Goal: Transaction & Acquisition: Book appointment/travel/reservation

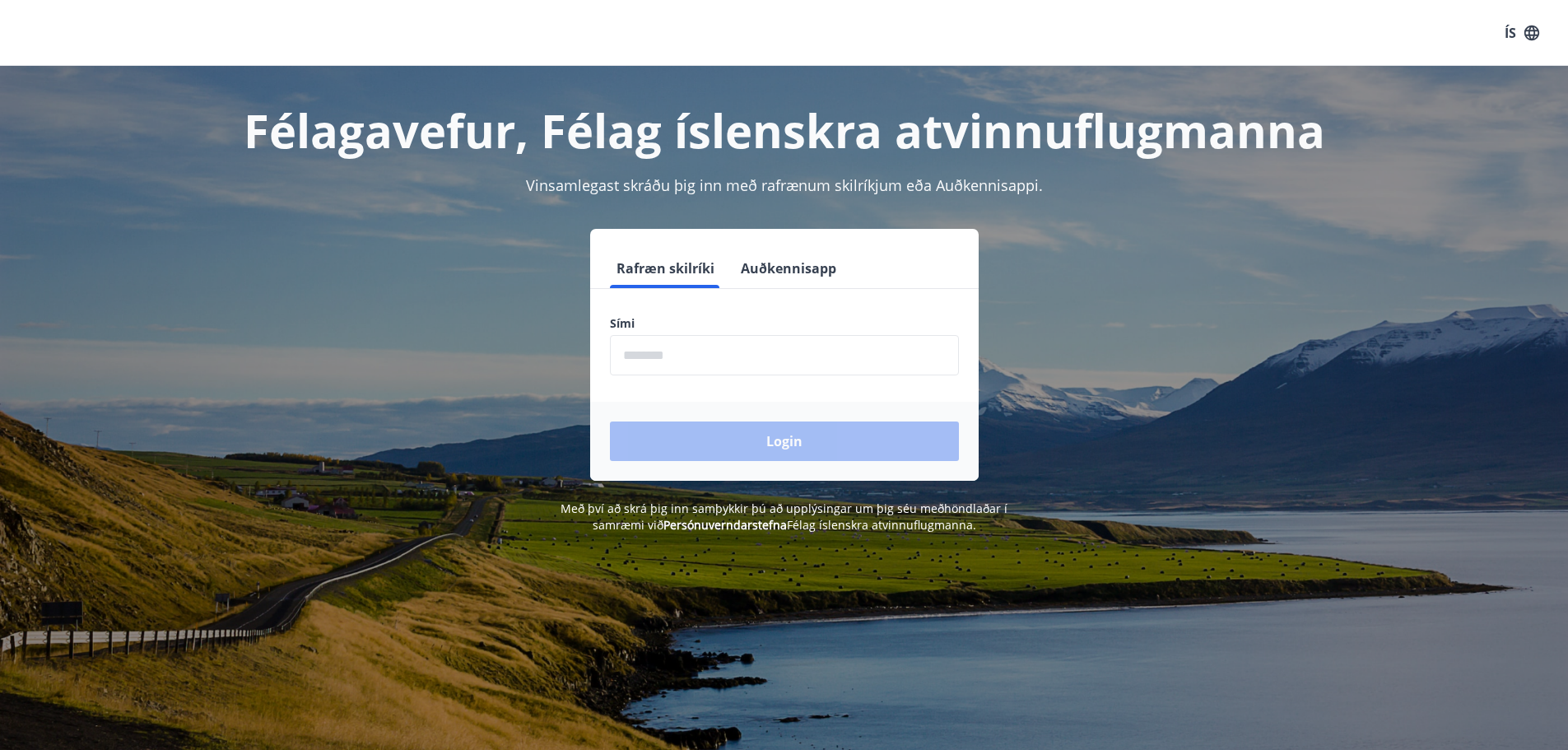
click at [753, 354] on input "phone" at bounding box center [784, 355] width 349 height 40
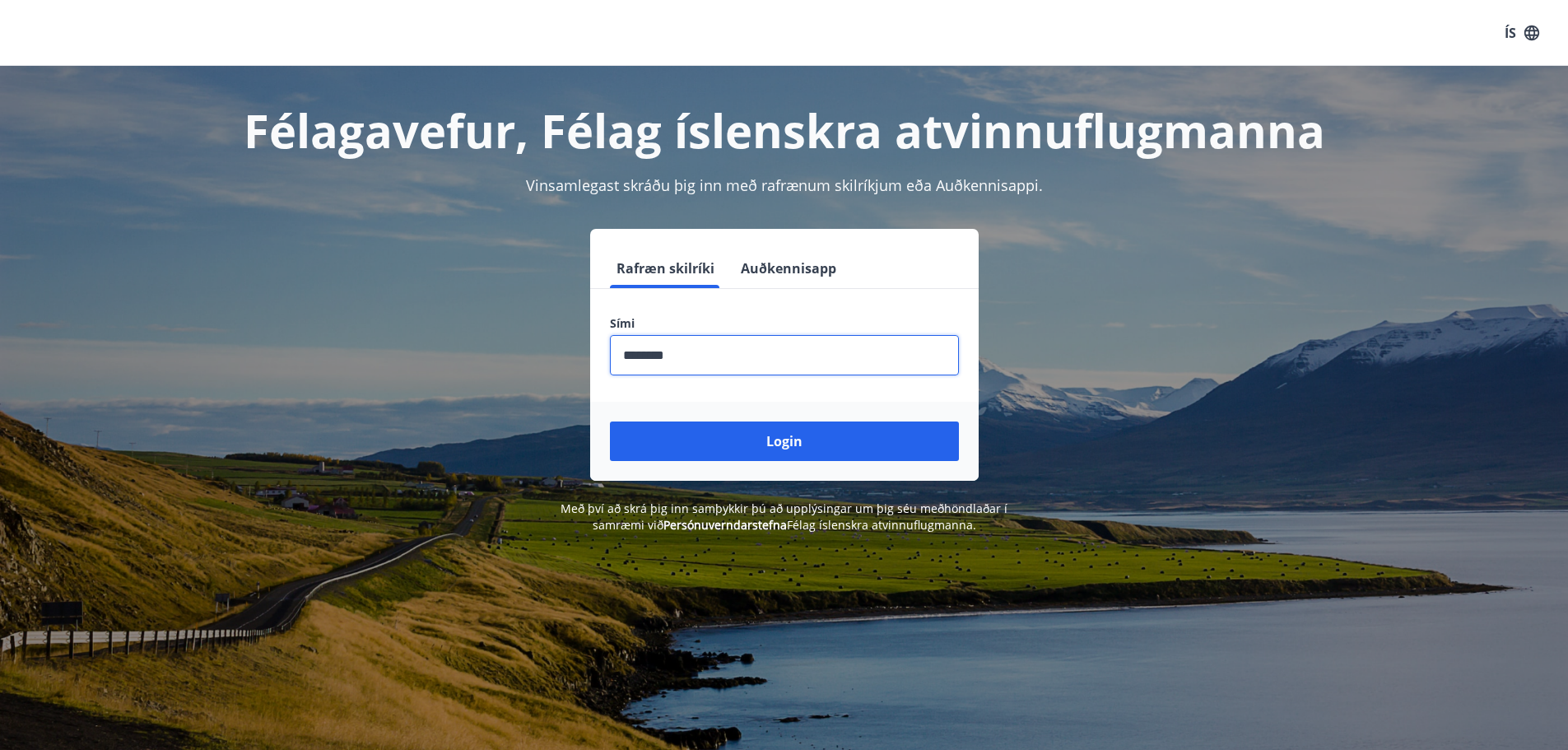
type input "********"
click at [610, 422] on button "Login" at bounding box center [784, 441] width 349 height 39
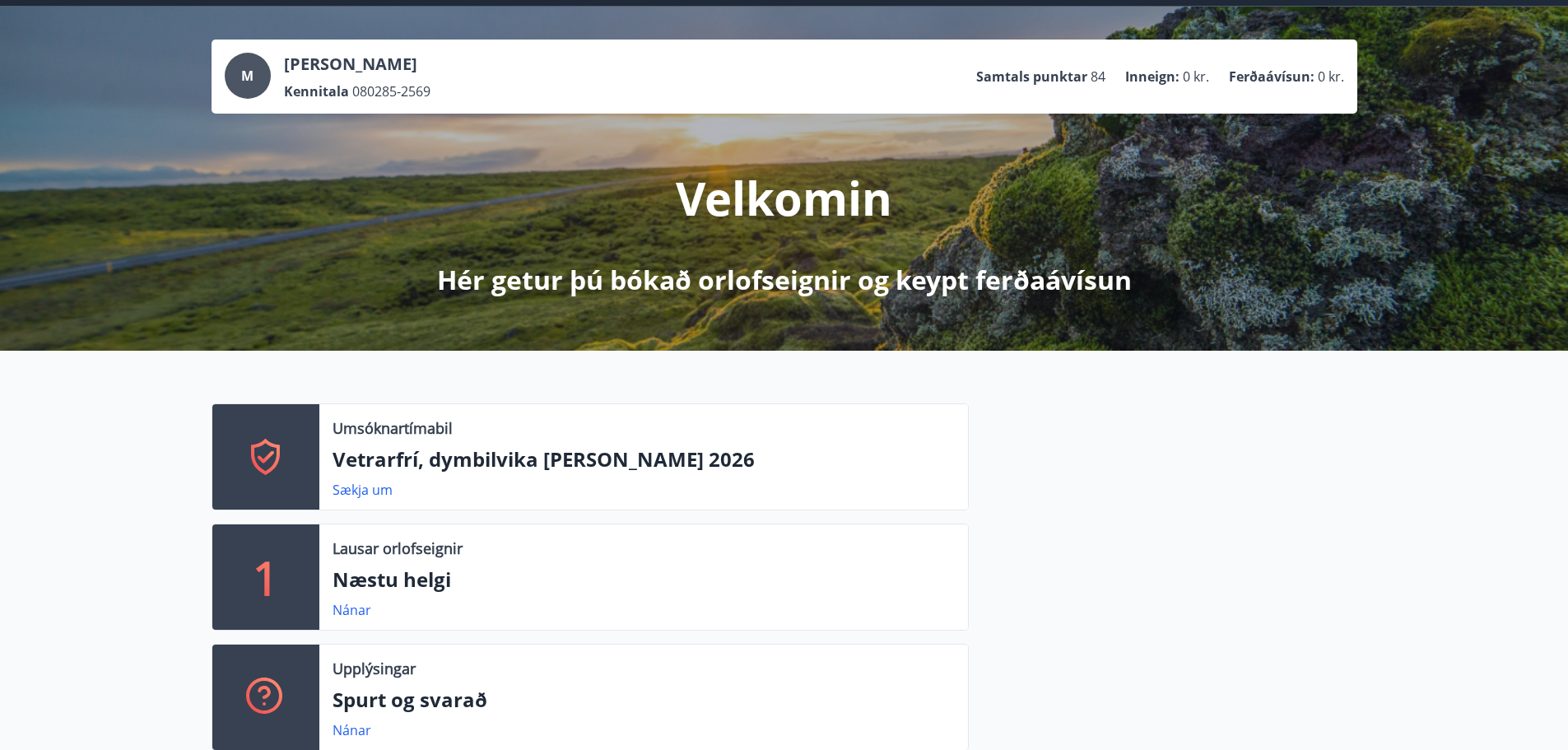
scroll to position [152, 0]
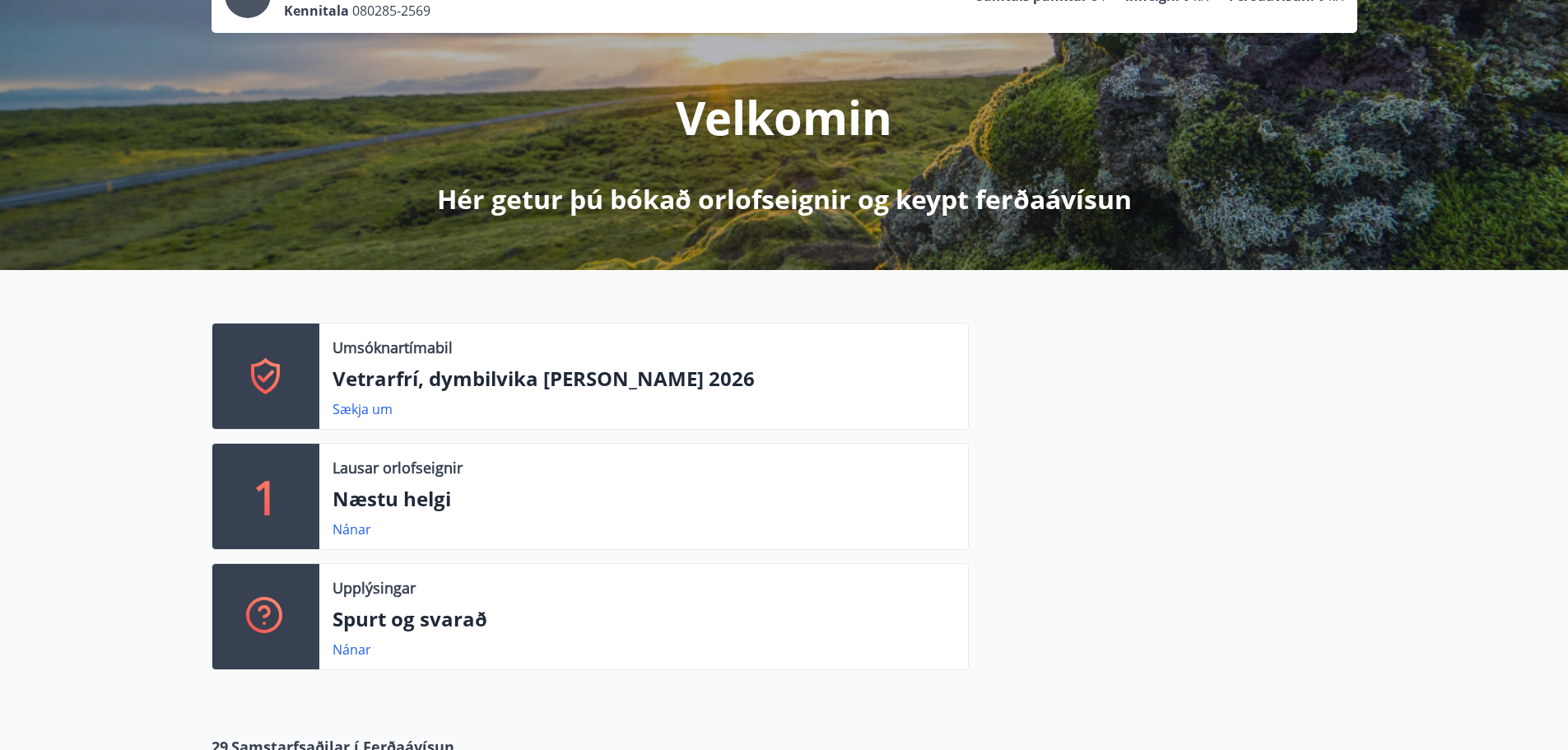
drag, startPoint x: 200, startPoint y: 479, endPoint x: 160, endPoint y: 500, distance: 45.2
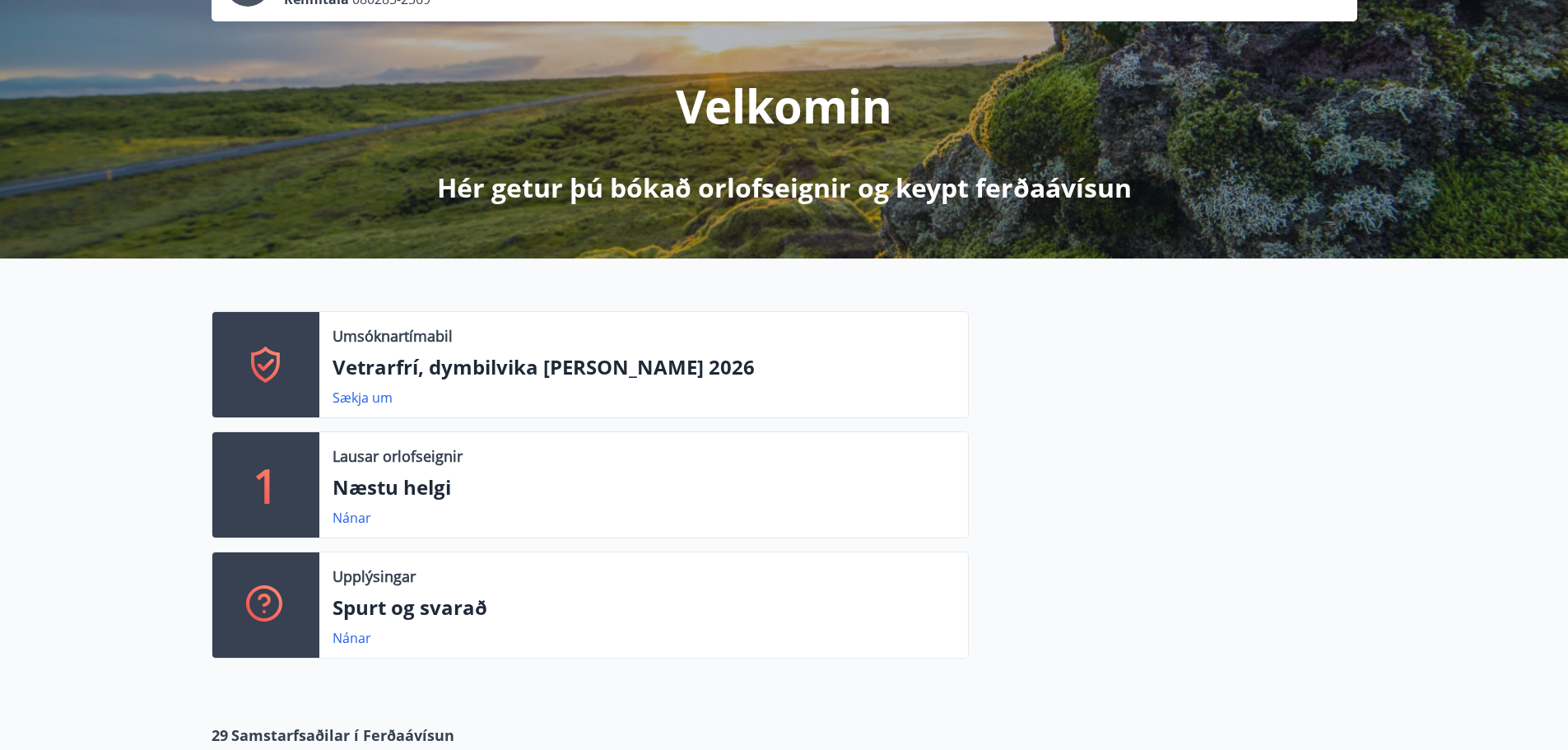
drag, startPoint x: 159, startPoint y: 445, endPoint x: 116, endPoint y: 403, distance: 60.1
click at [116, 403] on div "Umsóknartímabil Vetrarfrí, dymbilvika [PERSON_NAME] 2026 Sækja um 1 Lausar orlo…" at bounding box center [784, 479] width 1568 height 440
drag, startPoint x: 116, startPoint y: 395, endPoint x: 95, endPoint y: 372, distance: 31.1
click at [95, 372] on div "Umsóknartímabil Vetrarfrí, dymbilvika [PERSON_NAME] 2026 Sækja um 1 Lausar orlo…" at bounding box center [784, 479] width 1568 height 440
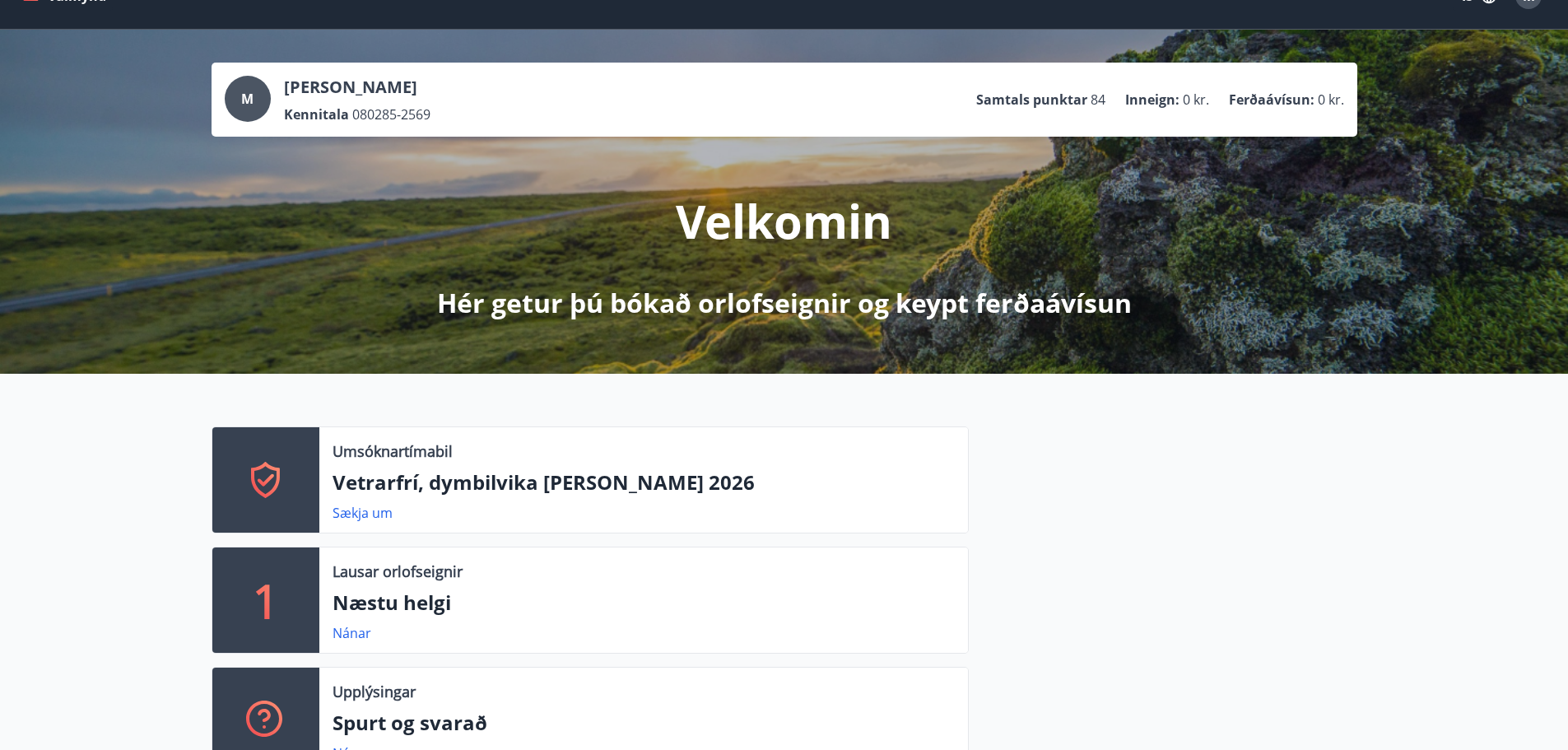
drag, startPoint x: 207, startPoint y: 515, endPoint x: 192, endPoint y: 292, distance: 223.5
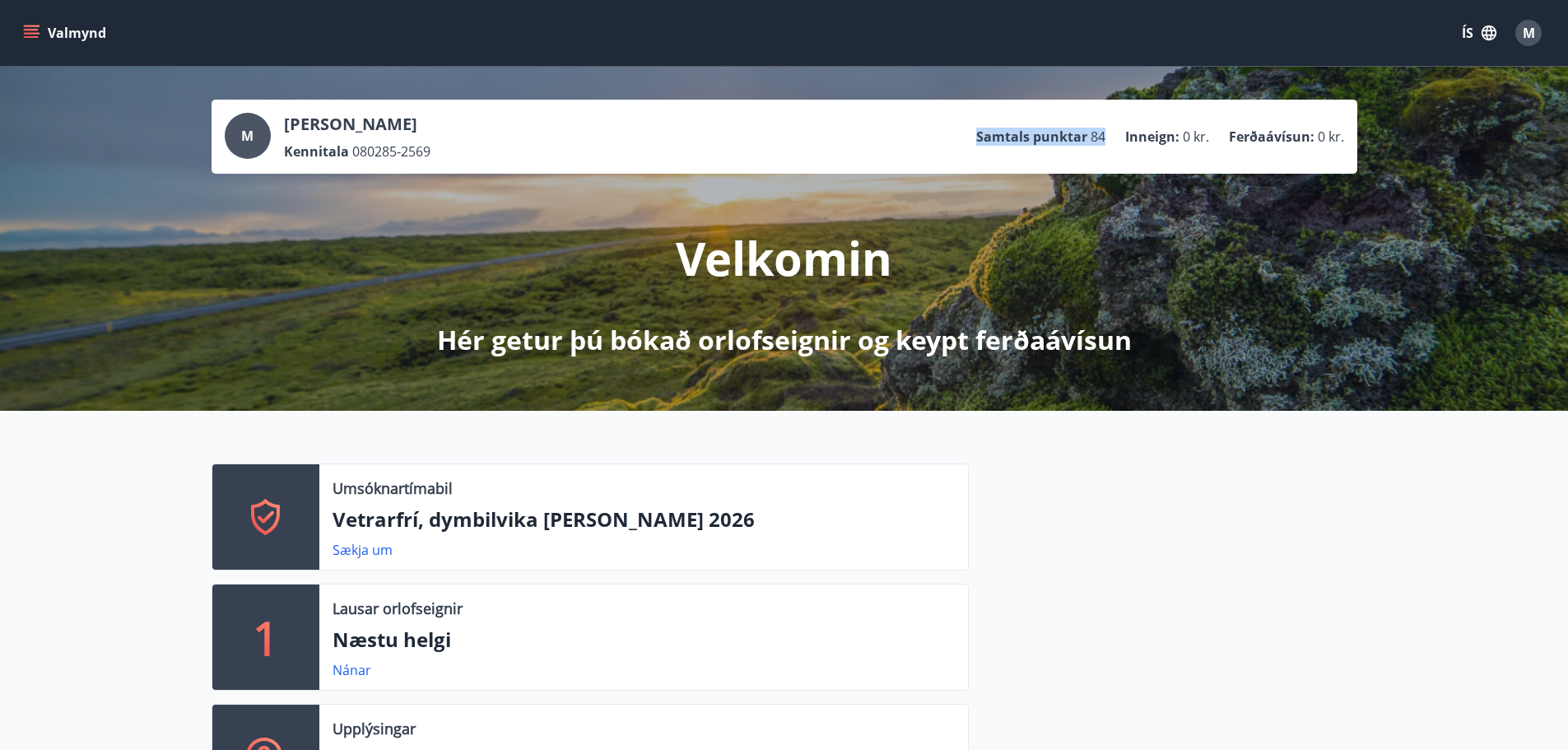
drag, startPoint x: 1114, startPoint y: 132, endPoint x: 977, endPoint y: 133, distance: 137.0
click at [977, 133] on div "M [PERSON_NAME] Kennitala 080285-2569 Samtals punktar 84 Inneign : 0 kr. Ferðaá…" at bounding box center [784, 137] width 1120 height 48
click at [1116, 143] on ul "Samtals punktar 84 Inneign : 0 kr. Ferðaávísun : 0 kr." at bounding box center [1161, 136] width 368 height 31
drag, startPoint x: 1116, startPoint y: 143, endPoint x: 1074, endPoint y: 137, distance: 42.4
click at [1074, 137] on p "Samtals punktar" at bounding box center [1032, 136] width 111 height 18
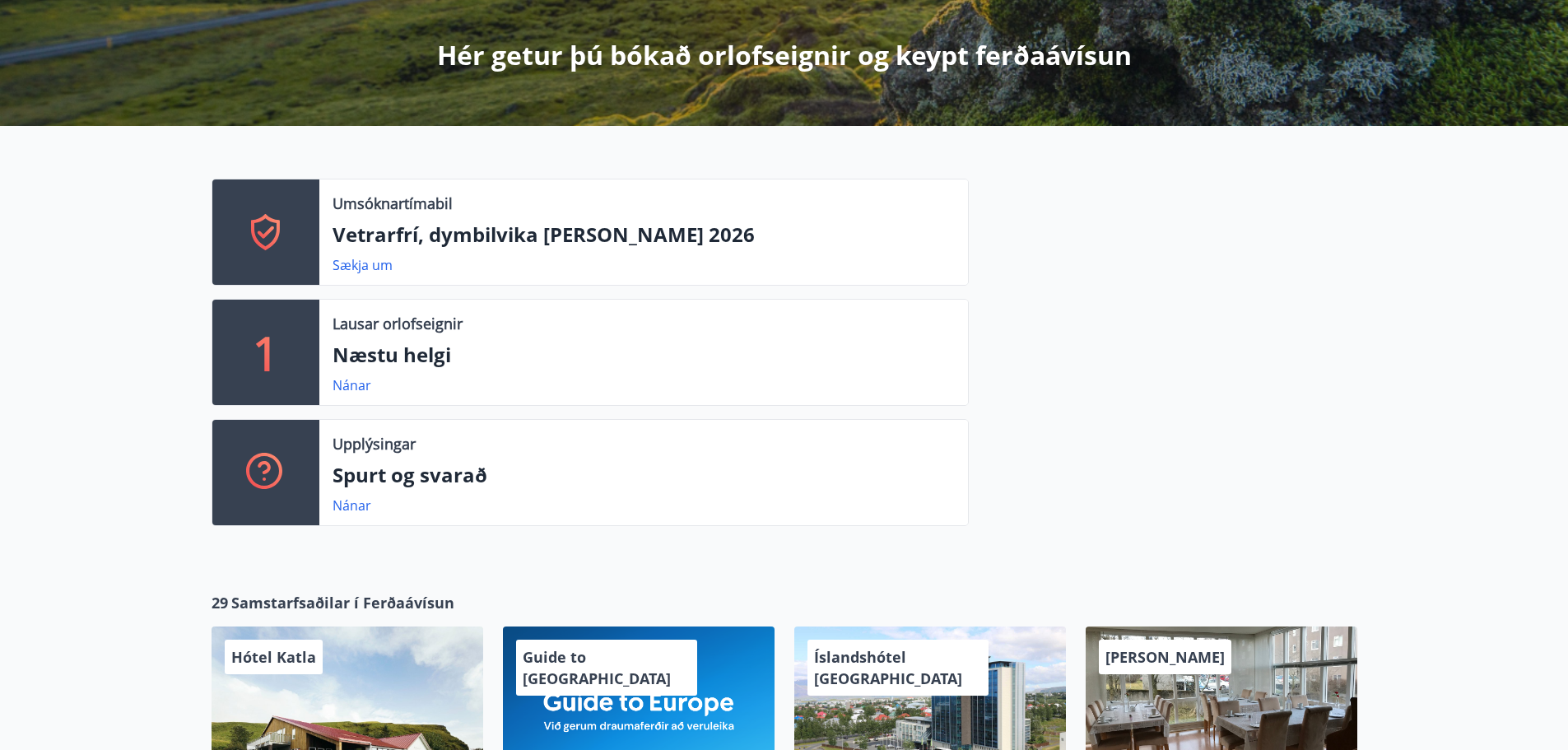
drag, startPoint x: 1105, startPoint y: 317, endPoint x: 1108, endPoint y: 349, distance: 32.1
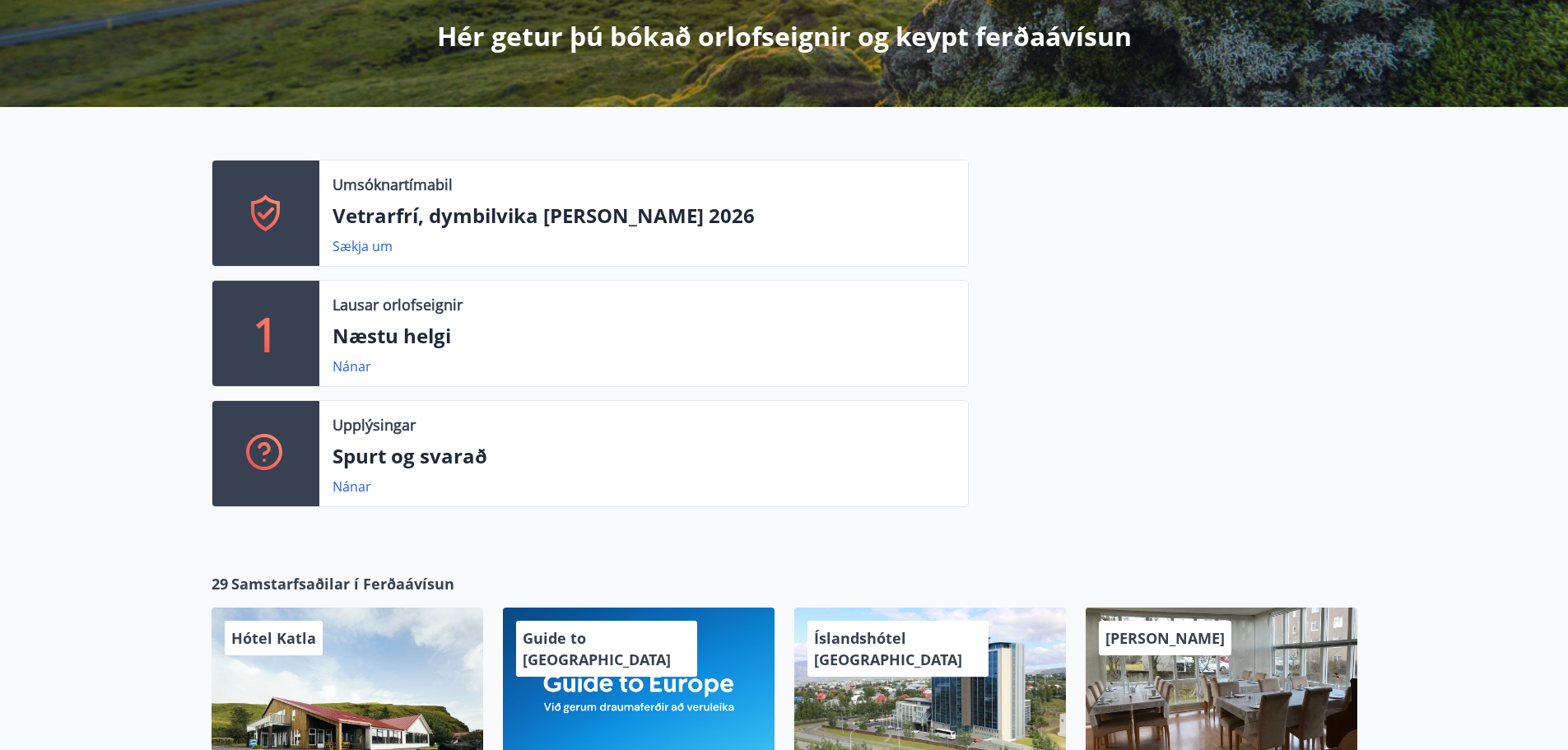
drag, startPoint x: 1080, startPoint y: 405, endPoint x: 1073, endPoint y: 463, distance: 58.4
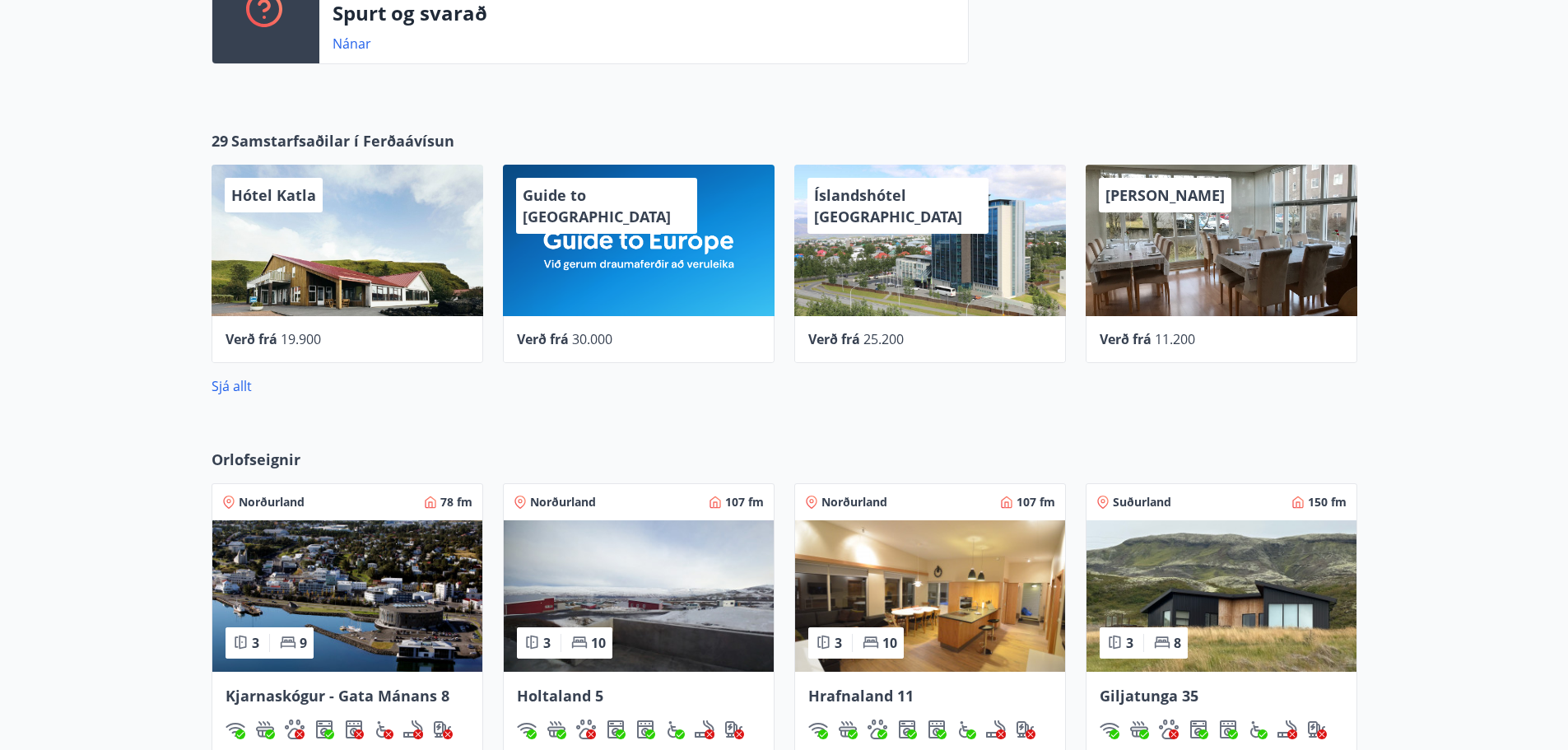
scroll to position [691, 0]
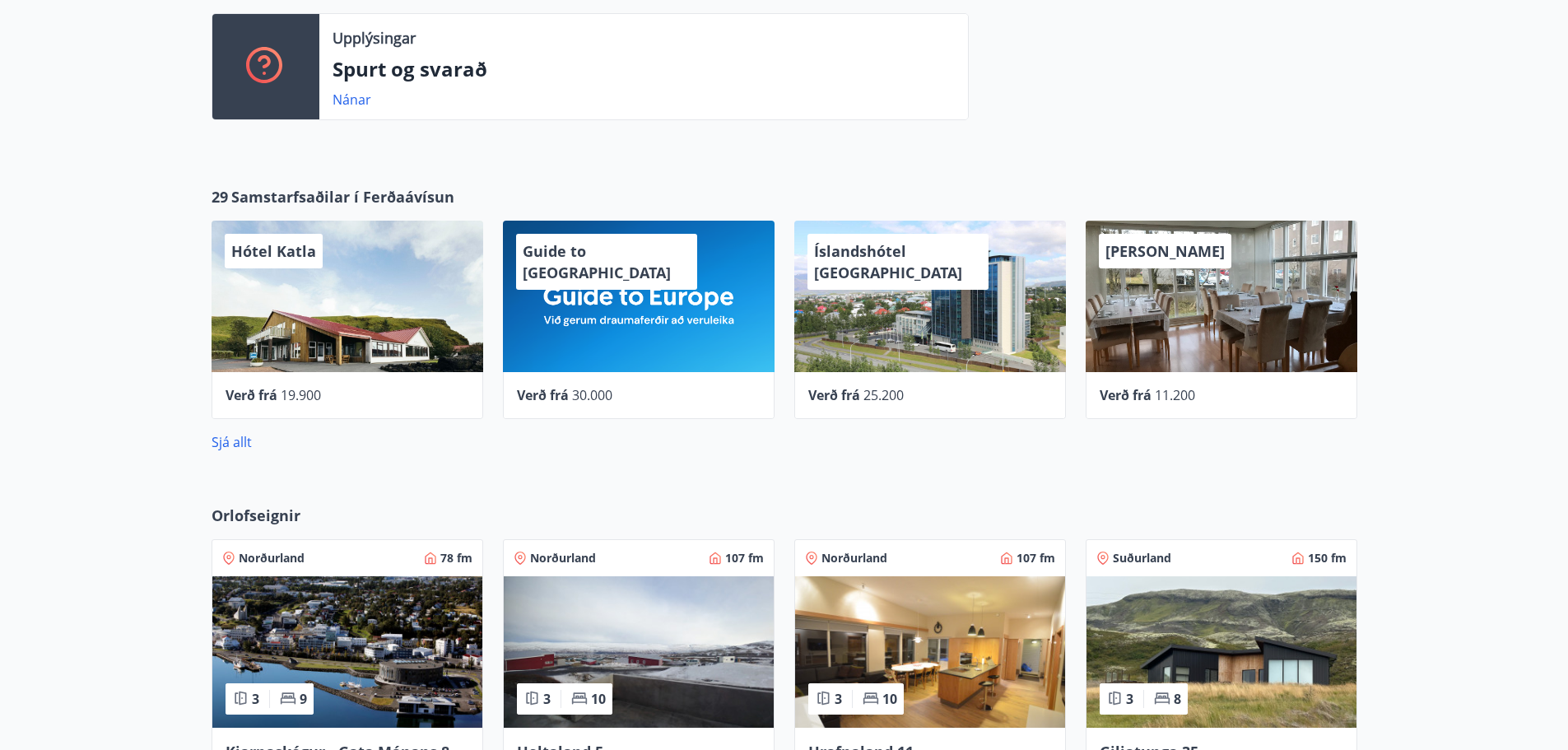
drag, startPoint x: 118, startPoint y: 168, endPoint x: 94, endPoint y: 135, distance: 40.8
drag, startPoint x: 92, startPoint y: 127, endPoint x: 84, endPoint y: 104, distance: 24.4
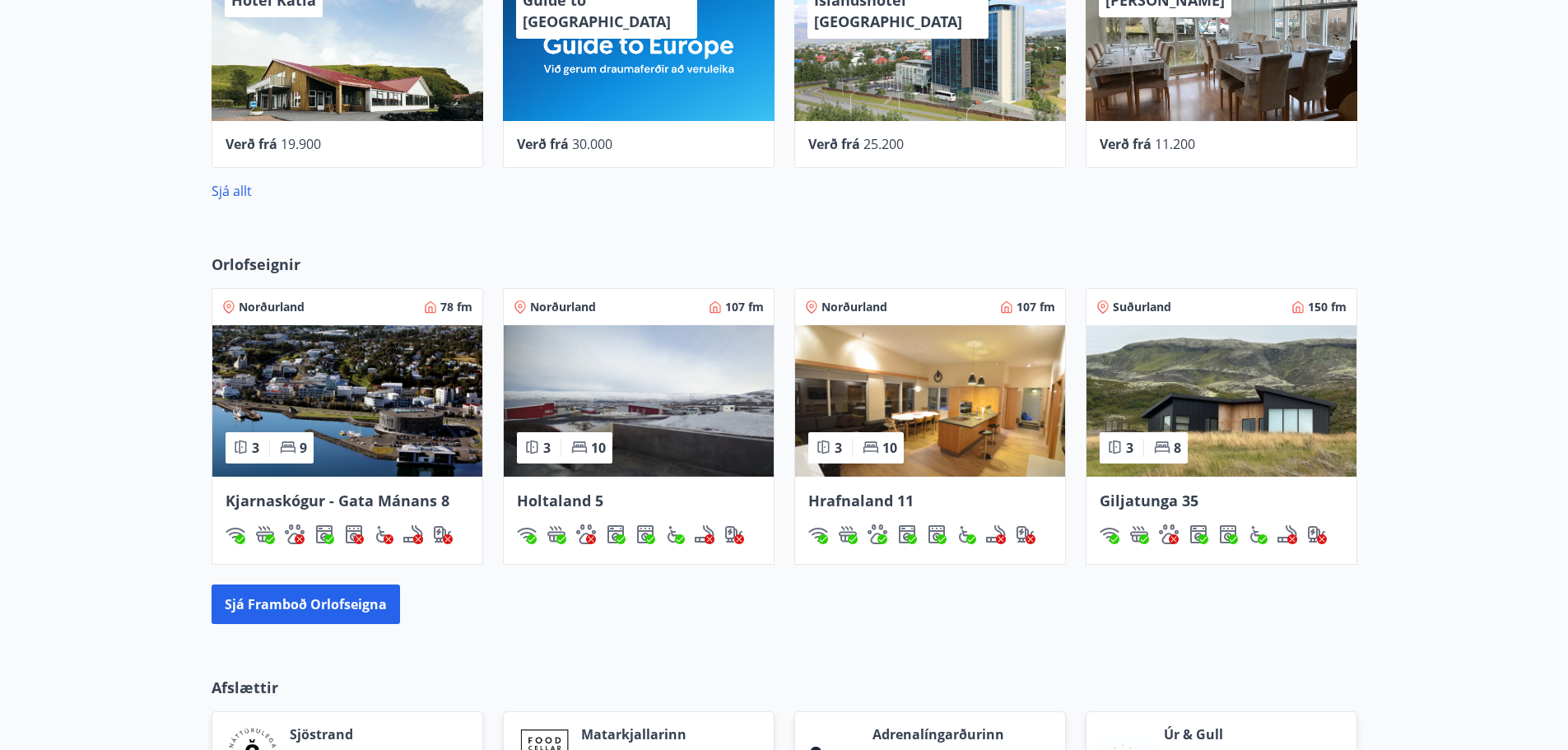
drag, startPoint x: 135, startPoint y: 343, endPoint x: 140, endPoint y: 427, distance: 84.1
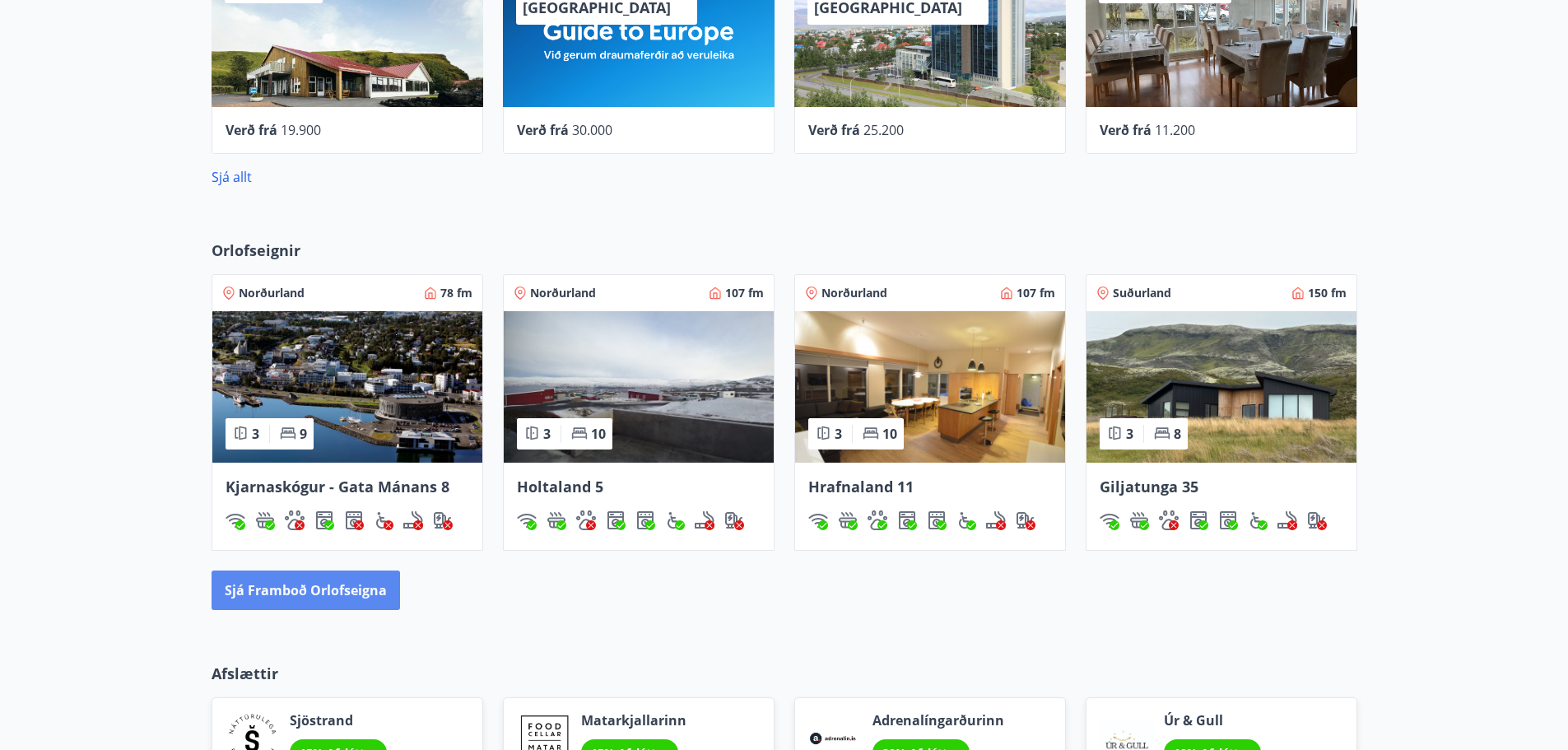
click at [353, 587] on button "Sjá framboð orlofseigna" at bounding box center [306, 590] width 189 height 39
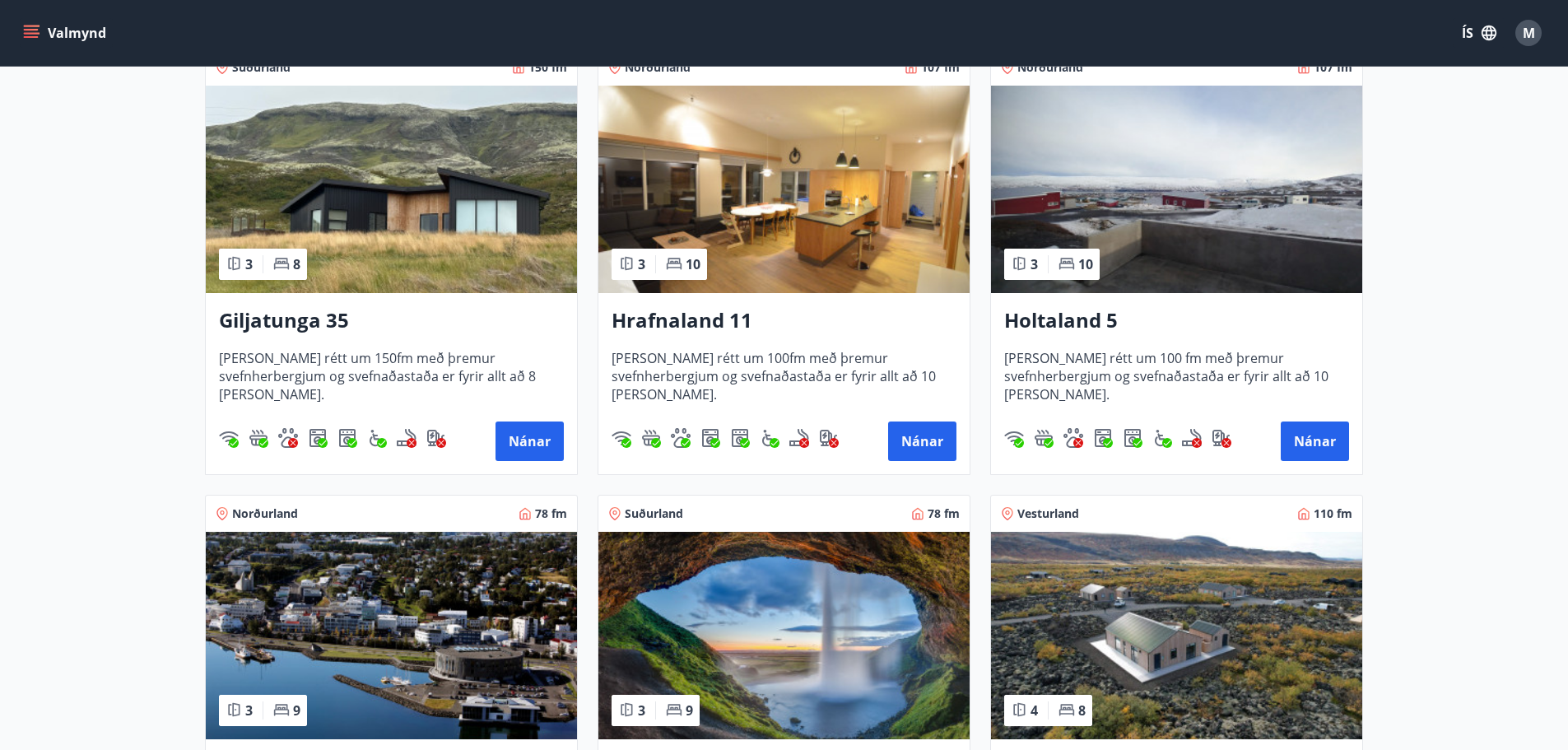
scroll to position [247, 0]
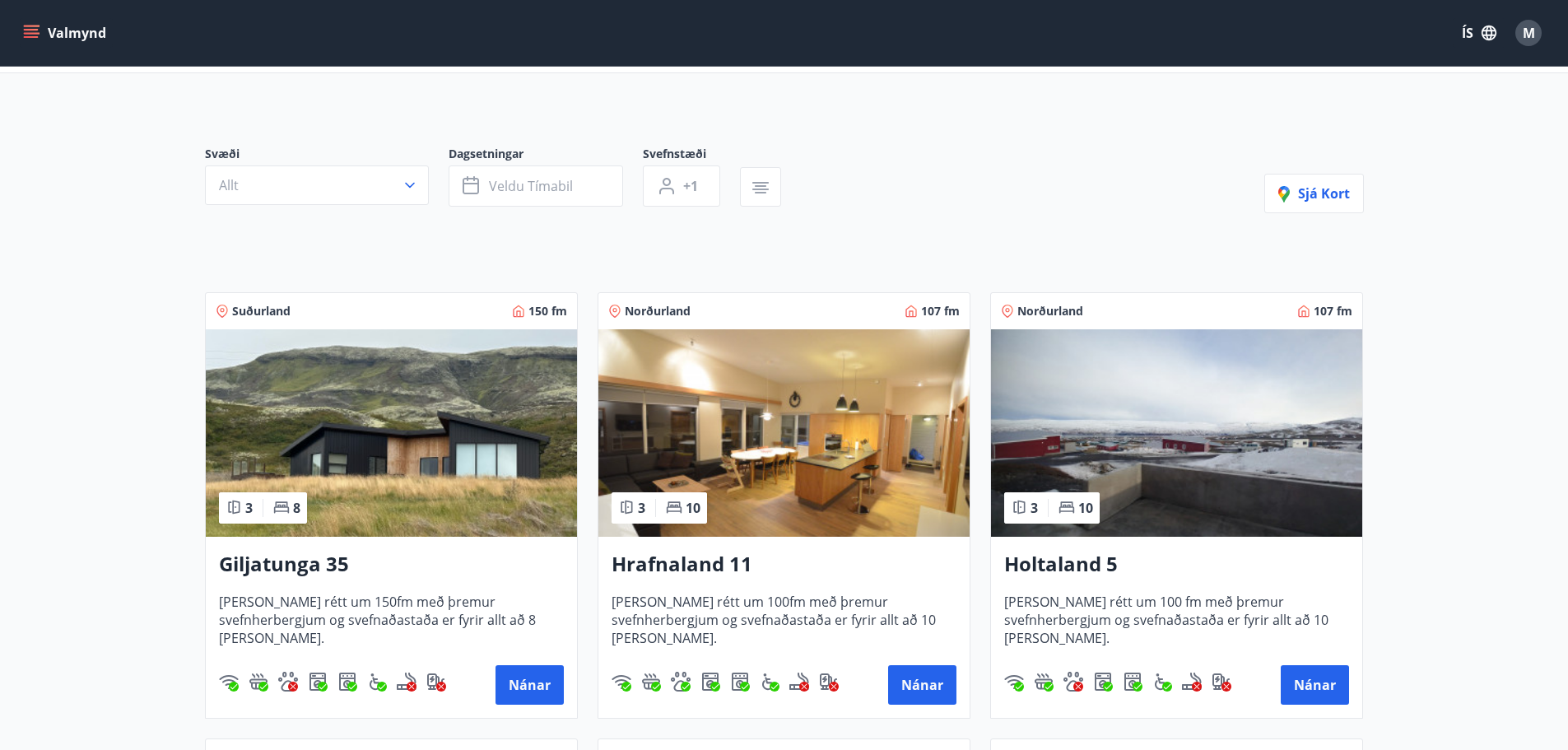
click at [495, 418] on img at bounding box center [390, 432] width 371 height 207
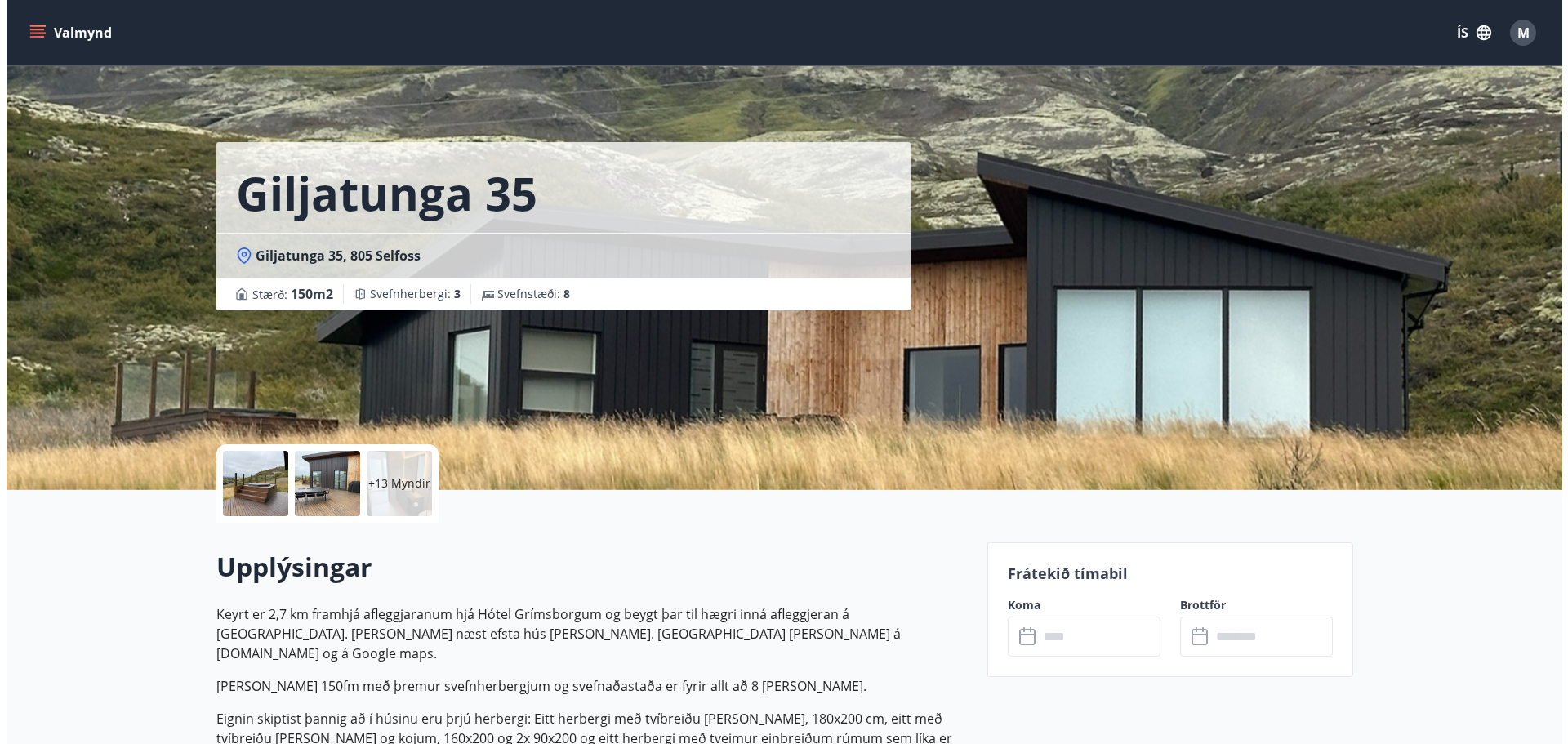
scroll to position [163, 0]
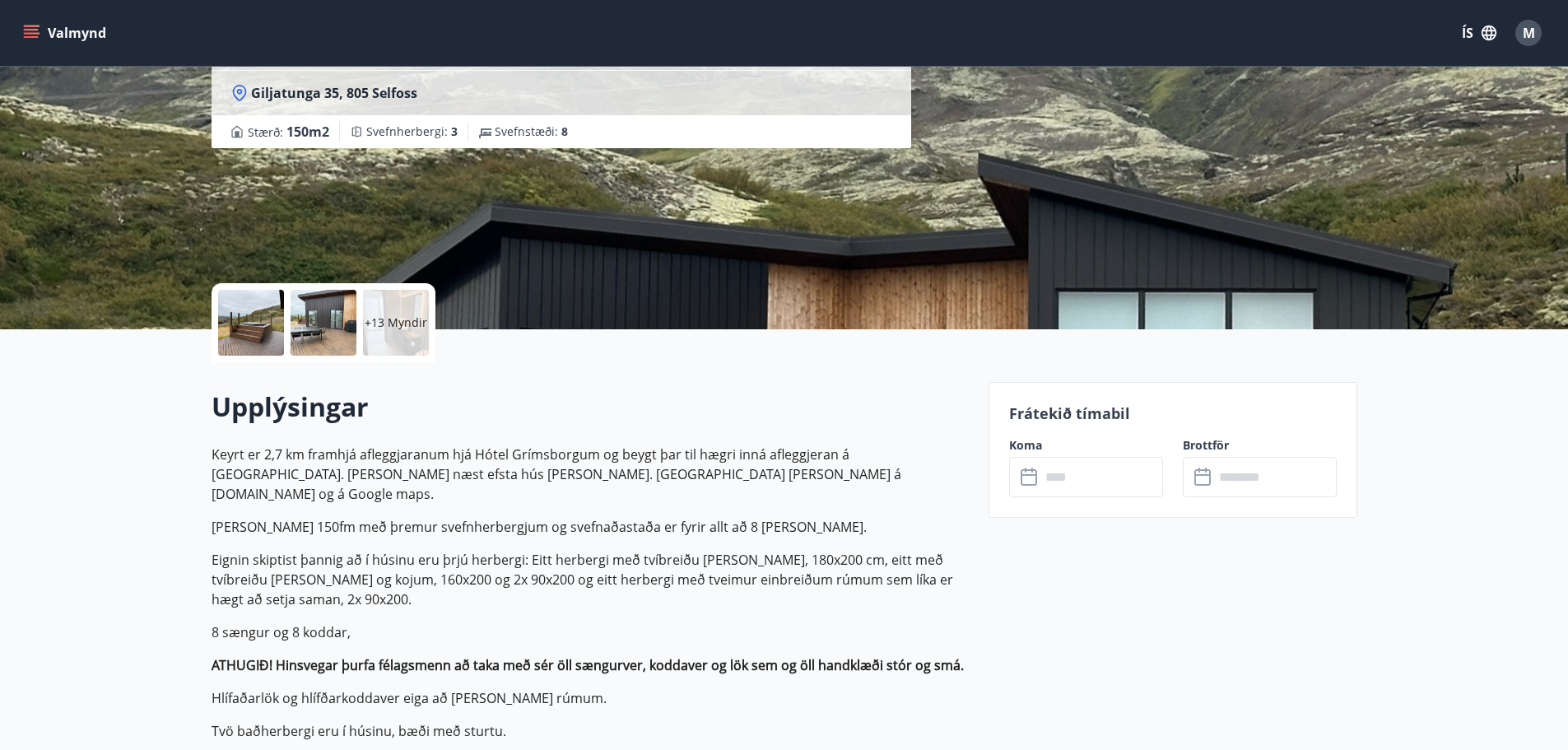
click at [266, 314] on div at bounding box center [251, 323] width 66 height 66
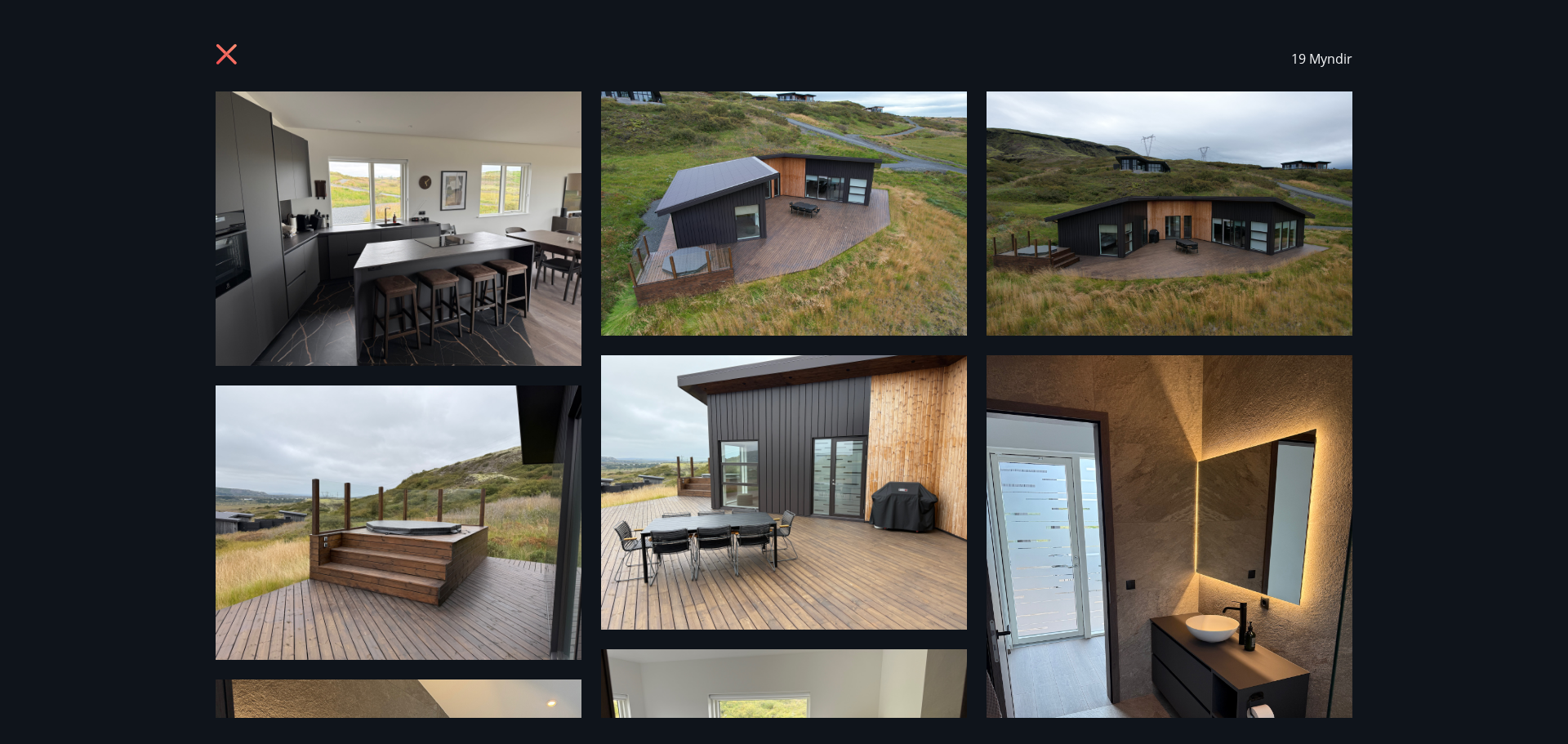
click at [435, 259] on img at bounding box center [398, 229] width 366 height 274
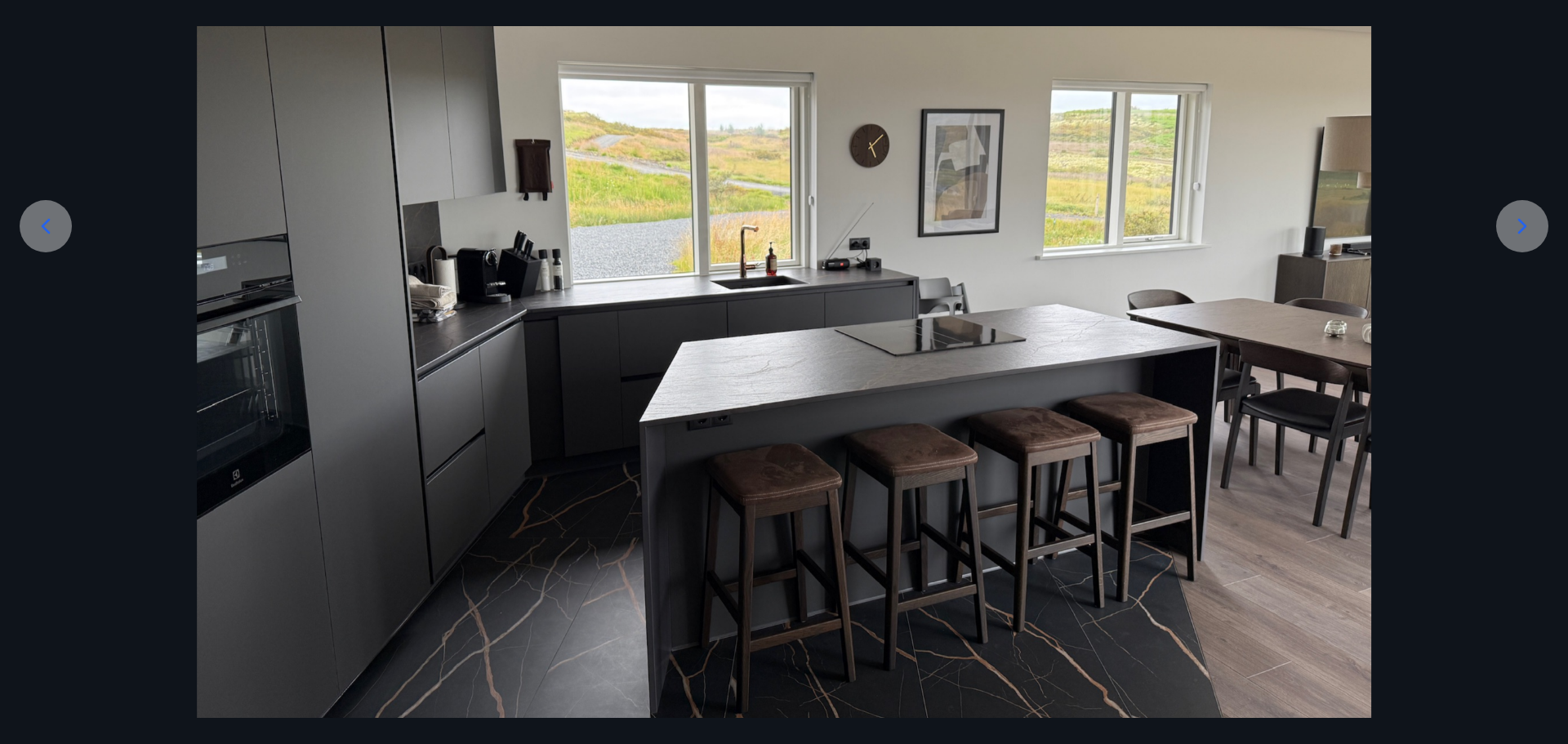
scroll to position [245, 0]
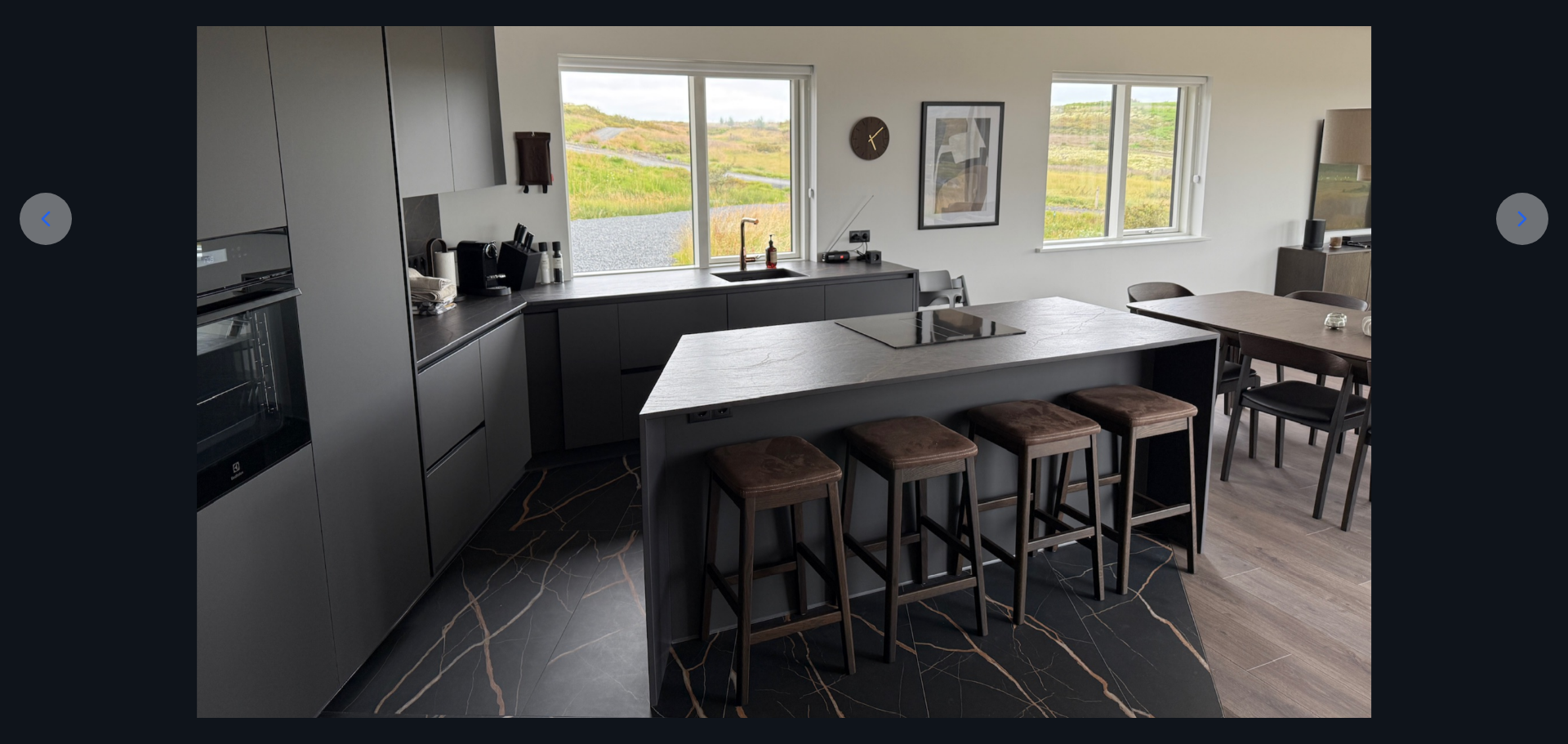
click at [1513, 219] on icon at bounding box center [1523, 219] width 26 height 26
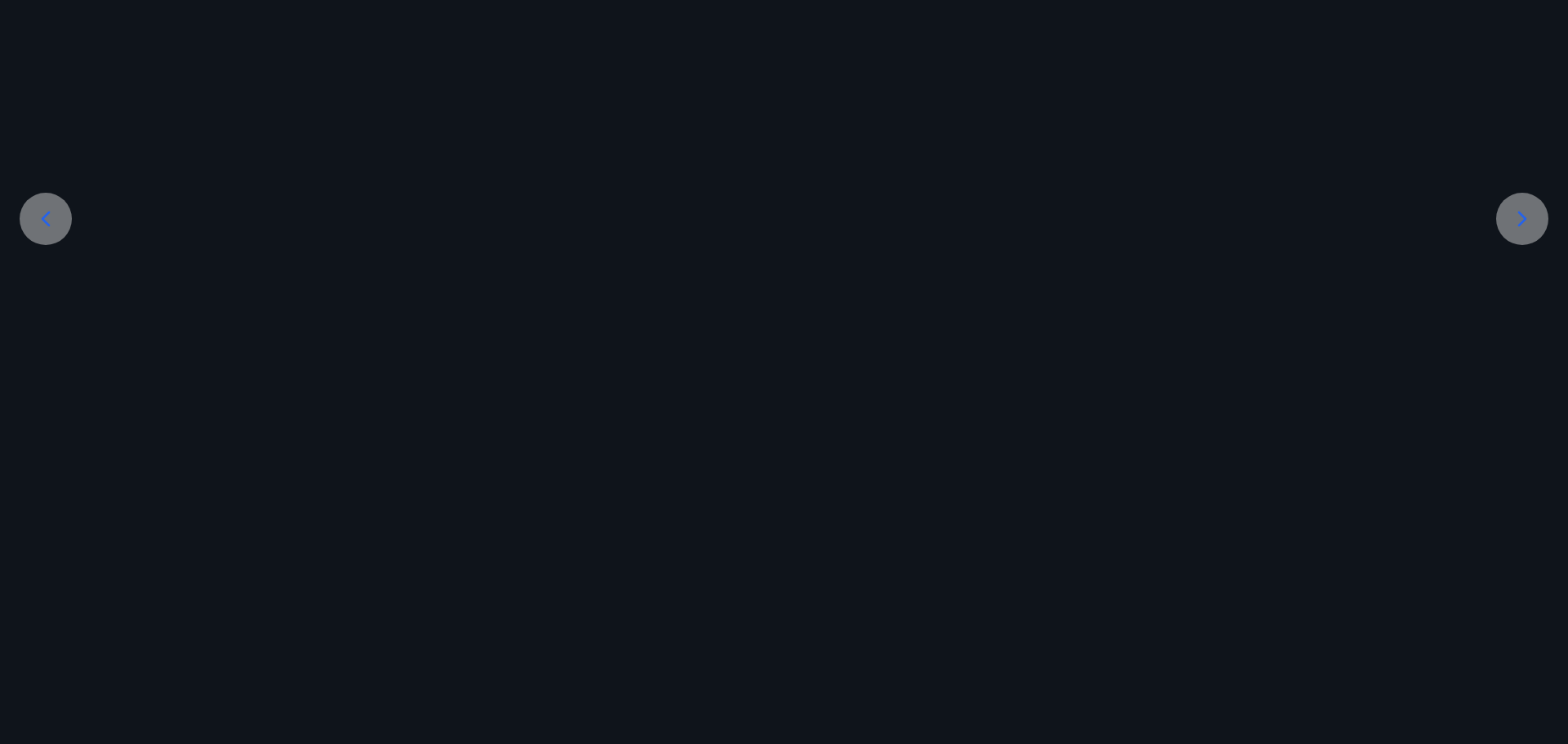
scroll to position [157, 0]
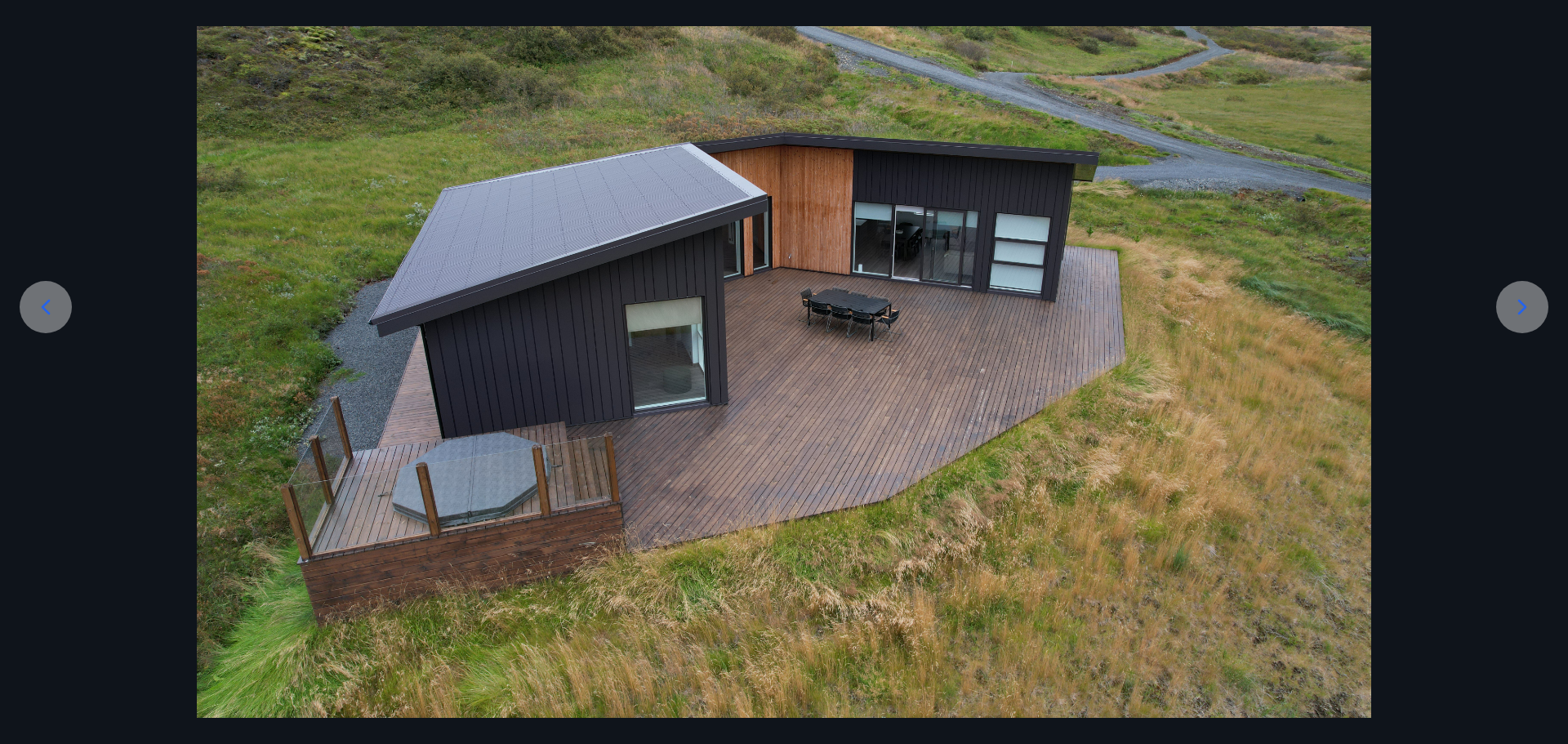
click at [1528, 311] on icon at bounding box center [1523, 307] width 26 height 26
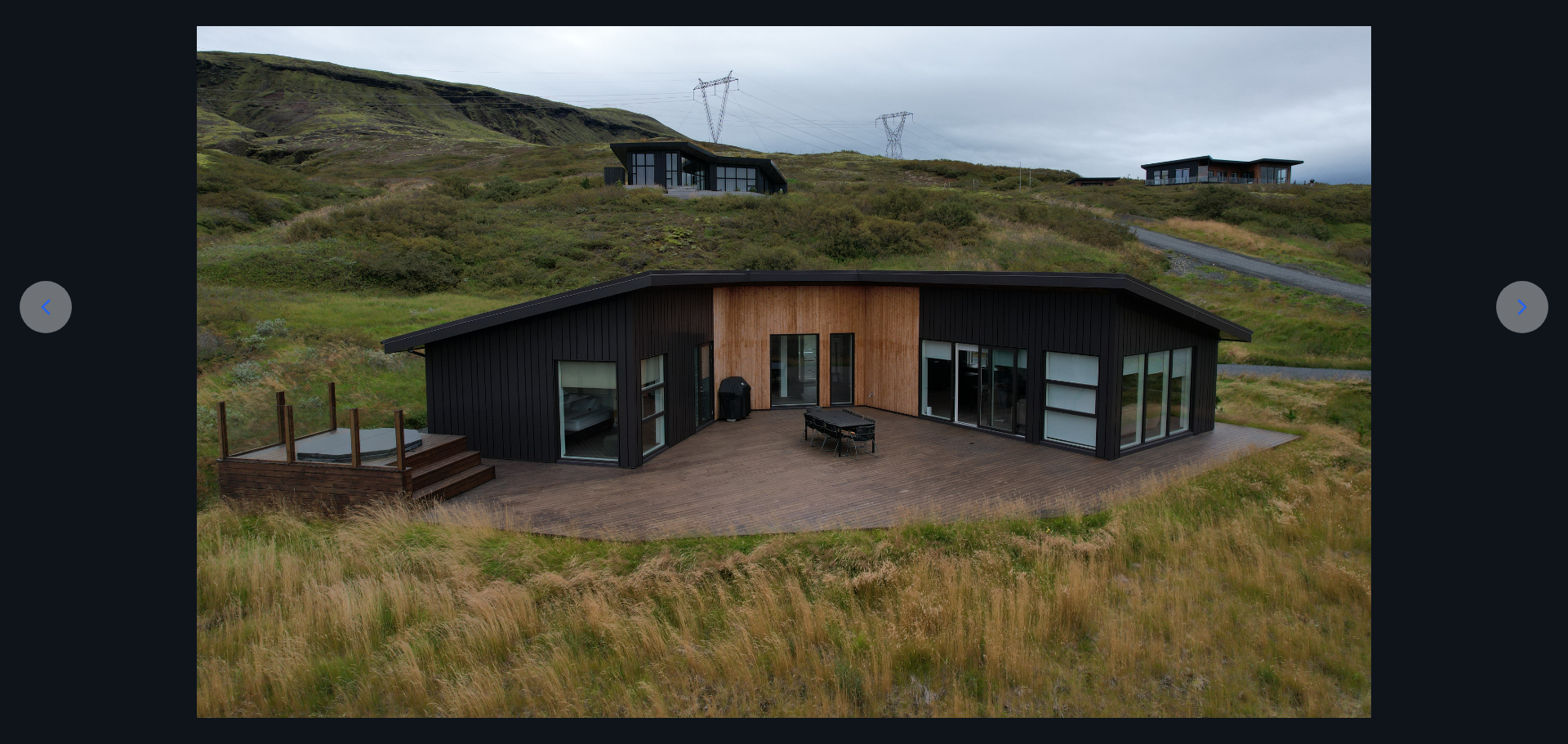
click at [1525, 297] on icon at bounding box center [1523, 307] width 26 height 26
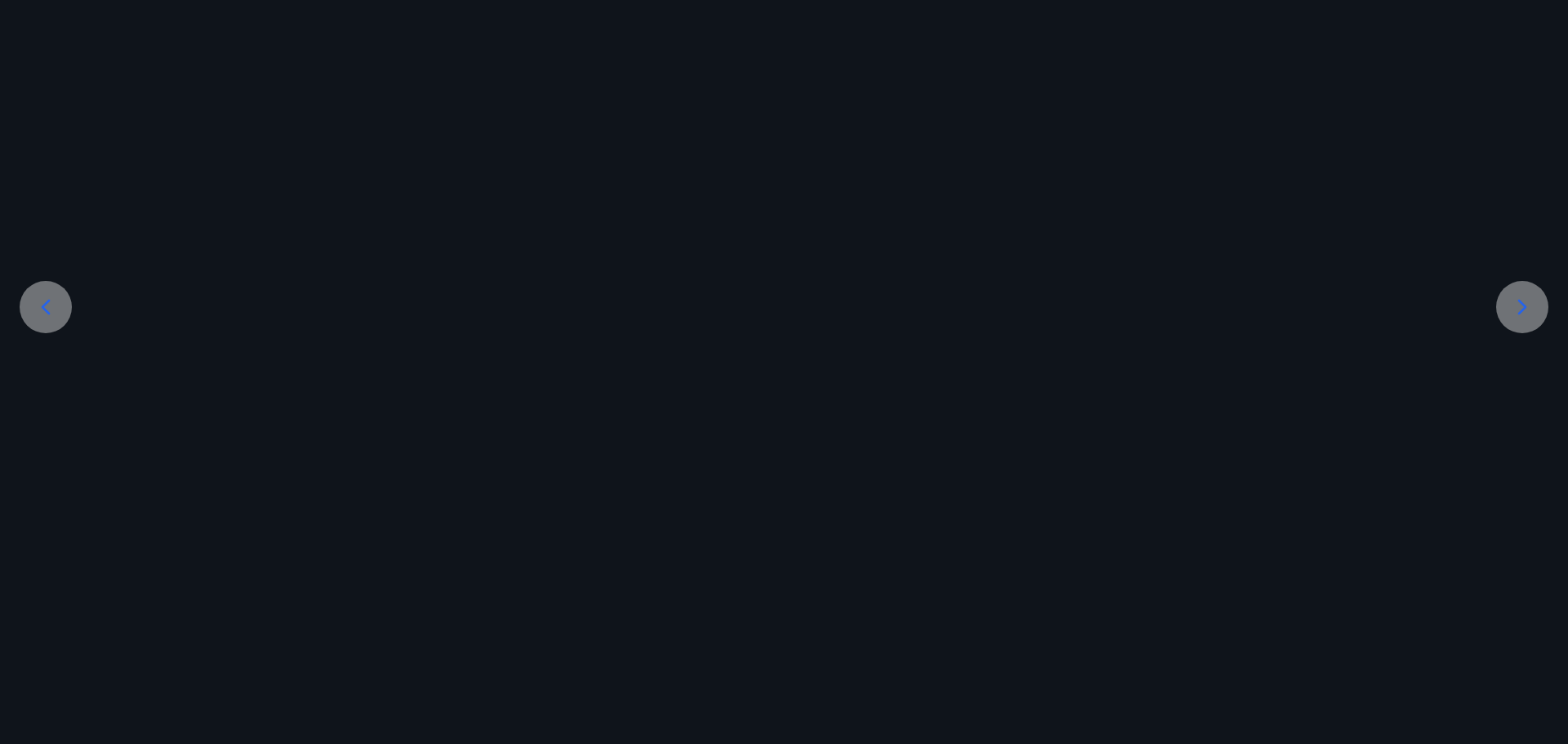
scroll to position [245, 0]
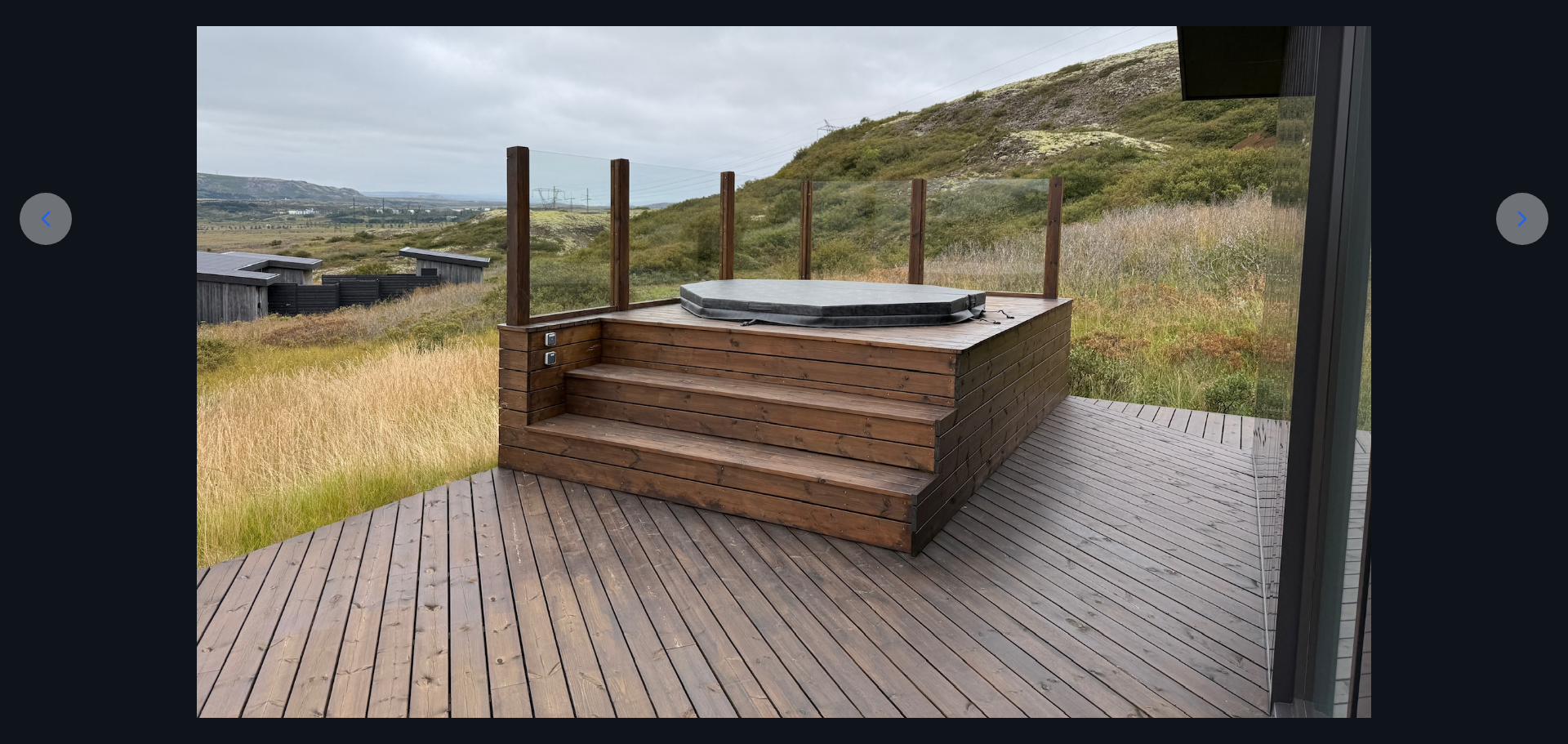
click at [1512, 213] on icon at bounding box center [1523, 219] width 26 height 26
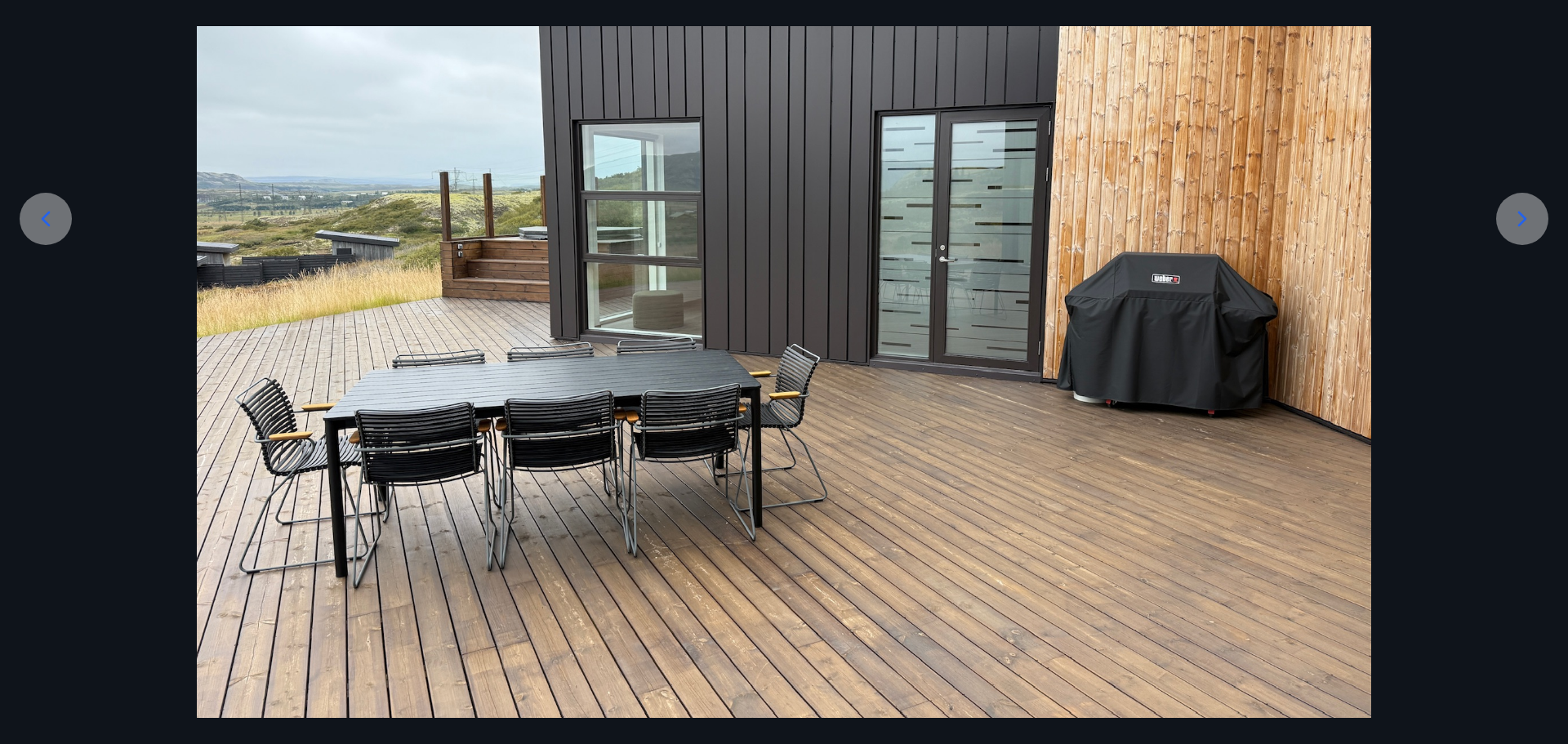
click at [1512, 211] on icon at bounding box center [1523, 219] width 26 height 26
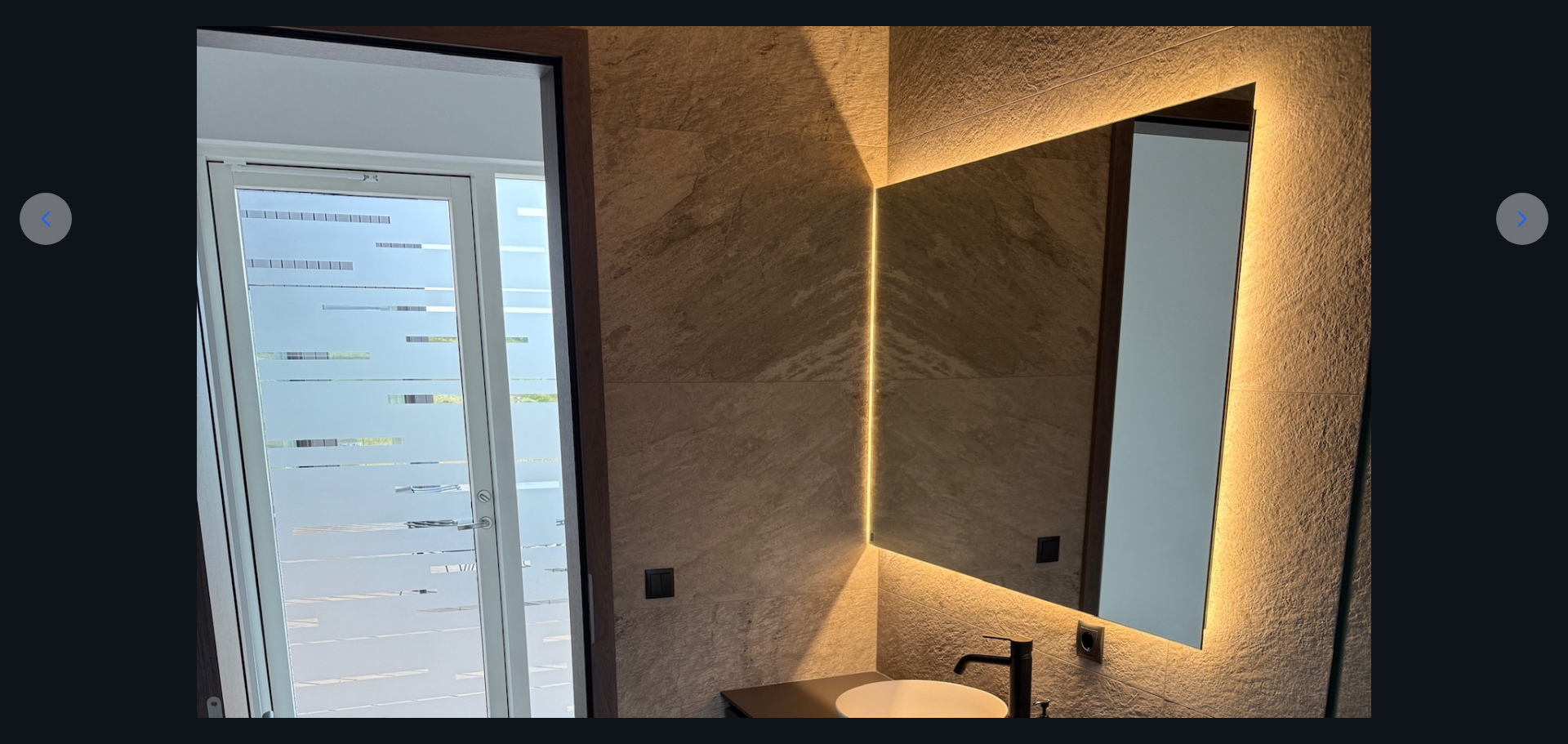
click at [49, 205] on div at bounding box center [45, 218] width 52 height 52
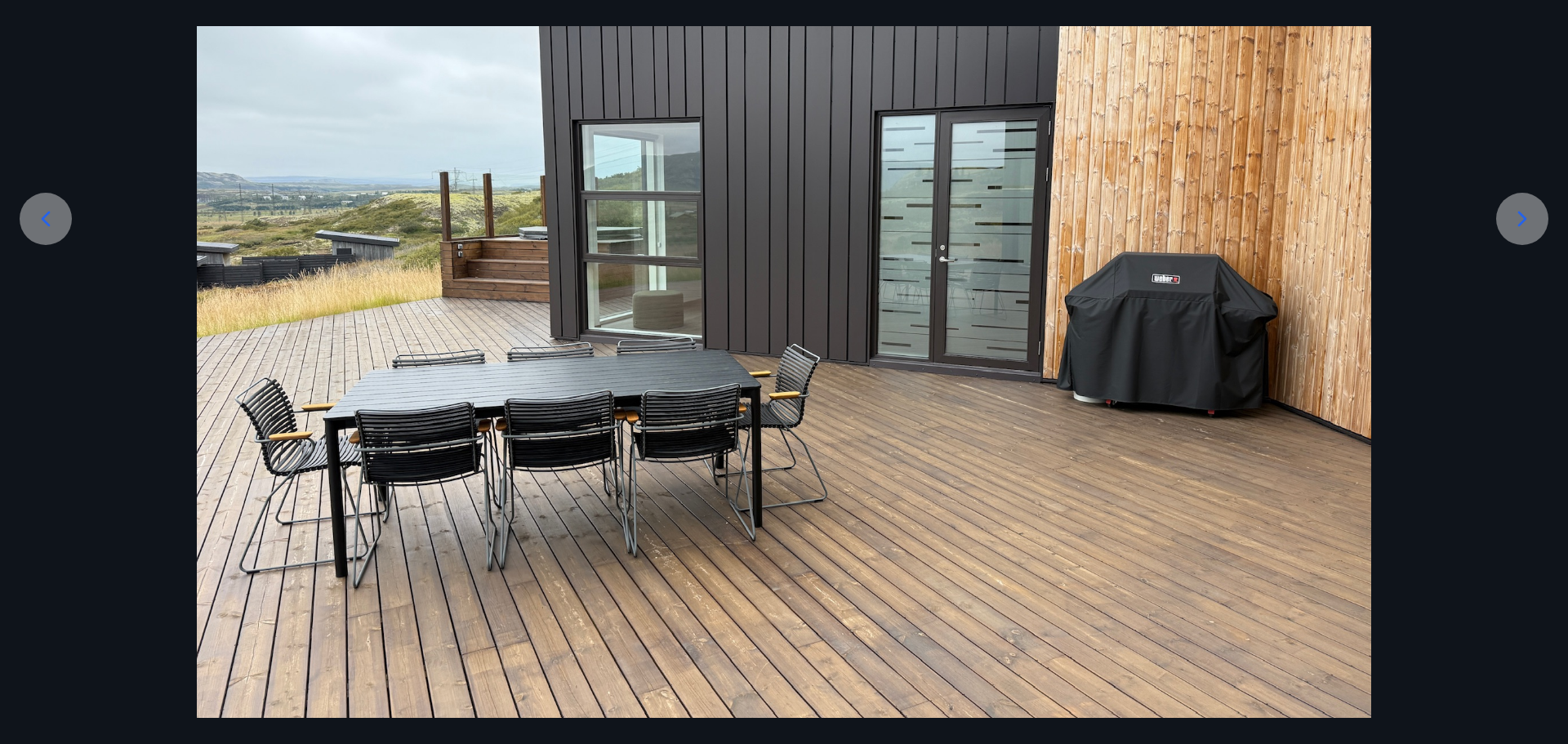
click at [1522, 212] on icon at bounding box center [1523, 219] width 26 height 26
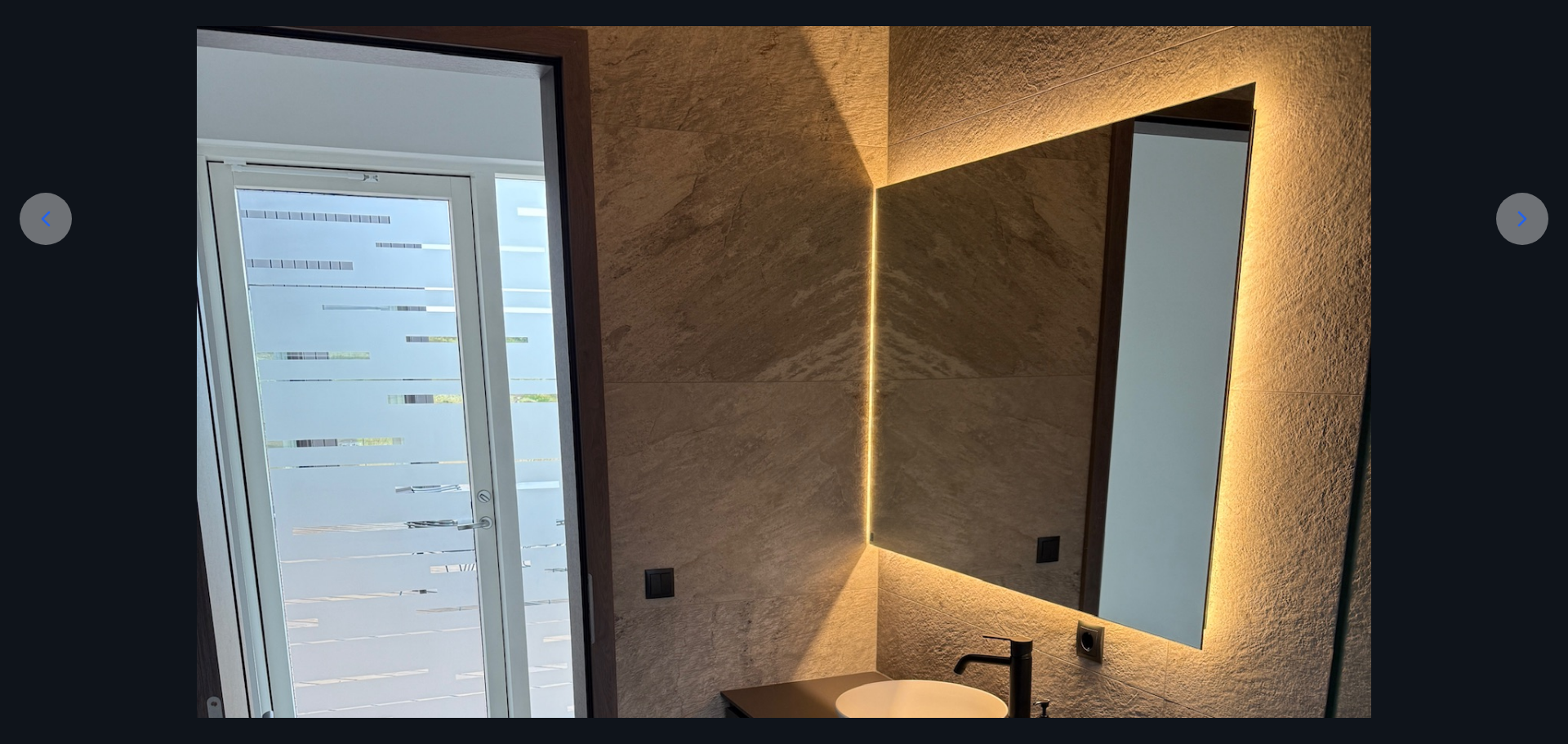
click at [1522, 212] on icon at bounding box center [1523, 219] width 26 height 26
click at [1516, 213] on icon at bounding box center [1523, 219] width 26 height 26
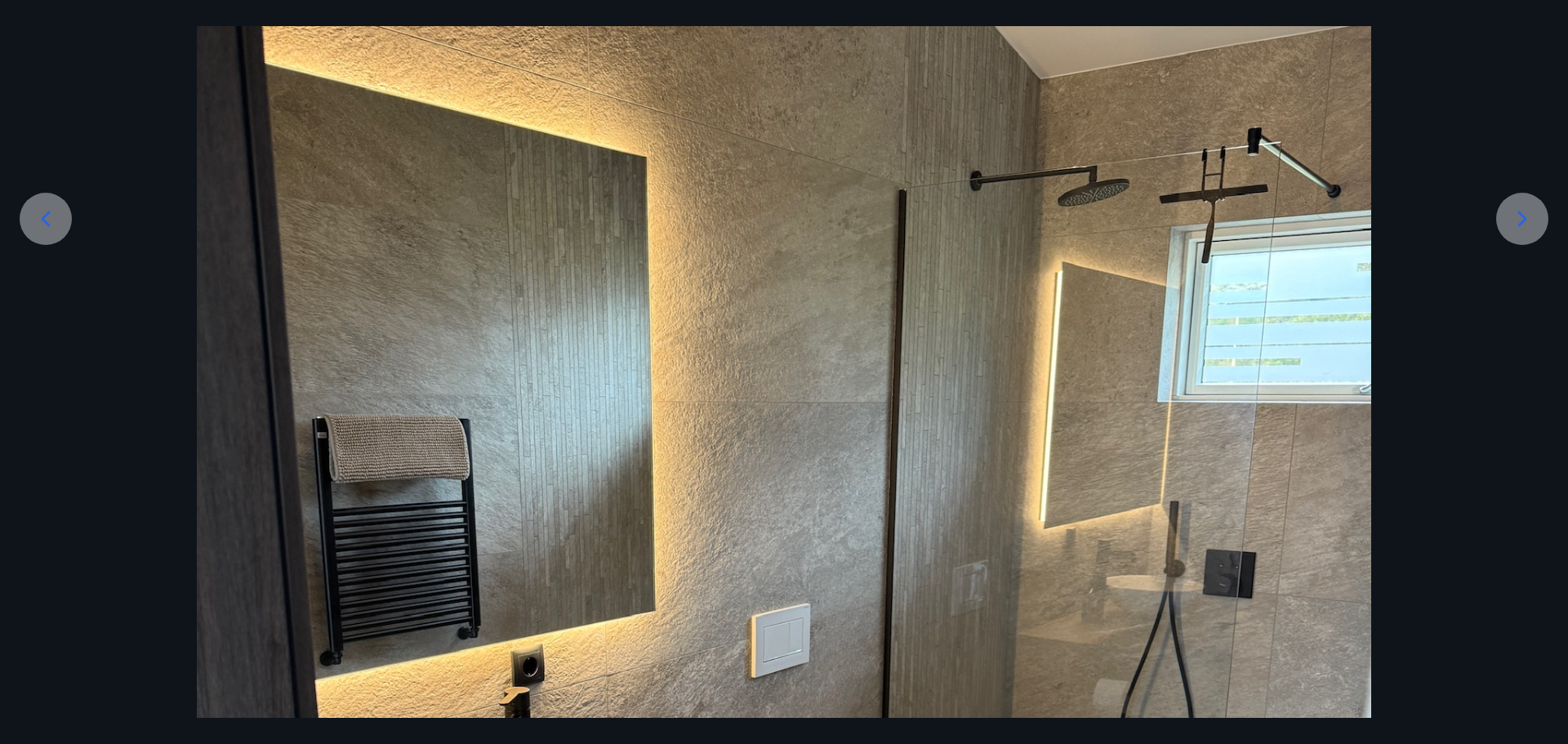
click at [1518, 213] on icon at bounding box center [1523, 219] width 26 height 26
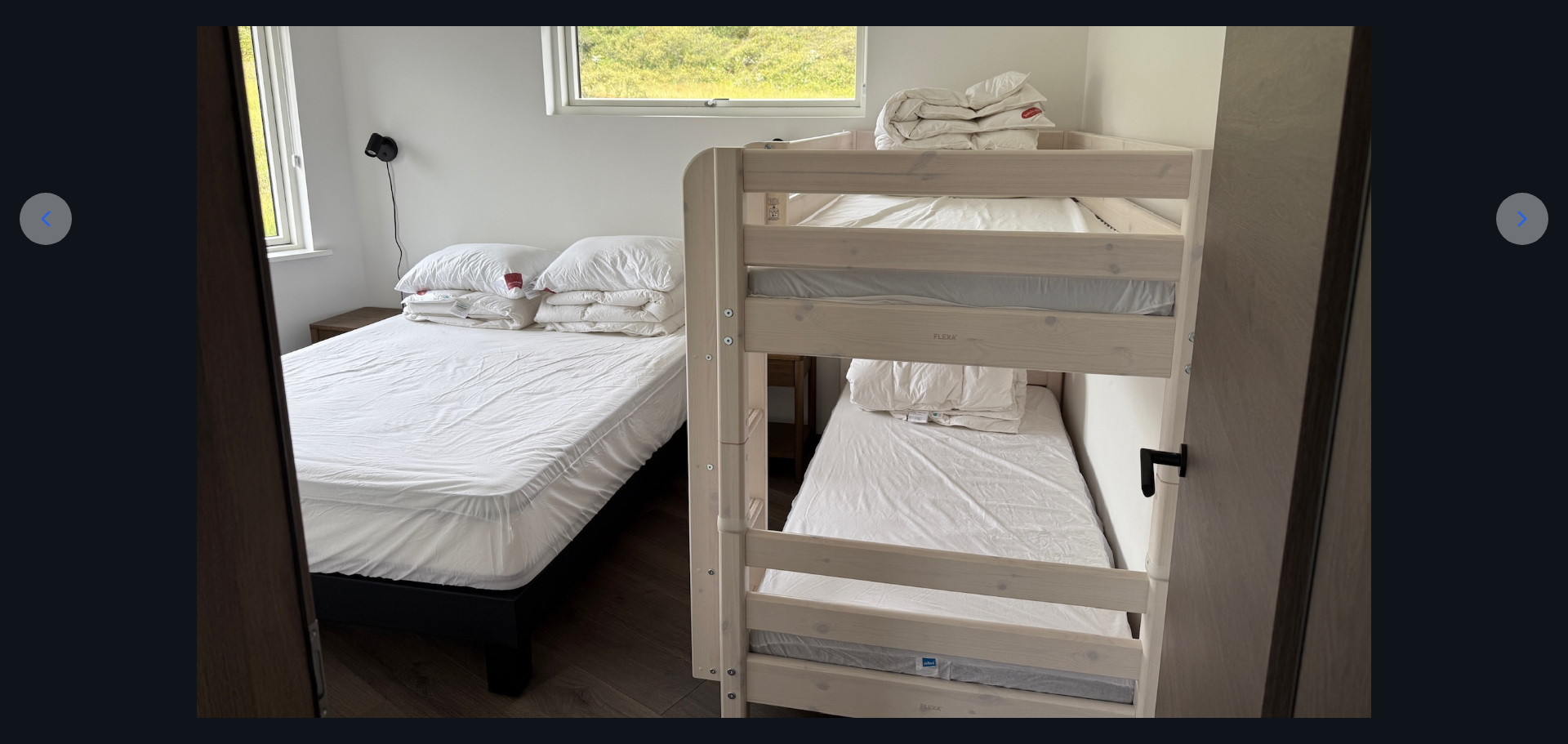
click at [1518, 213] on icon at bounding box center [1523, 219] width 26 height 26
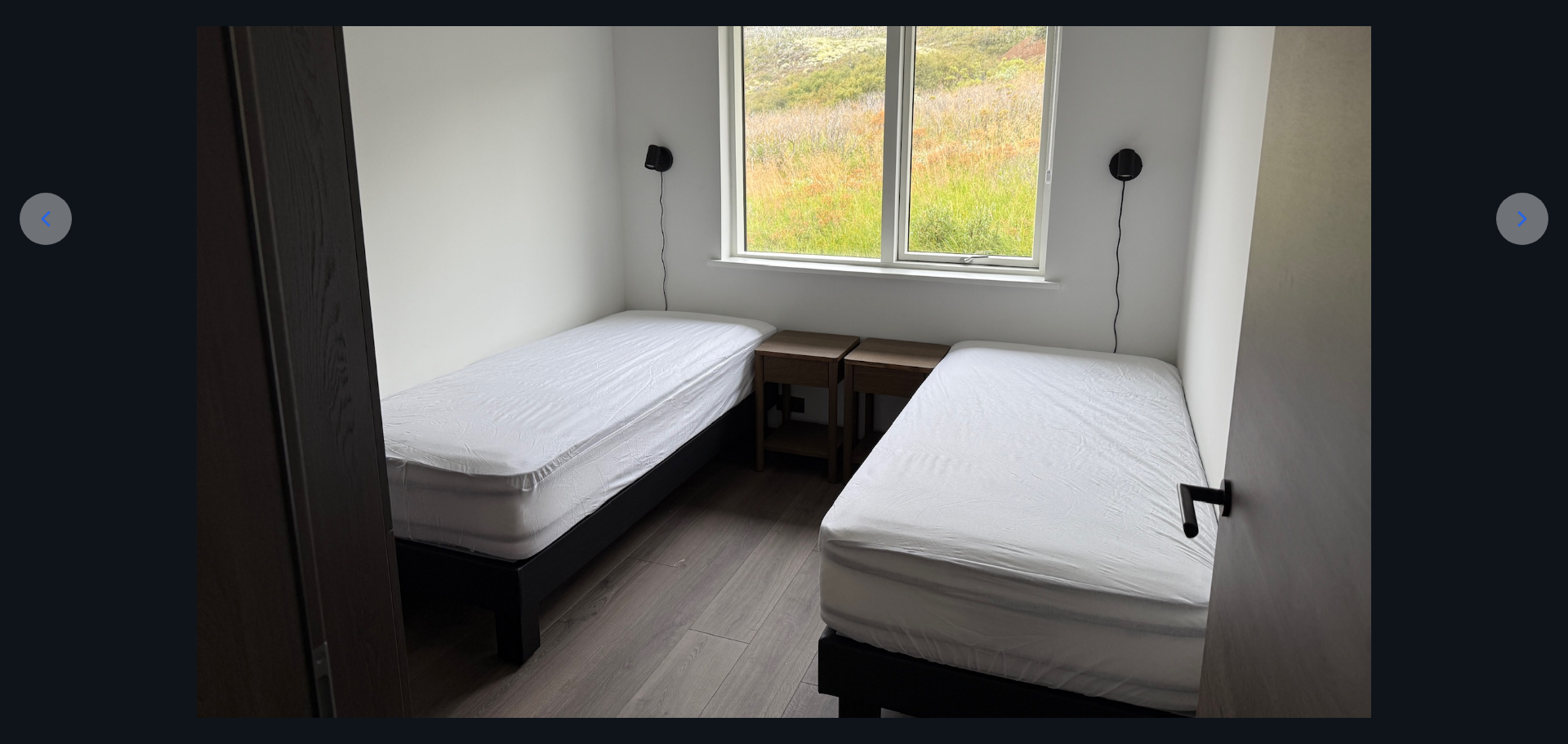
click at [66, 217] on div at bounding box center [45, 218] width 52 height 52
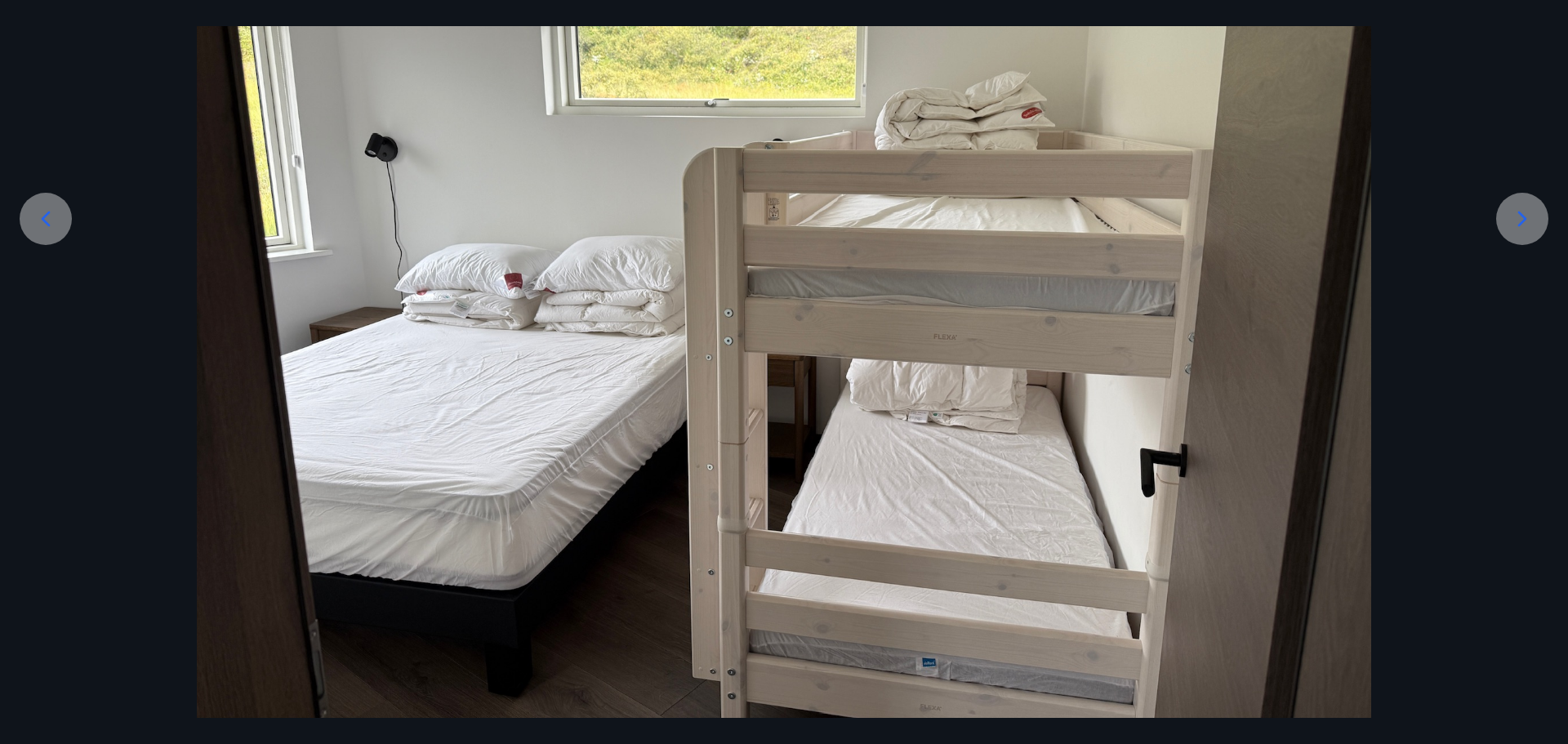
click at [1522, 214] on icon at bounding box center [1523, 219] width 9 height 16
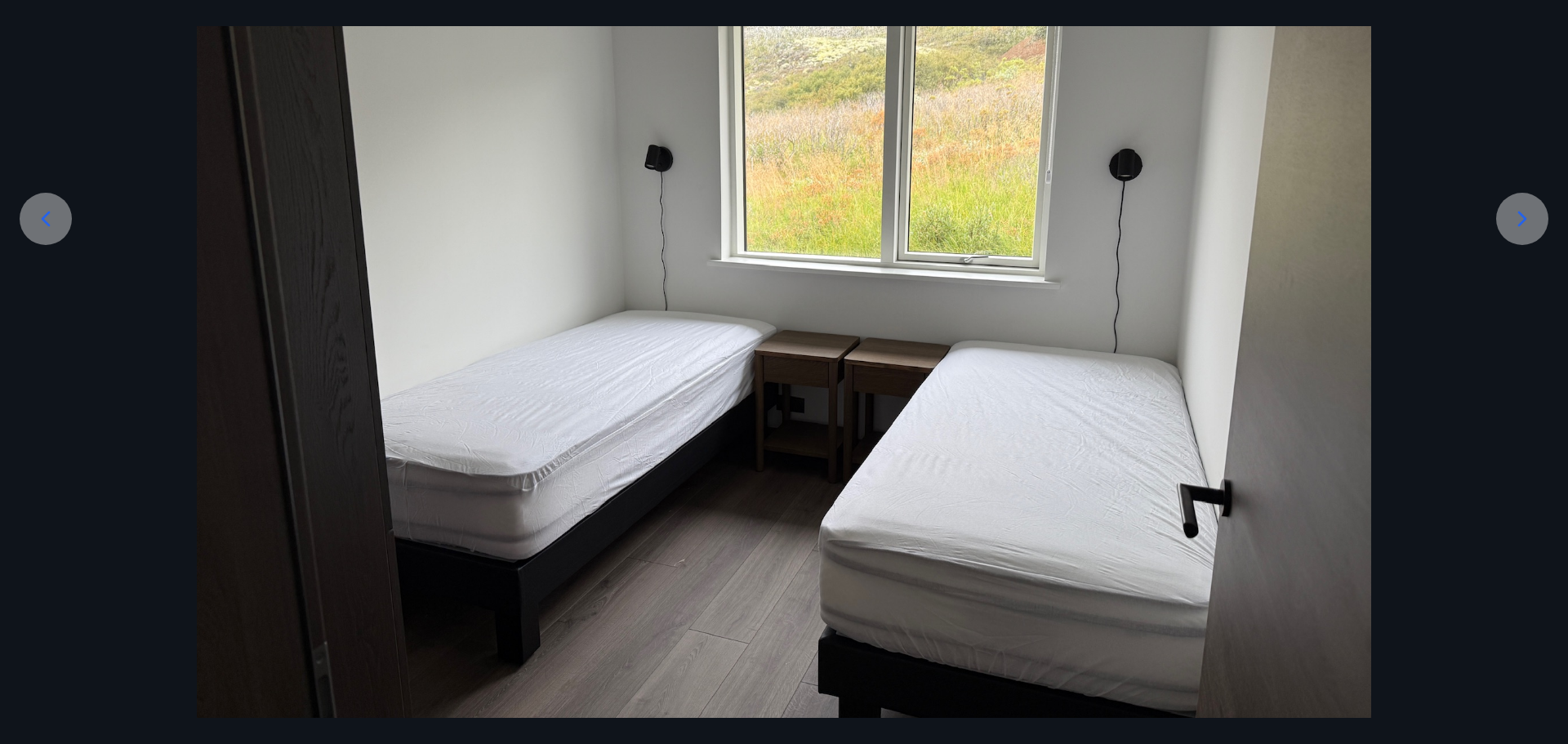
click at [1522, 215] on icon at bounding box center [1523, 219] width 9 height 16
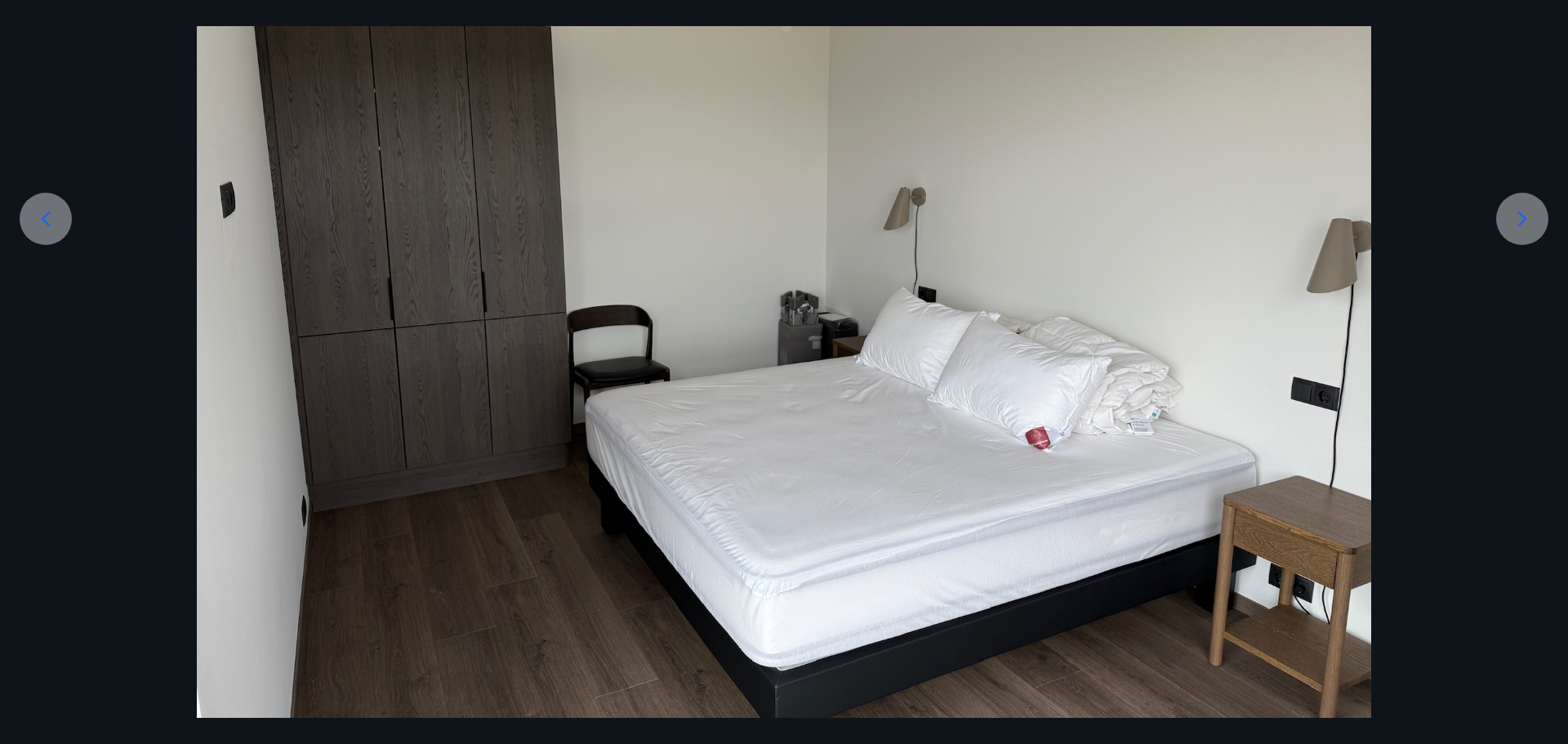
click at [47, 212] on icon at bounding box center [46, 219] width 26 height 26
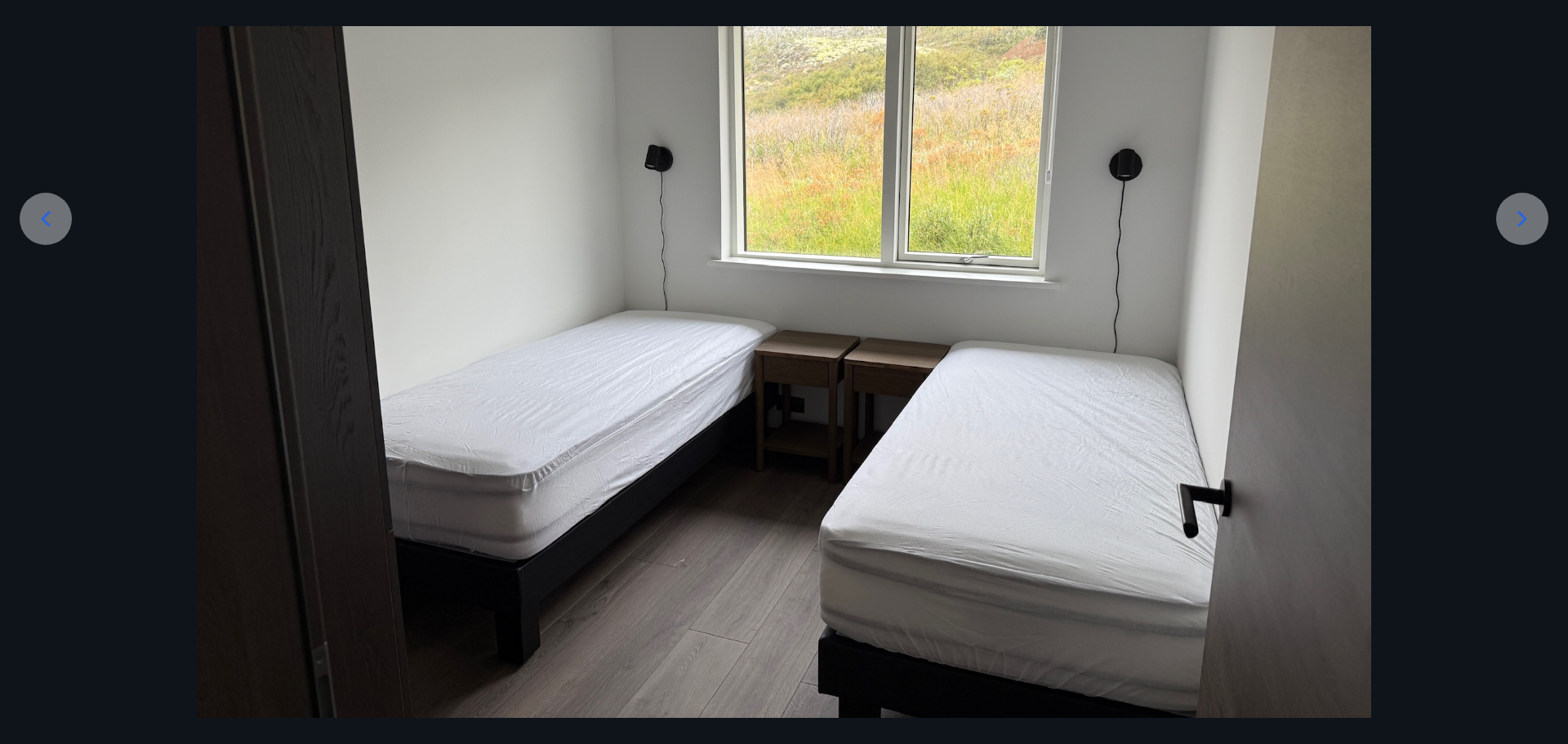
click at [1520, 224] on icon at bounding box center [1523, 219] width 9 height 16
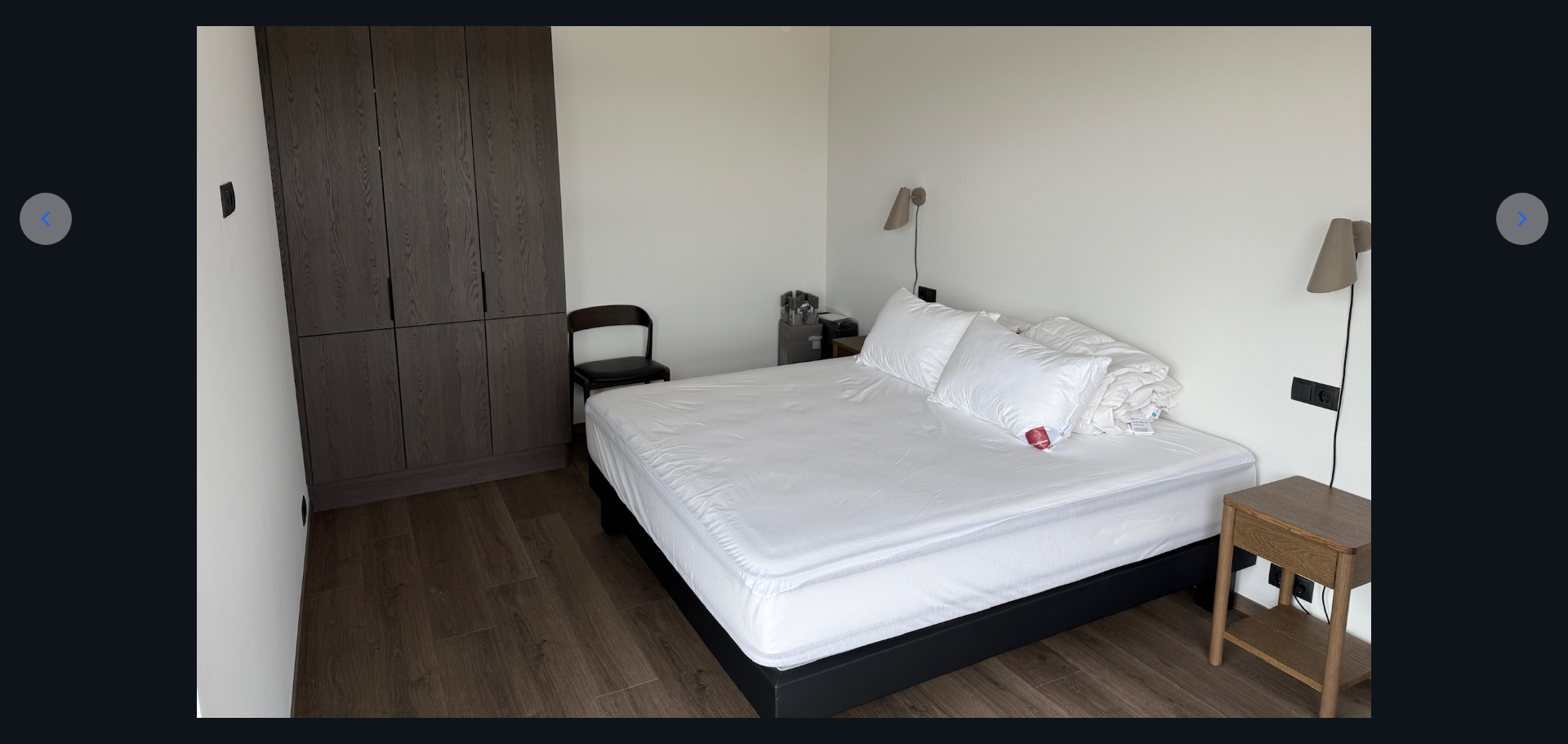
click at [1522, 214] on icon at bounding box center [1523, 219] width 26 height 26
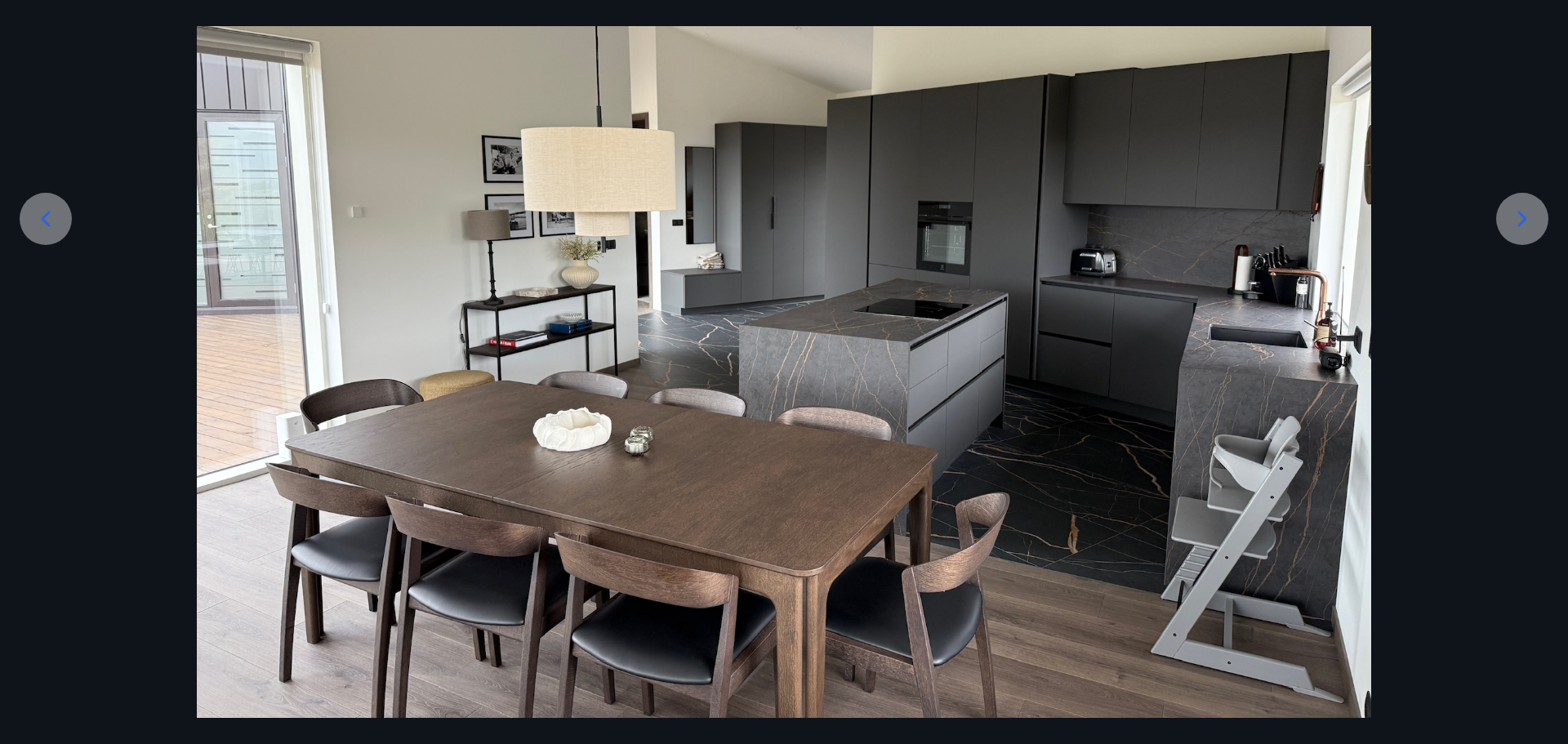
click at [1525, 215] on icon at bounding box center [1523, 219] width 26 height 26
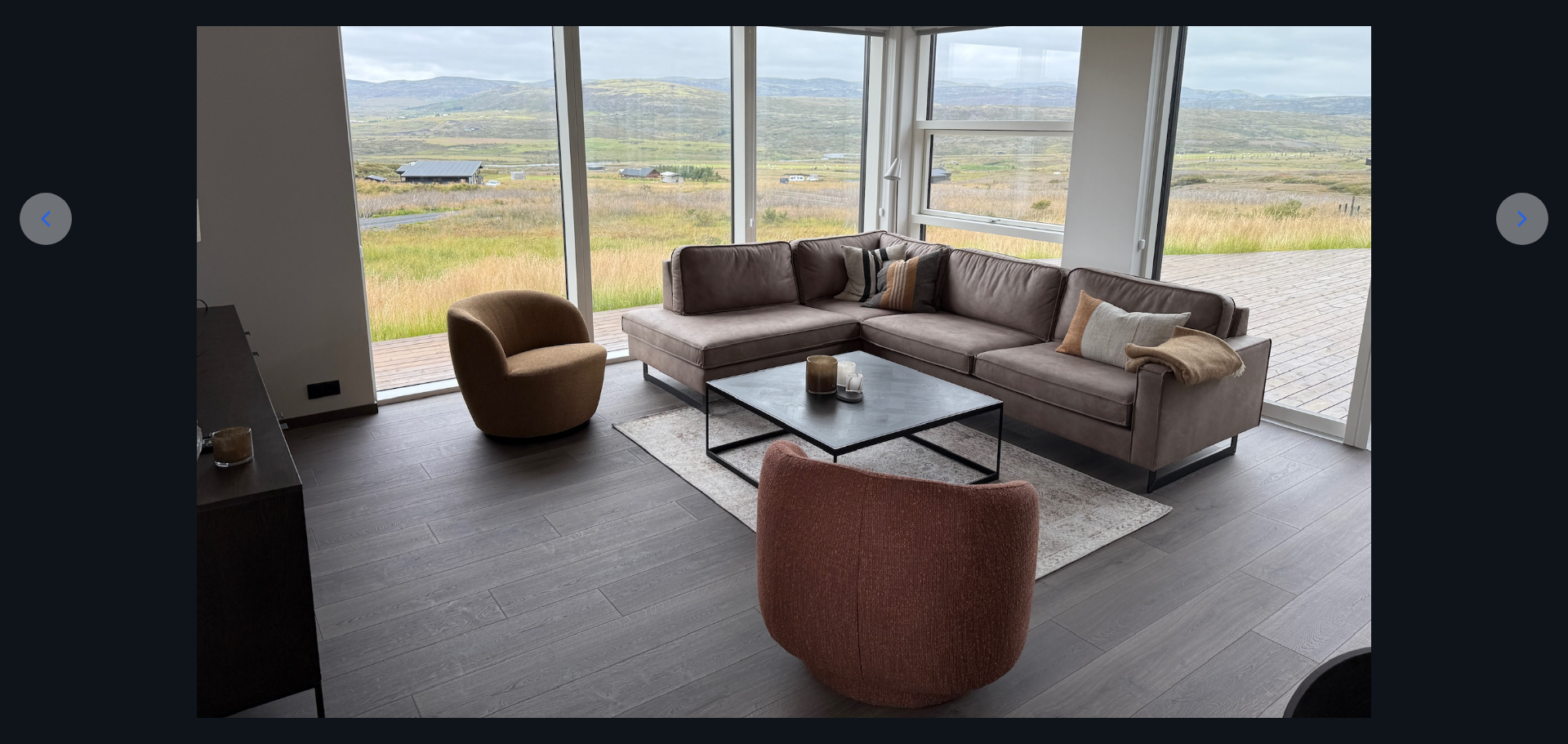
click at [1512, 221] on icon at bounding box center [1523, 219] width 26 height 26
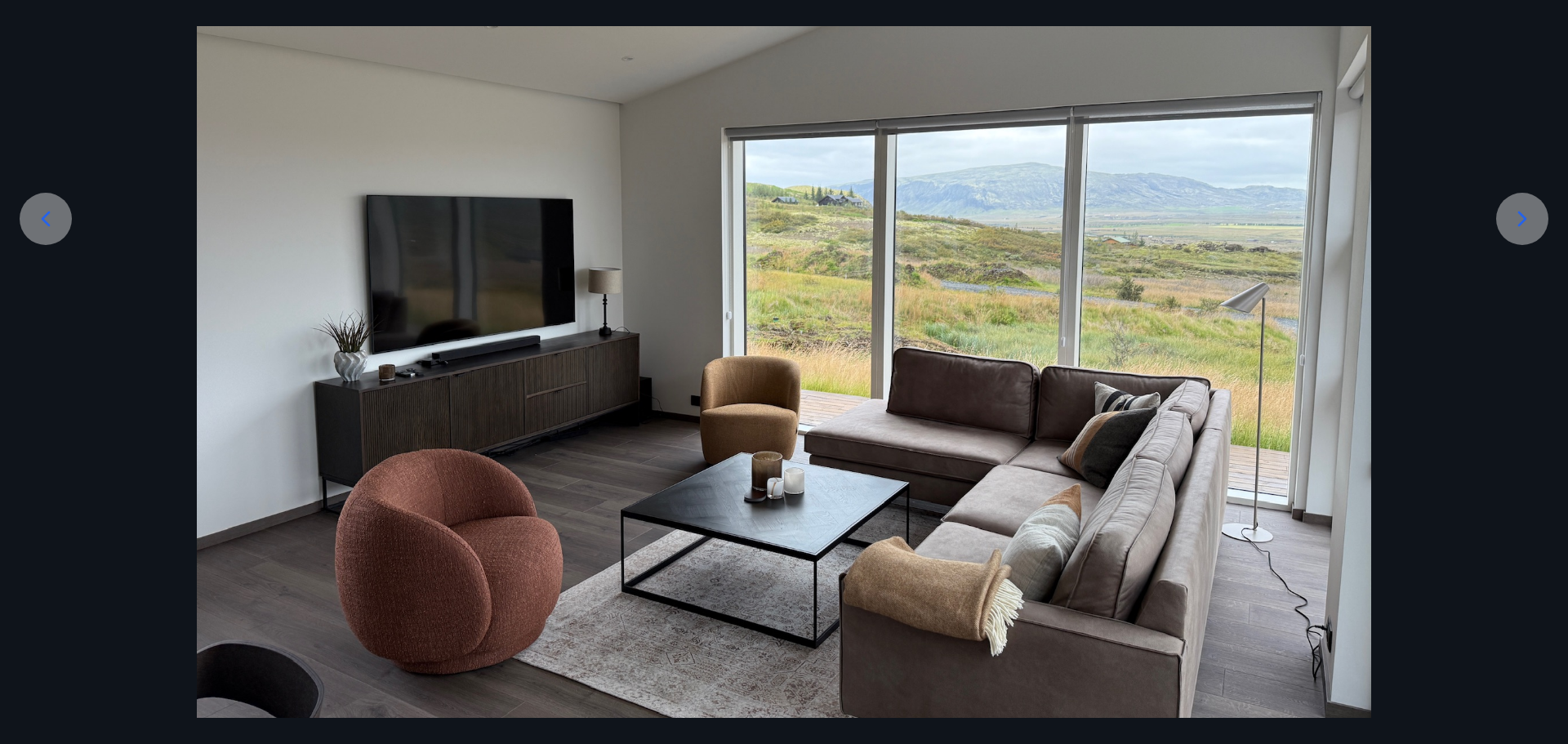
click at [1515, 207] on icon at bounding box center [1523, 219] width 26 height 26
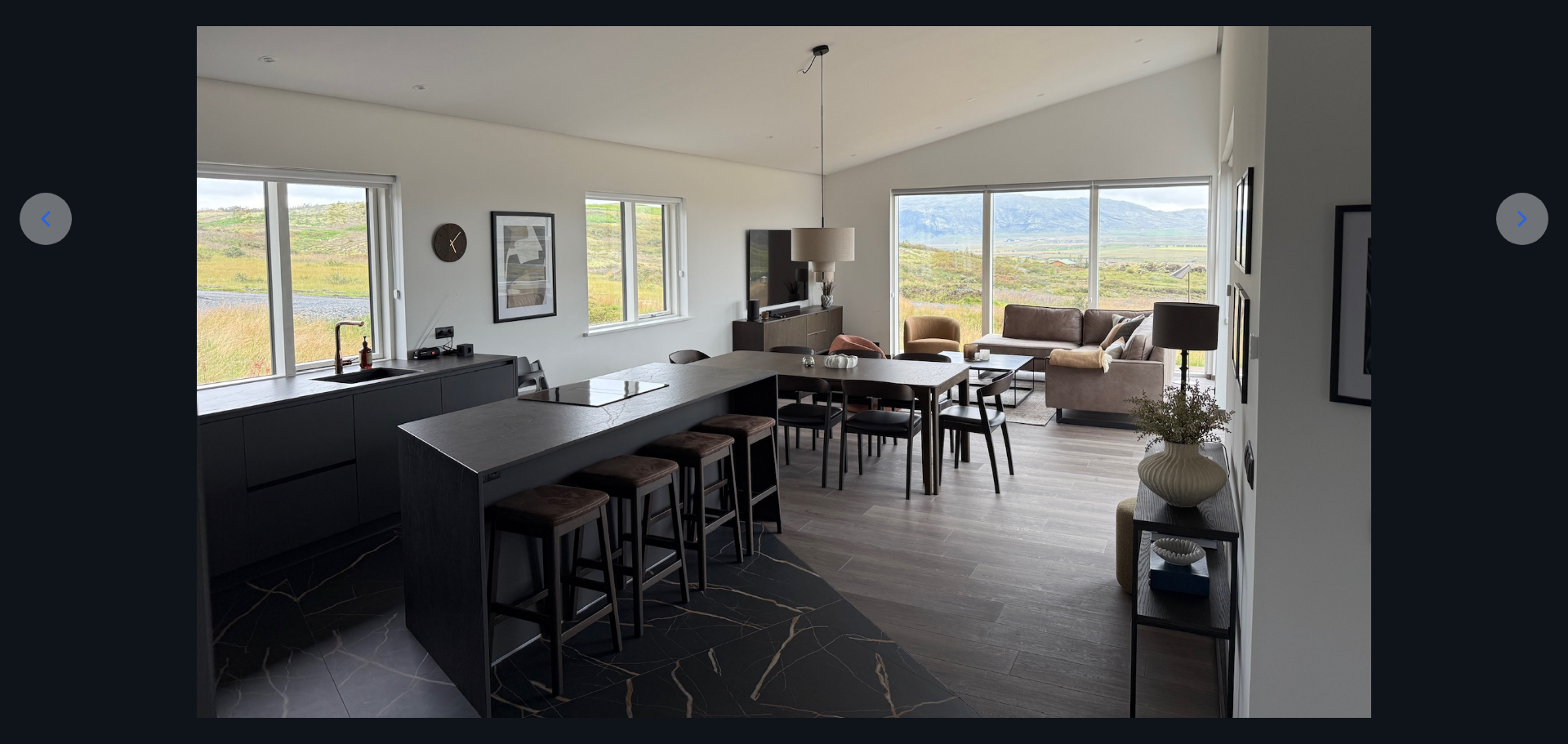
click at [1515, 207] on icon at bounding box center [1523, 219] width 26 height 26
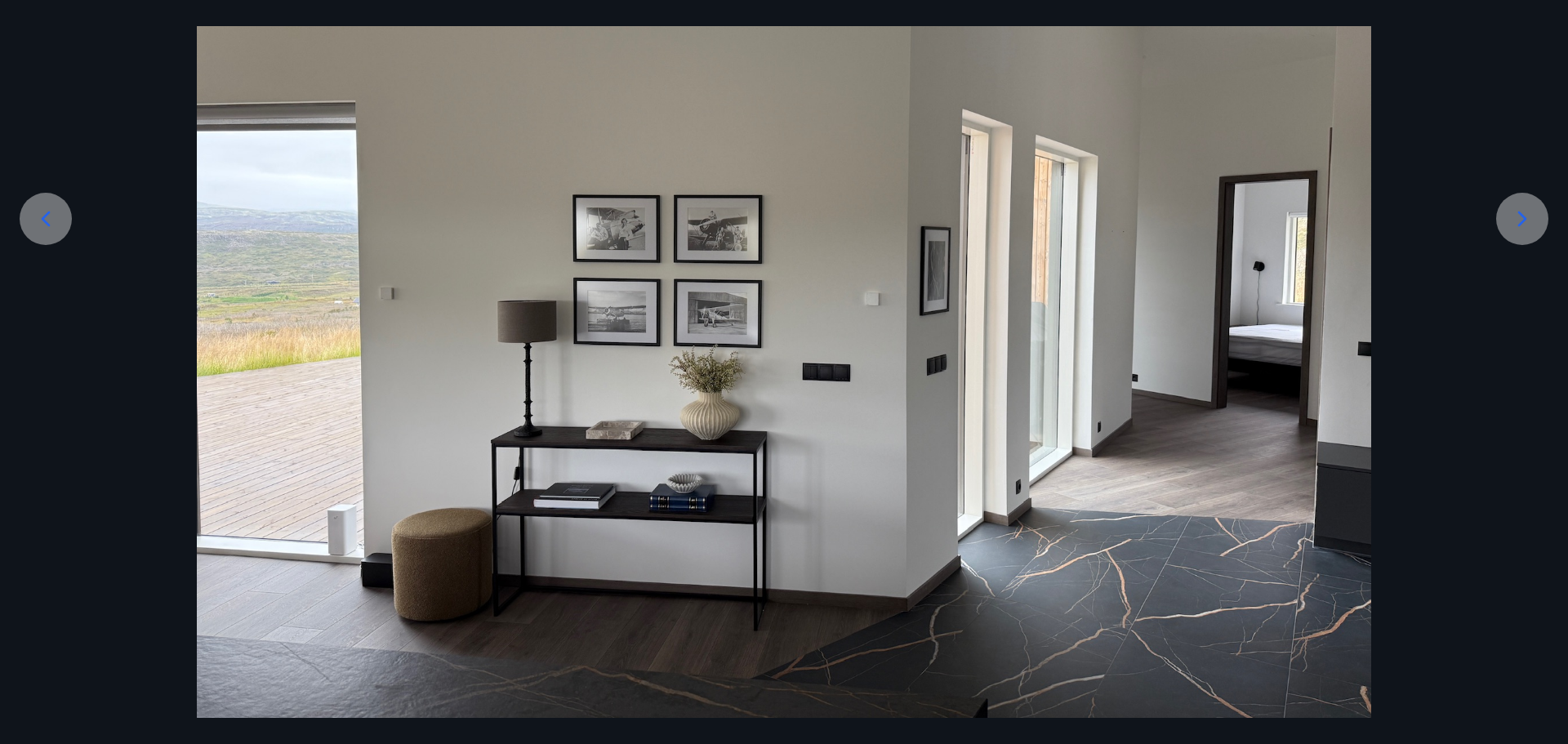
click at [1515, 207] on icon at bounding box center [1523, 219] width 26 height 26
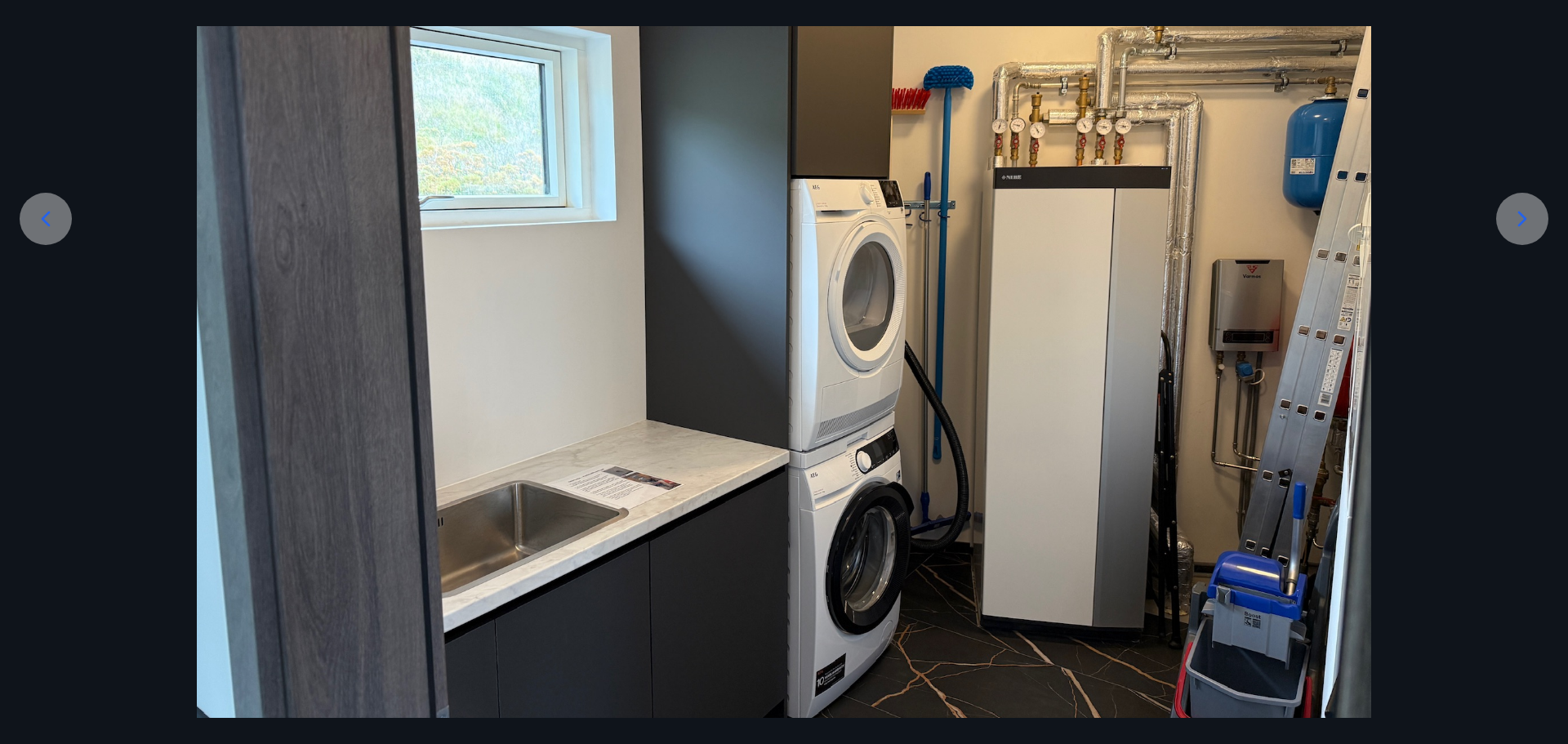
click at [1515, 207] on icon at bounding box center [1523, 219] width 26 height 26
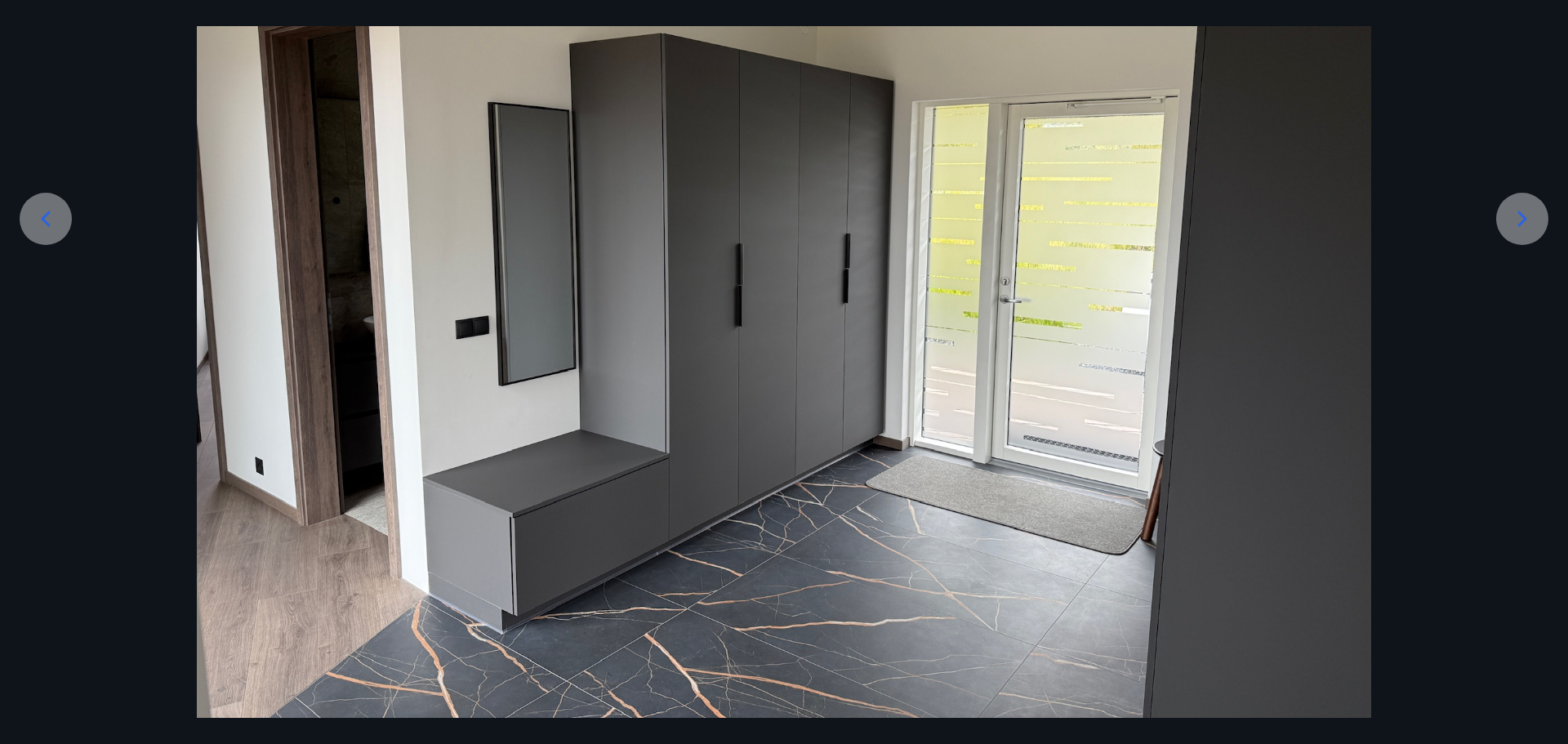
click at [1515, 207] on icon at bounding box center [1523, 219] width 26 height 26
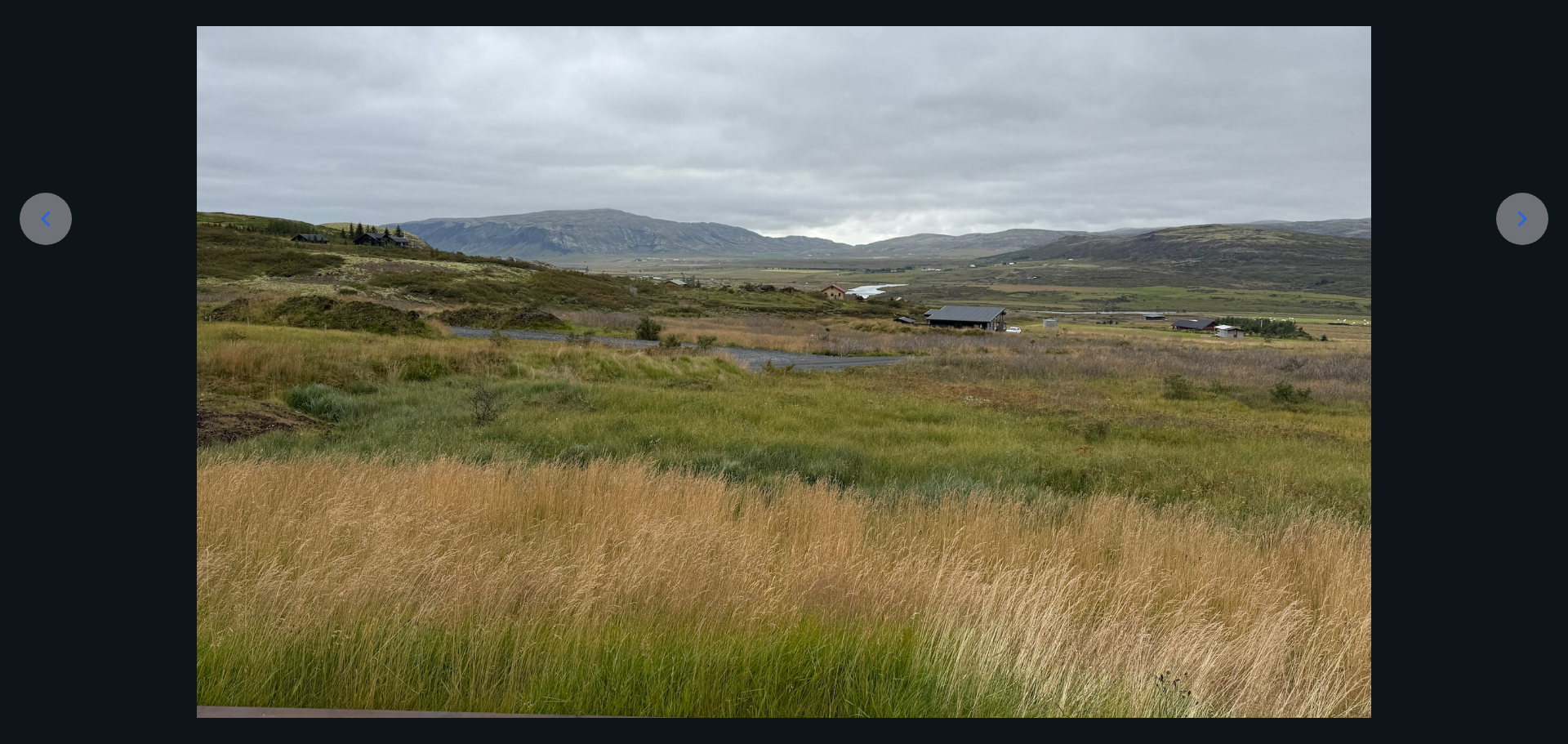
click at [1515, 207] on icon at bounding box center [1523, 219] width 26 height 26
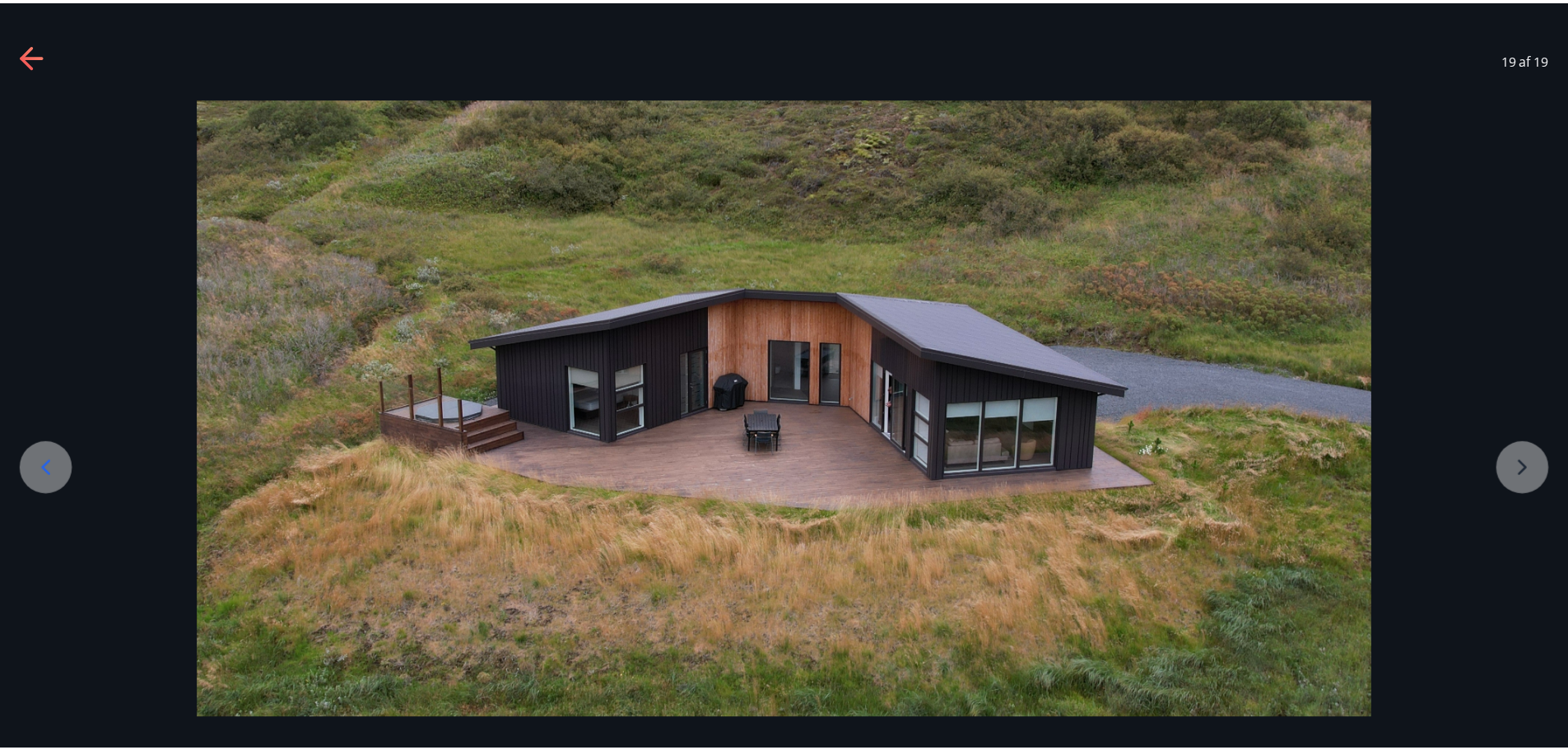
scroll to position [0, 0]
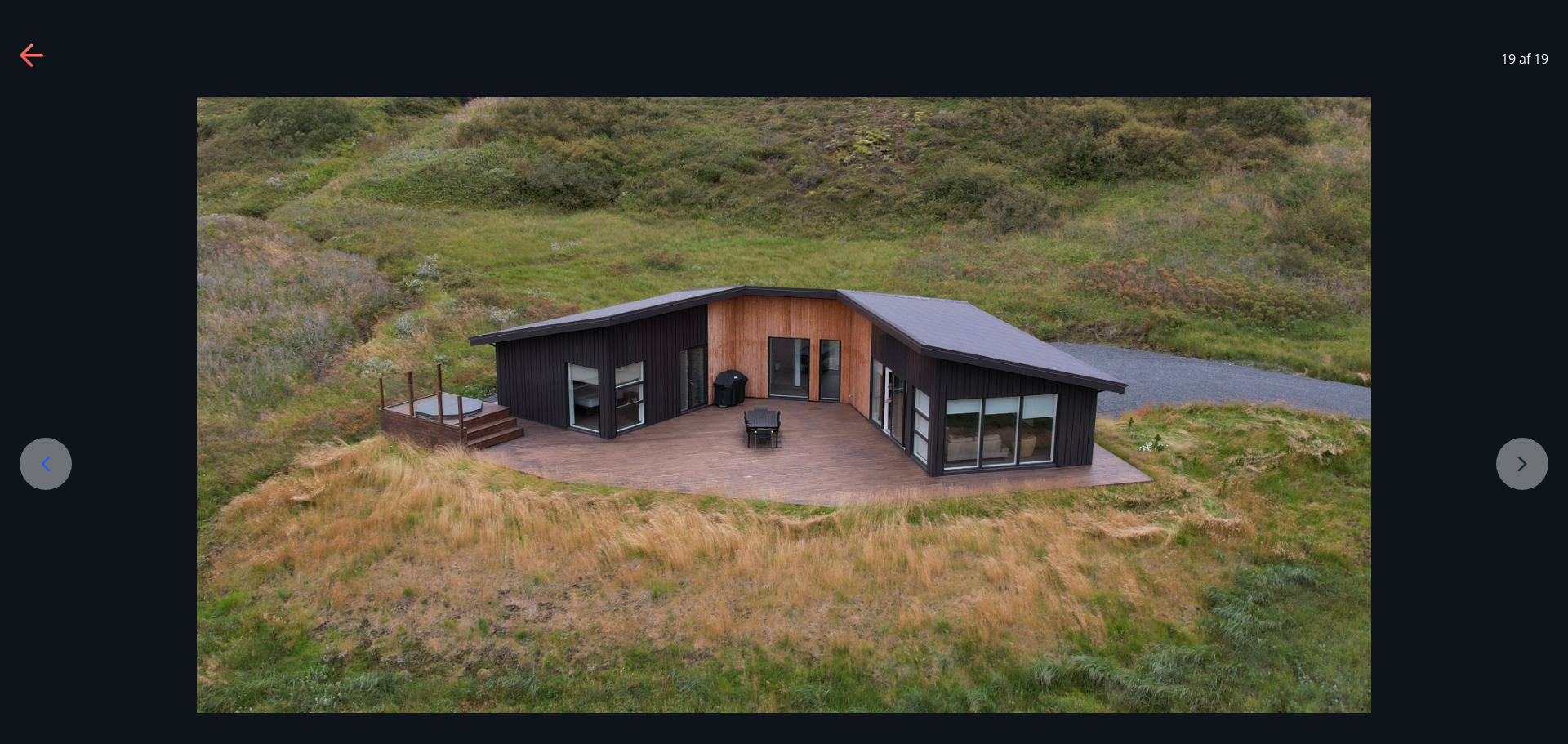
click at [26, 47] on icon at bounding box center [33, 56] width 26 height 26
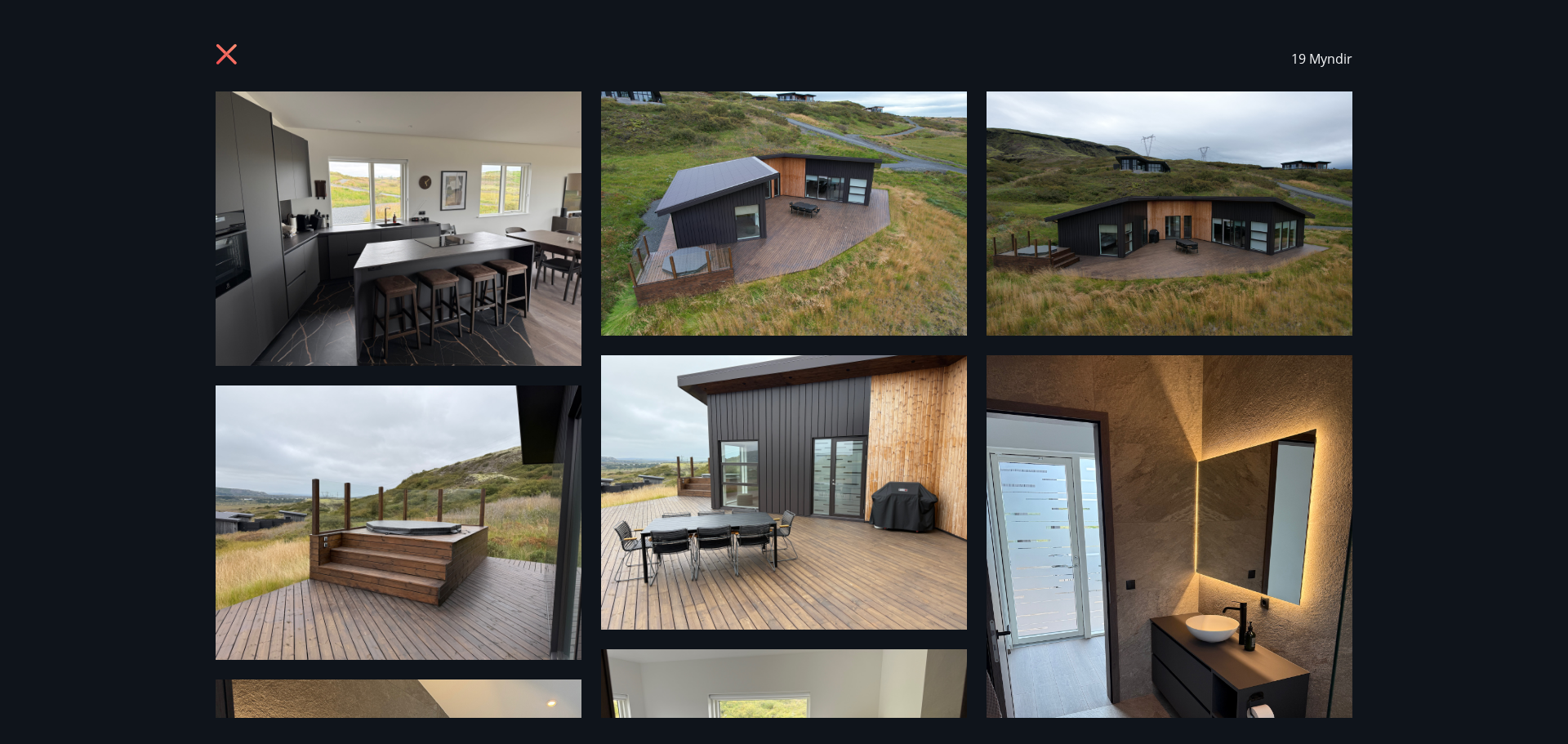
click at [236, 49] on icon at bounding box center [229, 56] width 26 height 26
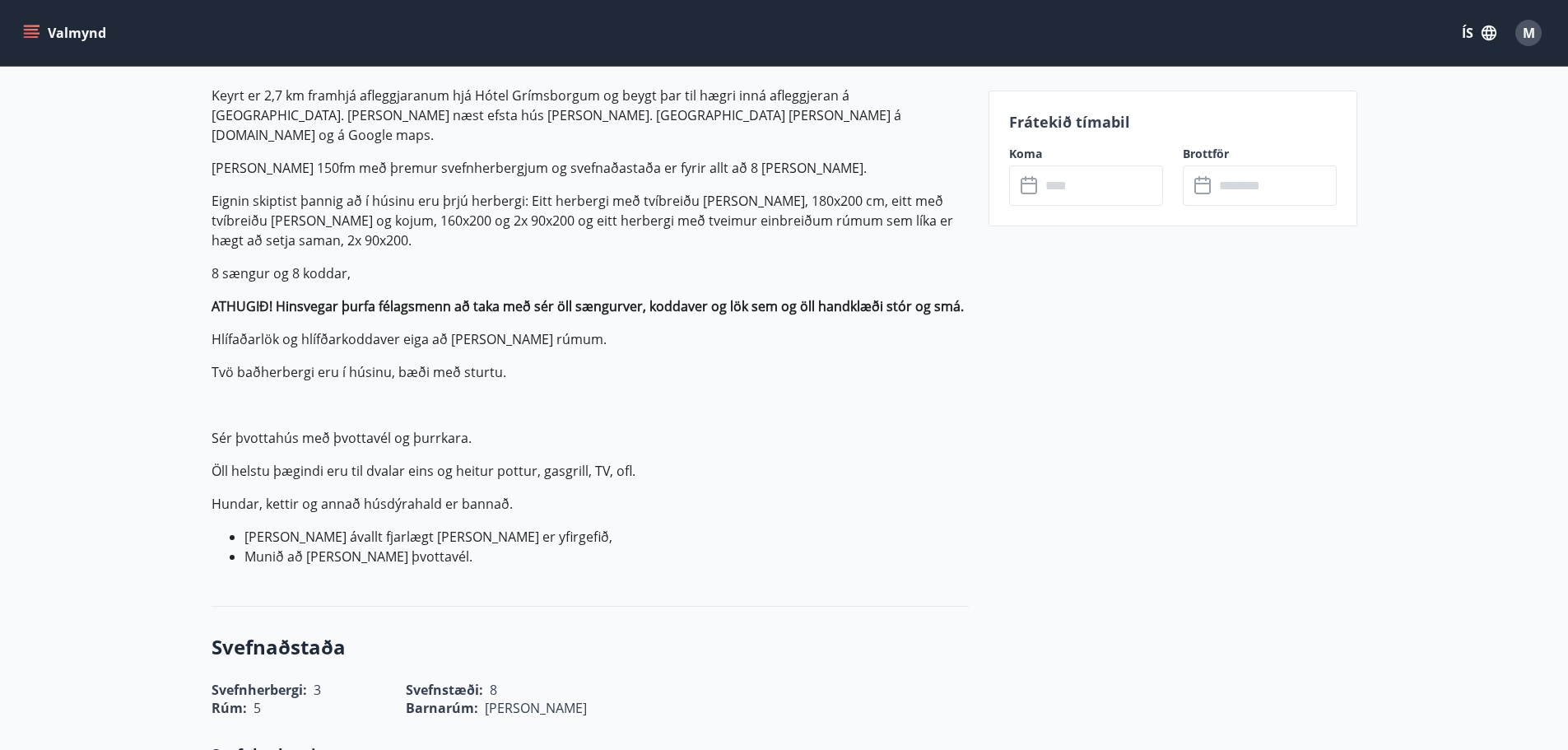
drag, startPoint x: 848, startPoint y: 511, endPoint x: 858, endPoint y: 663, distance: 152.3
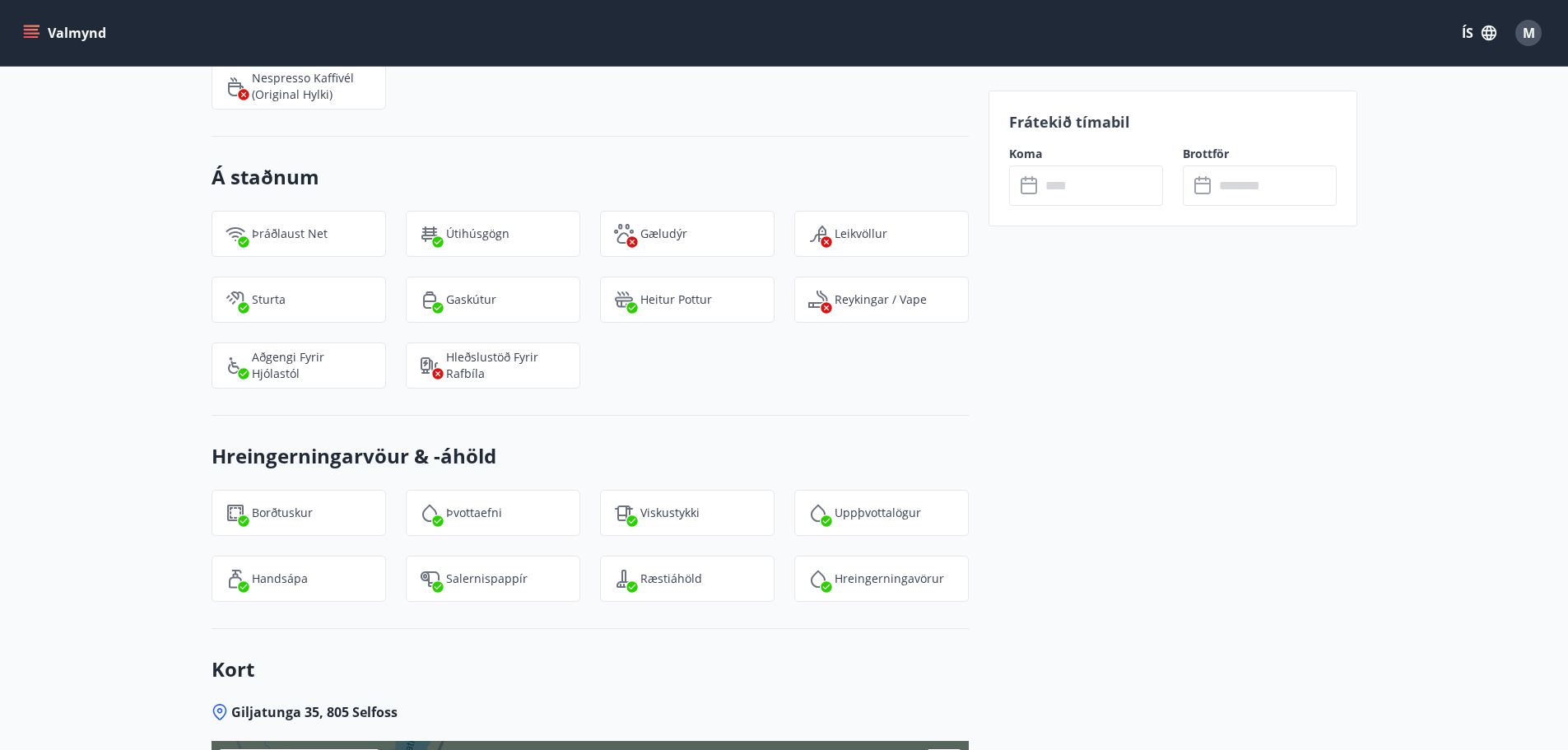
scroll to position [2026, 0]
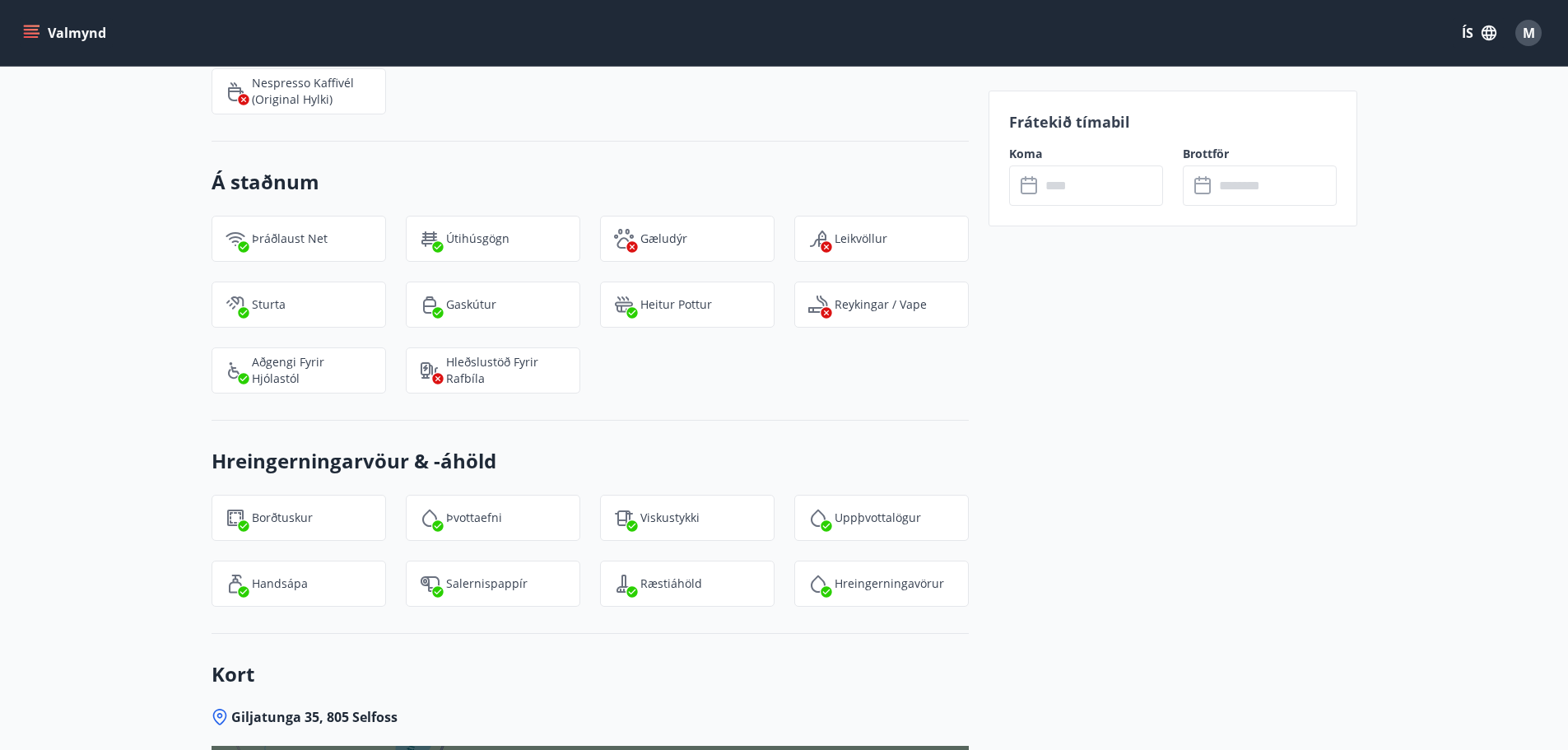
drag, startPoint x: 731, startPoint y: 401, endPoint x: 667, endPoint y: 378, distance: 68.0
click at [667, 378] on div "Á staðnum Þráðlaust net Útihúsgögn Gæludýr Leikvöllur Sturta Gaskútur Heitur po…" at bounding box center [591, 281] width 758 height 279
drag, startPoint x: 700, startPoint y: 212, endPoint x: 581, endPoint y: 217, distance: 119.1
click at [582, 214] on div "Gæludýr" at bounding box center [678, 229] width 194 height 66
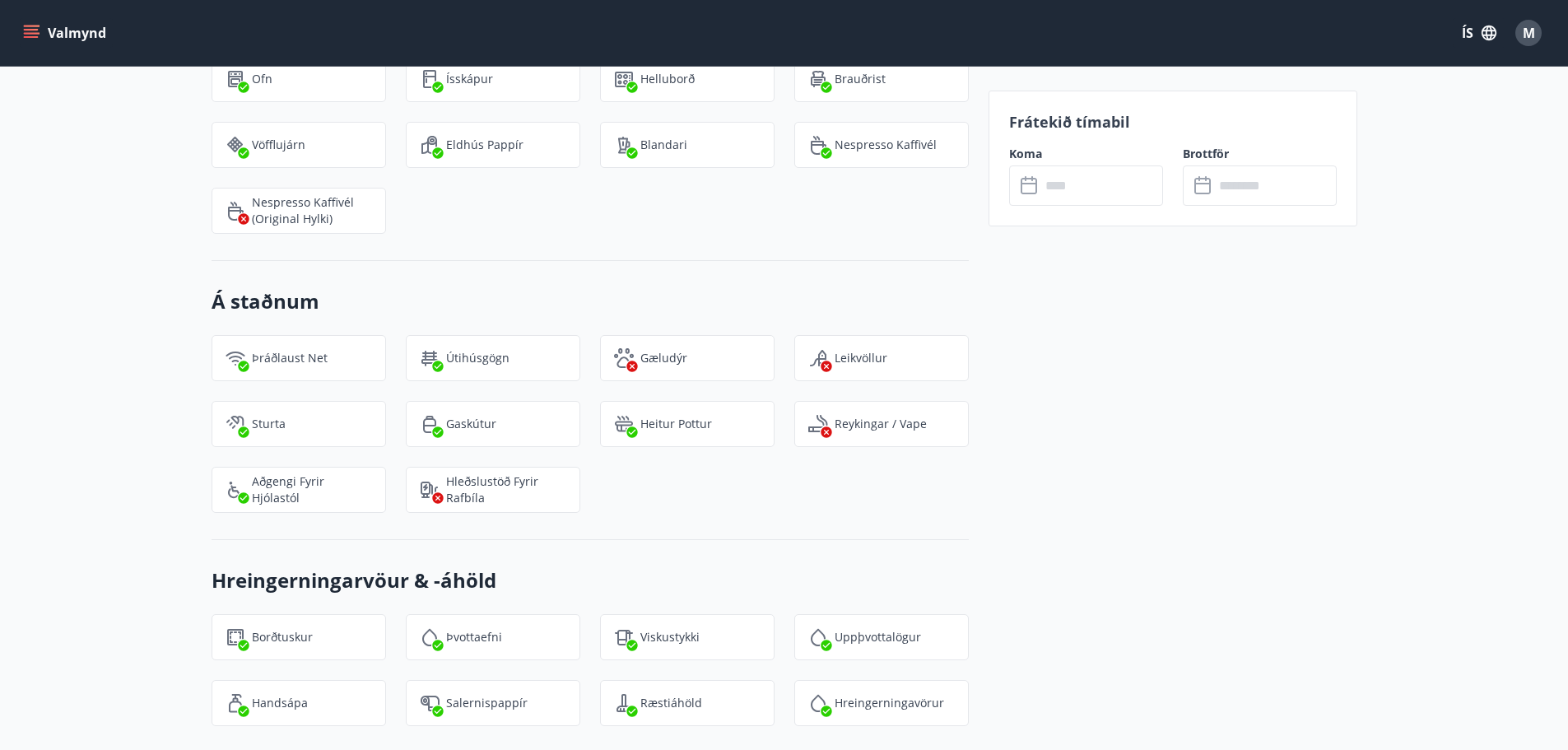
scroll to position [1834, 0]
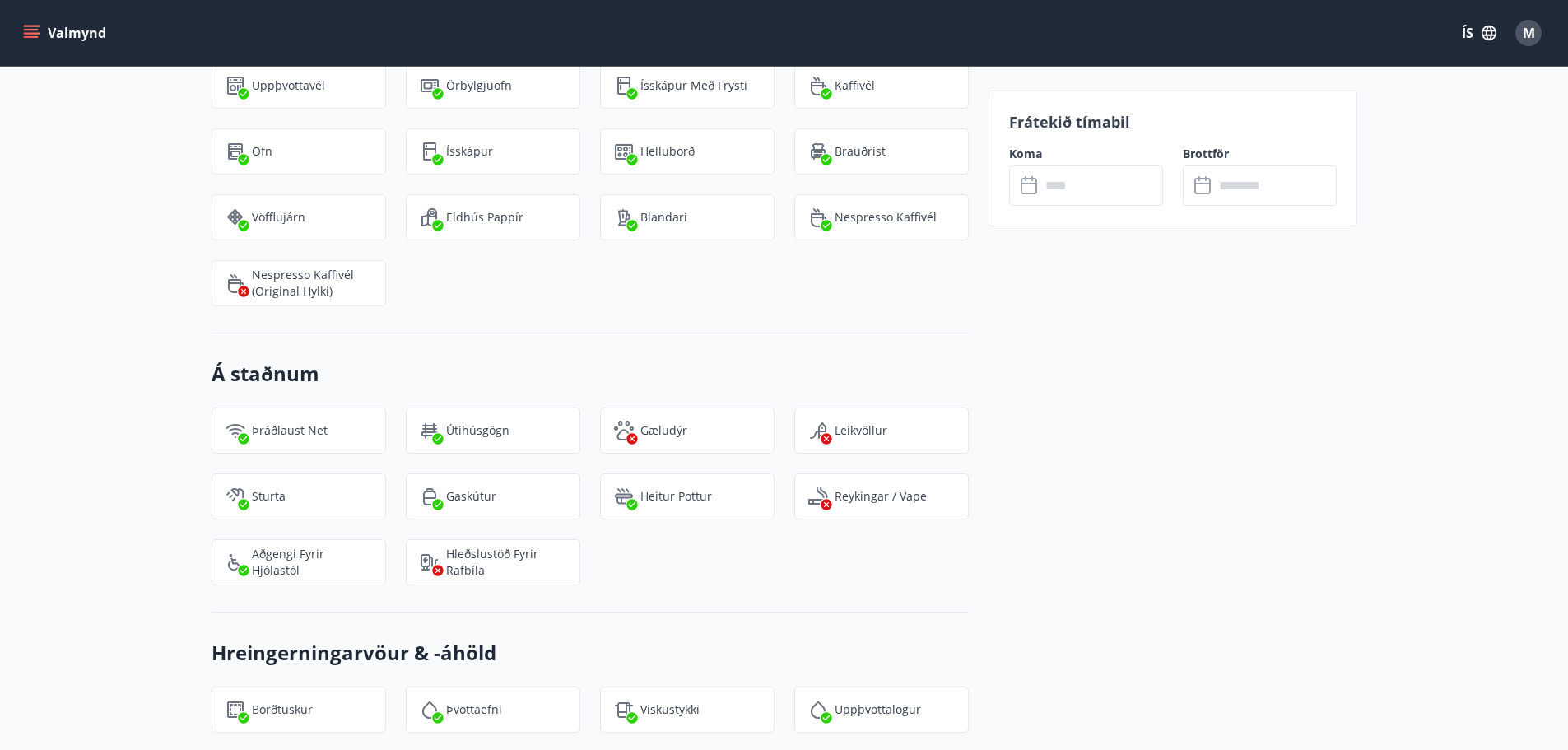
drag, startPoint x: 712, startPoint y: 423, endPoint x: 695, endPoint y: 351, distance: 74.0
drag, startPoint x: 886, startPoint y: 405, endPoint x: 728, endPoint y: 406, distance: 158.0
click at [728, 406] on div "Þráðlaust net Útihúsgögn Gæludýr Leikvöllur Sturta Gaskútur Heitur pottur Reyki…" at bounding box center [581, 487] width 777 height 198
click at [919, 488] on p "Reykingar / Vape" at bounding box center [881, 496] width 92 height 17
drag, startPoint x: 956, startPoint y: 484, endPoint x: 776, endPoint y: 472, distance: 180.4
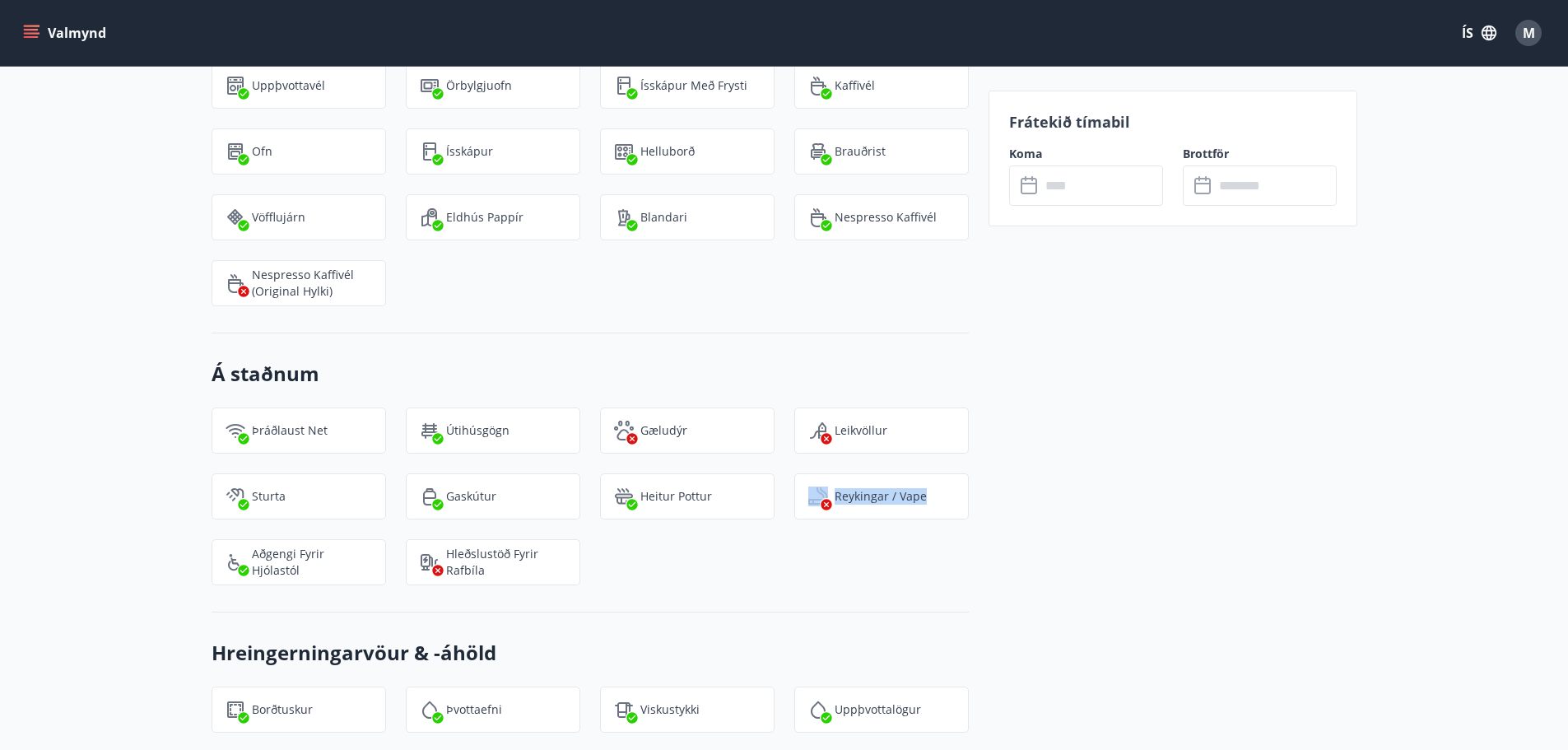
click at [773, 471] on div "Þráðlaust net Útihúsgögn Gæludýr Leikvöllur Sturta Gaskútur Heitur pottur Reyki…" at bounding box center [581, 487] width 777 height 198
click at [880, 559] on div "Þráðlaust net Útihúsgögn Gæludýr Leikvöllur Sturta Gaskútur Heitur pottur Reyki…" at bounding box center [581, 487] width 777 height 198
drag, startPoint x: 858, startPoint y: 561, endPoint x: 765, endPoint y: 559, distance: 93.0
click at [765, 559] on div "Þráðlaust net Útihúsgögn Gæludýr Leikvöllur Sturta Gaskútur Heitur pottur Reyki…" at bounding box center [581, 487] width 777 height 198
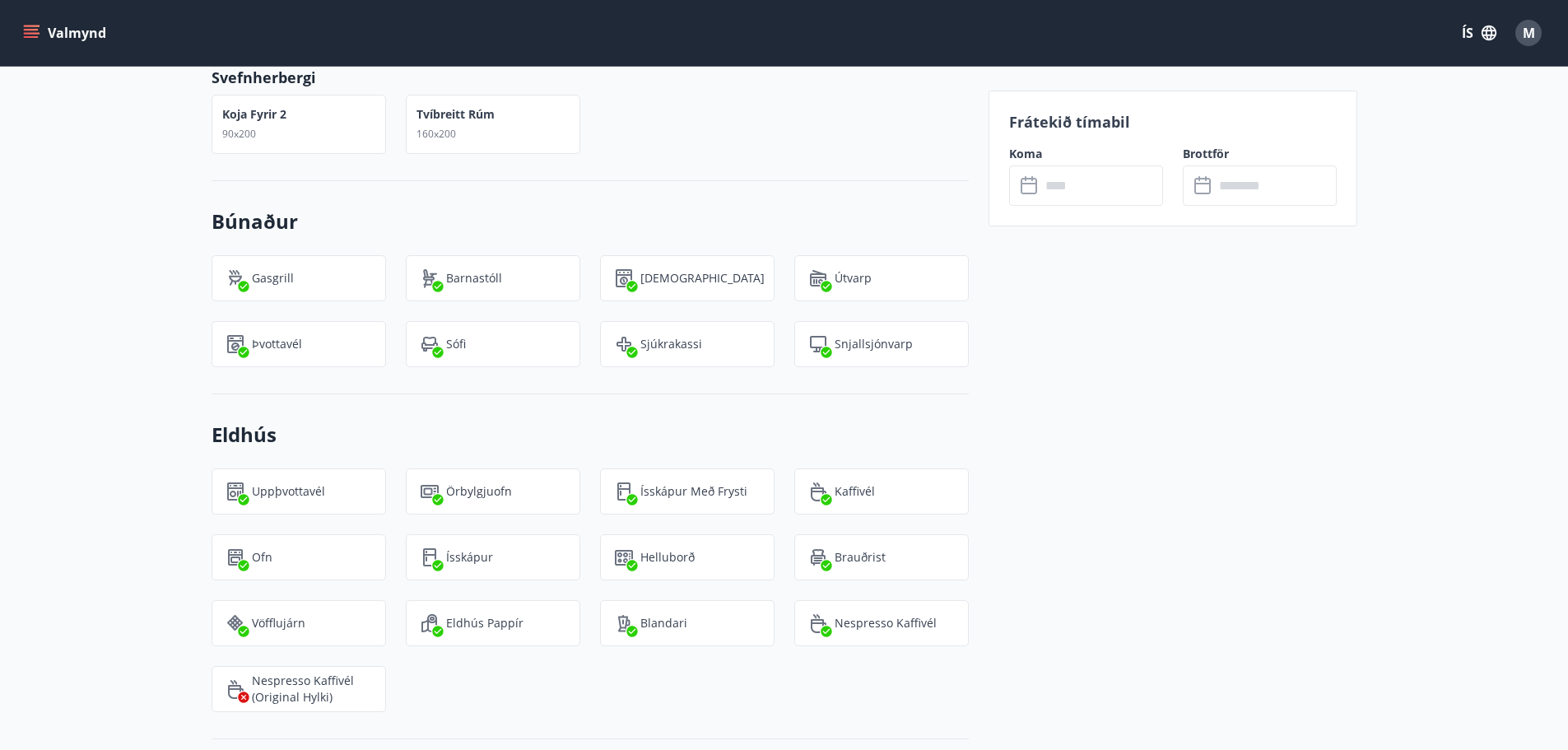
drag, startPoint x: 891, startPoint y: 540, endPoint x: 824, endPoint y: 405, distance: 150.7
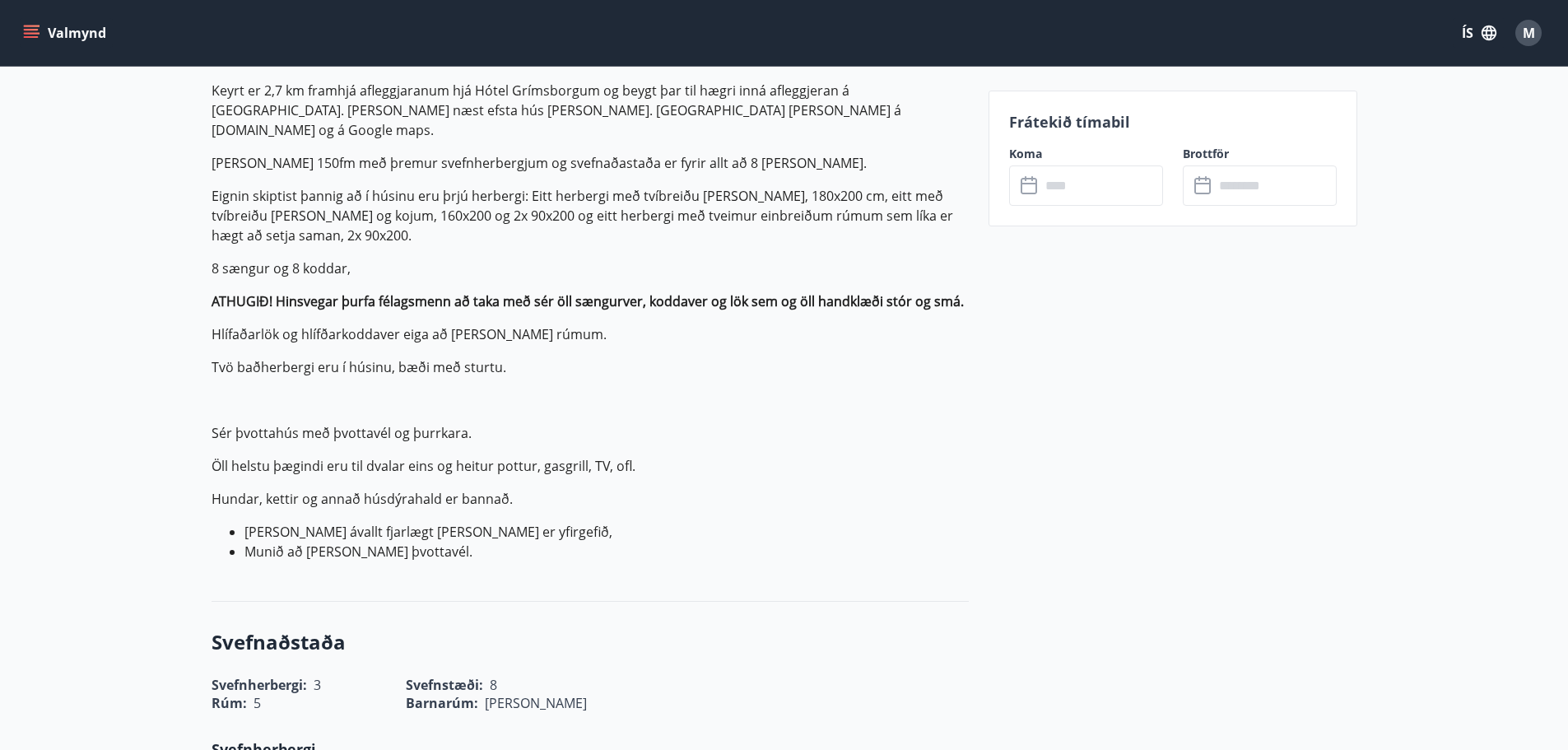
scroll to position [276, 0]
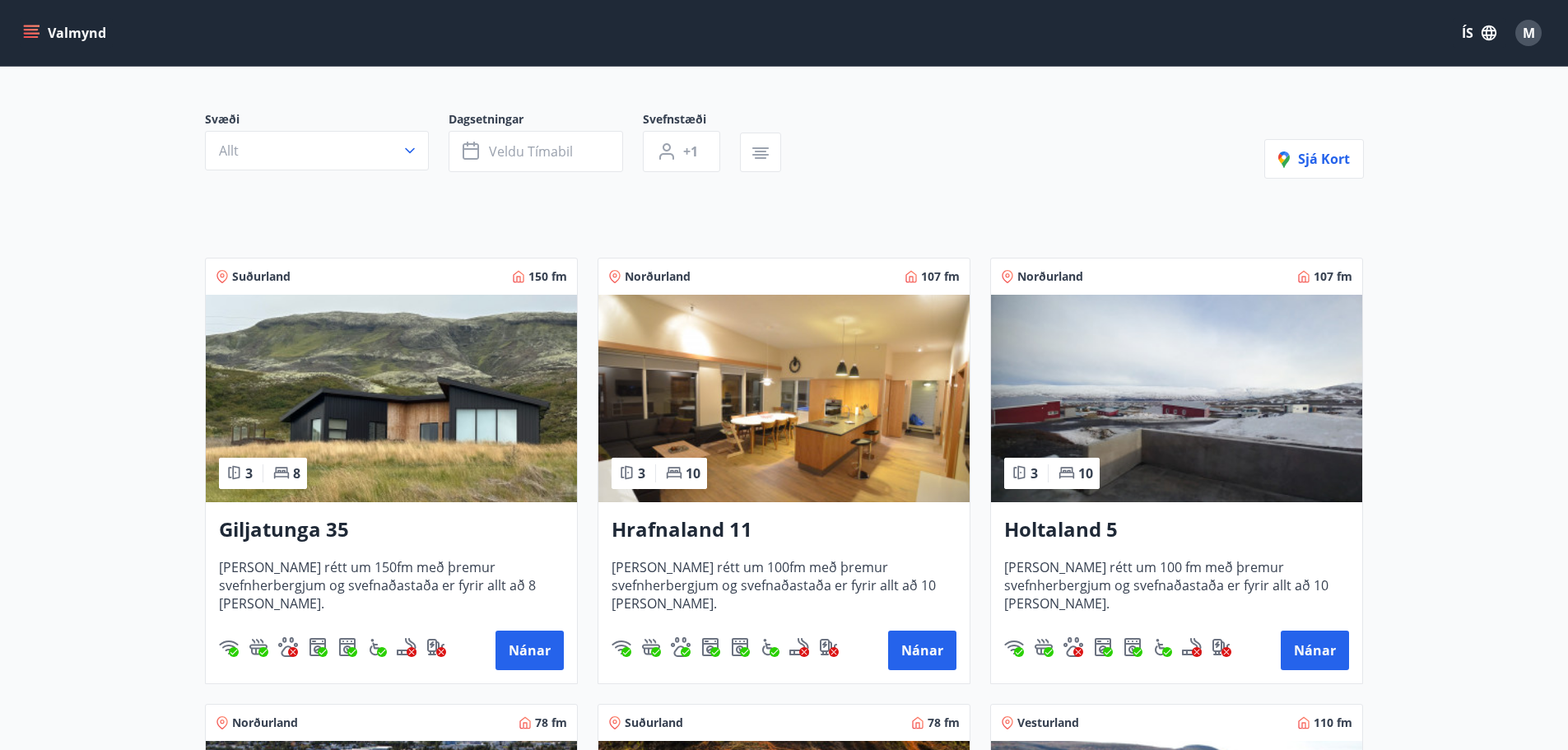
scroll to position [329, 0]
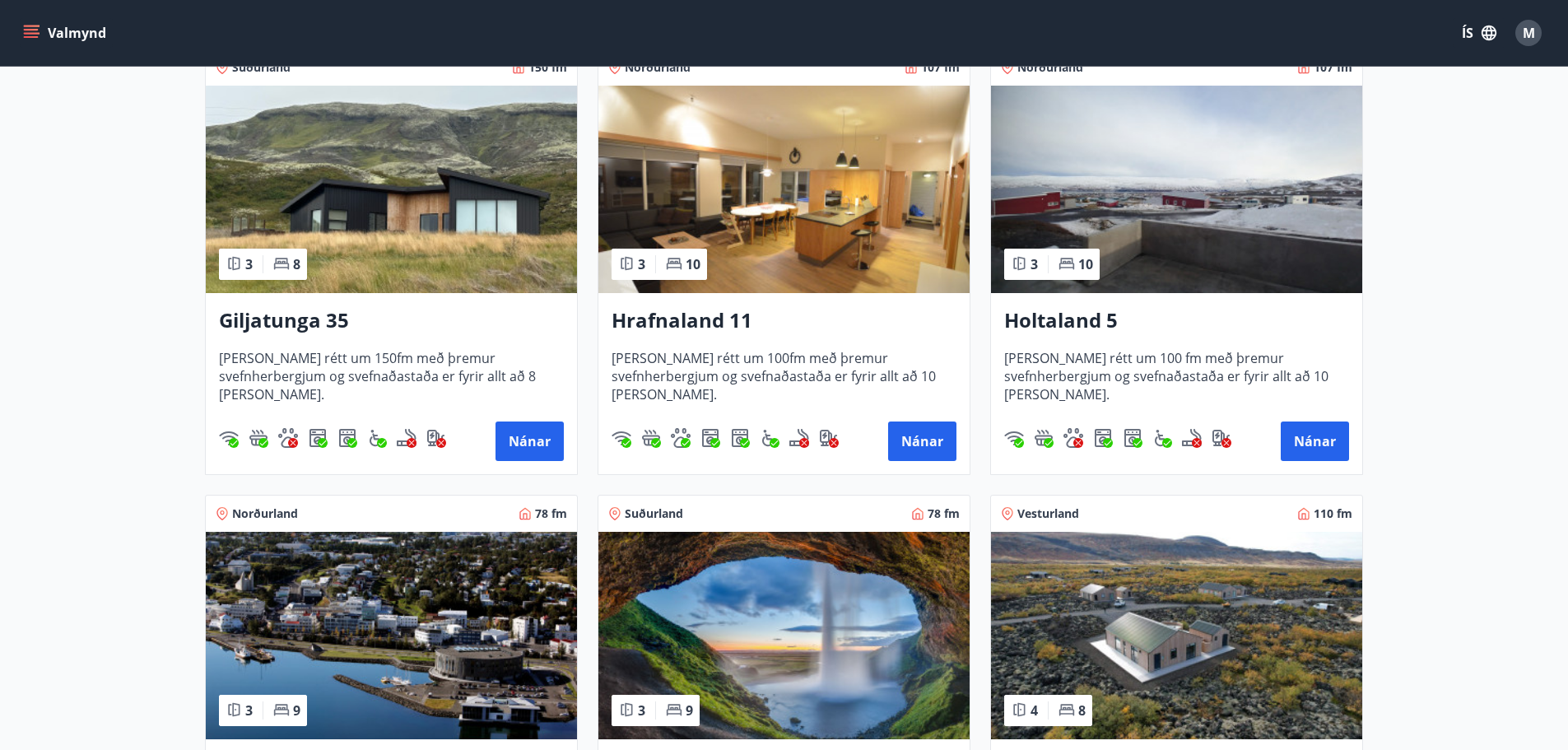
click at [716, 314] on h3 "Hrafnaland 11" at bounding box center [784, 320] width 345 height 29
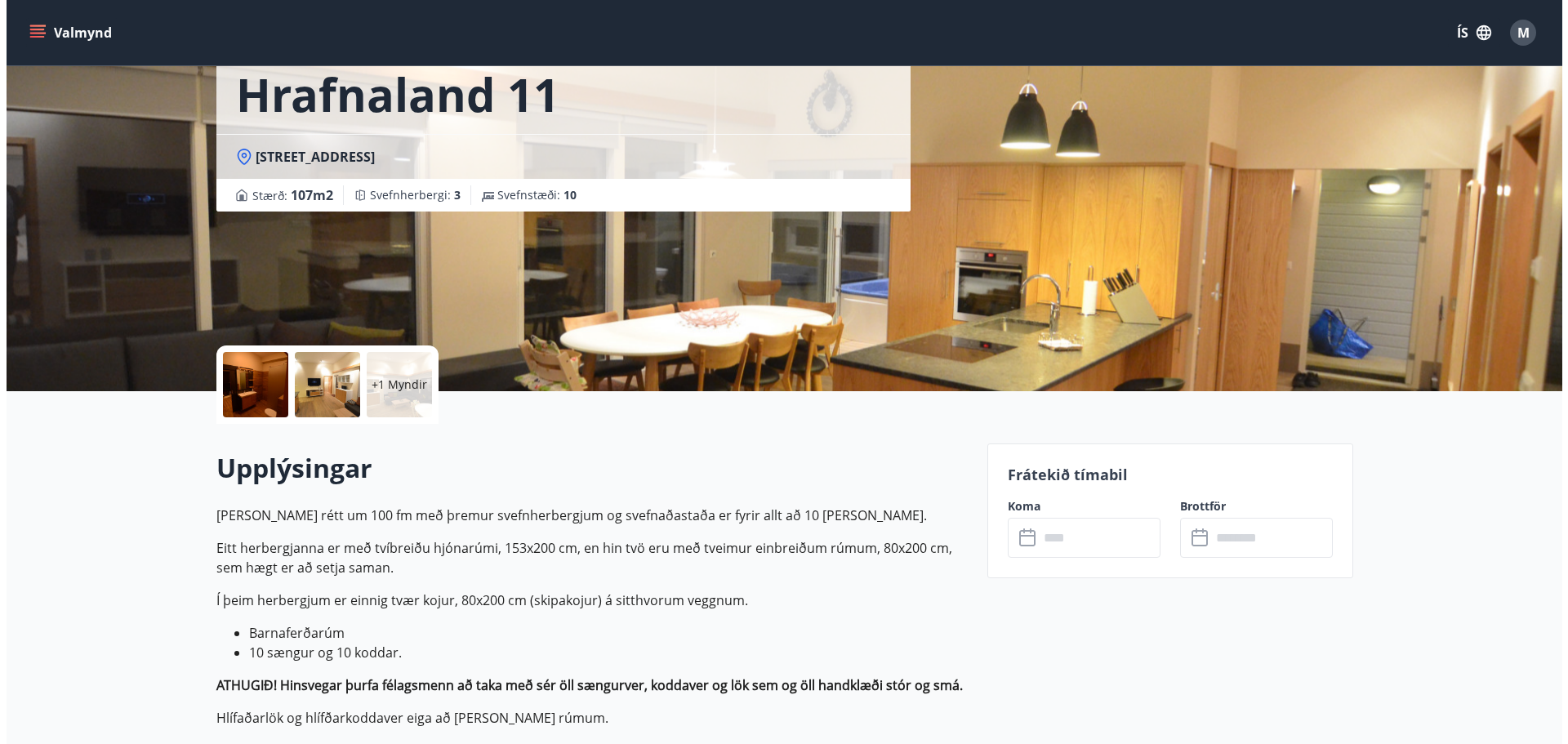
scroll to position [245, 0]
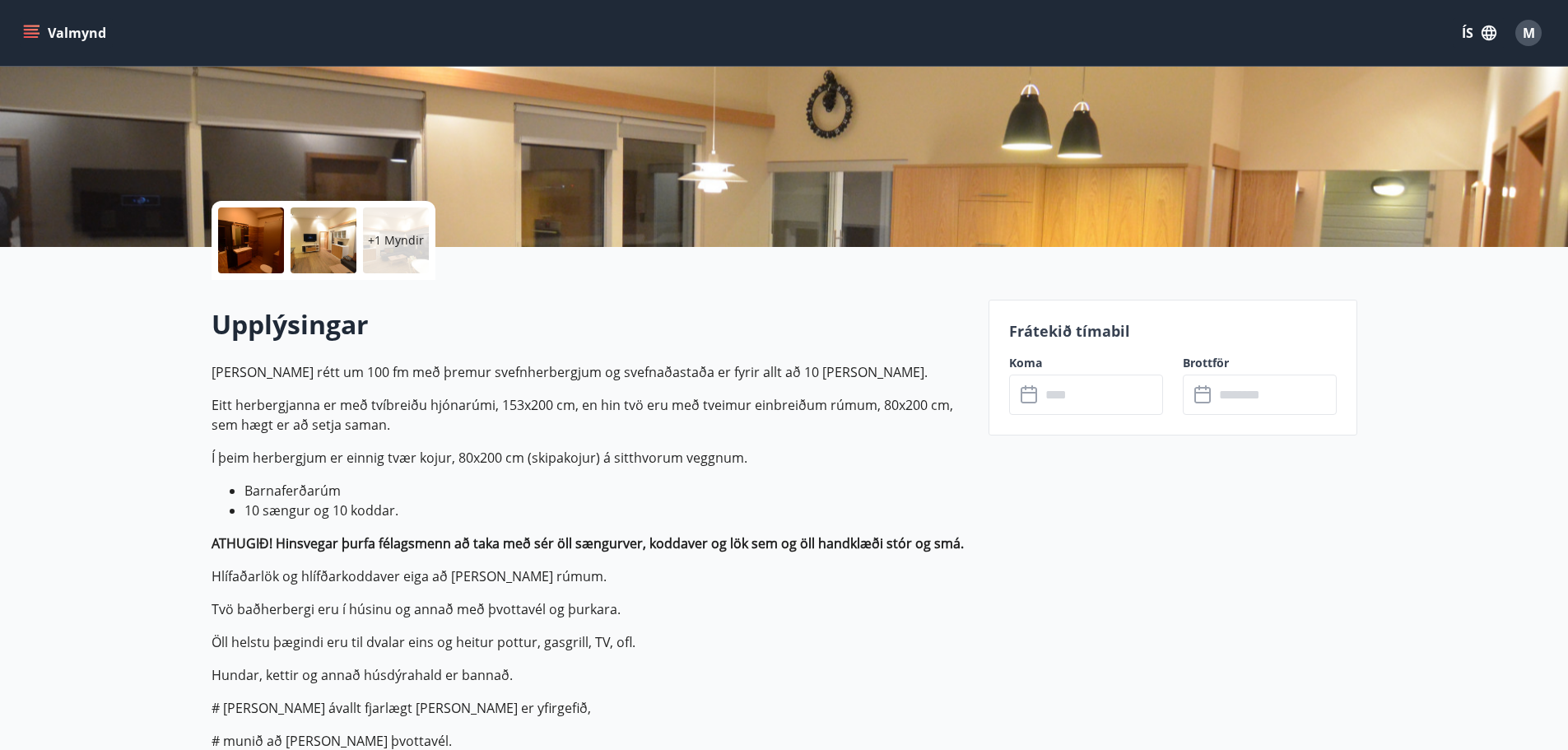
drag, startPoint x: 592, startPoint y: 367, endPoint x: 464, endPoint y: 343, distance: 130.2
click at [487, 347] on div "Upplýsingar Húsið er rétt um 100 fm með þremur svefnherbergjum og svefnaðastaða…" at bounding box center [591, 653] width 758 height 695
click at [317, 244] on div at bounding box center [324, 240] width 66 height 66
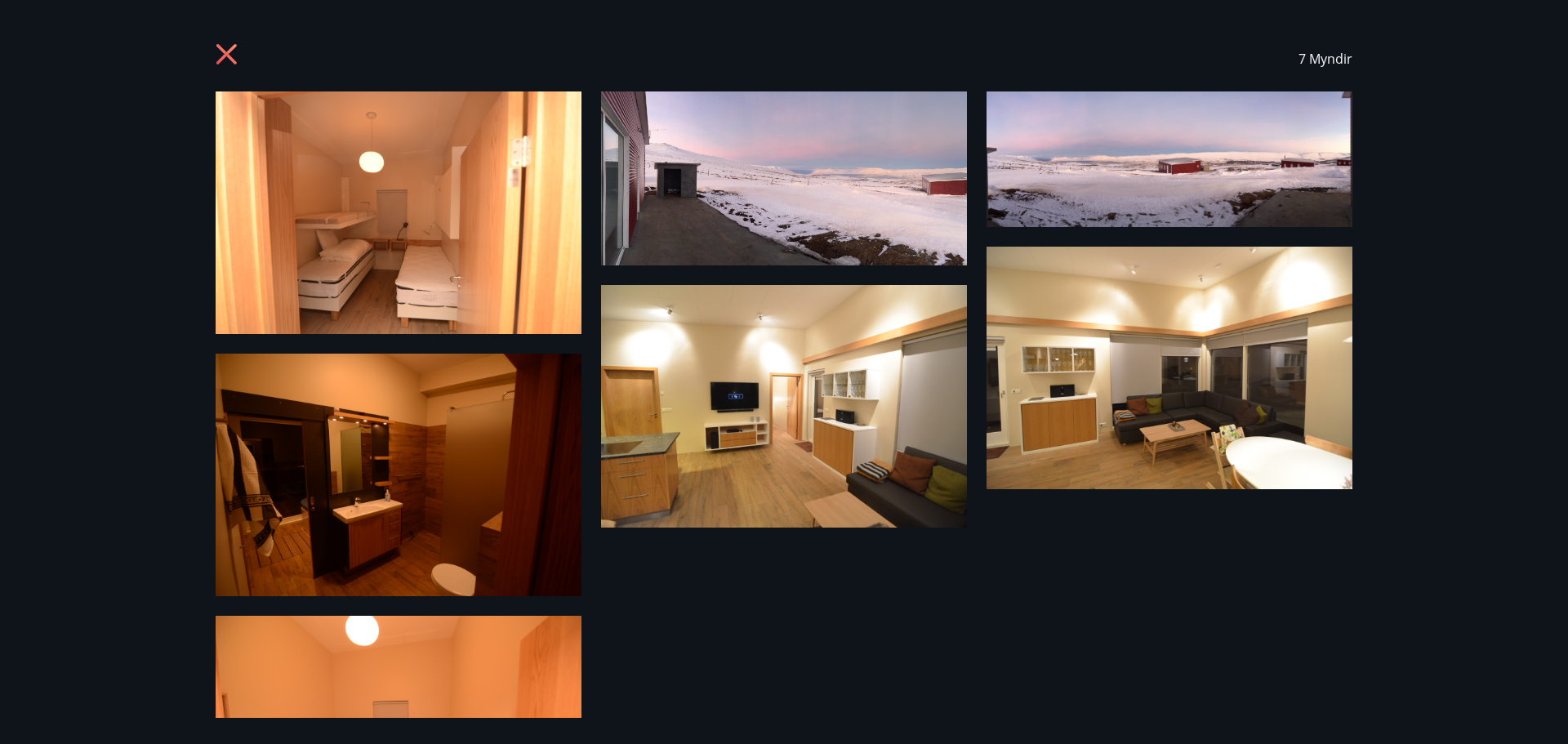
click at [446, 222] on img at bounding box center [398, 213] width 366 height 243
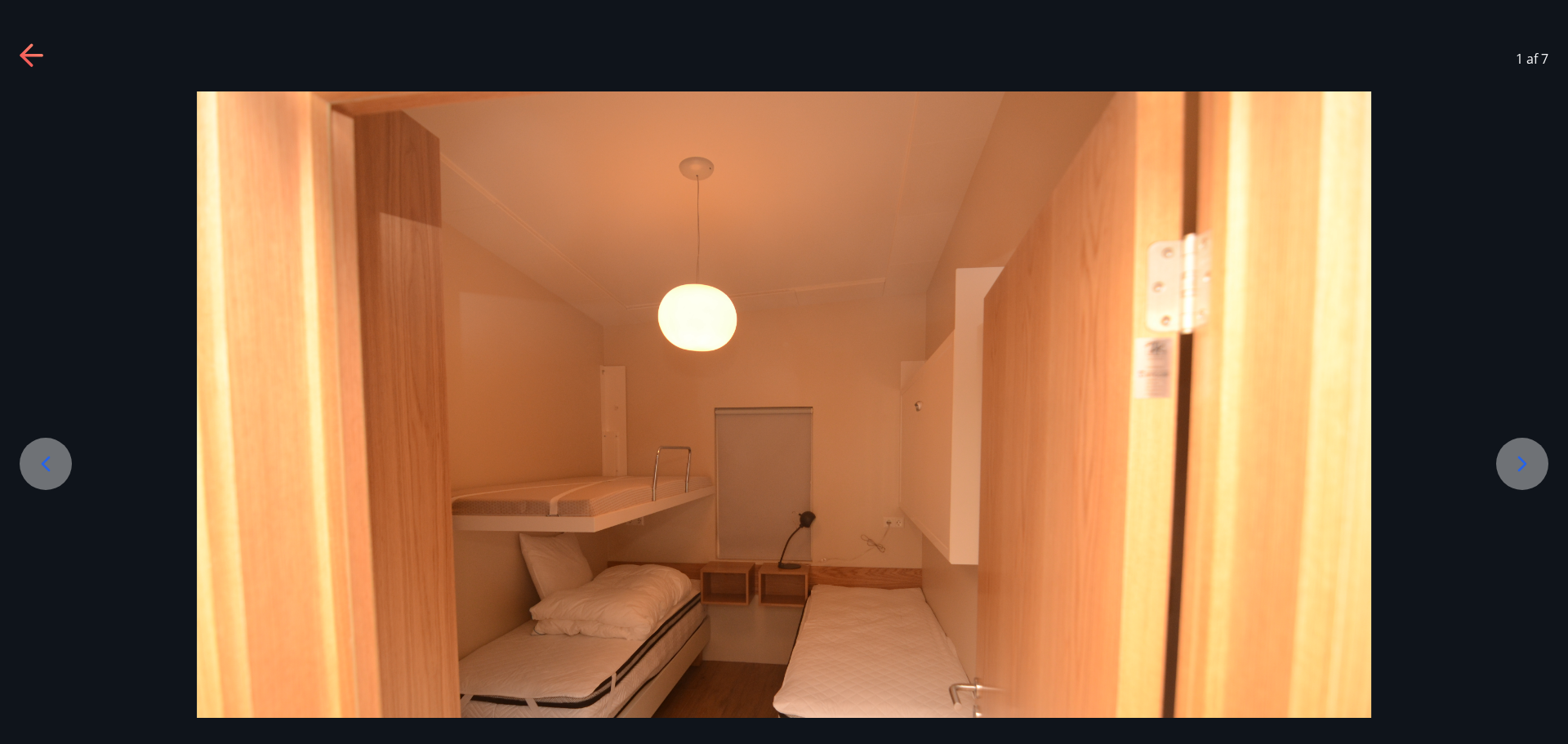
click at [1524, 462] on icon at bounding box center [1523, 464] width 9 height 16
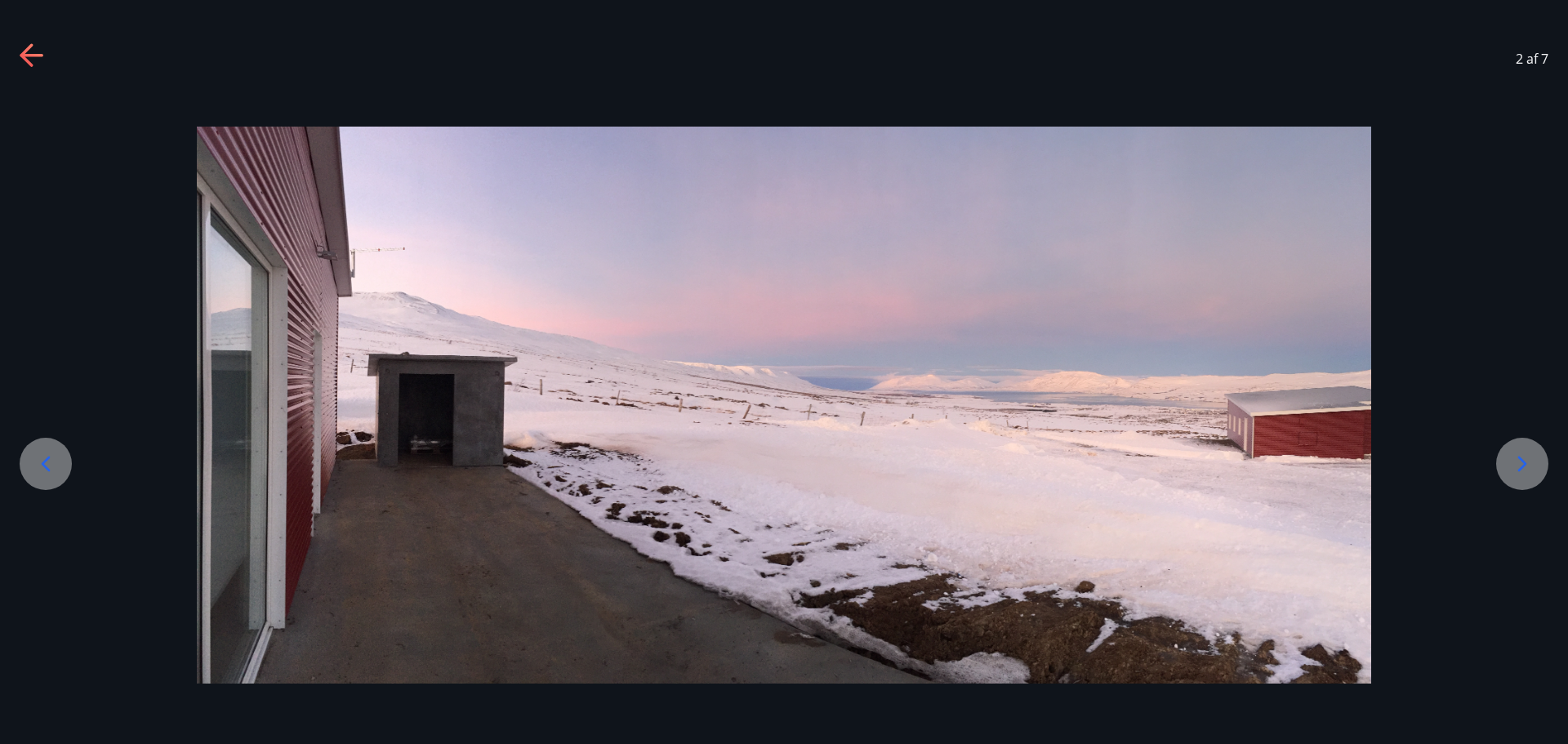
click at [1533, 478] on div at bounding box center [1522, 463] width 52 height 52
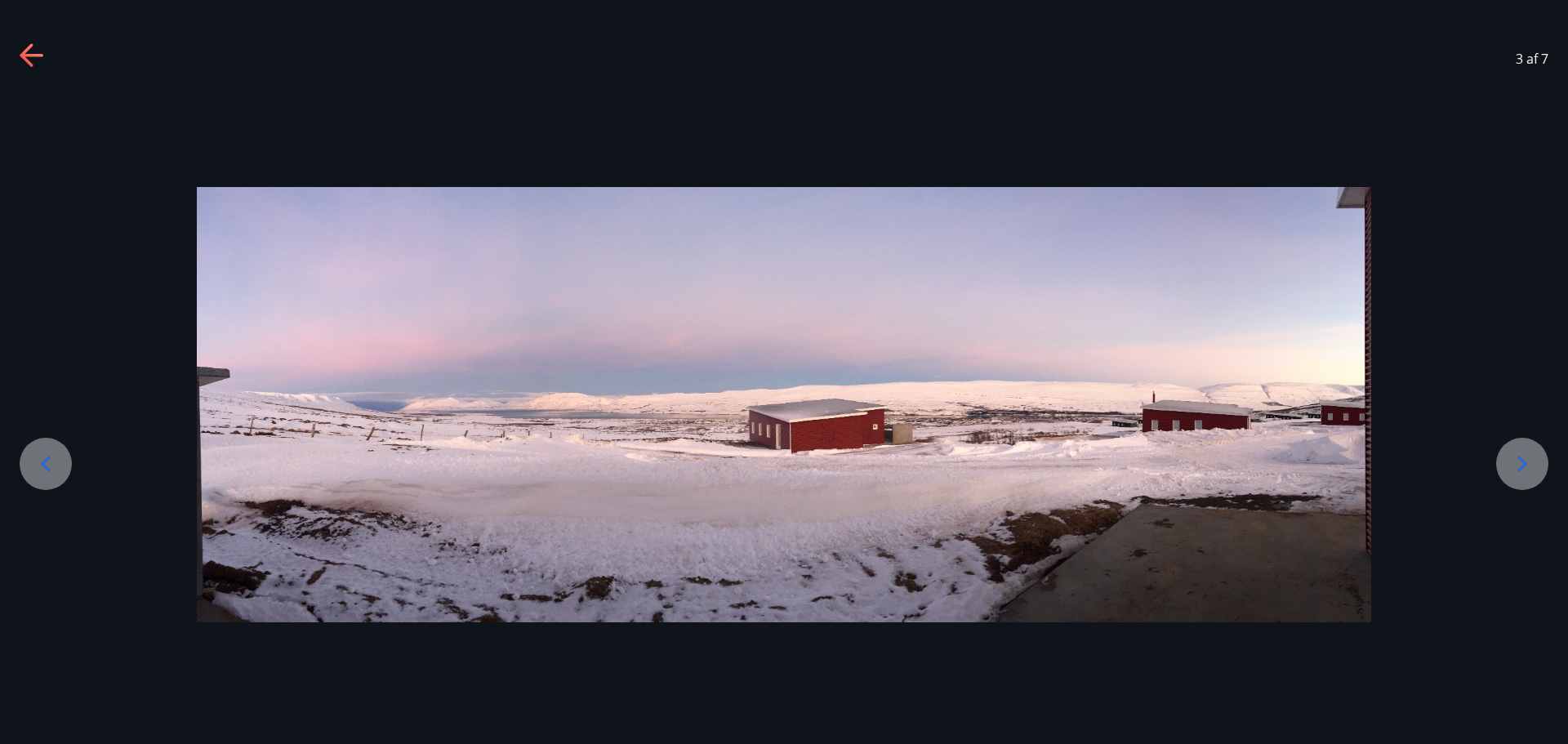
click at [1525, 479] on div at bounding box center [1522, 463] width 52 height 52
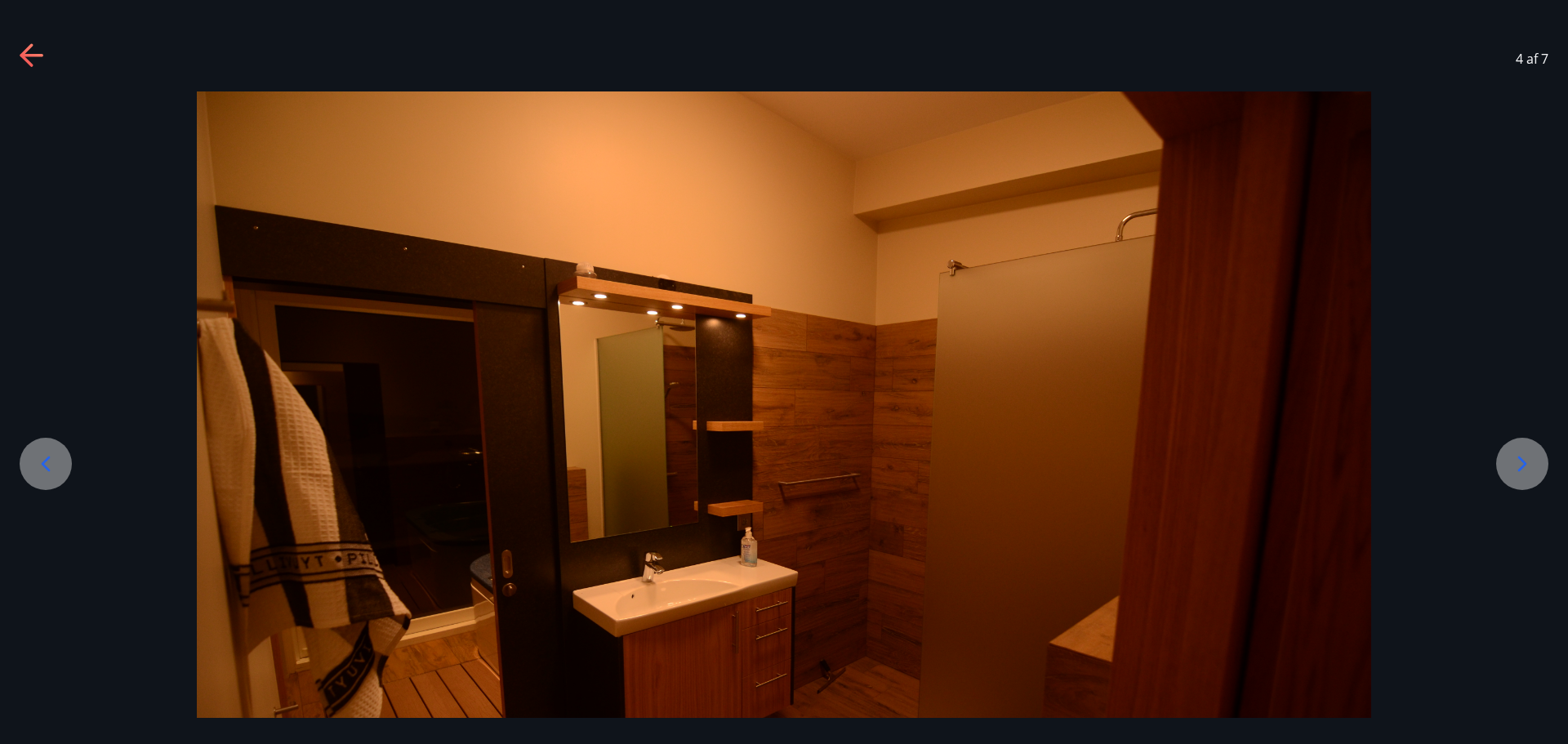
click at [1535, 463] on div at bounding box center [1522, 463] width 52 height 52
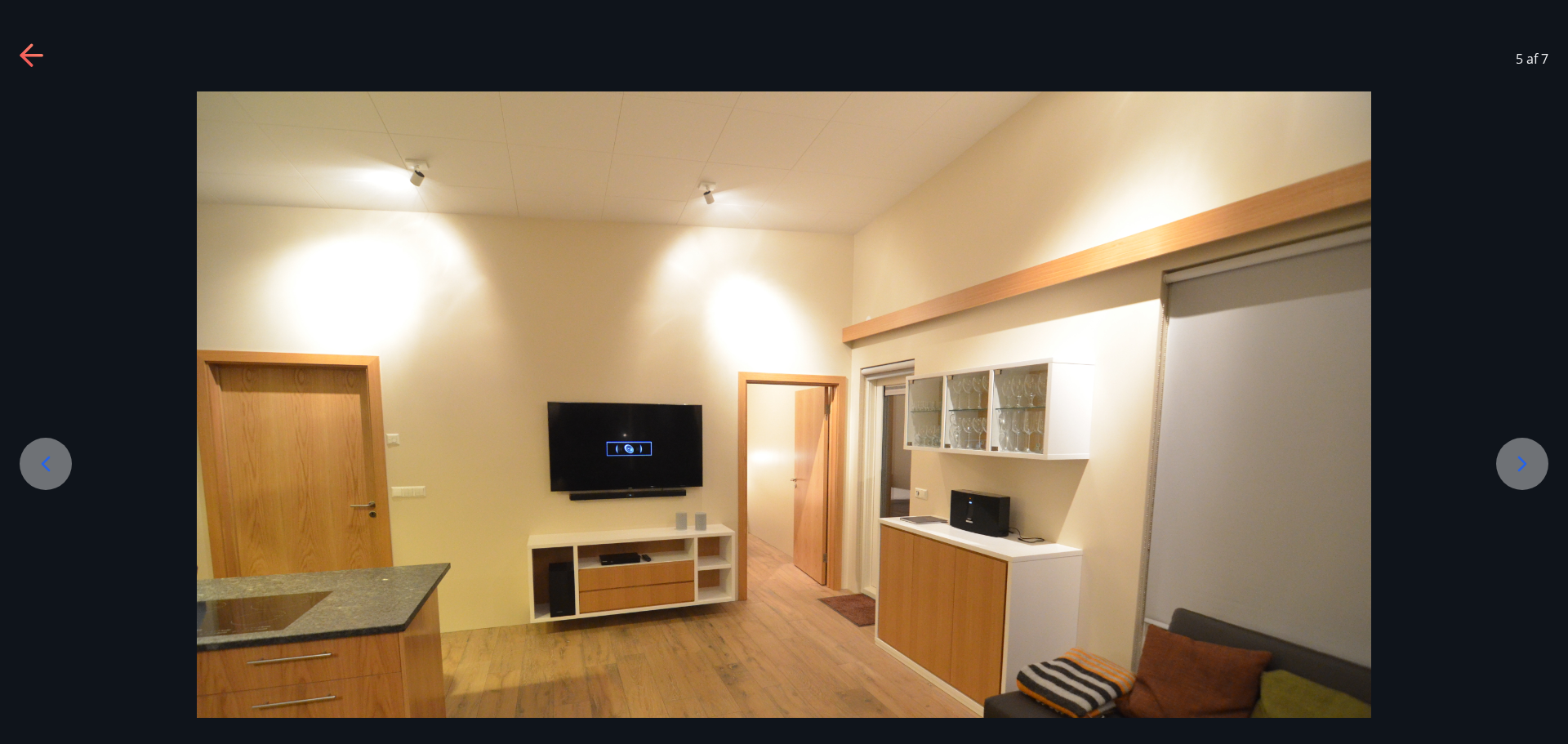
click at [1532, 476] on icon at bounding box center [1523, 464] width 26 height 26
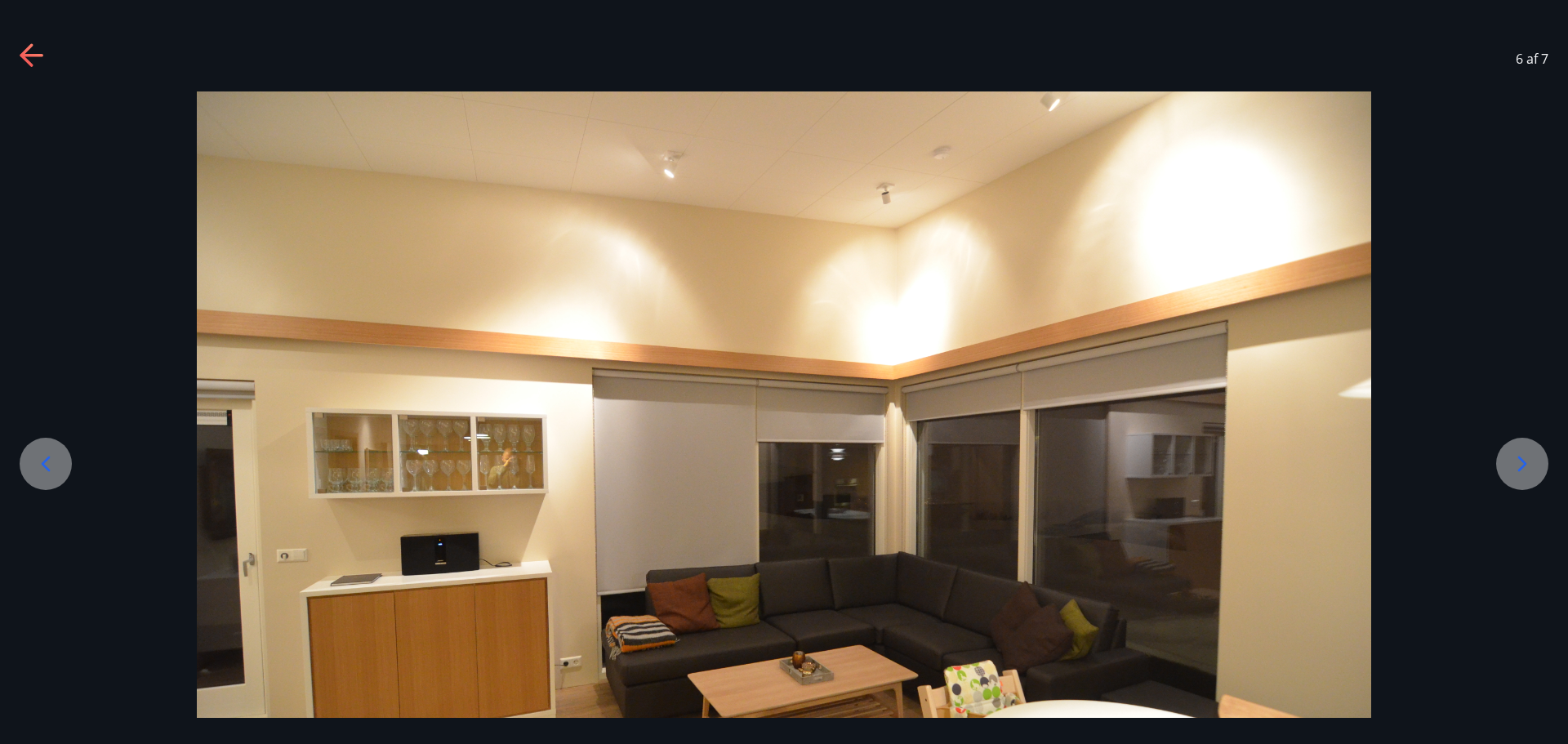
click at [1525, 465] on icon at bounding box center [1523, 464] width 9 height 16
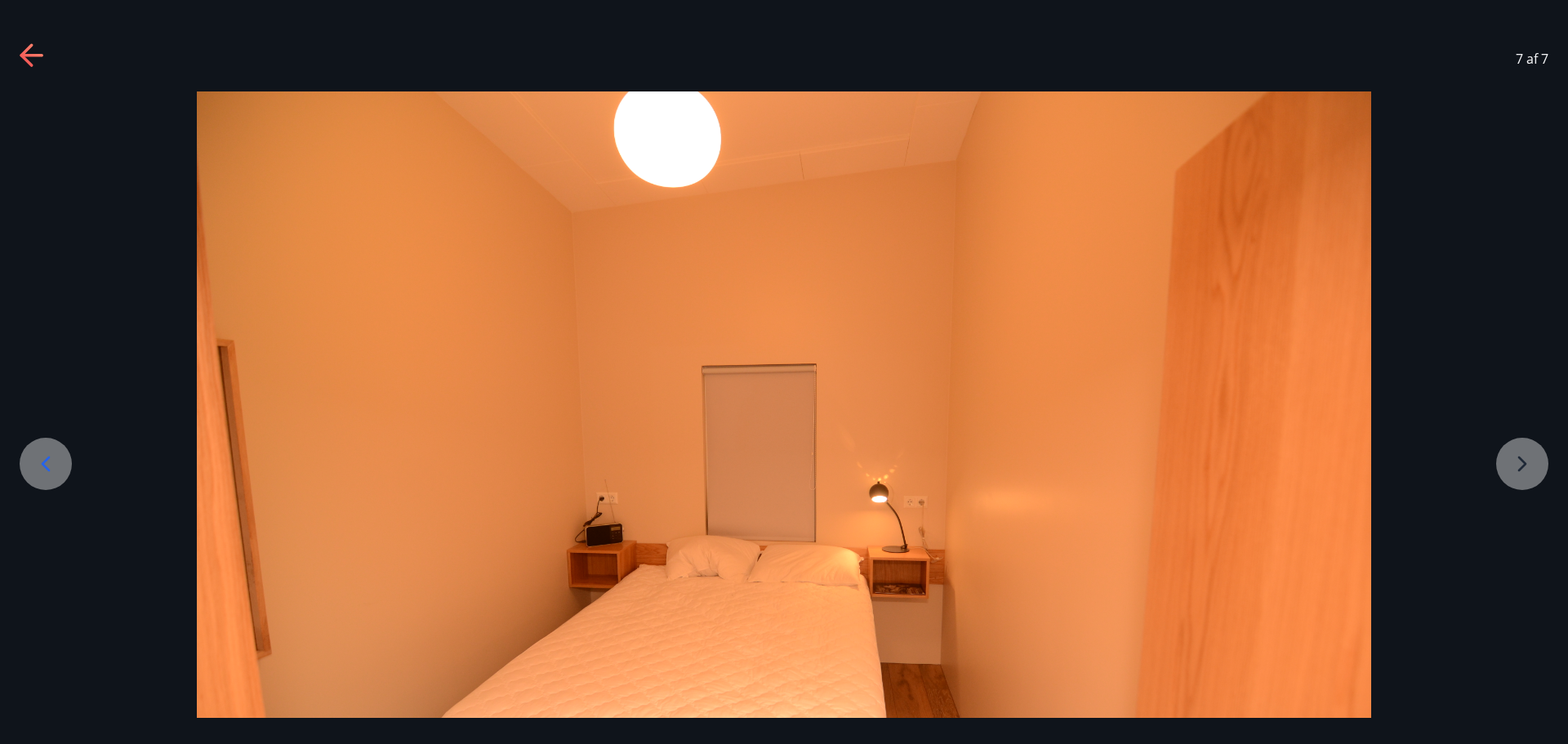
click at [1525, 465] on div at bounding box center [784, 480] width 1568 height 778
click at [1522, 462] on div at bounding box center [784, 480] width 1568 height 778
click at [1527, 472] on div at bounding box center [784, 480] width 1568 height 778
click at [28, 455] on div at bounding box center [45, 463] width 52 height 52
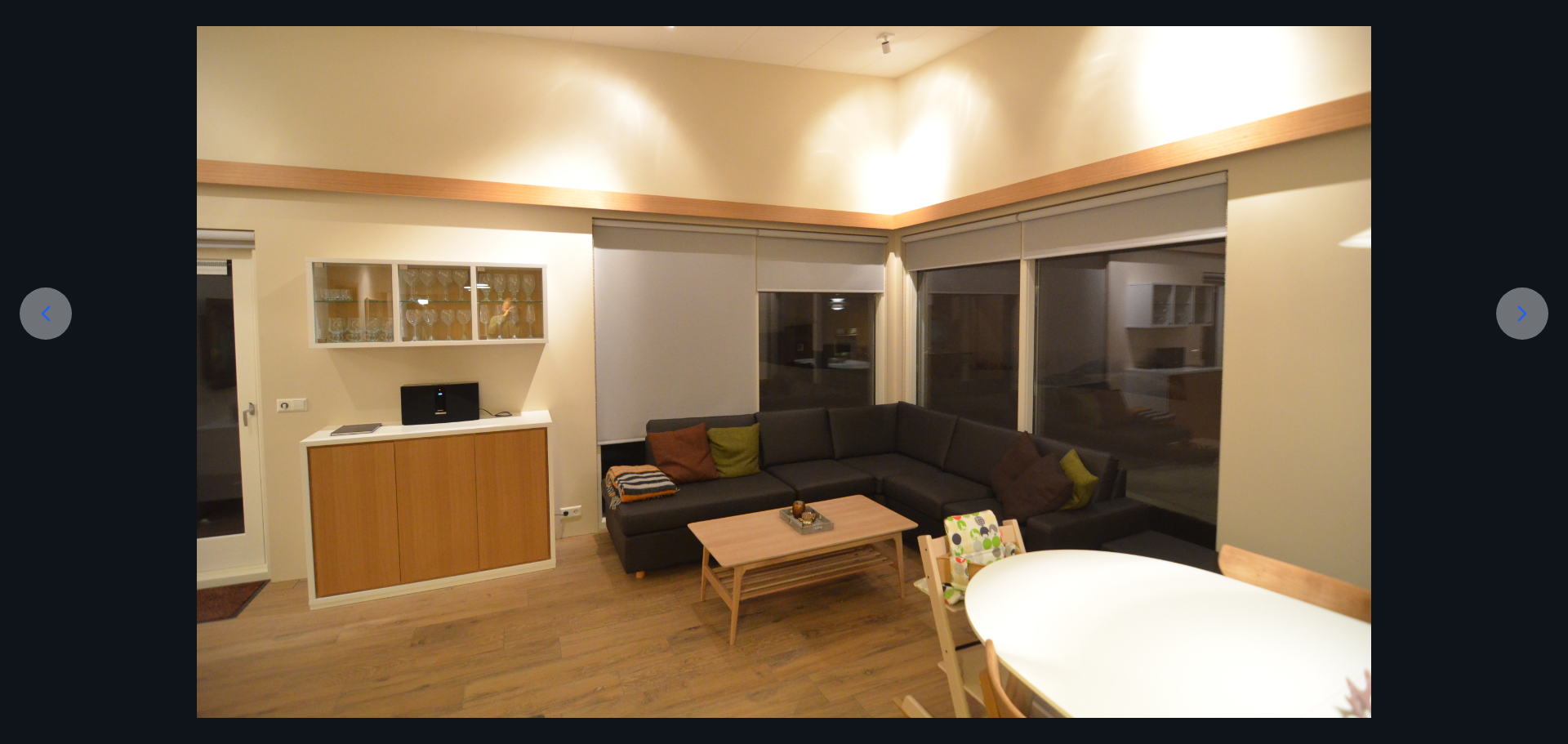
scroll to position [151, 0]
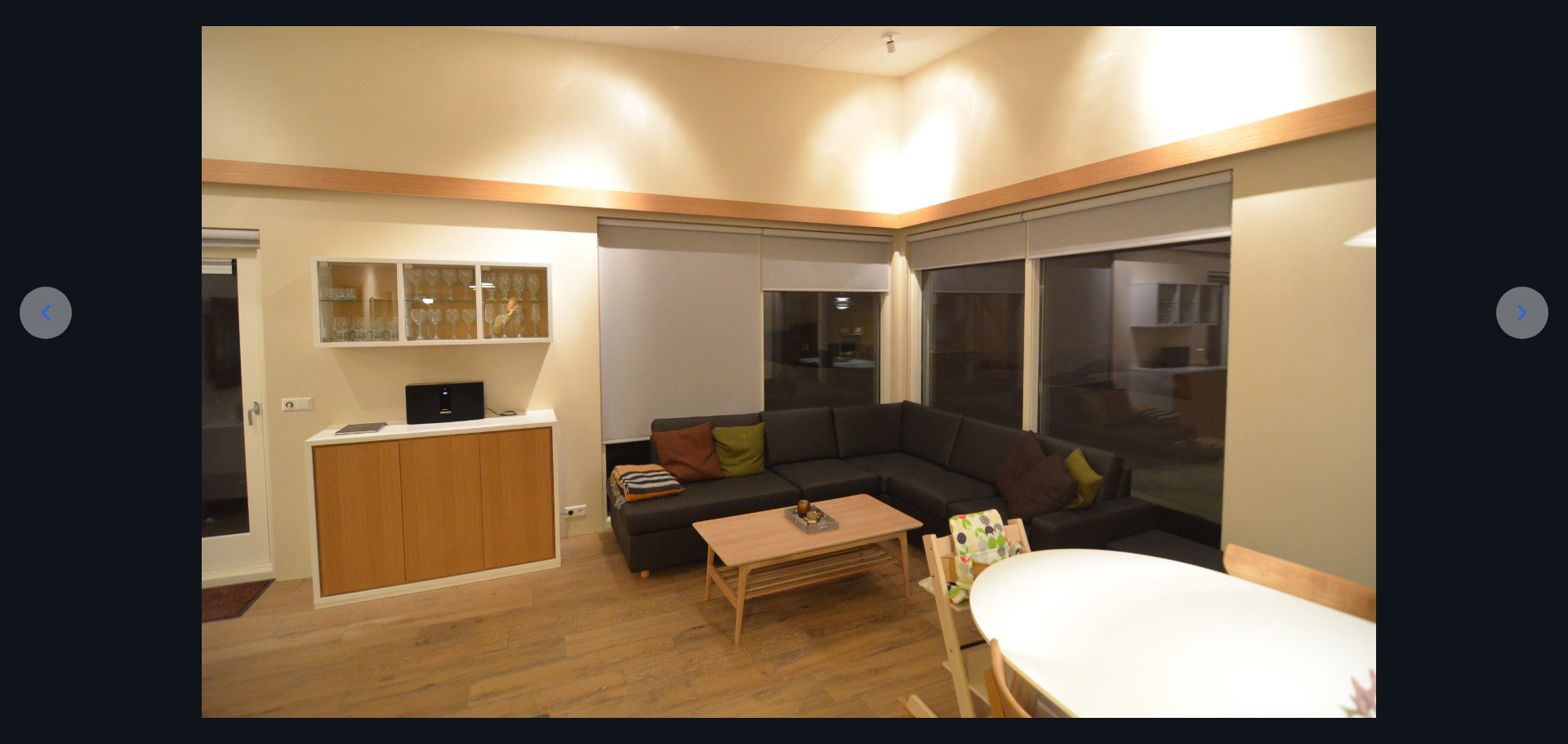
drag, startPoint x: 541, startPoint y: 470, endPoint x: 568, endPoint y: 488, distance: 32.4
click at [32, 316] on div at bounding box center [45, 312] width 52 height 52
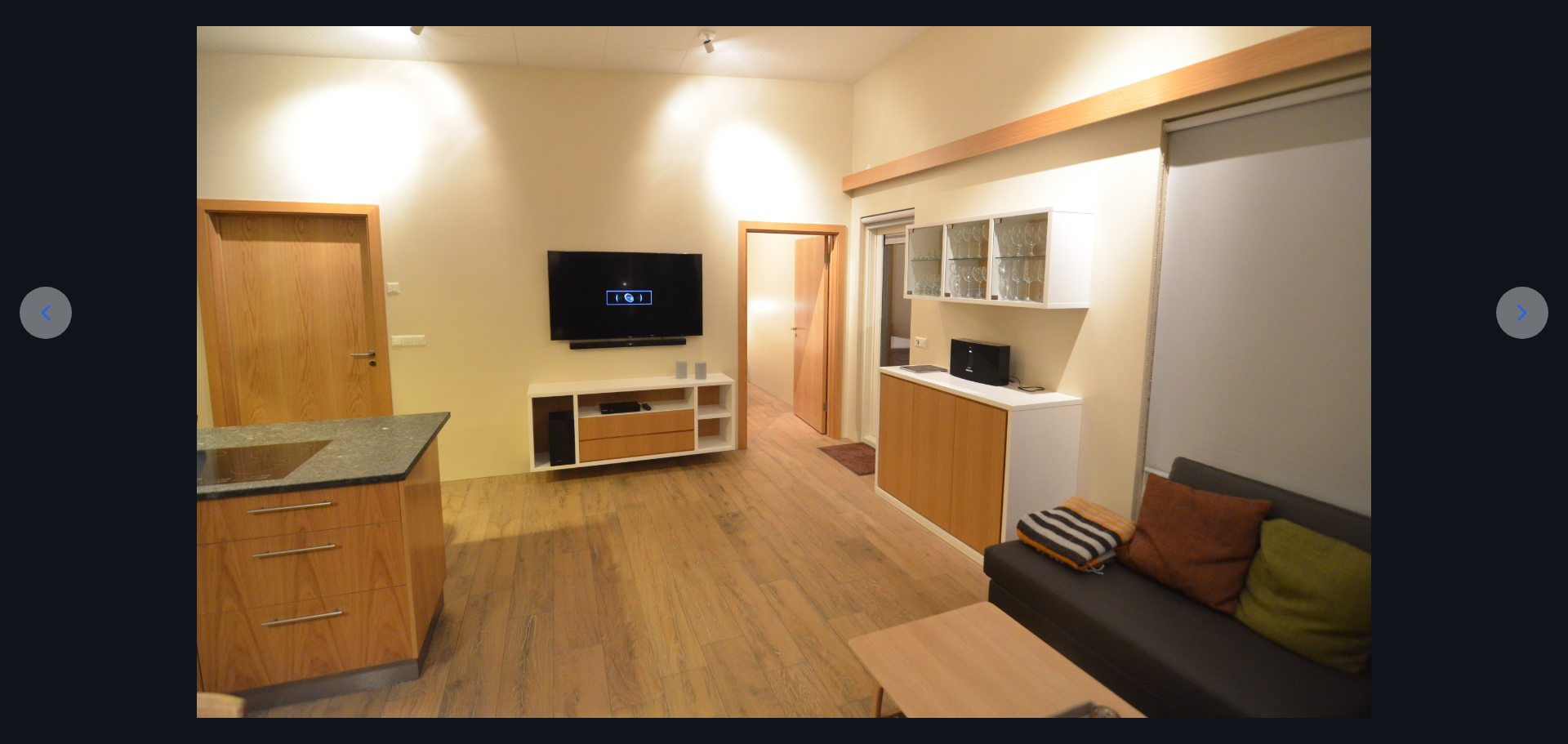
click at [61, 313] on div at bounding box center [45, 312] width 52 height 52
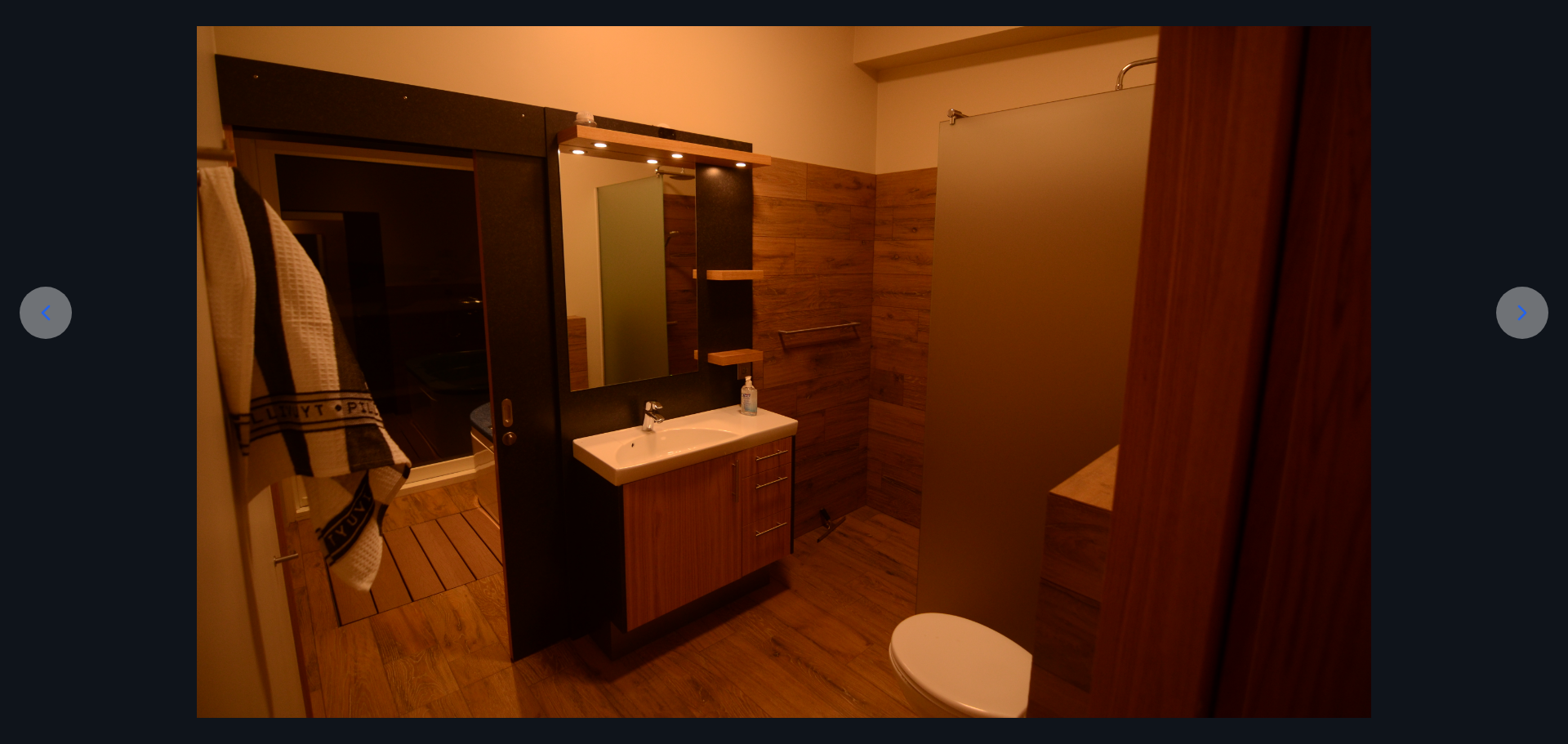
click at [61, 313] on div at bounding box center [45, 312] width 52 height 52
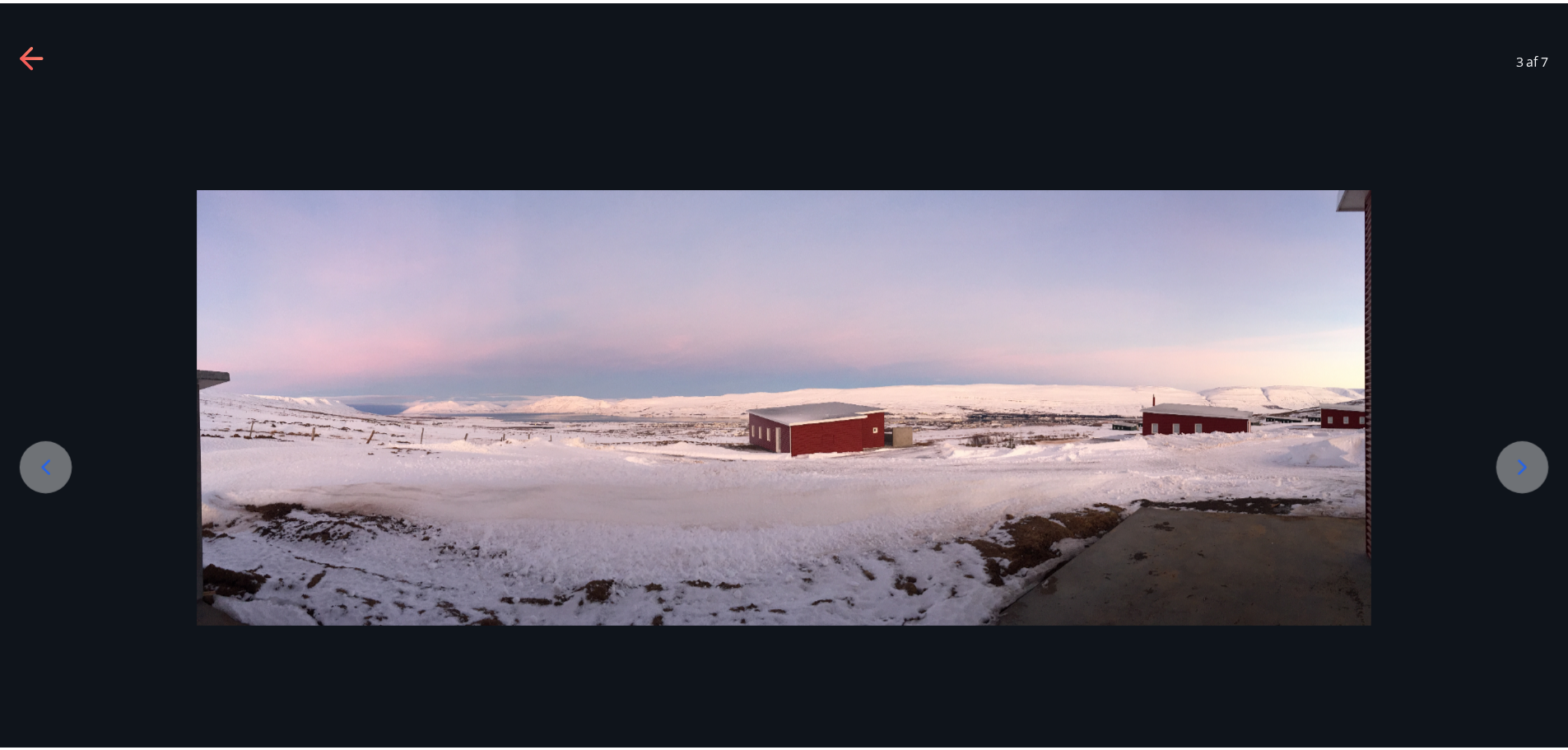
scroll to position [0, 0]
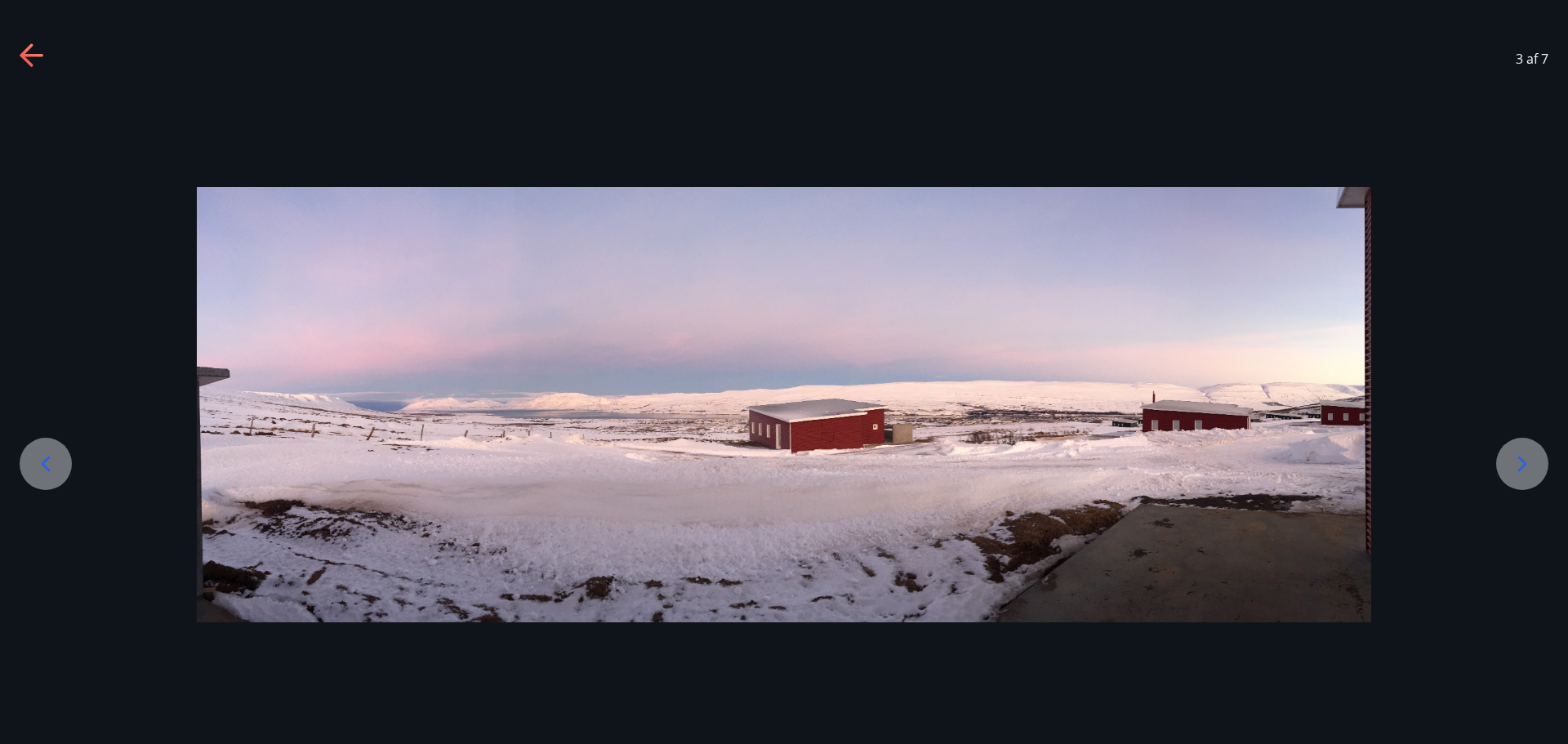
click at [61, 313] on div at bounding box center [784, 404] width 1568 height 435
click at [43, 440] on div at bounding box center [45, 463] width 52 height 52
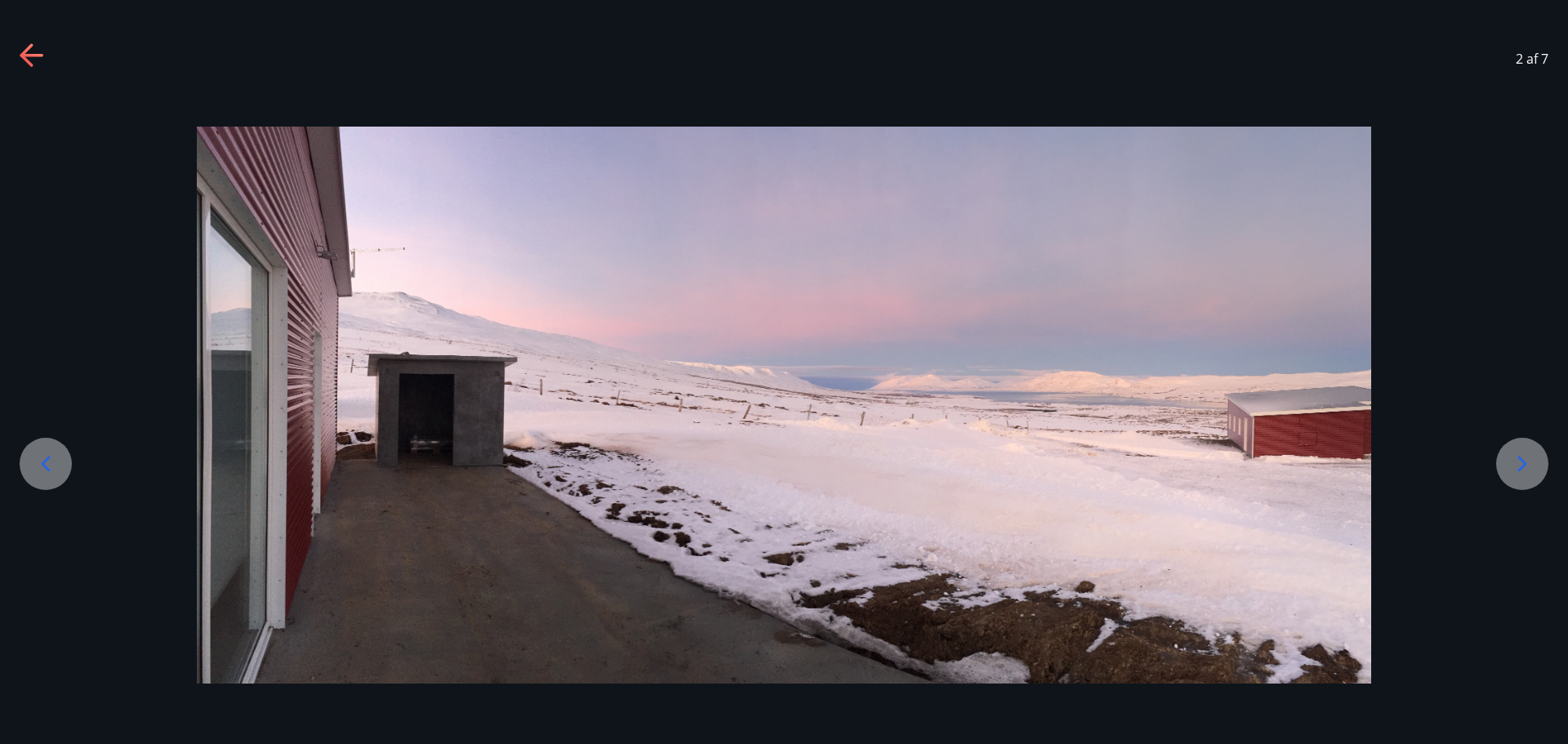
click at [41, 455] on icon at bounding box center [46, 464] width 26 height 26
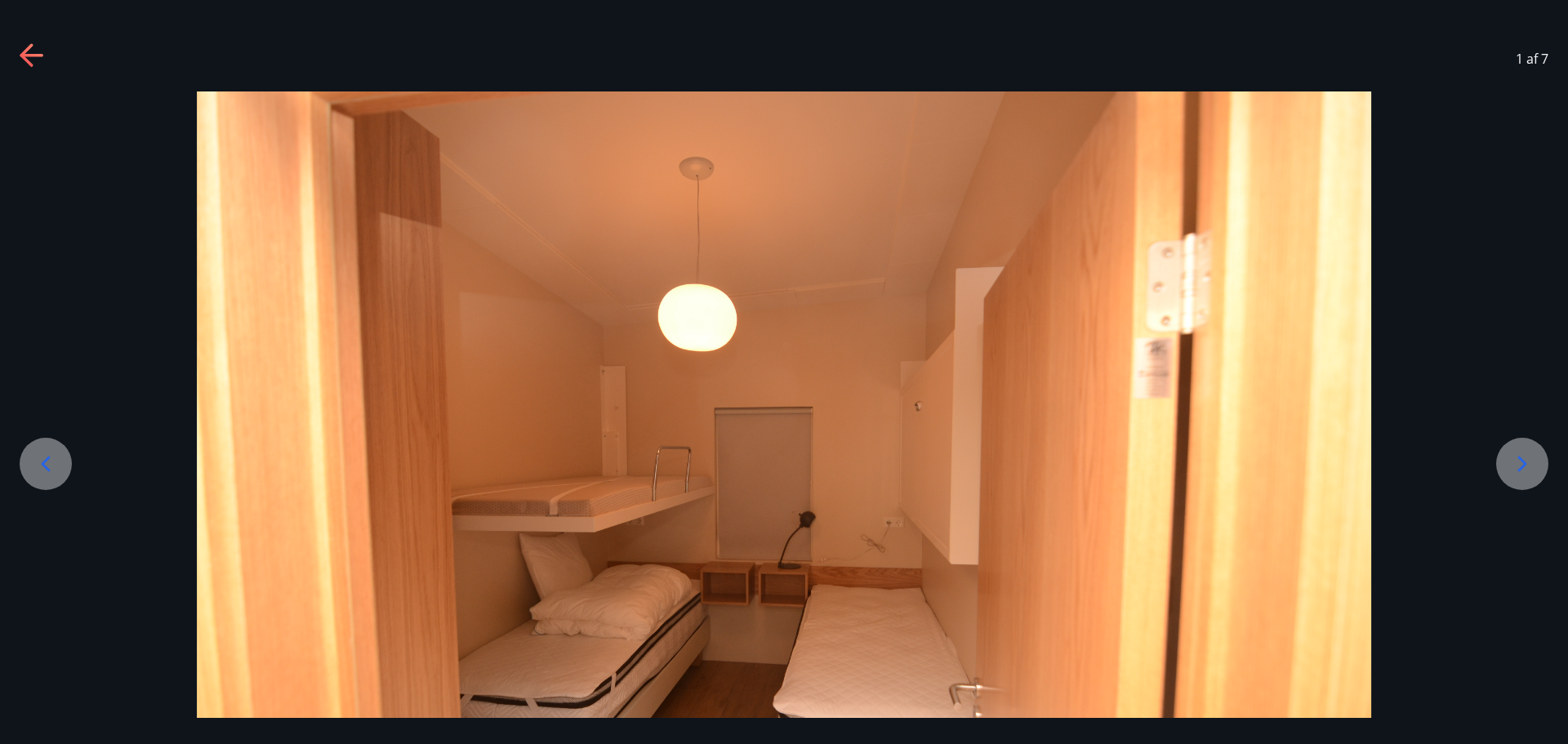
click at [41, 455] on icon at bounding box center [46, 464] width 26 height 26
click at [50, 471] on icon at bounding box center [46, 464] width 26 height 26
click at [1526, 473] on icon at bounding box center [1523, 464] width 26 height 26
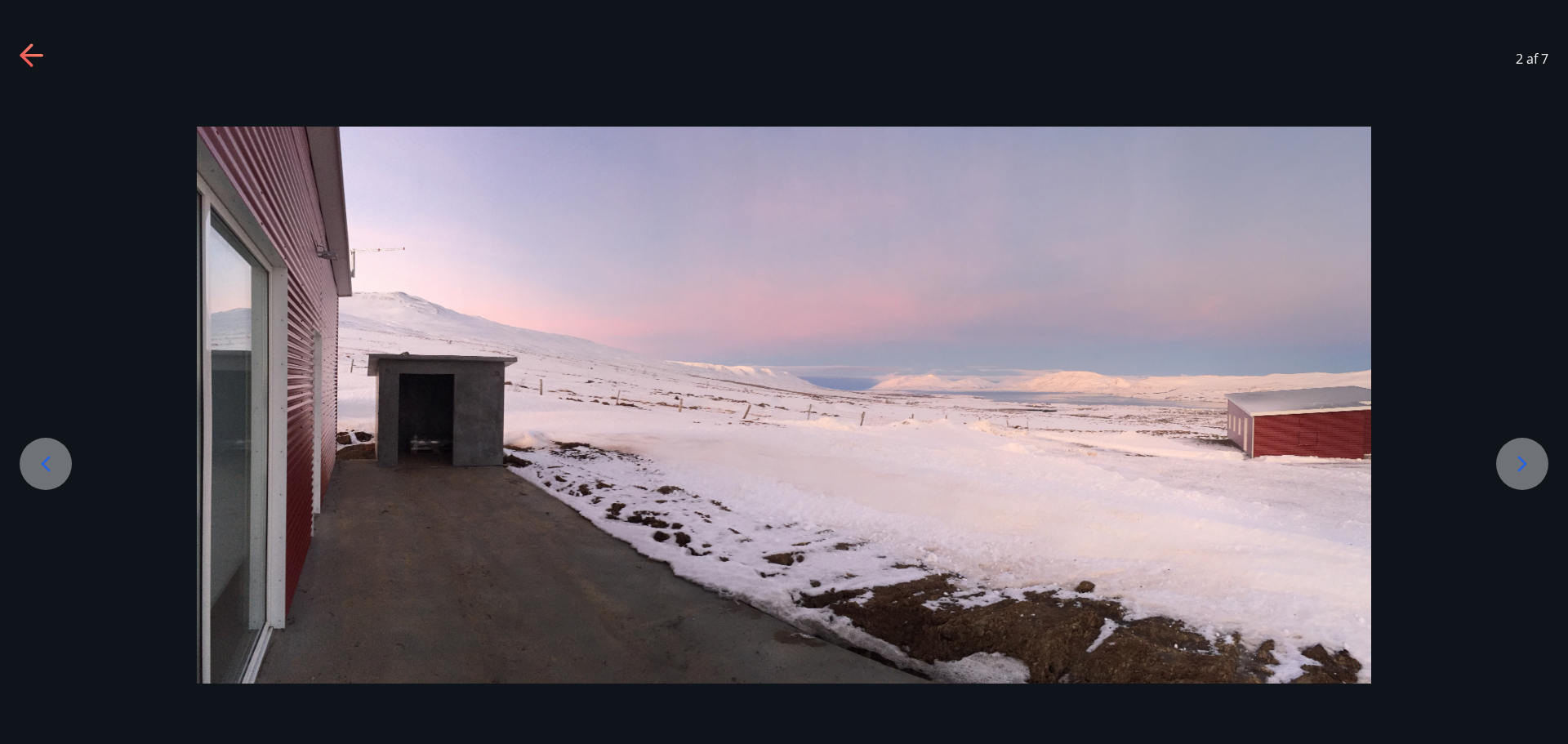
click at [1526, 472] on icon at bounding box center [1523, 464] width 26 height 26
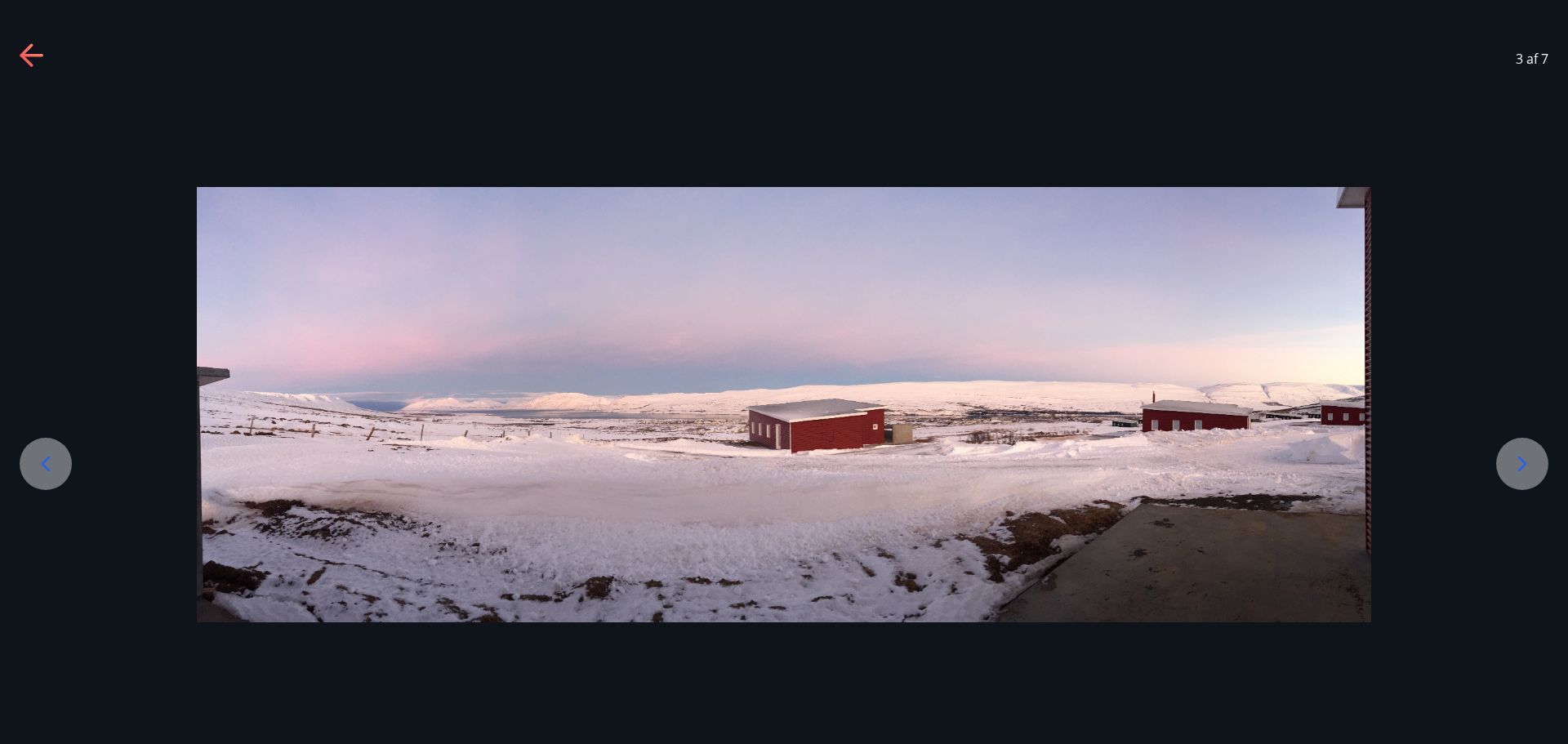
click at [44, 52] on icon at bounding box center [33, 56] width 26 height 26
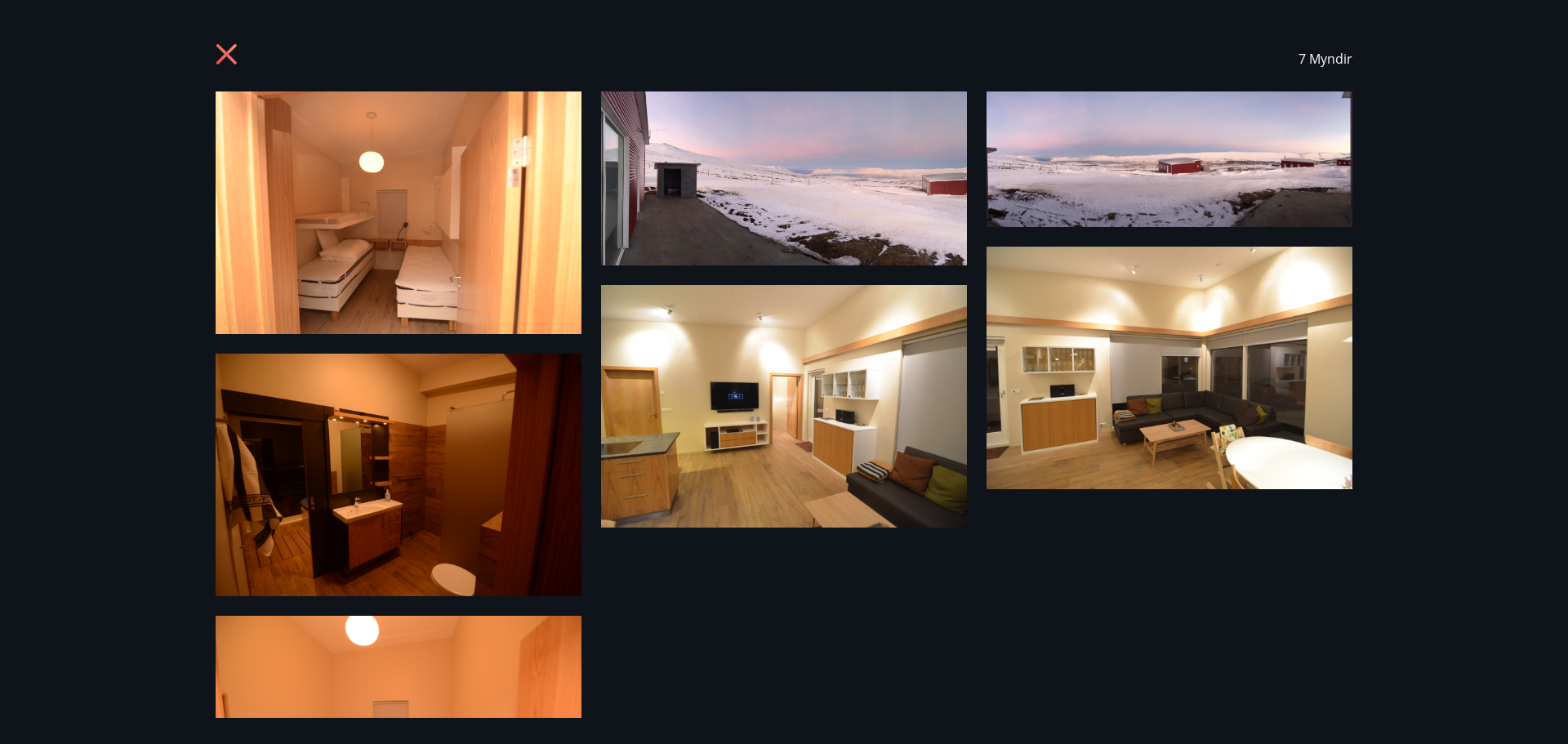
click at [229, 55] on icon at bounding box center [229, 56] width 26 height 26
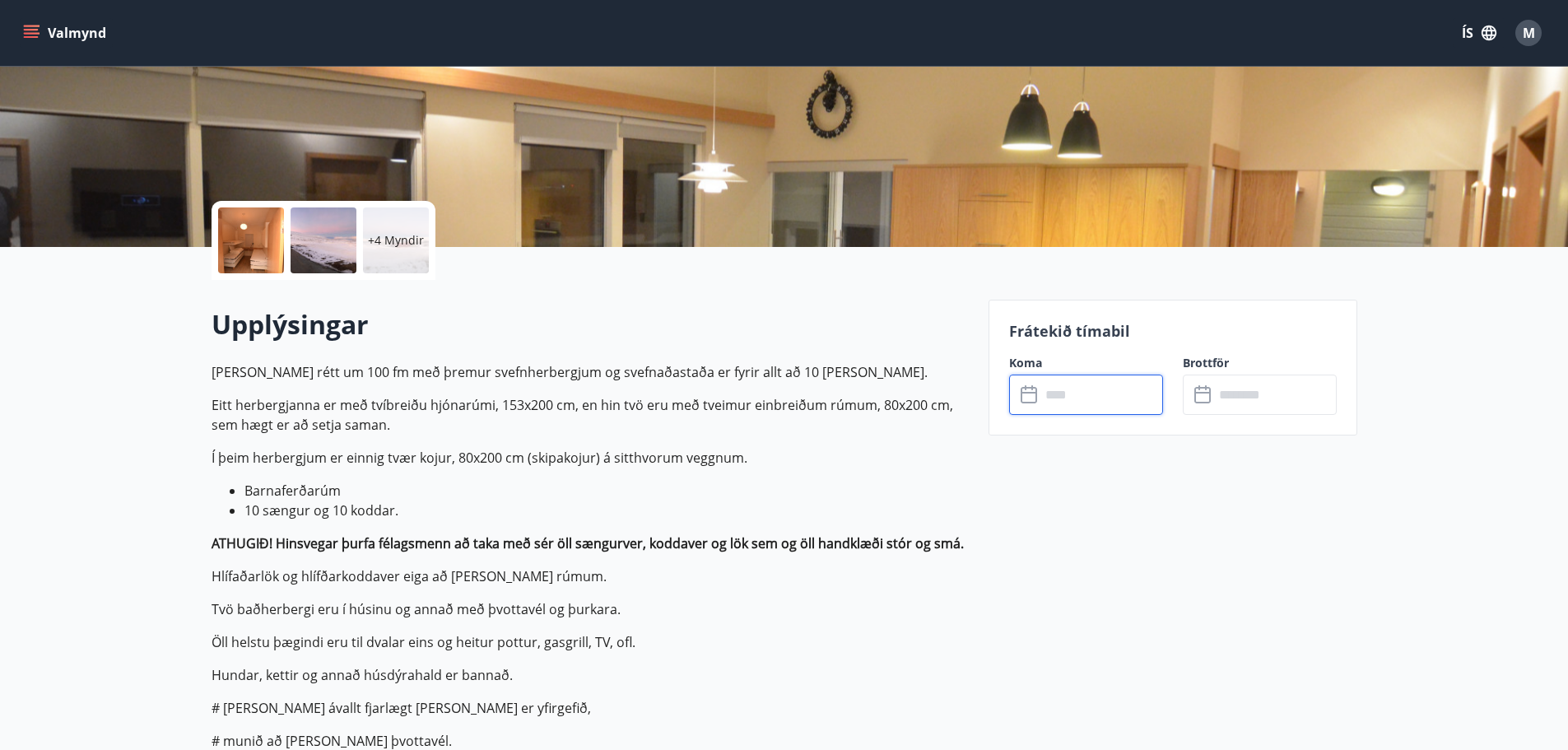
click at [1073, 390] on input "text" at bounding box center [1102, 394] width 123 height 40
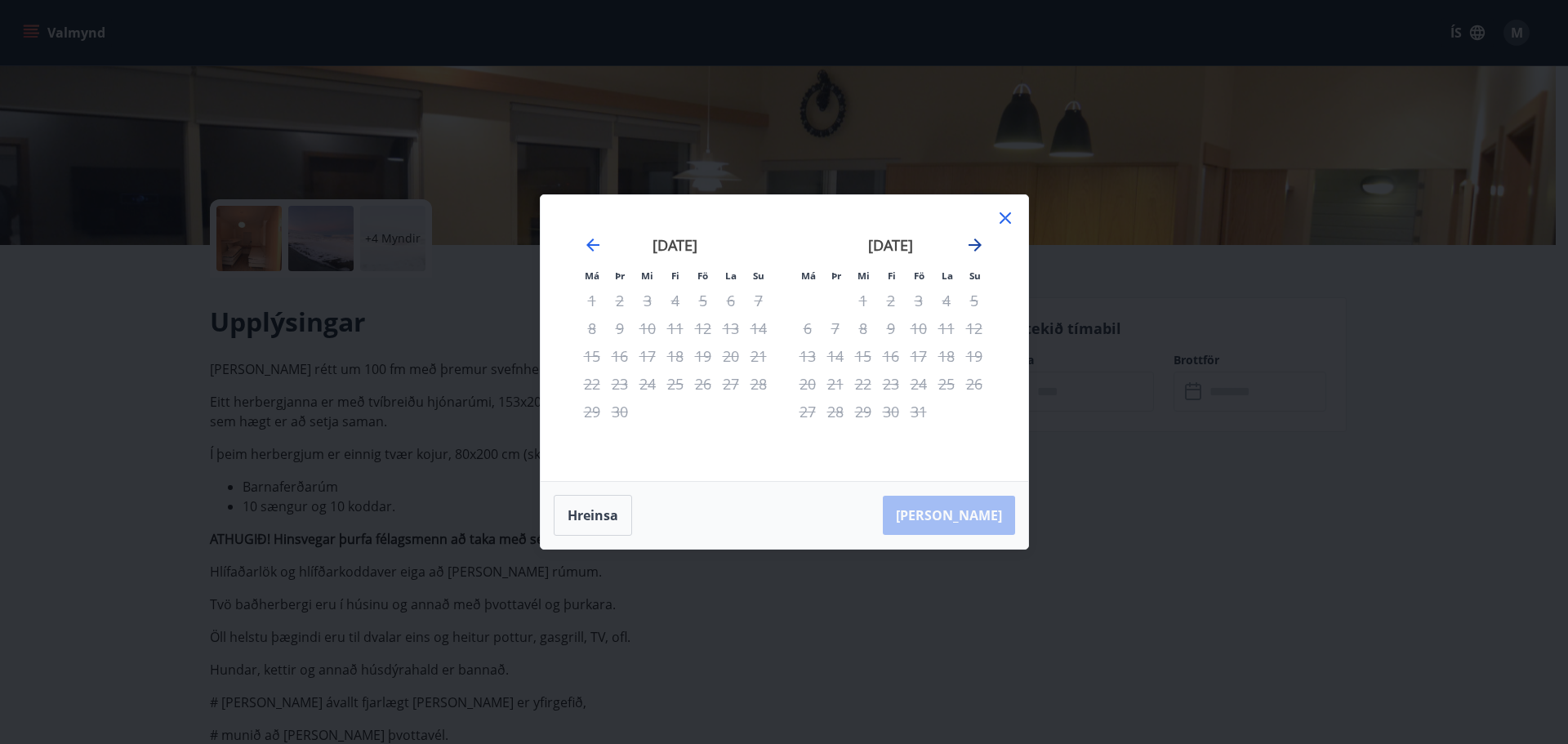
click at [977, 242] on icon "Move forward to switch to the next month." at bounding box center [975, 244] width 13 height 13
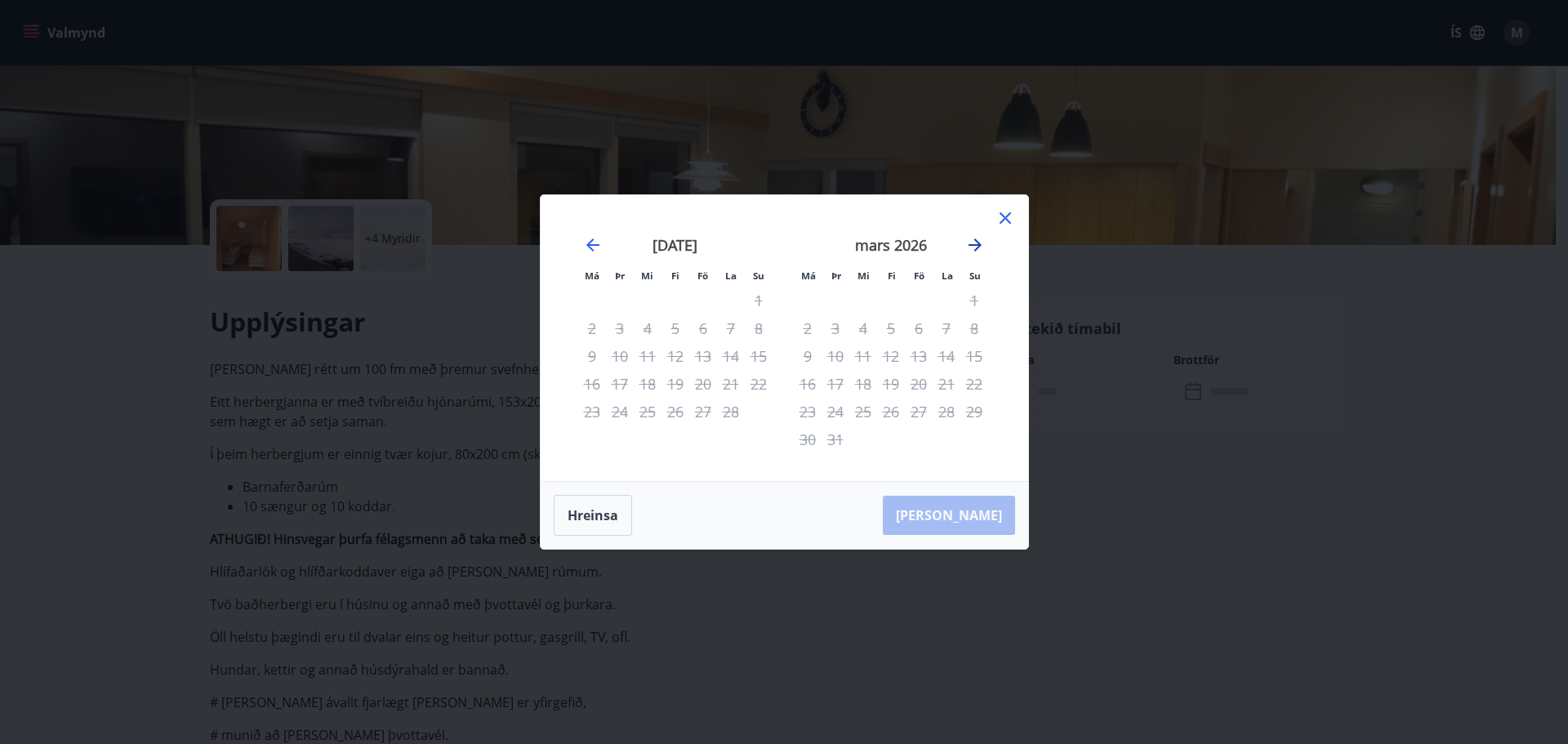
click at [977, 242] on icon "Move forward to switch to the next month." at bounding box center [975, 244] width 13 height 13
click at [877, 350] on div "16" at bounding box center [890, 356] width 27 height 27
click at [865, 357] on div "15" at bounding box center [863, 356] width 27 height 27
click at [934, 357] on div "18" at bounding box center [946, 356] width 27 height 27
drag, startPoint x: 934, startPoint y: 357, endPoint x: 843, endPoint y: 329, distance: 95.2
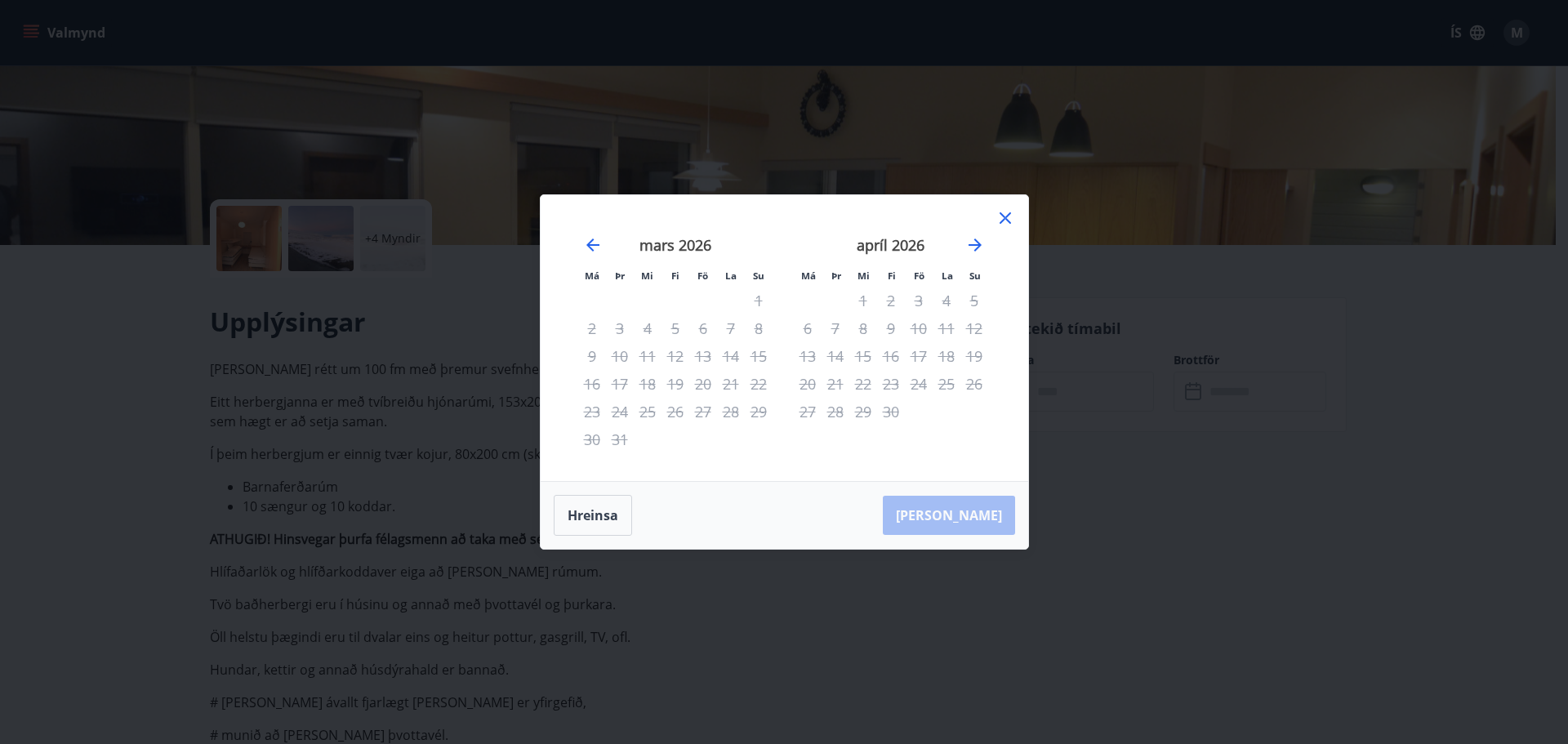
click at [867, 340] on div "8" at bounding box center [863, 327] width 27 height 27
click at [583, 240] on icon "Move backward to switch to the previous month." at bounding box center [593, 245] width 19 height 19
click at [890, 331] on div "5" at bounding box center [890, 327] width 27 height 27
drag, startPoint x: 889, startPoint y: 333, endPoint x: 858, endPoint y: 334, distance: 31.0
click at [858, 334] on div "4" at bounding box center [863, 327] width 27 height 27
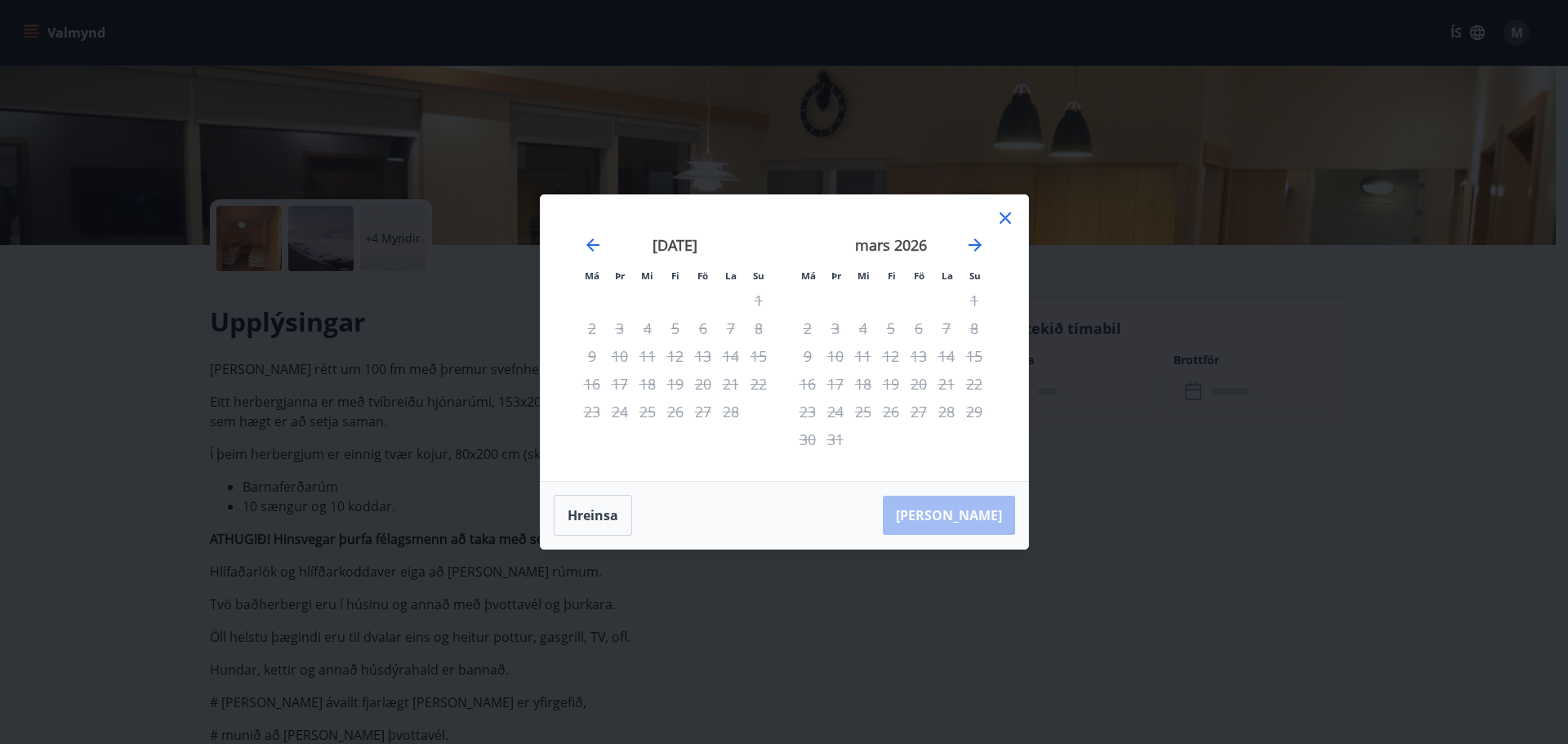
click at [873, 357] on div "11" at bounding box center [863, 356] width 27 height 27
click at [721, 357] on div "14" at bounding box center [731, 356] width 27 height 27
click at [691, 357] on div "13" at bounding box center [702, 356] width 27 height 27
click at [967, 248] on icon "Move forward to switch to the next month." at bounding box center [975, 245] width 19 height 19
click at [976, 247] on icon "Move forward to switch to the next month." at bounding box center [975, 245] width 19 height 19
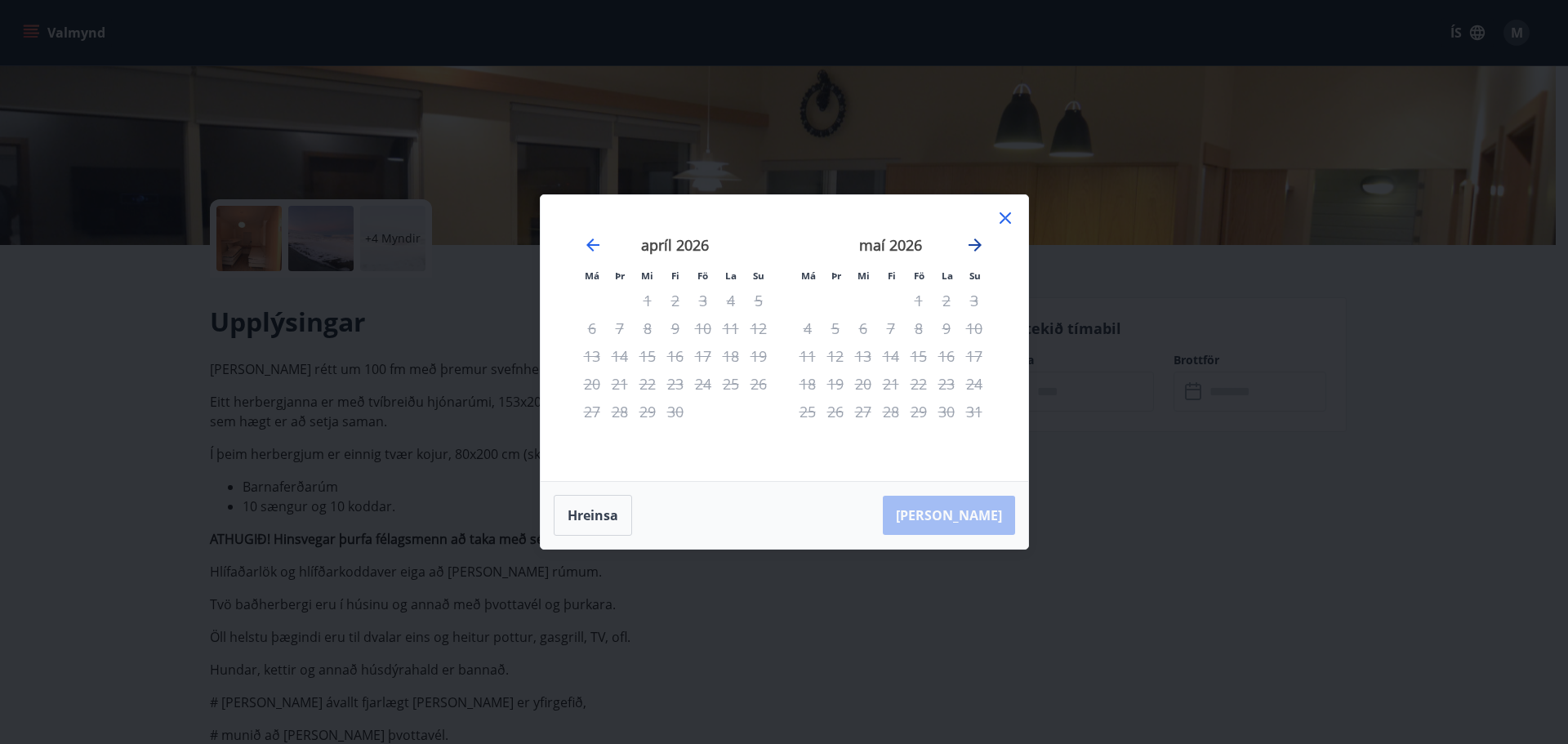
click at [976, 247] on icon "Move forward to switch to the next month." at bounding box center [975, 245] width 19 height 19
click at [932, 372] on tbody "1 2 3 4 5 6 7 8 9 10 11 12 13 14 15 16 17 18 19 20 21 22 23 24 25 26 27 28 29 30" at bounding box center [891, 356] width 194 height 139
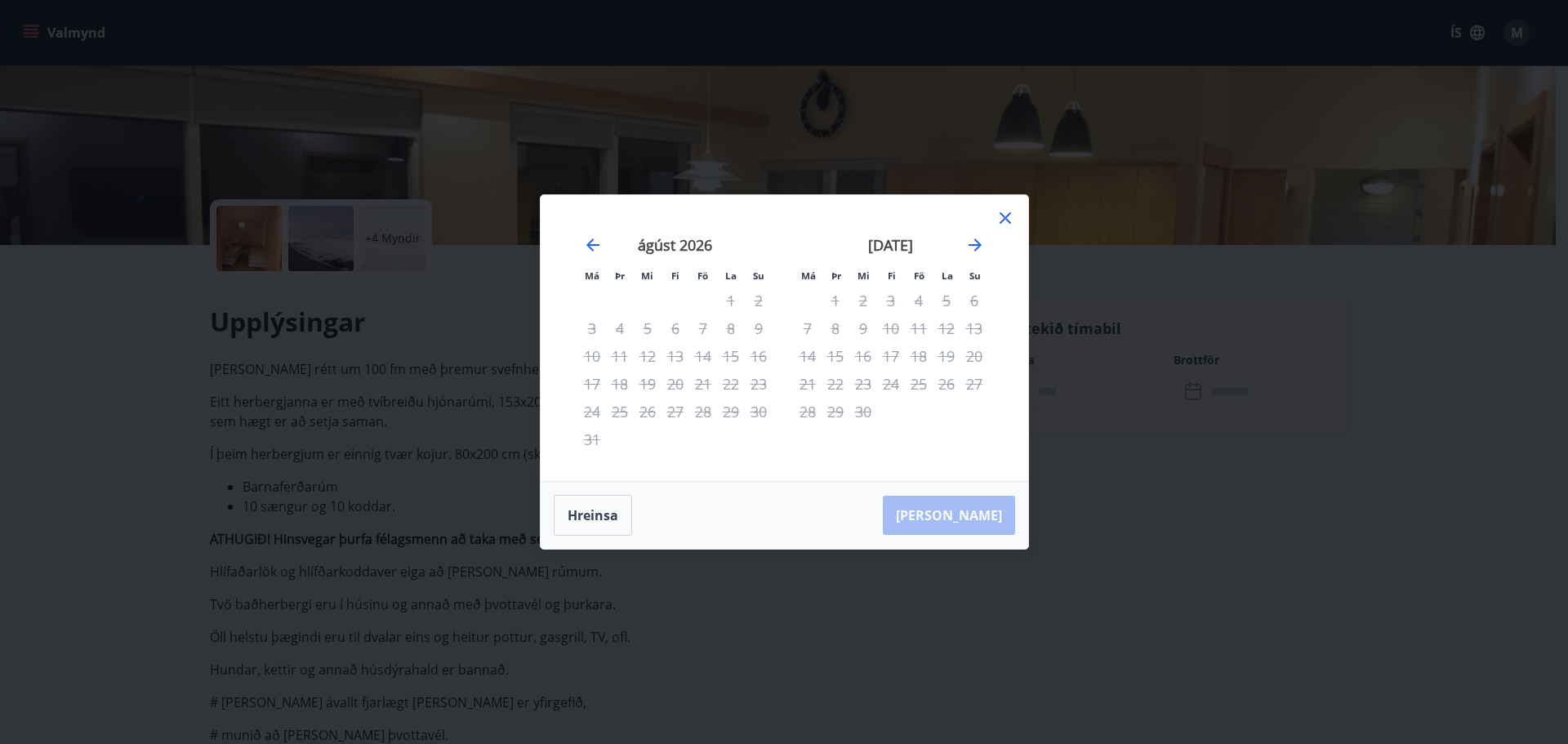
click at [604, 249] on div "ágúst 2026" at bounding box center [675, 250] width 194 height 71
click at [586, 250] on icon "Move backward to switch to the previous month." at bounding box center [593, 245] width 19 height 19
click at [590, 251] on icon "Move backward to switch to the previous month." at bounding box center [593, 245] width 19 height 19
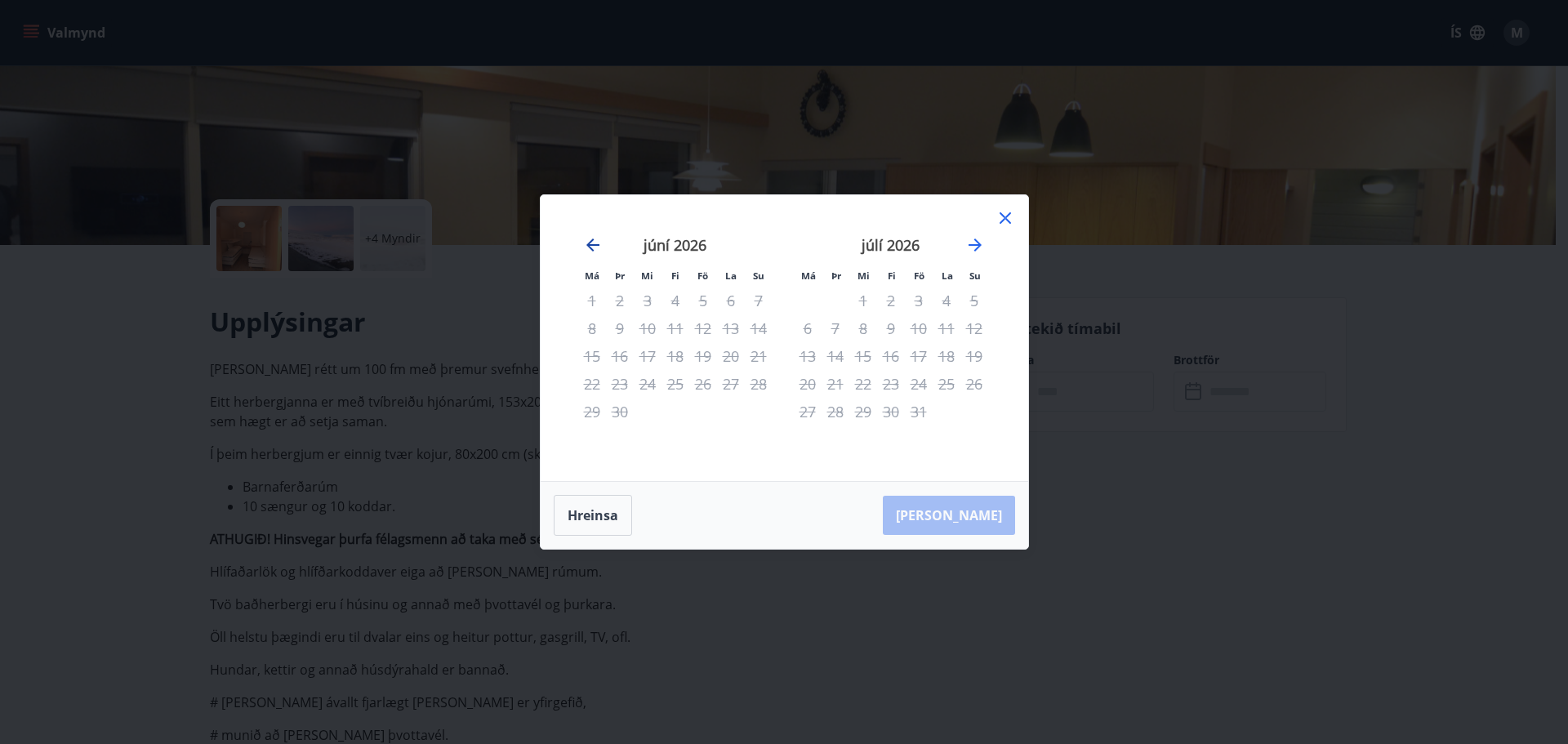
click at [590, 251] on icon "Move backward to switch to the previous month." at bounding box center [593, 245] width 19 height 19
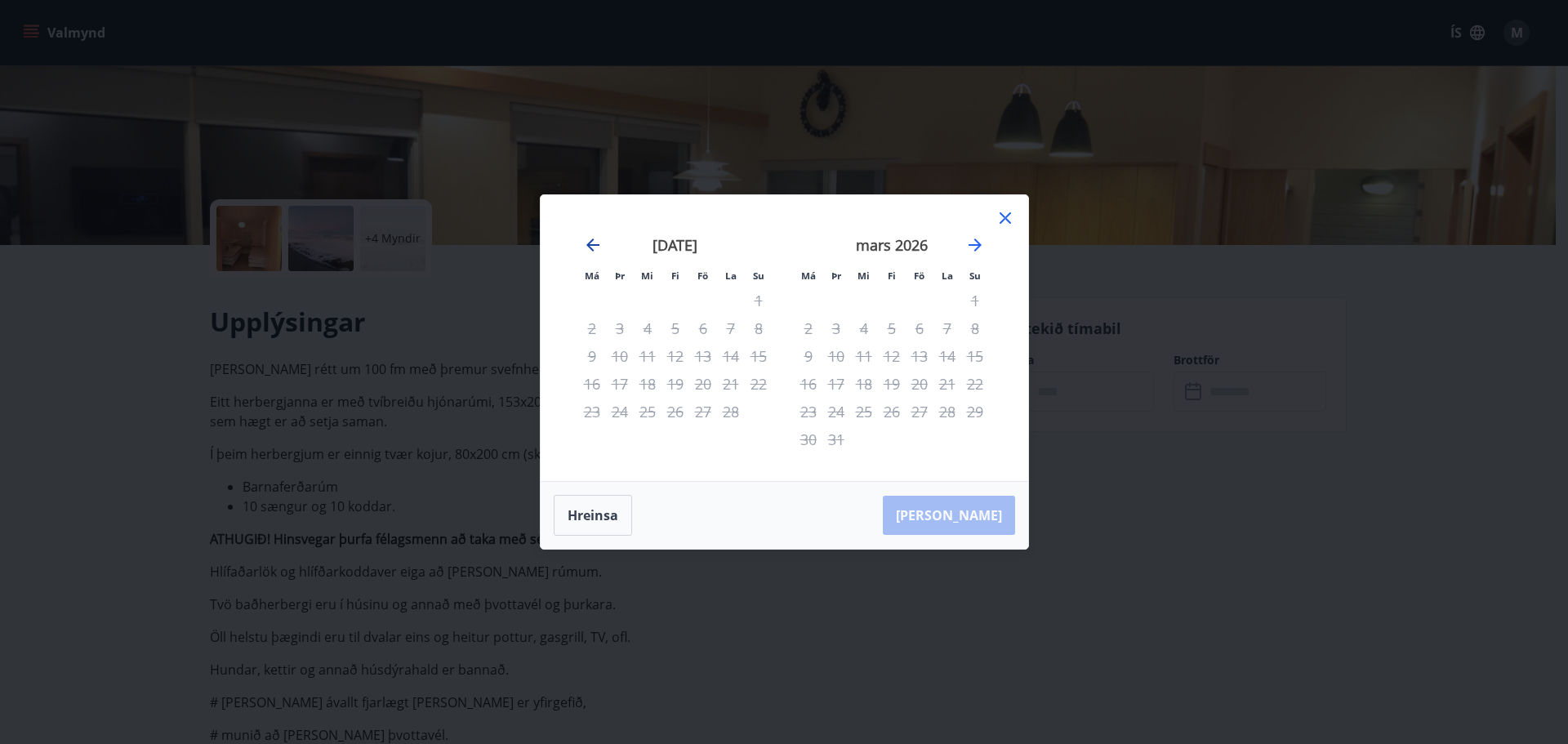
click at [590, 251] on icon "Move backward to switch to the previous month." at bounding box center [593, 245] width 19 height 19
click at [1007, 214] on icon at bounding box center [1005, 218] width 19 height 19
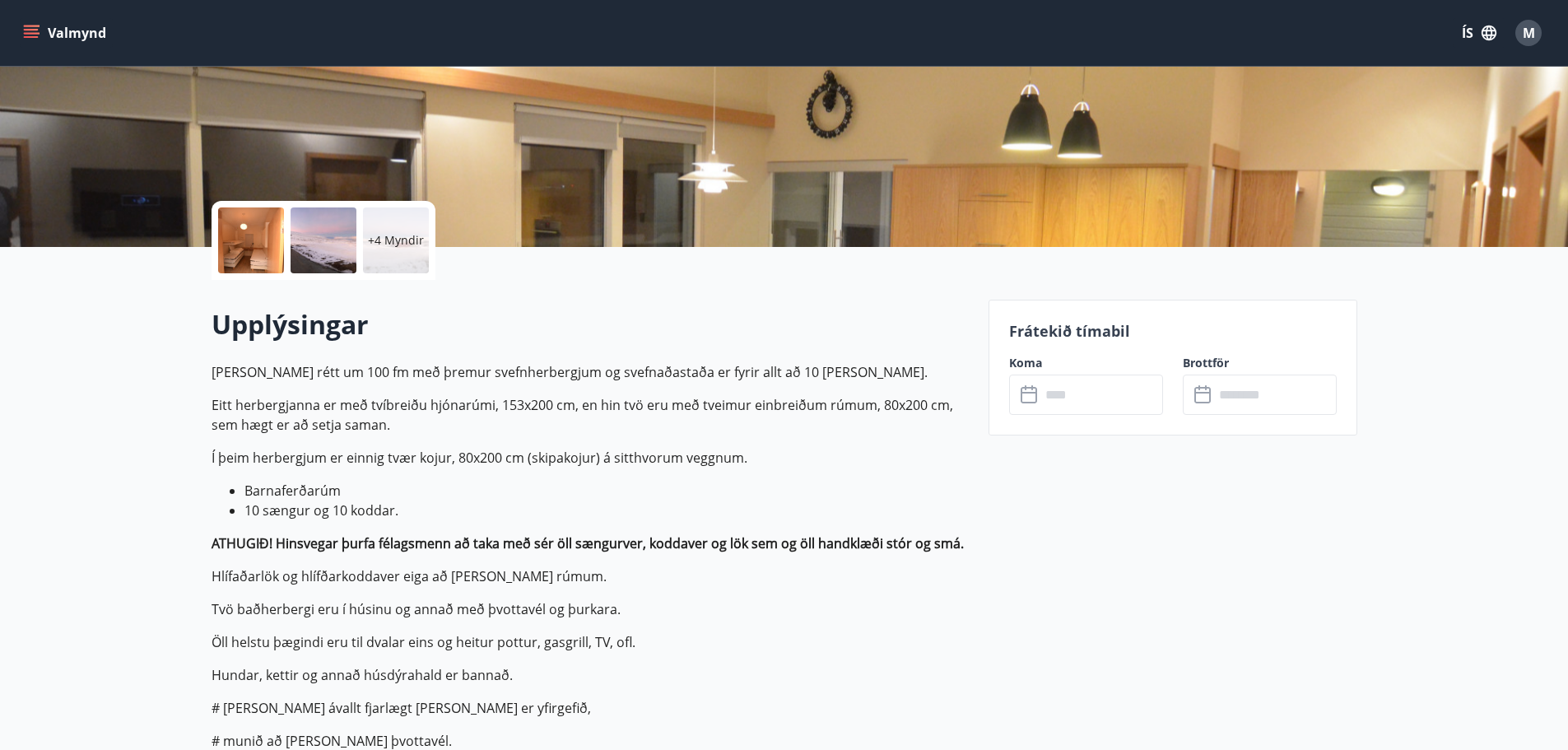
click at [800, 328] on h2 "Upplýsingar" at bounding box center [591, 324] width 758 height 36
drag, startPoint x: 800, startPoint y: 328, endPoint x: 721, endPoint y: 318, distance: 79.6
click at [716, 304] on div "Upplýsingar Húsið er rétt um 100 fm með þremur svefnherbergjum og svefnaðastaða…" at bounding box center [591, 654] width 758 height 748
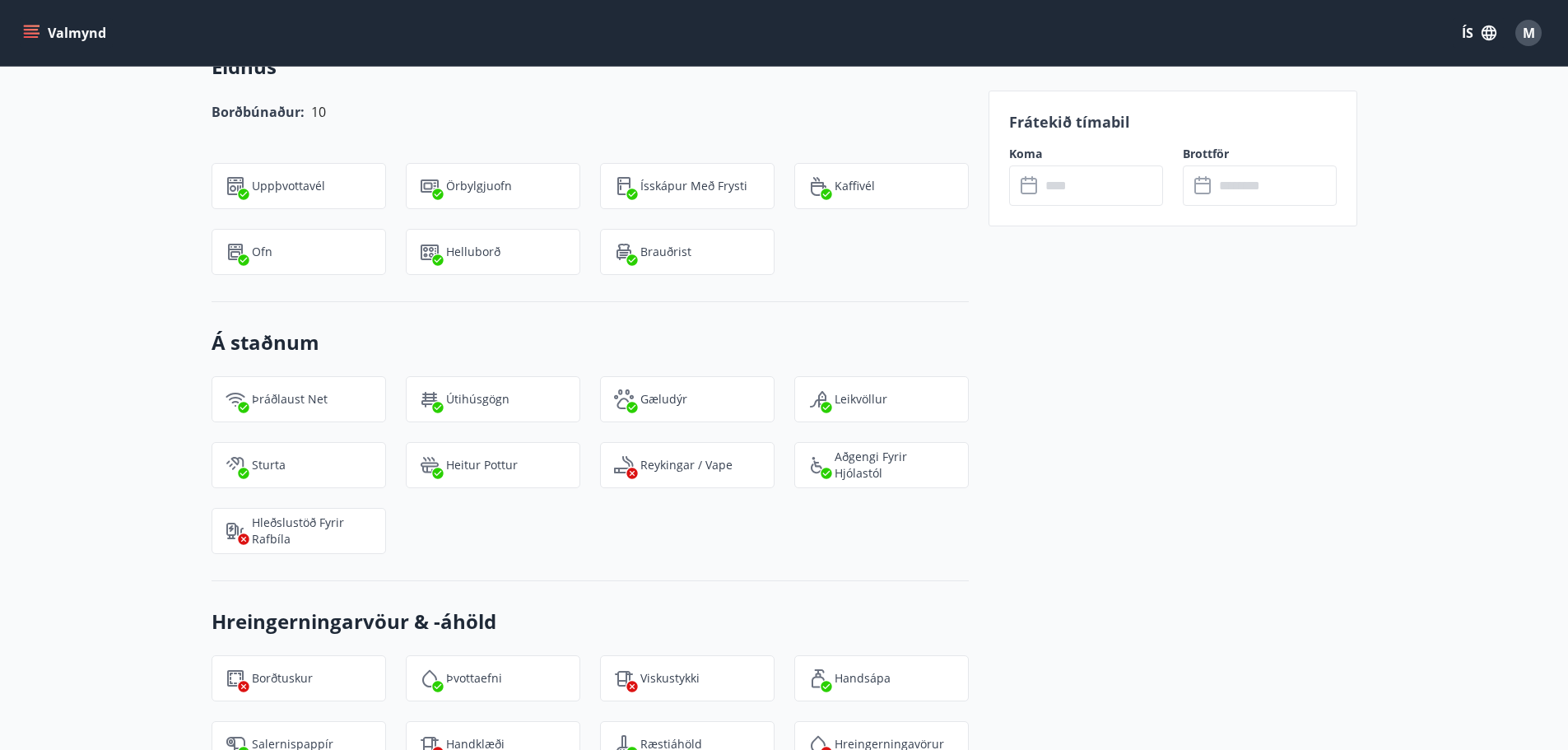
scroll to position [2223, 0]
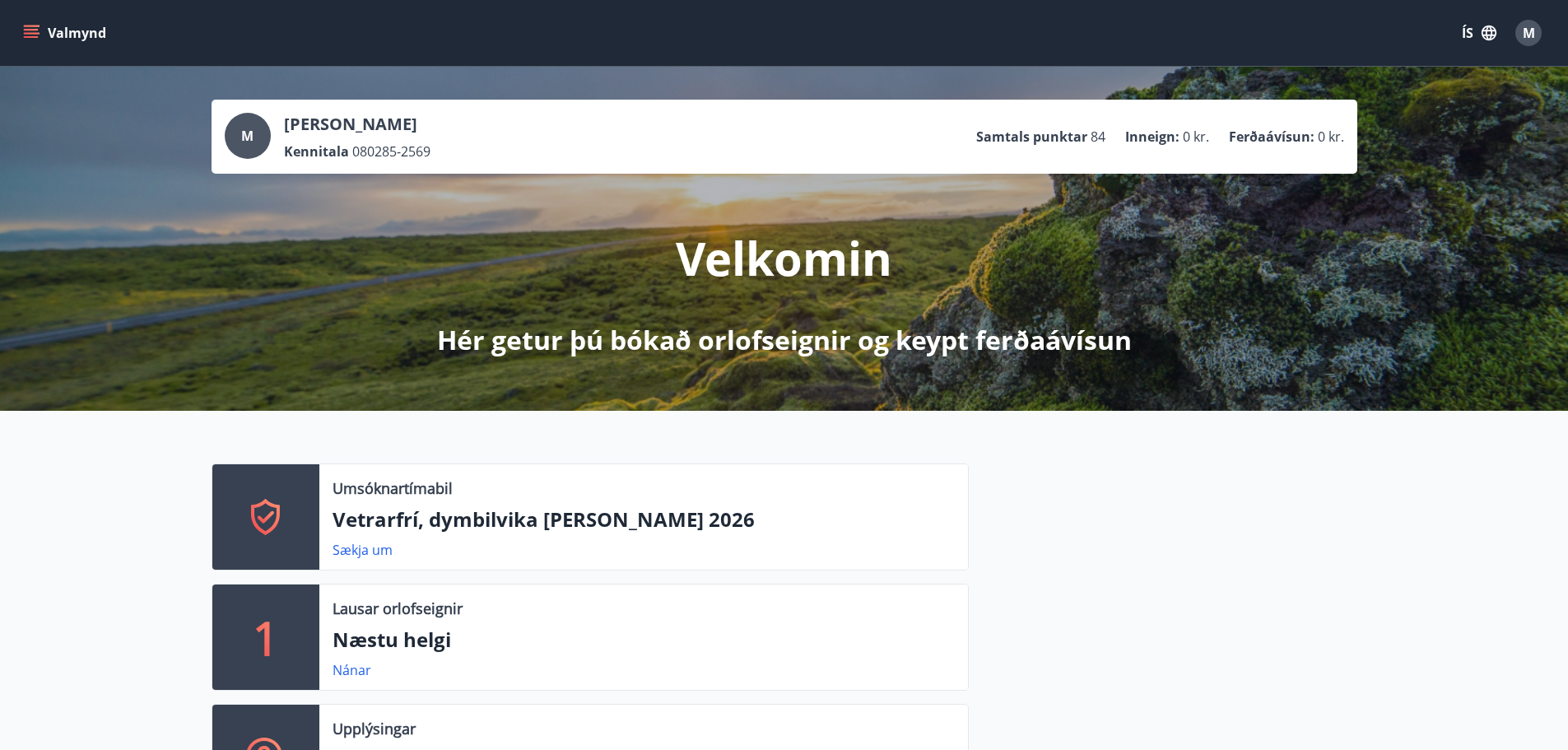
drag, startPoint x: 603, startPoint y: 128, endPoint x: 504, endPoint y: 127, distance: 99.0
click at [512, 127] on div "M [PERSON_NAME] Kennitala 080285-2569 Samtals punktar 84 Inneign : 0 kr. Ferðaá…" at bounding box center [784, 137] width 1120 height 48
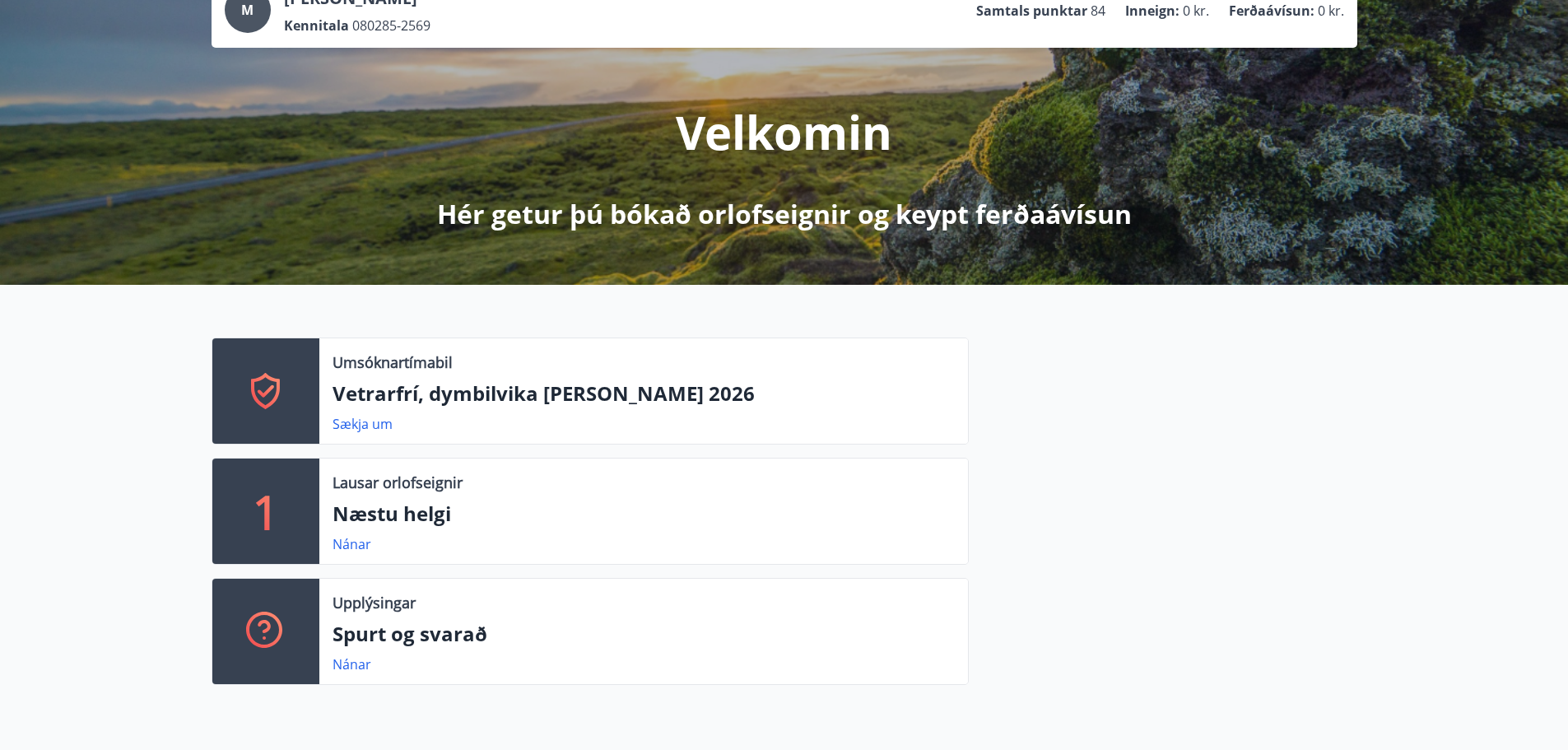
scroll to position [247, 0]
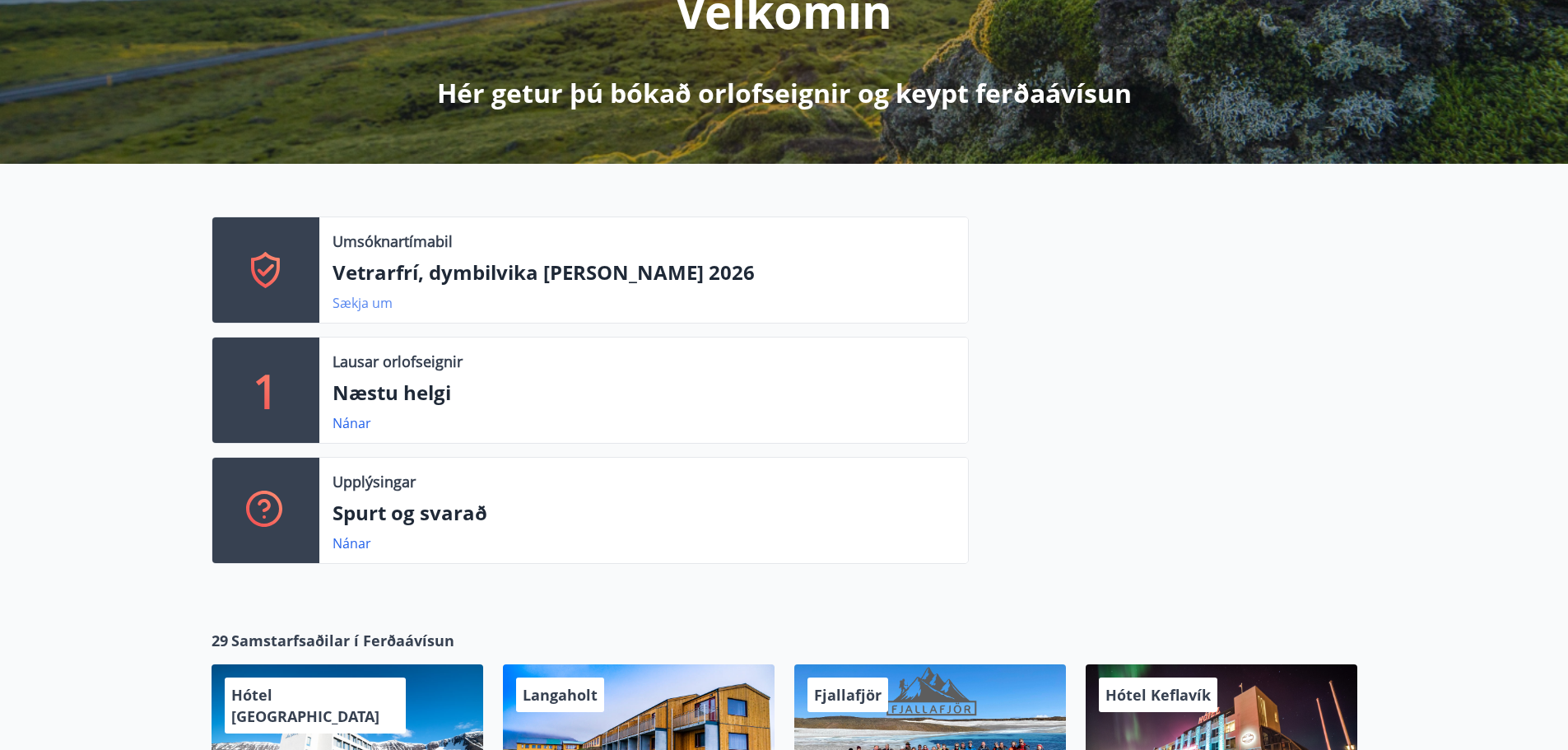
click at [372, 304] on link "Sækja um" at bounding box center [363, 302] width 60 height 18
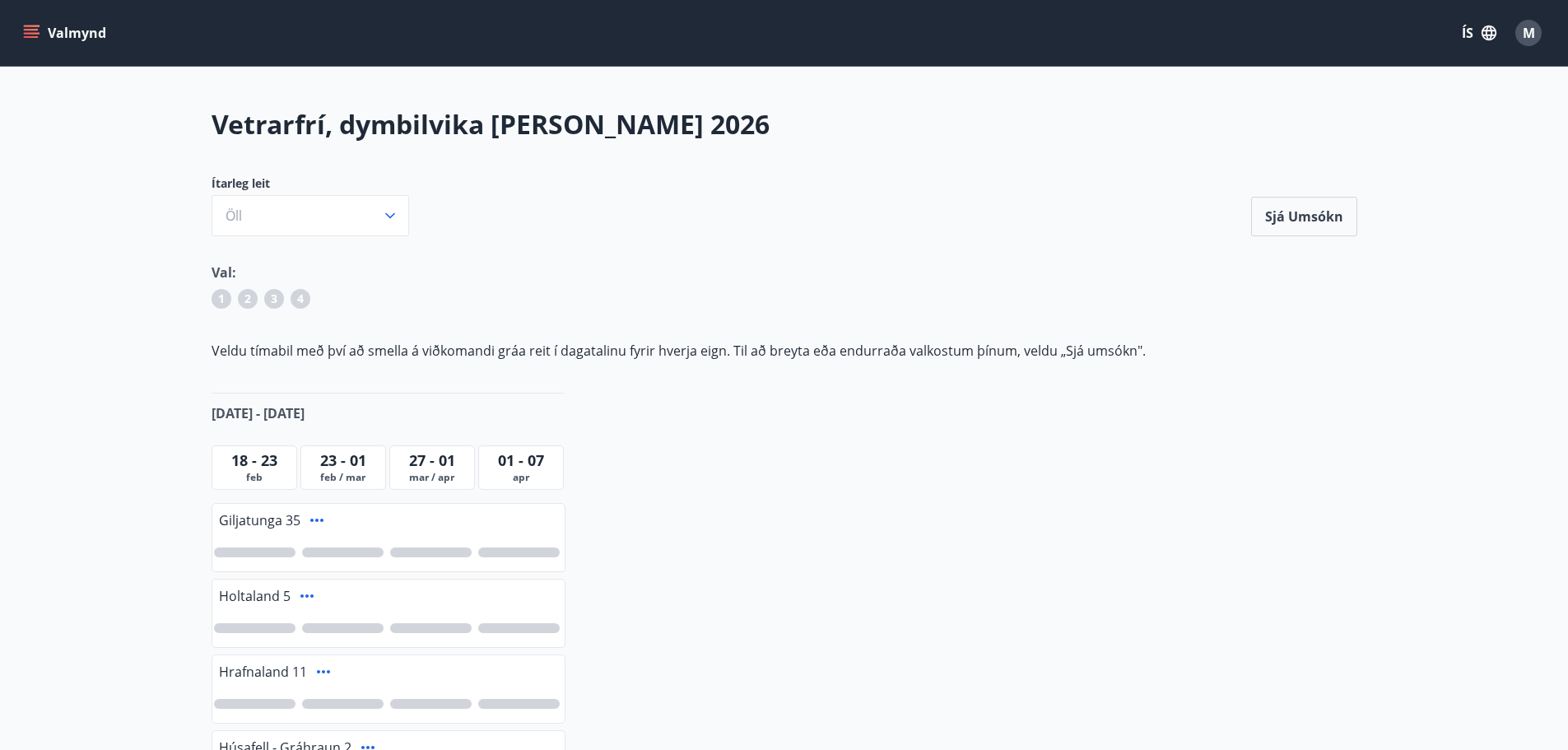
click at [725, 294] on div "1 2 3 4" at bounding box center [784, 302] width 1146 height 27
drag, startPoint x: 725, startPoint y: 294, endPoint x: 665, endPoint y: 271, distance: 64.3
click at [671, 272] on div "Val:" at bounding box center [784, 272] width 1146 height 20
drag, startPoint x: 391, startPoint y: 371, endPoint x: 333, endPoint y: 349, distance: 62.0
click at [342, 353] on p "Veldu tímabil með því að smella á viðkomandi gráa reit í dagatalinu fyrir hverj…" at bounding box center [784, 351] width 1146 height 18
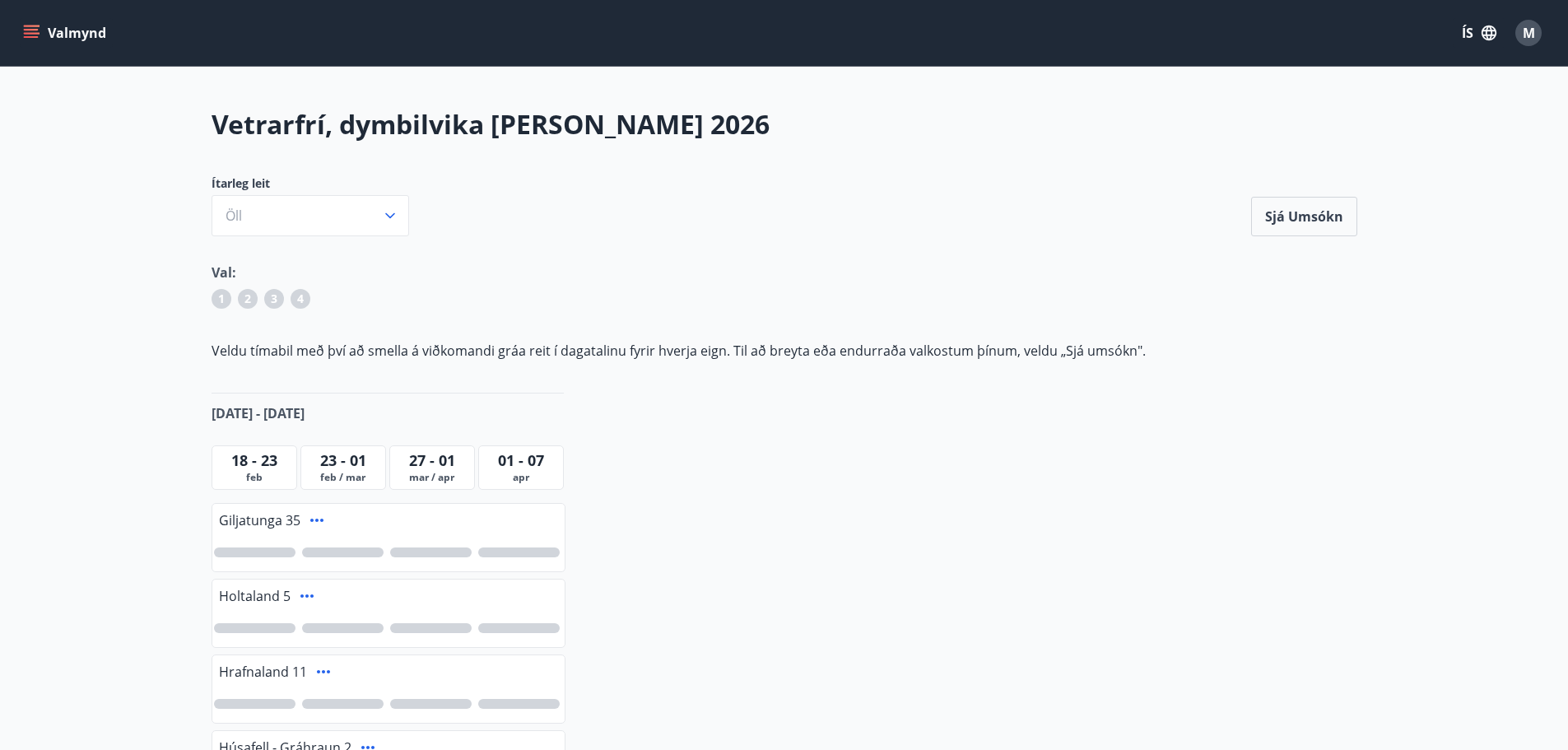
scroll to position [191, 0]
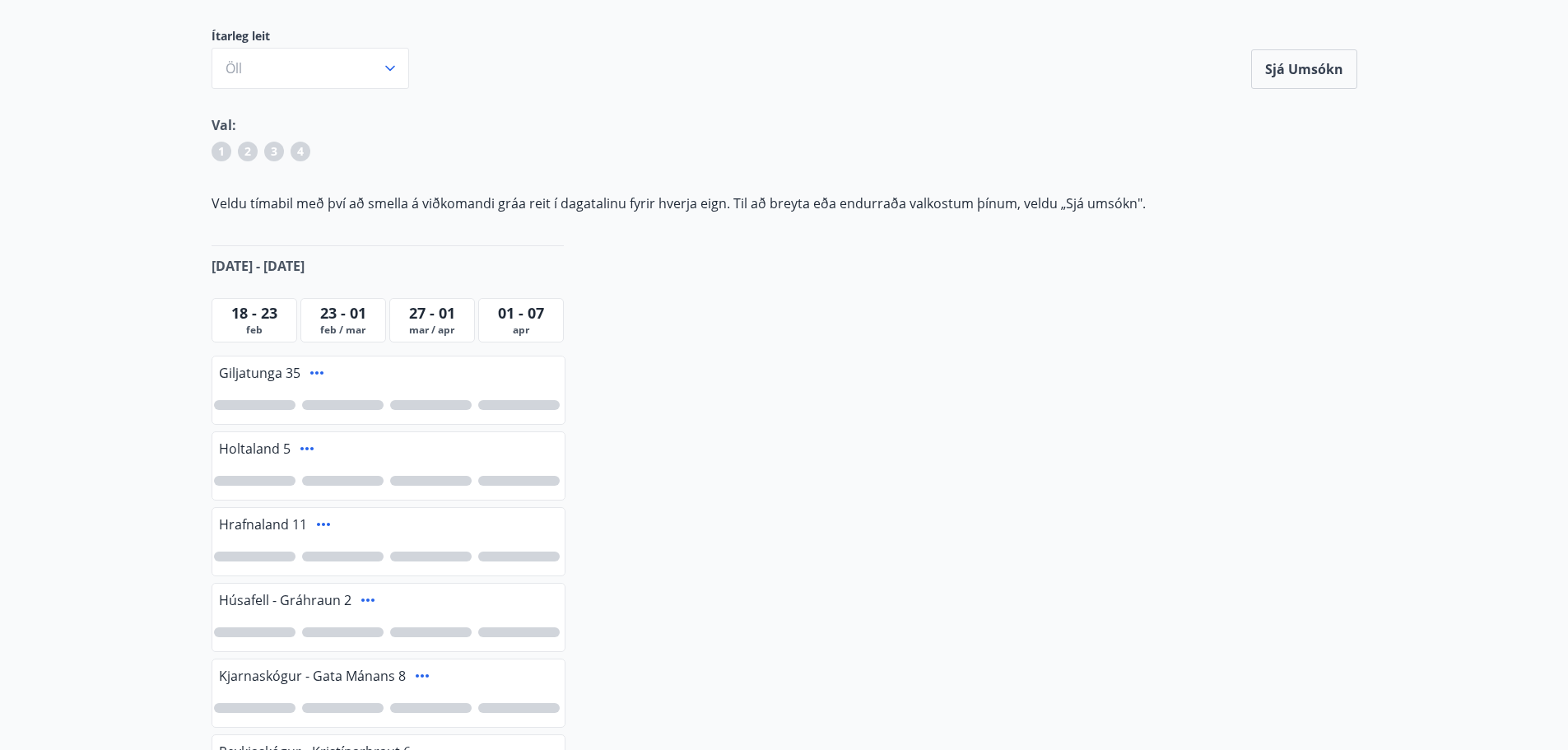
drag, startPoint x: 528, startPoint y: 384, endPoint x: 448, endPoint y: 430, distance: 92.3
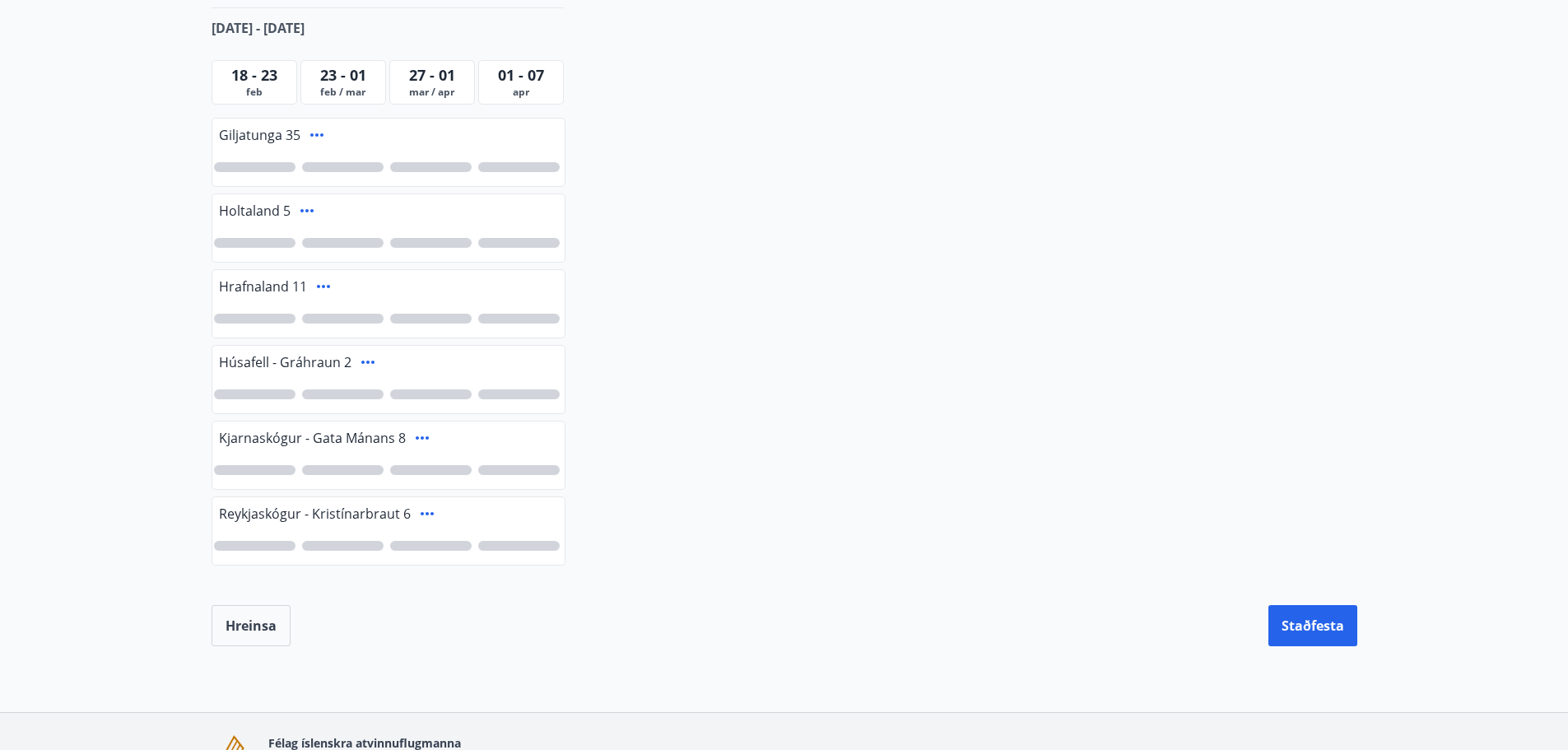
drag, startPoint x: 723, startPoint y: 304, endPoint x: 733, endPoint y: 417, distance: 113.4
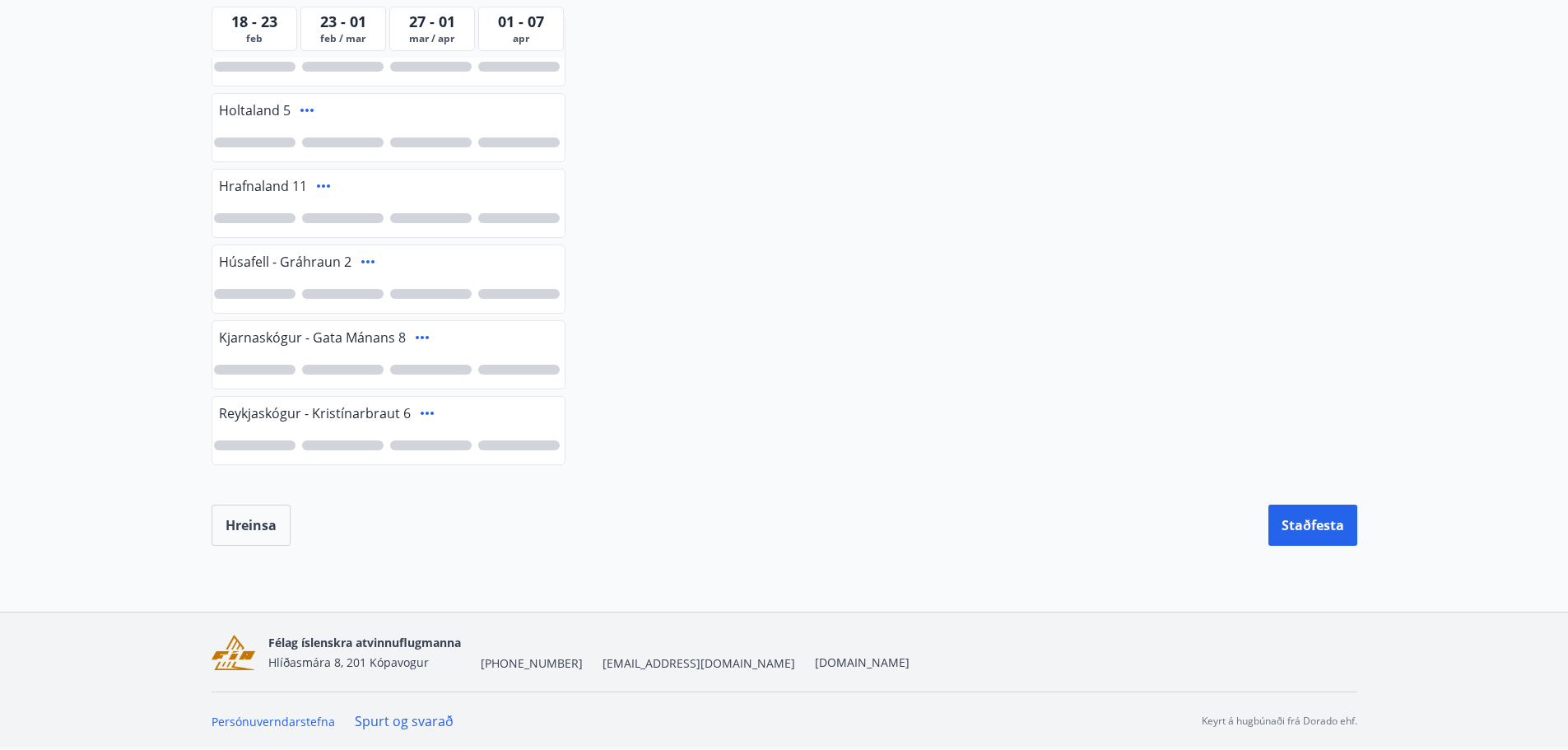
drag, startPoint x: 699, startPoint y: 465, endPoint x: 690, endPoint y: 449, distance: 18.4
drag, startPoint x: 690, startPoint y: 449, endPoint x: 676, endPoint y: 432, distance: 22.0
click at [679, 436] on div "Vetrarfrí, dymbilvika [PERSON_NAME] 2026 Ítarleg leit Öll Sjá umsókn Sjá umsókn…" at bounding box center [784, 83] width 1186 height 925
drag, startPoint x: 675, startPoint y: 429, endPoint x: 647, endPoint y: 405, distance: 36.9
click at [648, 409] on div "Vetrarfrí, dymbilvika [PERSON_NAME] 2026 Ítarleg leit Öll Sjá umsókn Sjá umsókn…" at bounding box center [784, 83] width 1186 height 925
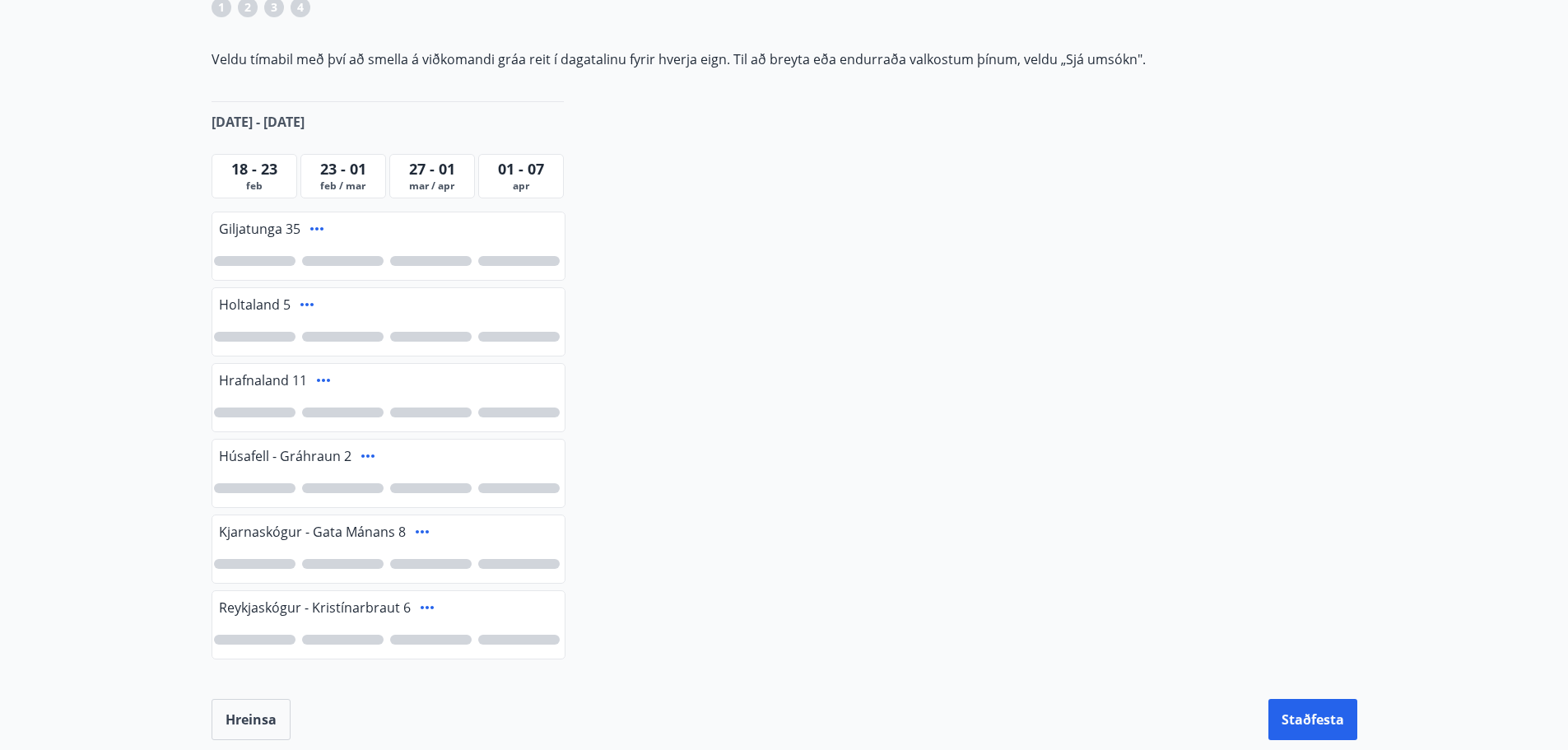
scroll to position [72, 0]
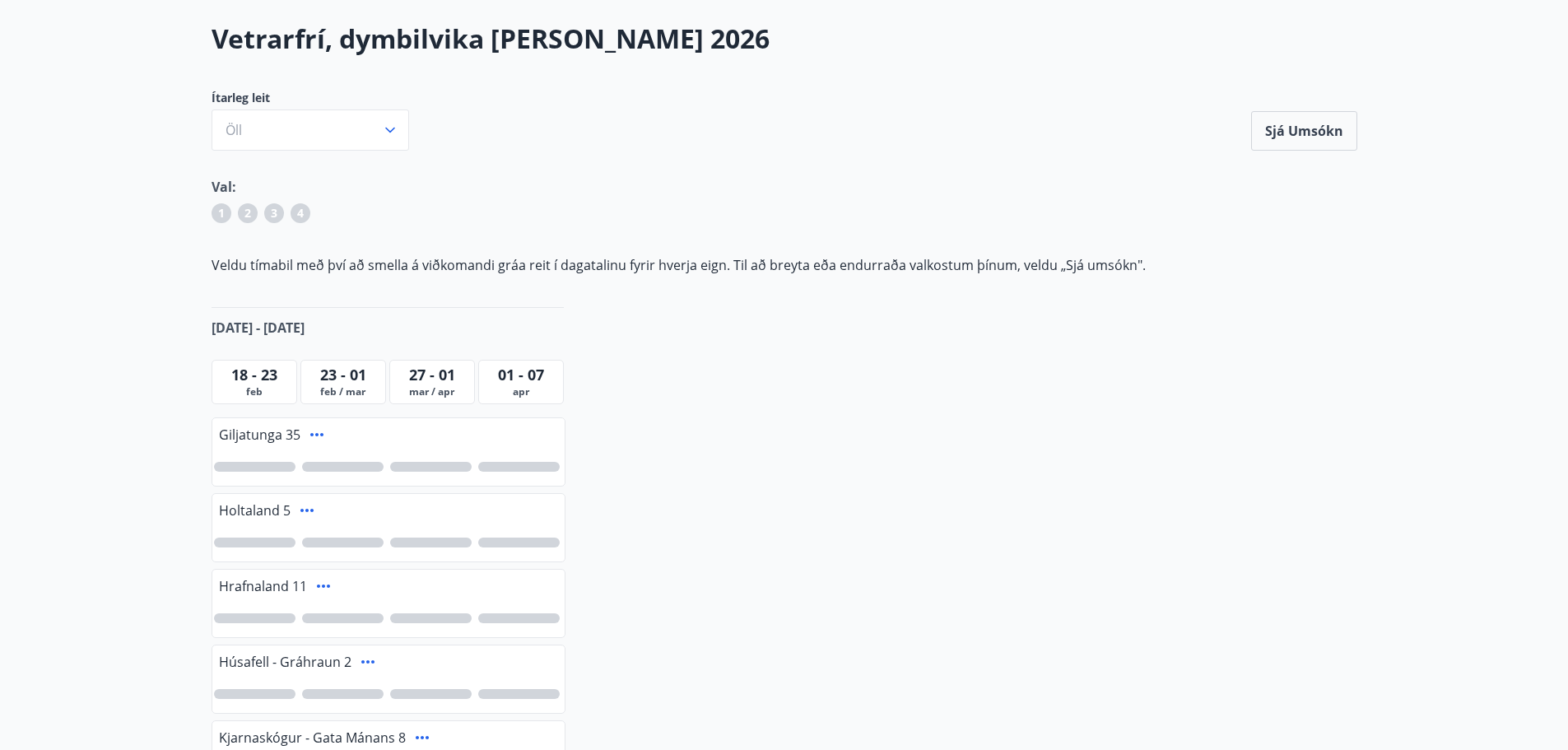
drag, startPoint x: 646, startPoint y: 393, endPoint x: 628, endPoint y: 302, distance: 92.8
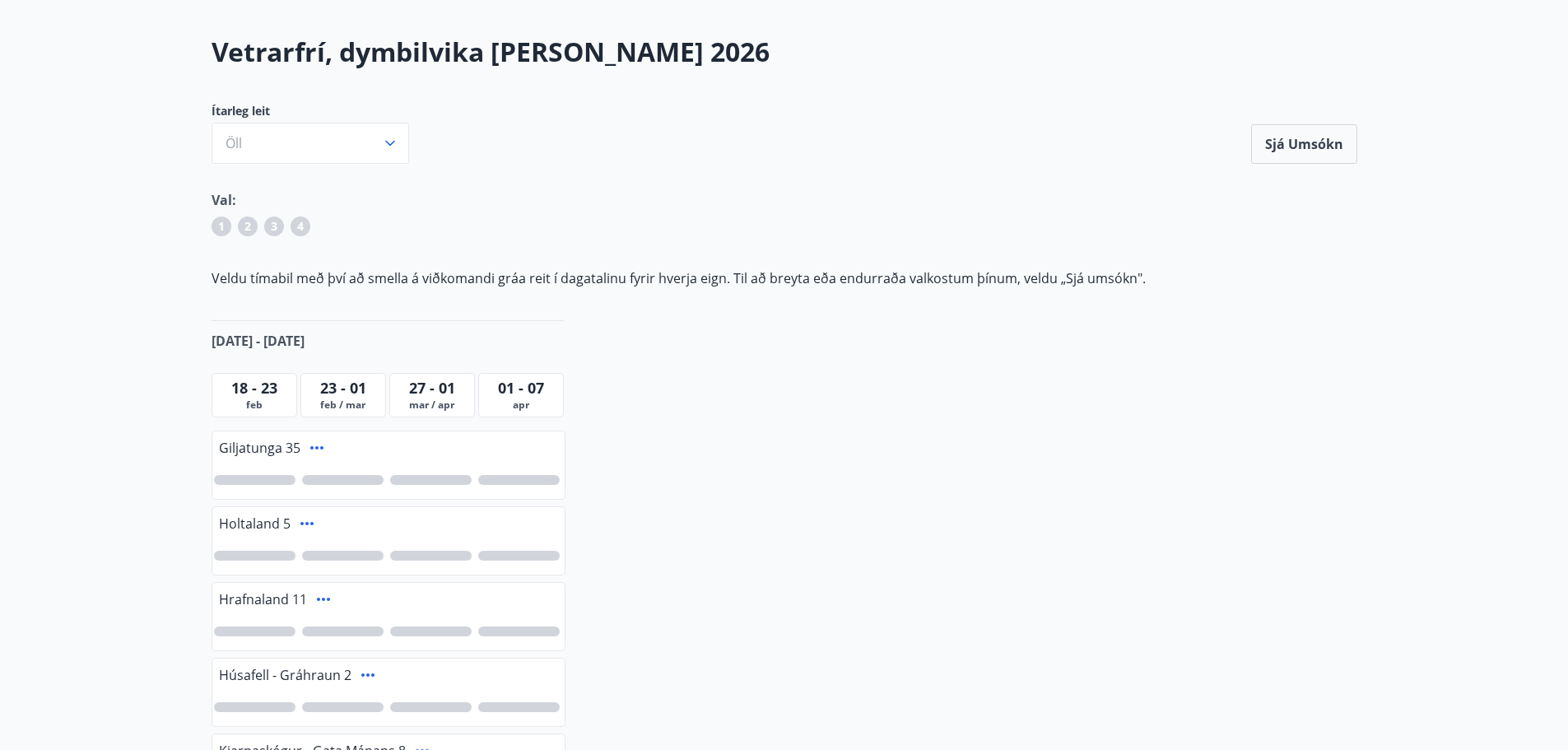
drag, startPoint x: 361, startPoint y: 322, endPoint x: 300, endPoint y: 315, distance: 61.4
click at [300, 315] on div "Vetrarfrí, dymbilvika [PERSON_NAME] 2026 Ítarleg leit Öll Sjá umsókn Sjá umsókn…" at bounding box center [784, 496] width 1186 height 925
drag, startPoint x: 792, startPoint y: 221, endPoint x: 712, endPoint y: 222, distance: 80.0
click at [712, 222] on div "1 2 3 4" at bounding box center [784, 230] width 1146 height 27
click at [335, 166] on div "Vetrarfrí, dymbilvika [PERSON_NAME] 2026 Ítarleg leit Öll Sjá umsókn Sjá umsókn…" at bounding box center [784, 496] width 1186 height 925
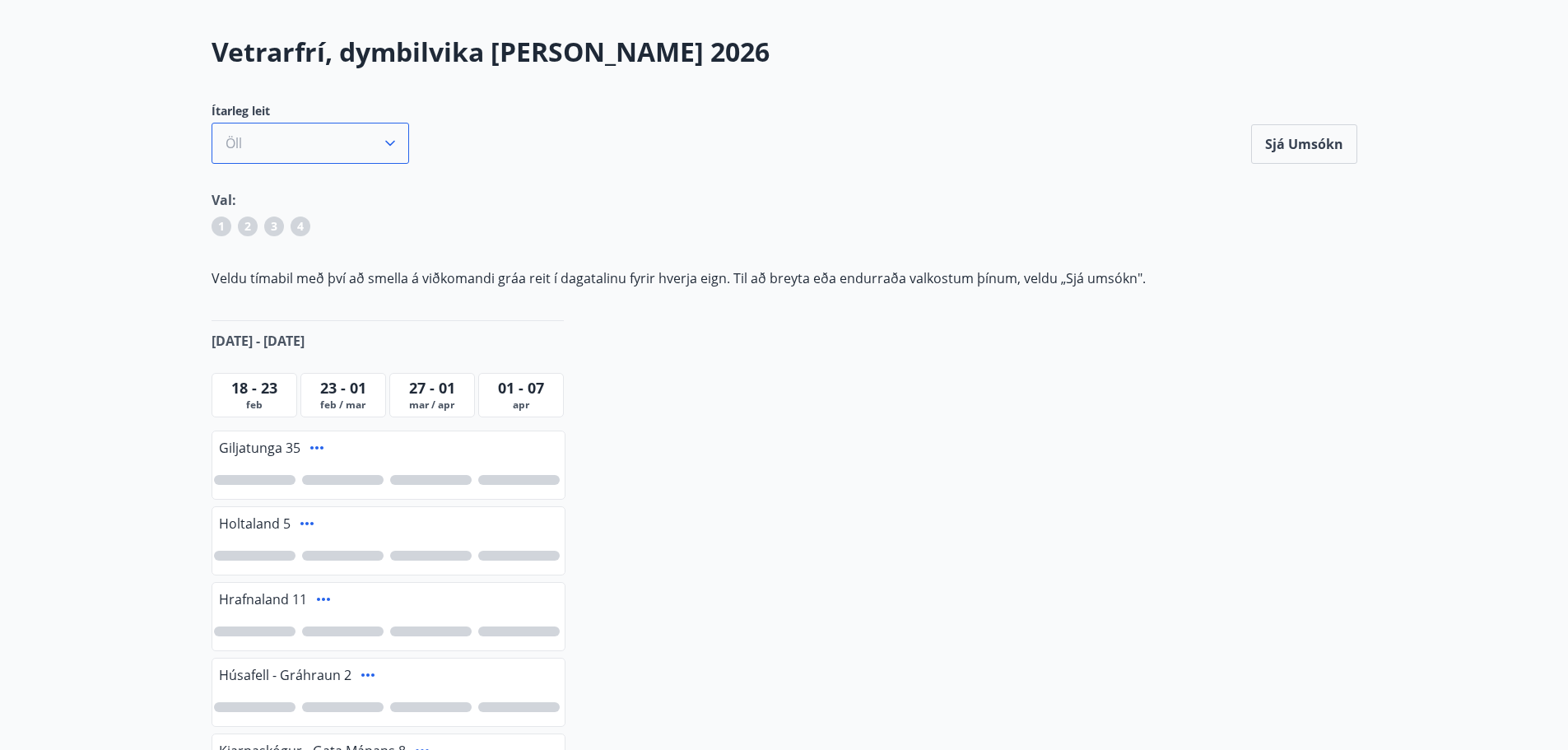
click at [343, 150] on button "Öll" at bounding box center [310, 143] width 197 height 41
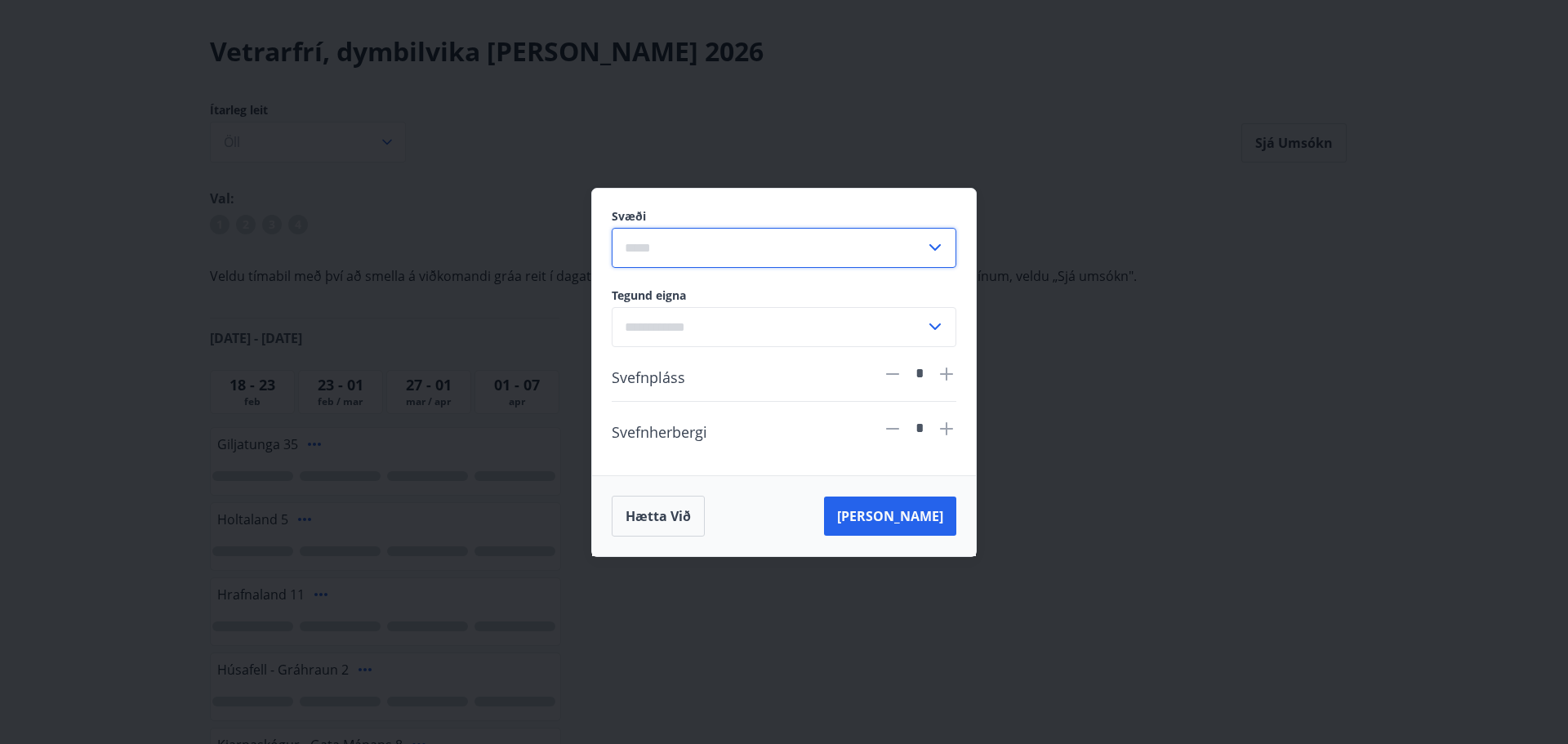
click at [800, 239] on input "text" at bounding box center [768, 247] width 313 height 40
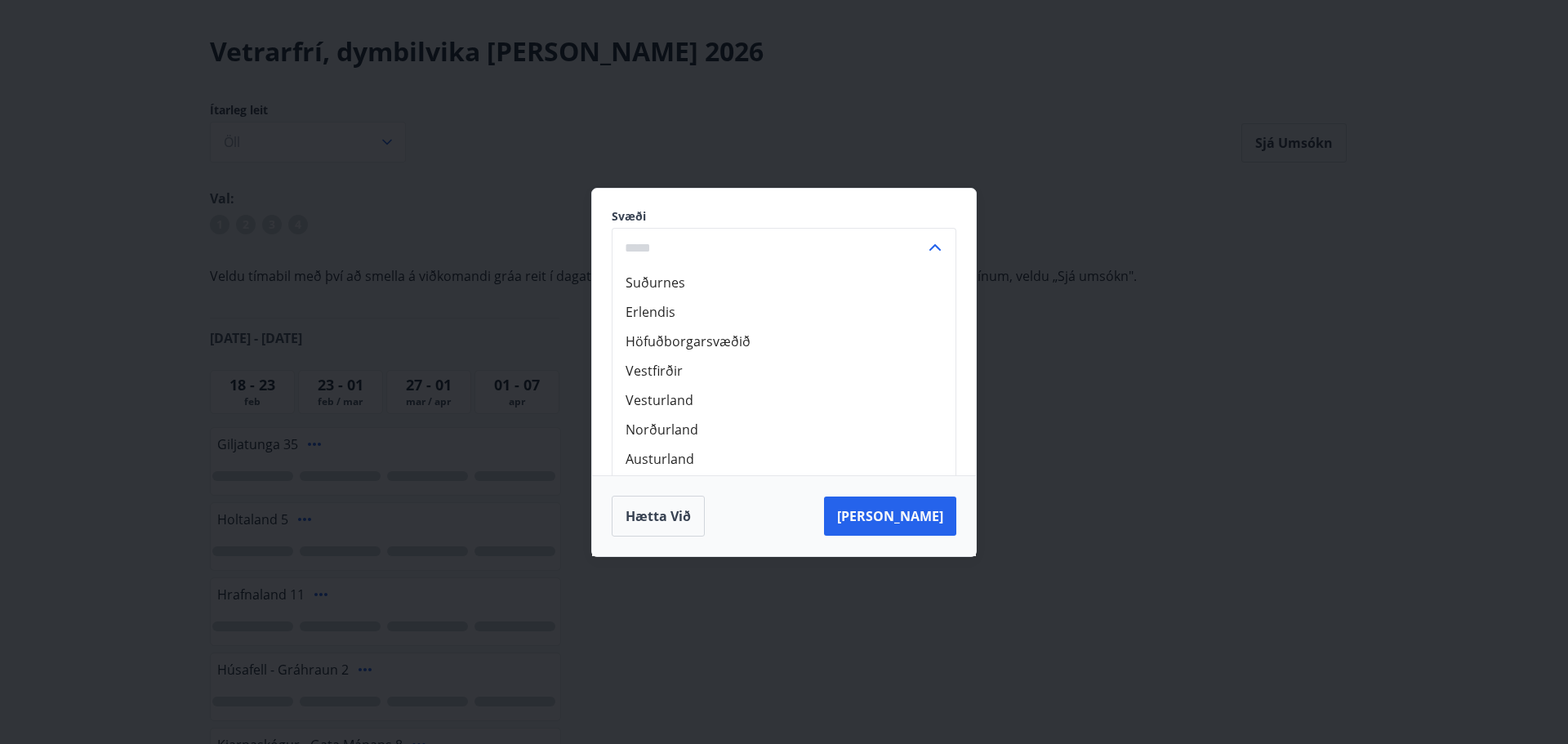
click at [711, 209] on label "Svæði" at bounding box center [784, 216] width 345 height 17
click at [807, 289] on li "Suðurnes" at bounding box center [784, 282] width 343 height 29
type input "********"
click at [794, 304] on div "Tegund eigna ​" at bounding box center [784, 318] width 345 height 60
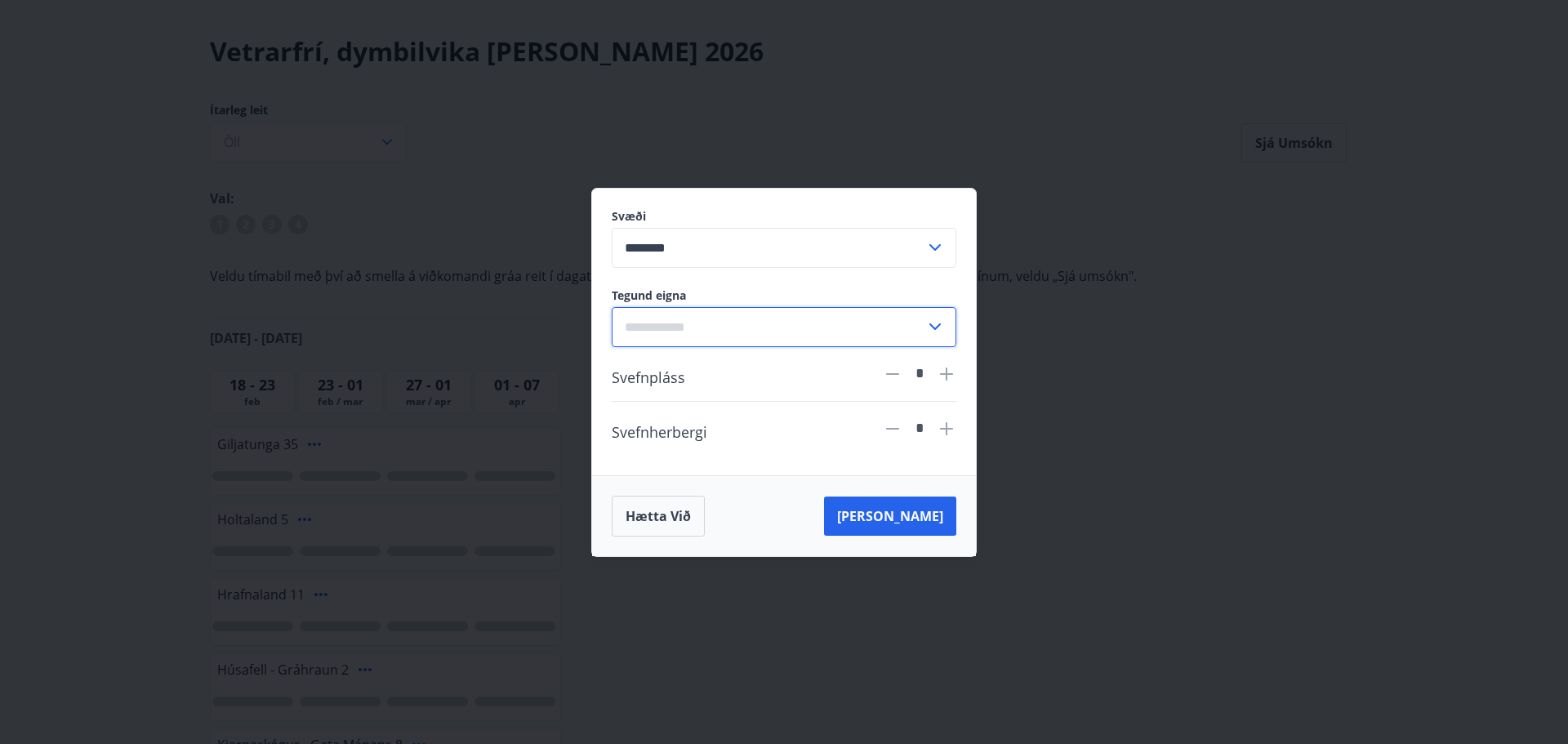
click at [794, 323] on input "text" at bounding box center [768, 327] width 313 height 40
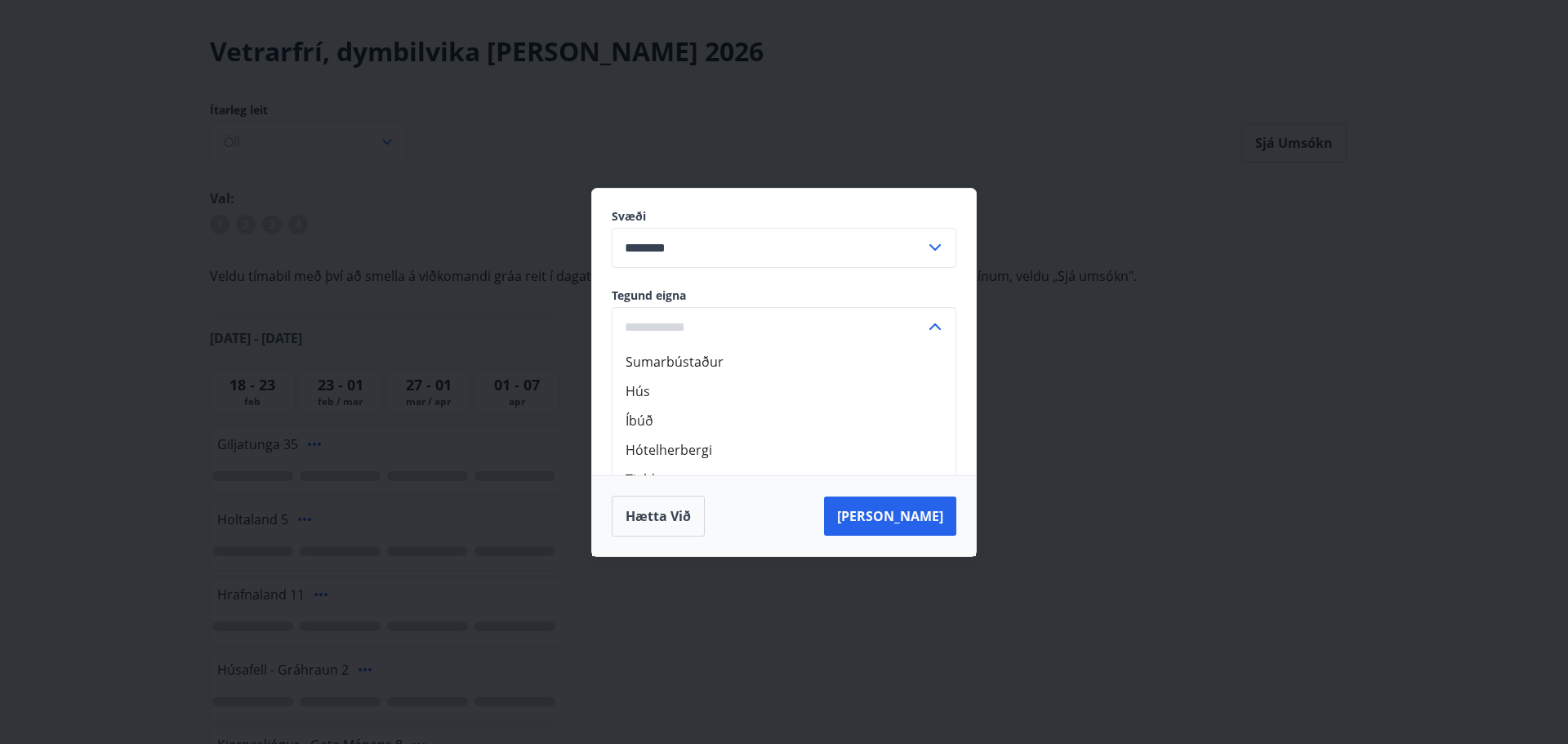
click at [802, 384] on li "Hús" at bounding box center [784, 391] width 343 height 29
type input "***"
click at [645, 527] on button "Hætta við" at bounding box center [658, 516] width 94 height 41
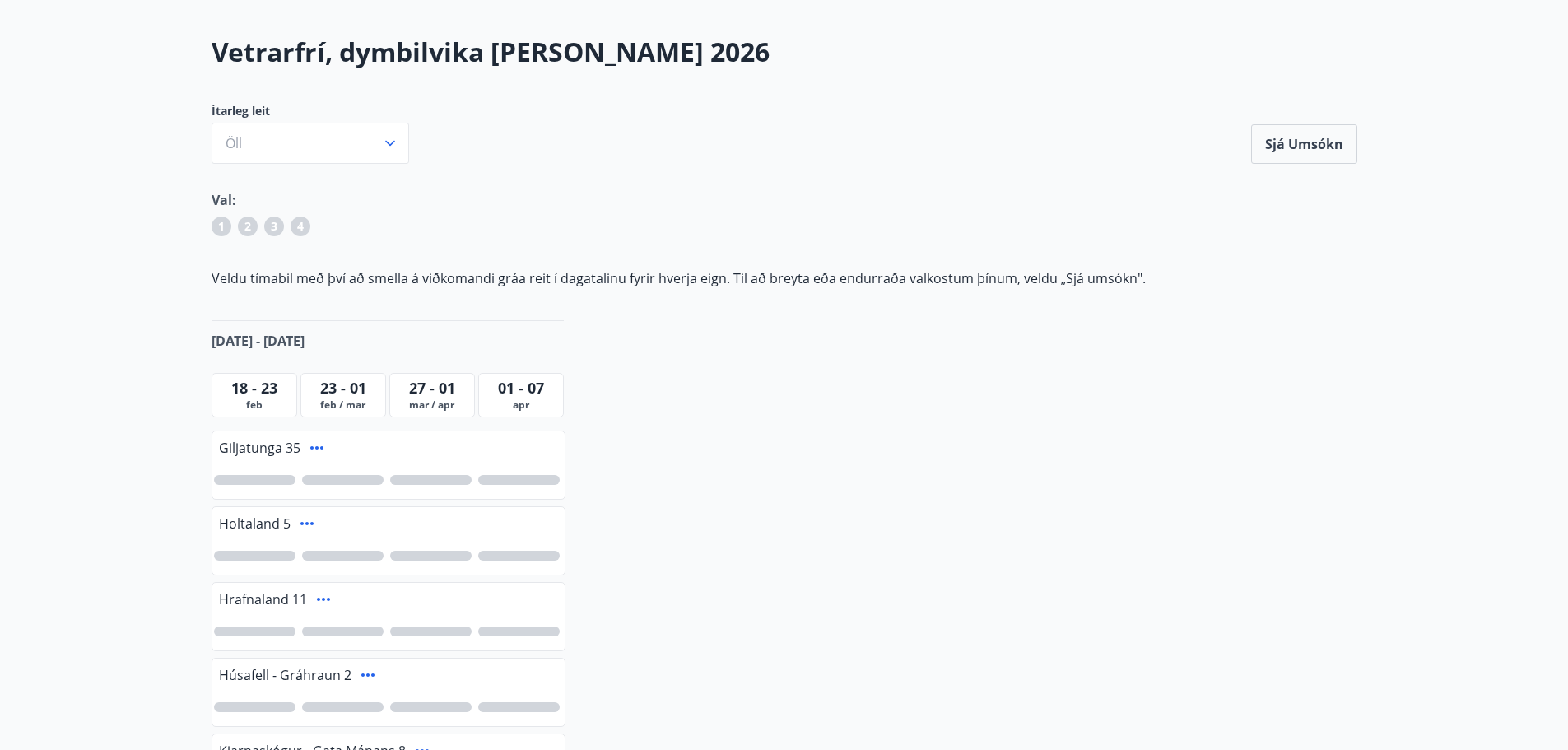
click at [806, 453] on div "Vetrarfrí, dymbilvika [PERSON_NAME] 2026 Ítarleg leit Öll Sjá umsókn Sjá umsókn…" at bounding box center [784, 496] width 1186 height 925
drag, startPoint x: 803, startPoint y: 453, endPoint x: 585, endPoint y: 383, distance: 229.0
click at [663, 413] on div "Vetrarfrí, dymbilvika [PERSON_NAME] 2026 Ítarleg leit Öll Sjá umsókn Sjá umsókn…" at bounding box center [784, 496] width 1186 height 925
click at [389, 275] on p "Veldu tímabil með því að smella á viðkomandi gráa reit í dagatalinu fyrir hverj…" at bounding box center [784, 278] width 1146 height 18
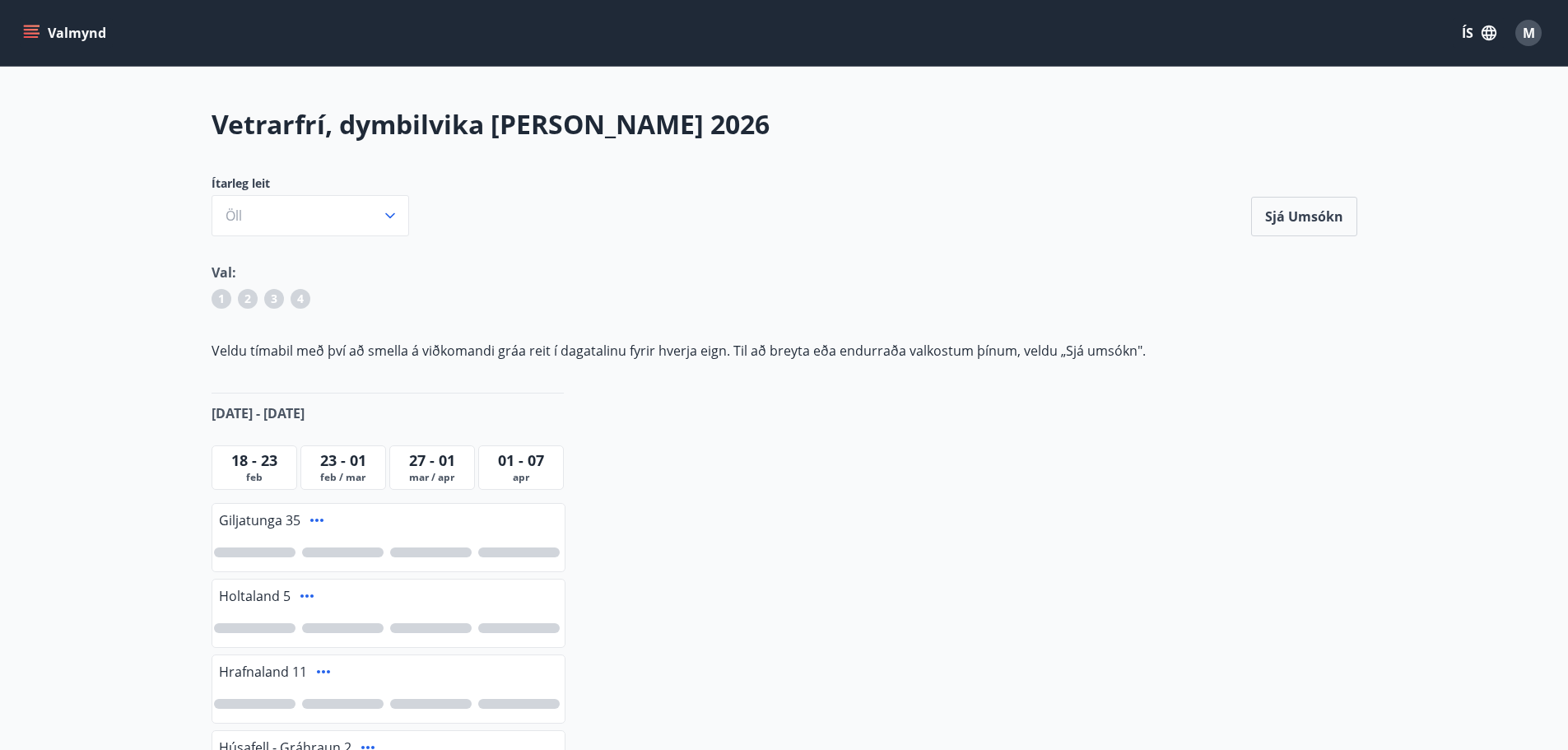
drag, startPoint x: 695, startPoint y: 375, endPoint x: 698, endPoint y: 314, distance: 61.1
drag, startPoint x: 557, startPoint y: 273, endPoint x: 440, endPoint y: 249, distance: 119.4
click at [440, 249] on div "Vetrarfrí, dymbilvika [PERSON_NAME] 2026 Ítarleg leit Öll Sjá umsókn Sjá umsókn…" at bounding box center [784, 569] width 1186 height 925
click at [614, 226] on div "Ítarleg leit [PERSON_NAME] umsókn" at bounding box center [784, 206] width 1146 height 60
drag, startPoint x: 614, startPoint y: 226, endPoint x: 559, endPoint y: 197, distance: 62.2
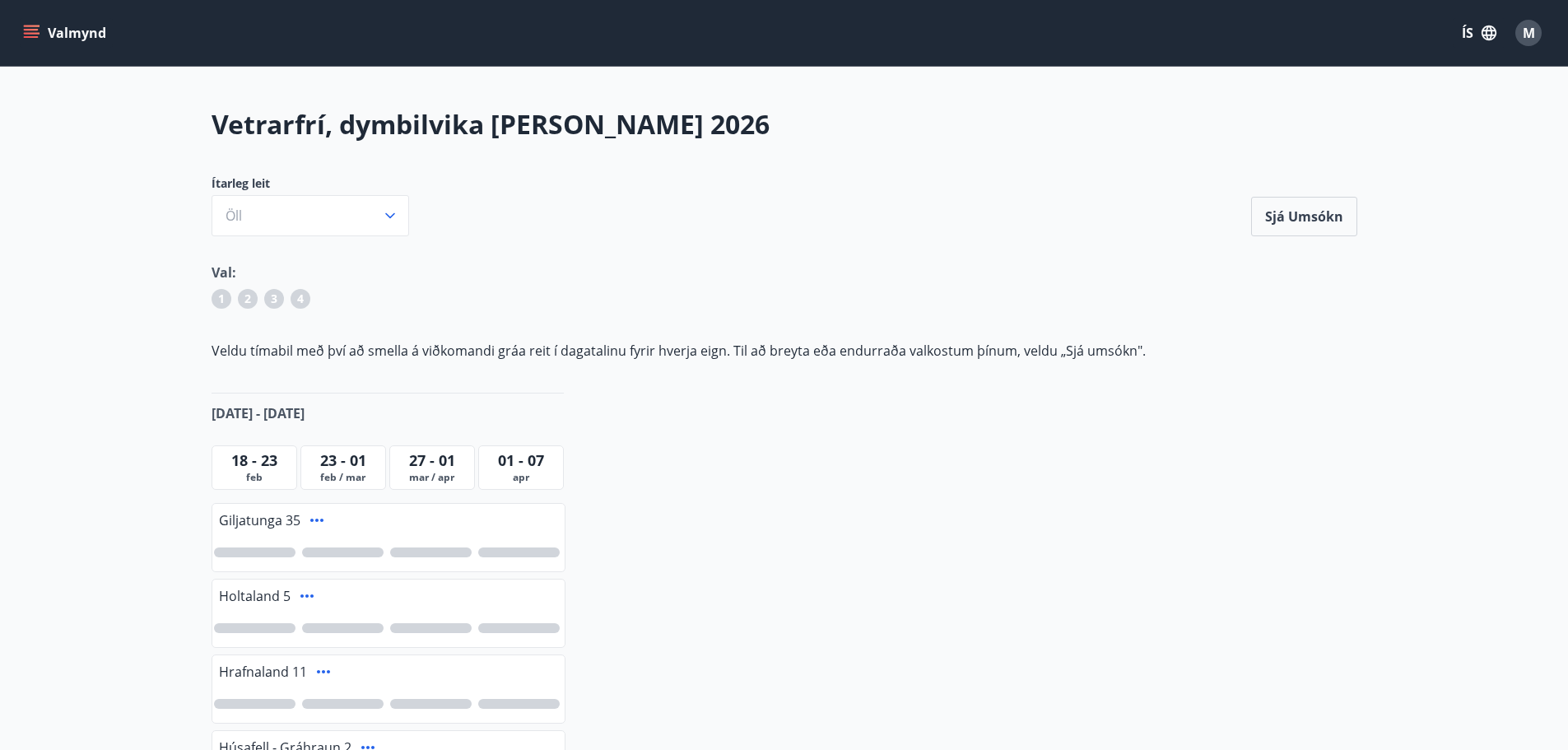
click at [559, 197] on div "Ítarleg leit [PERSON_NAME] umsókn" at bounding box center [784, 206] width 1146 height 60
drag, startPoint x: 288, startPoint y: 127, endPoint x: 671, endPoint y: 134, distance: 383.1
click at [607, 131] on h2 "Vetrarfrí, dymbilvika [PERSON_NAME] 2026" at bounding box center [784, 124] width 1146 height 36
click at [671, 134] on h2 "Vetrarfrí, dymbilvika [PERSON_NAME] 2026" at bounding box center [784, 124] width 1146 height 36
click at [648, 164] on div "Vetrarfrí, dymbilvika [PERSON_NAME] 2026 Ítarleg leit Öll Sjá umsókn Sjá umsókn…" at bounding box center [784, 569] width 1186 height 925
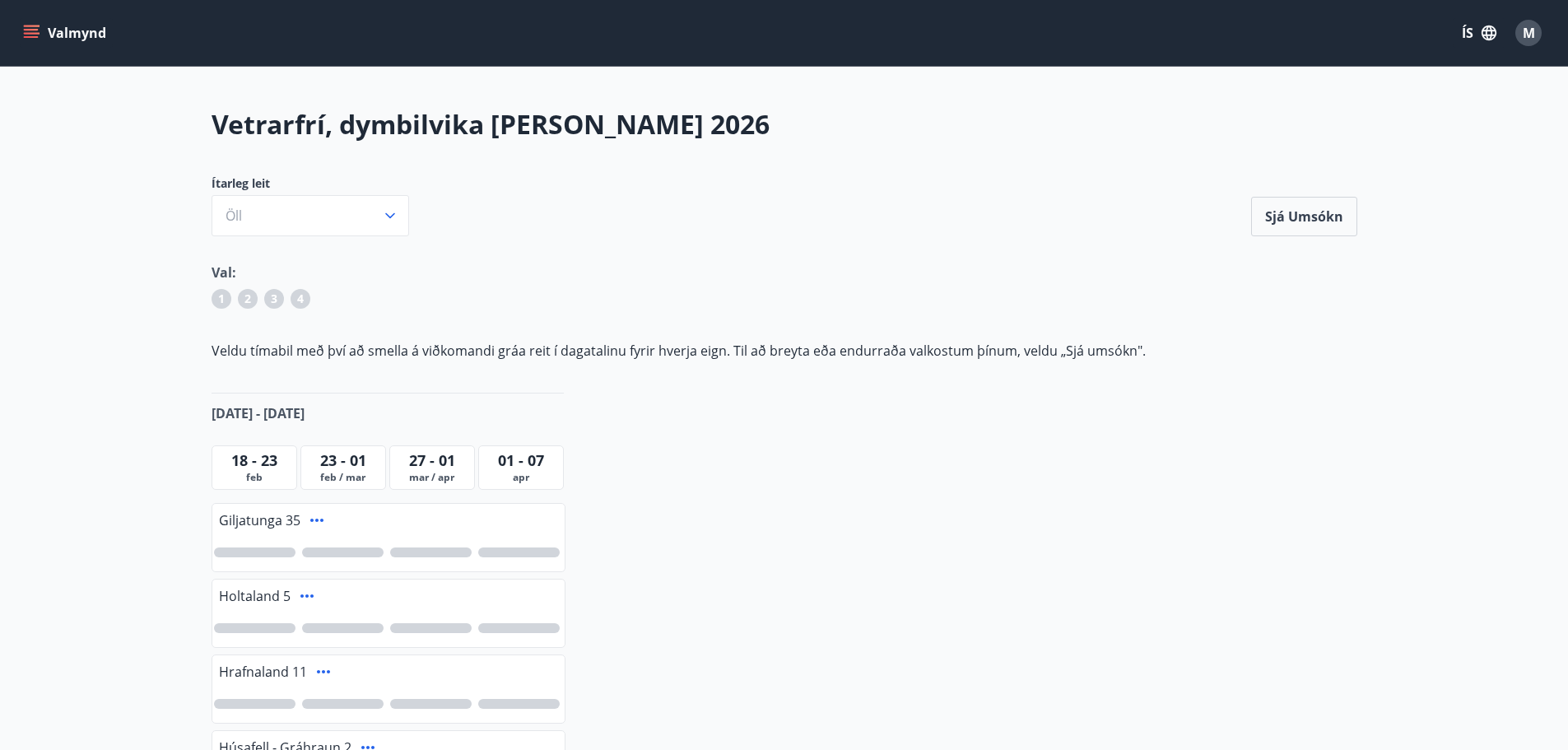
drag, startPoint x: 637, startPoint y: 165, endPoint x: 559, endPoint y: 164, distance: 78.0
click at [559, 164] on div "Vetrarfrí, dymbilvika [PERSON_NAME] 2026 Ítarleg leit Öll Sjá umsókn Sjá umsókn…" at bounding box center [784, 569] width 1186 height 925
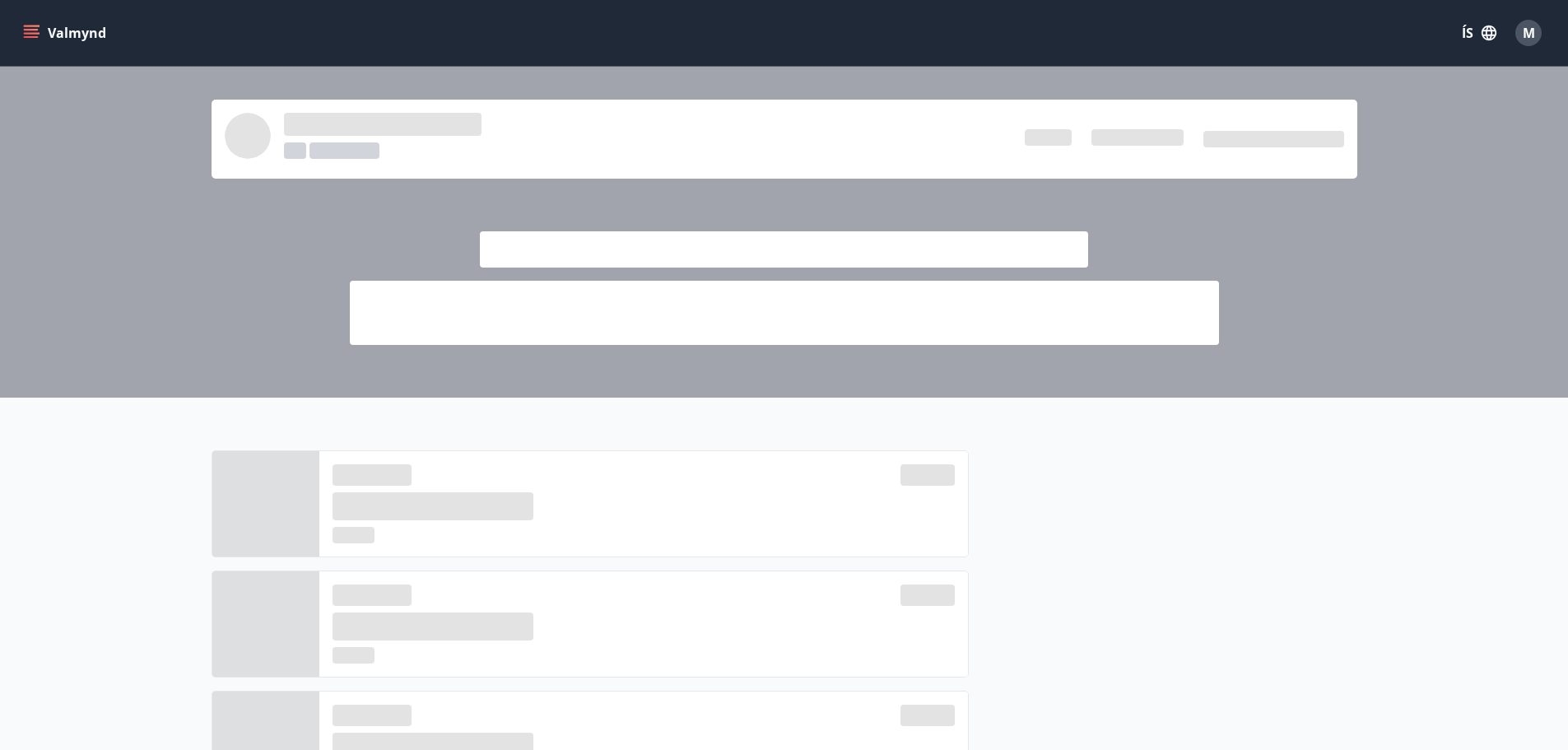
scroll to position [247, 0]
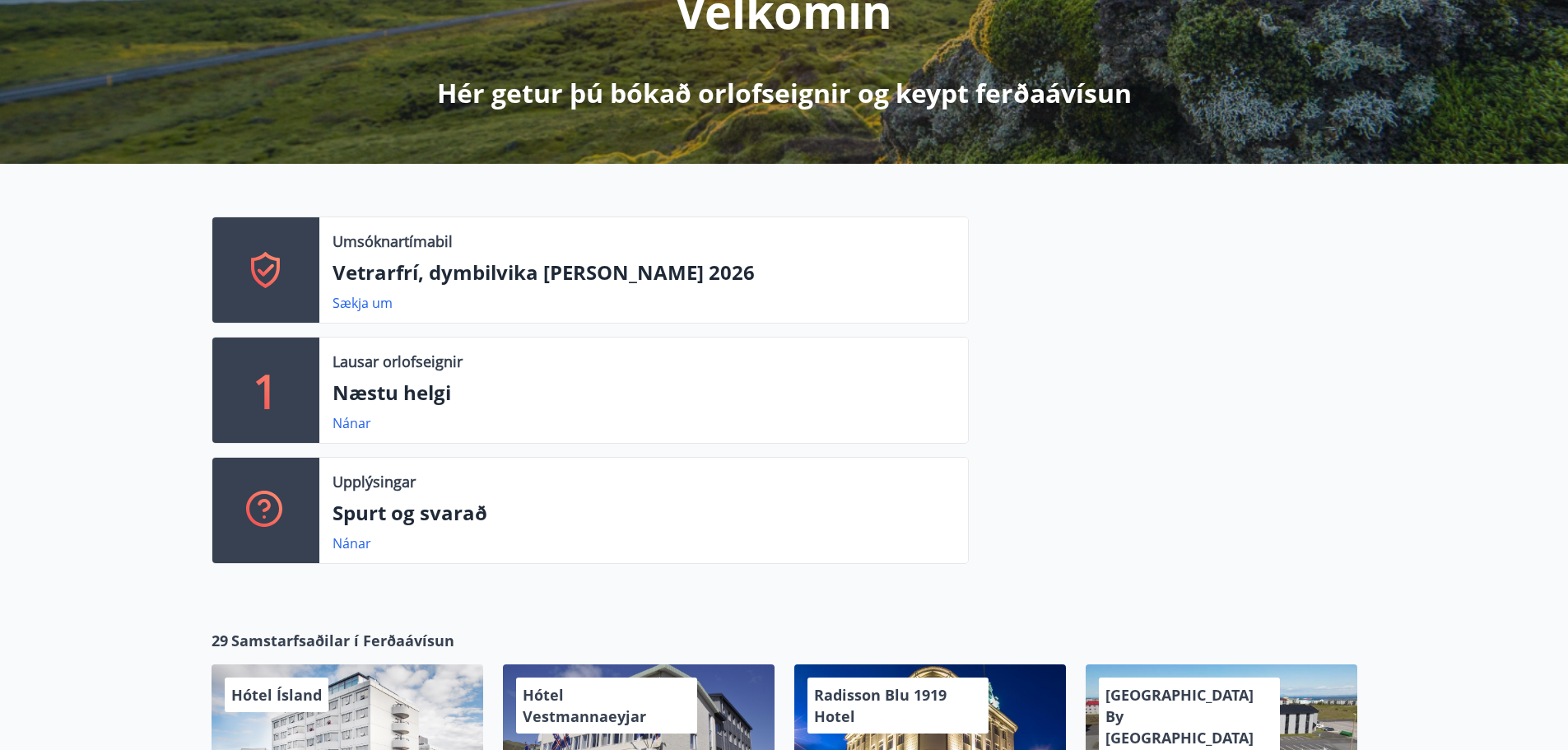
drag, startPoint x: 1067, startPoint y: 387, endPoint x: 883, endPoint y: 294, distance: 206.2
click at [888, 294] on div "Sækja um" at bounding box center [644, 303] width 623 height 20
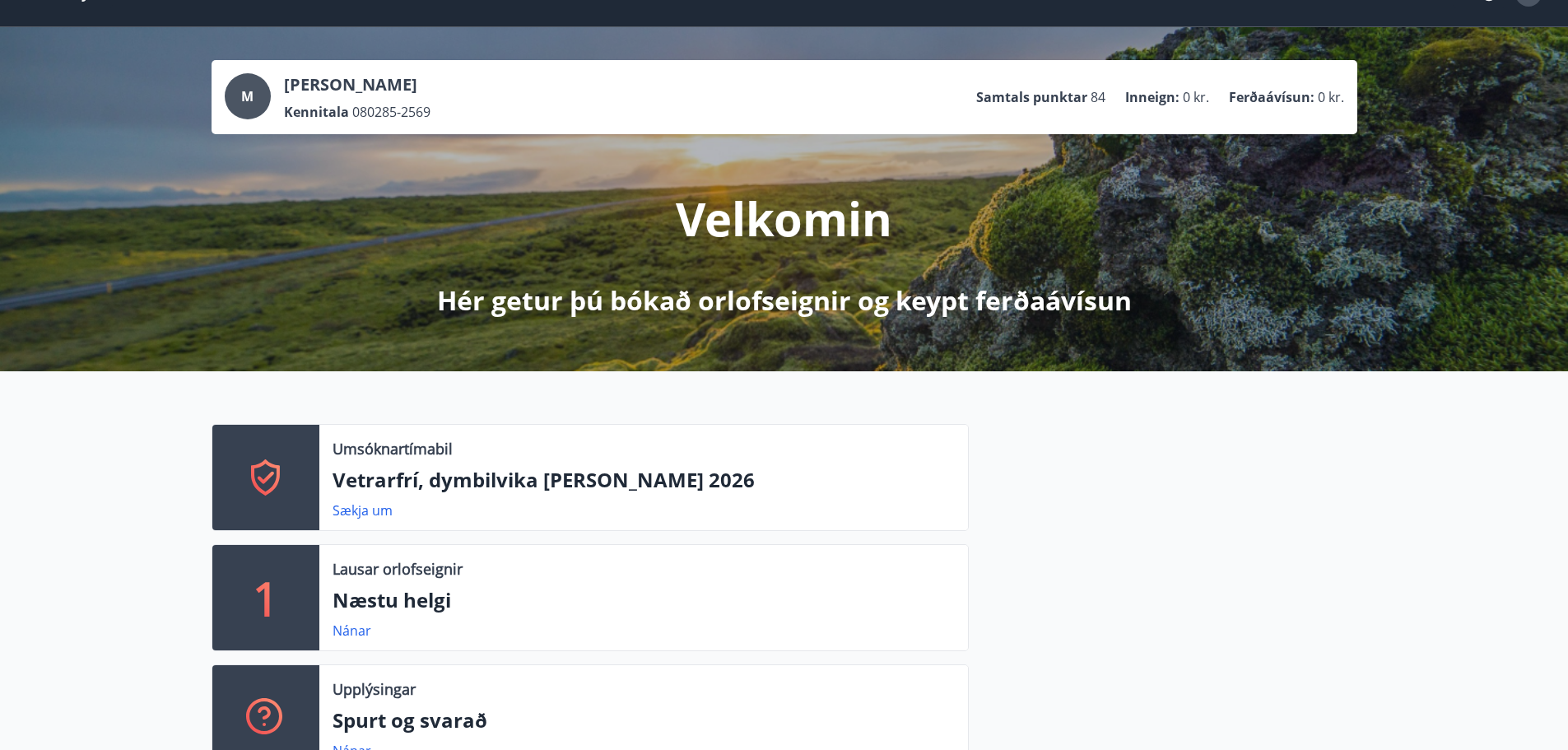
drag, startPoint x: 561, startPoint y: 483, endPoint x: 580, endPoint y: 240, distance: 243.7
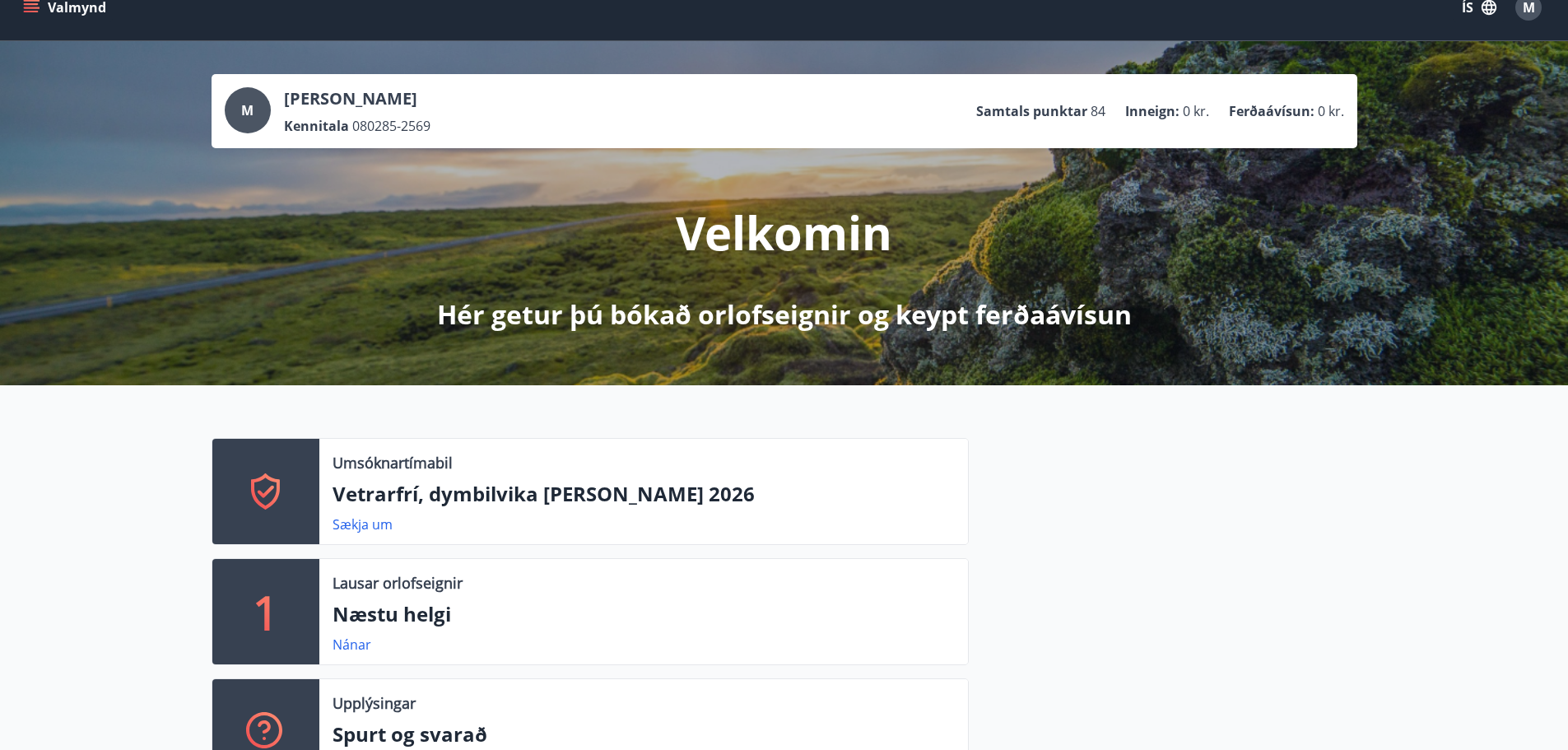
drag, startPoint x: 543, startPoint y: 212, endPoint x: 415, endPoint y: 201, distance: 128.5
click at [433, 201] on div "Velkomin Hér getur þú bókað orlofseignir og keypt ferðaávísun" at bounding box center [784, 240] width 922 height 184
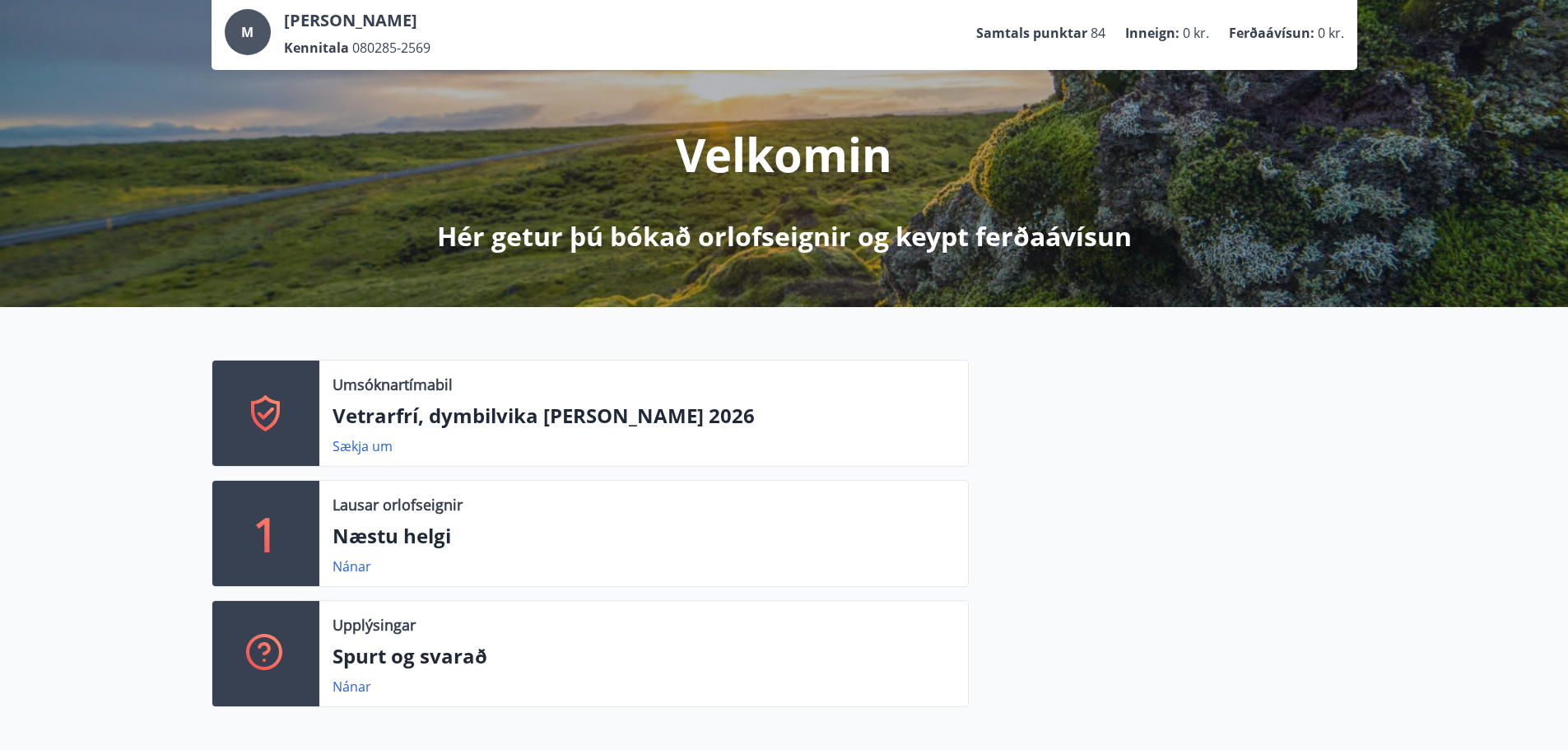
scroll to position [190, 0]
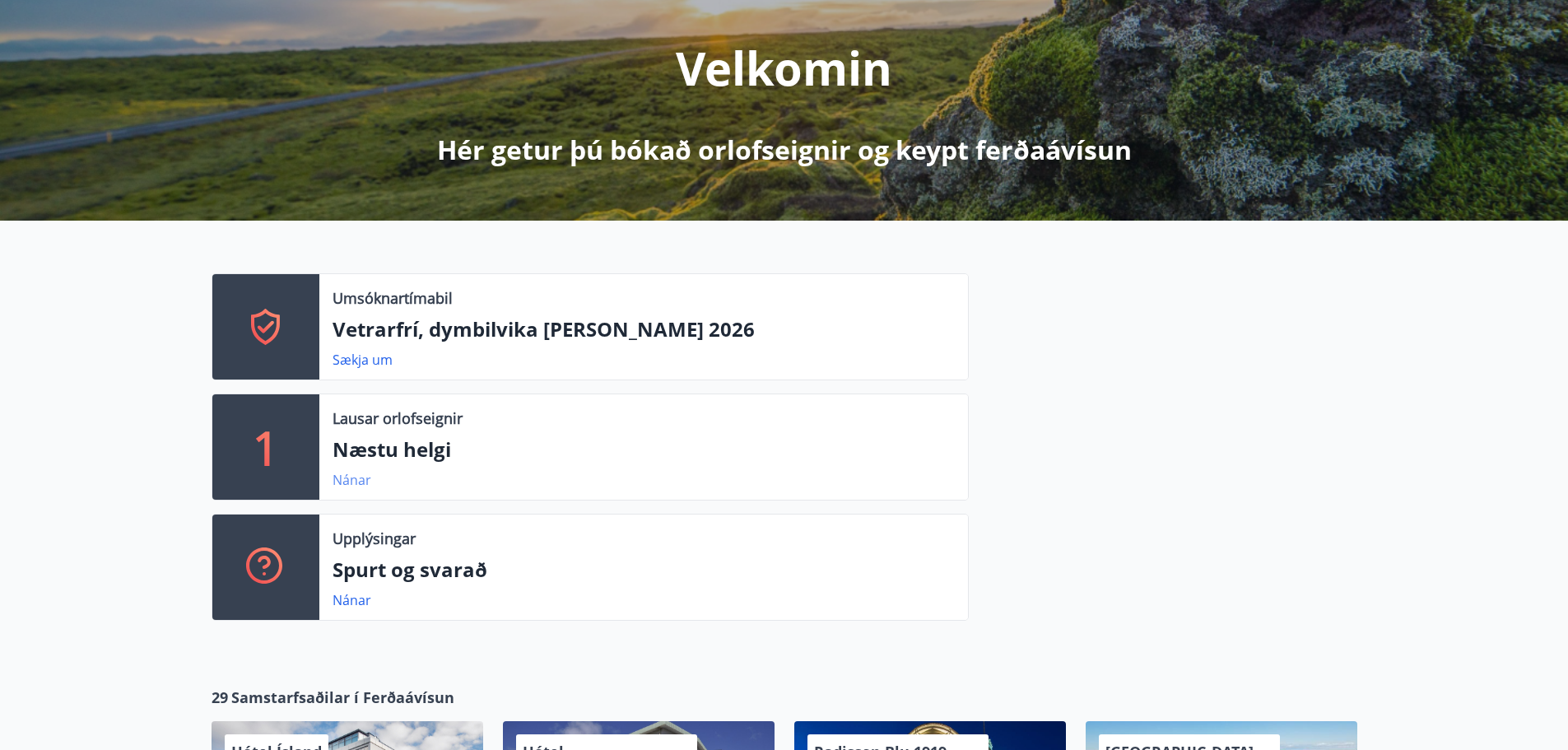
click at [351, 478] on link "Nánar" at bounding box center [352, 480] width 39 height 18
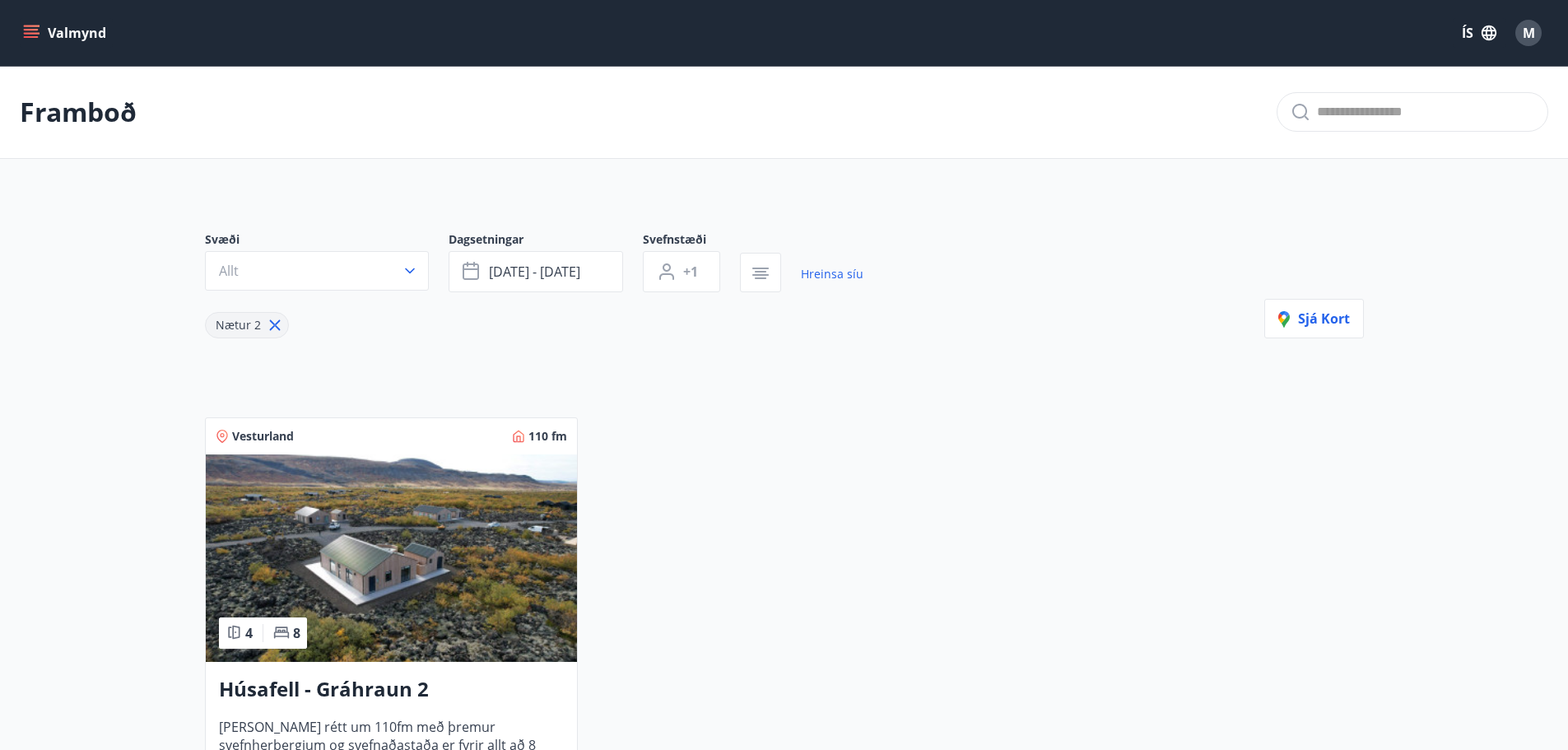
drag, startPoint x: 787, startPoint y: 178, endPoint x: 658, endPoint y: 144, distance: 133.4
click at [658, 144] on div "Framboð" at bounding box center [784, 112] width 1568 height 93
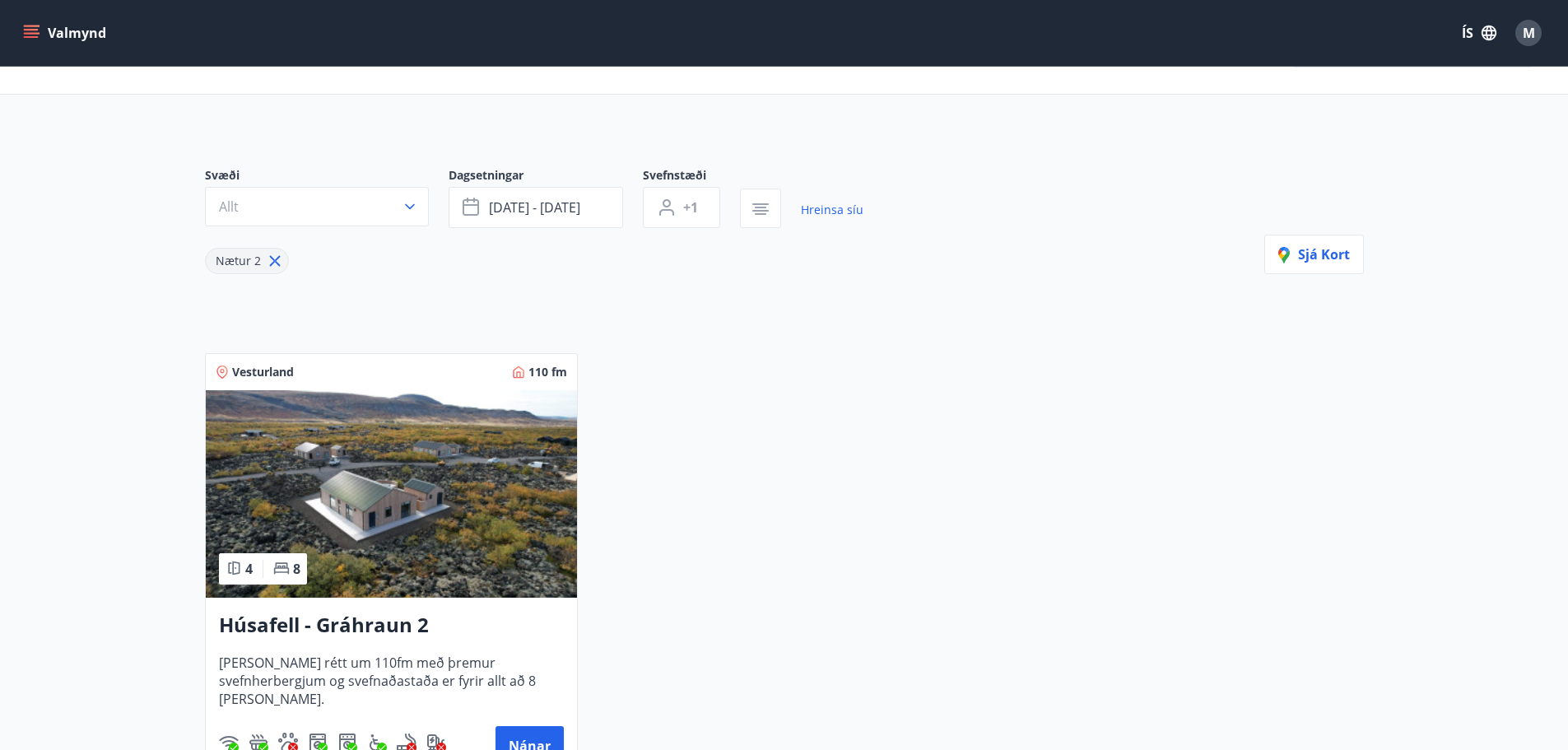
drag, startPoint x: 756, startPoint y: 476, endPoint x: 744, endPoint y: 464, distance: 17.0
drag, startPoint x: 744, startPoint y: 464, endPoint x: 697, endPoint y: 413, distance: 69.4
click at [702, 414] on div "Vesturland 110 fm 4 8 Húsafell - Gráhraun 2 [PERSON_NAME] rétt um 110fm með þre…" at bounding box center [775, 557] width 1179 height 447
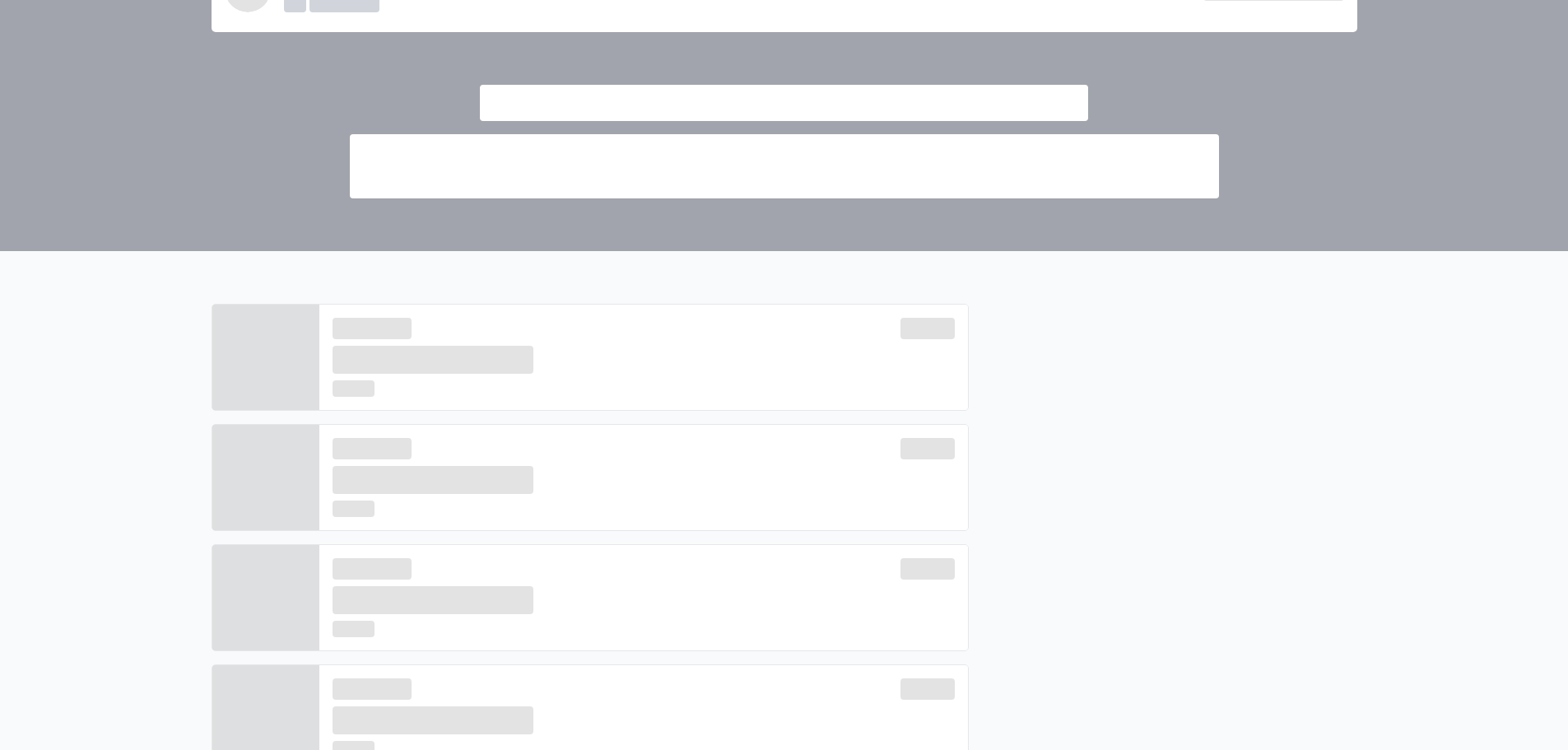
scroll to position [190, 0]
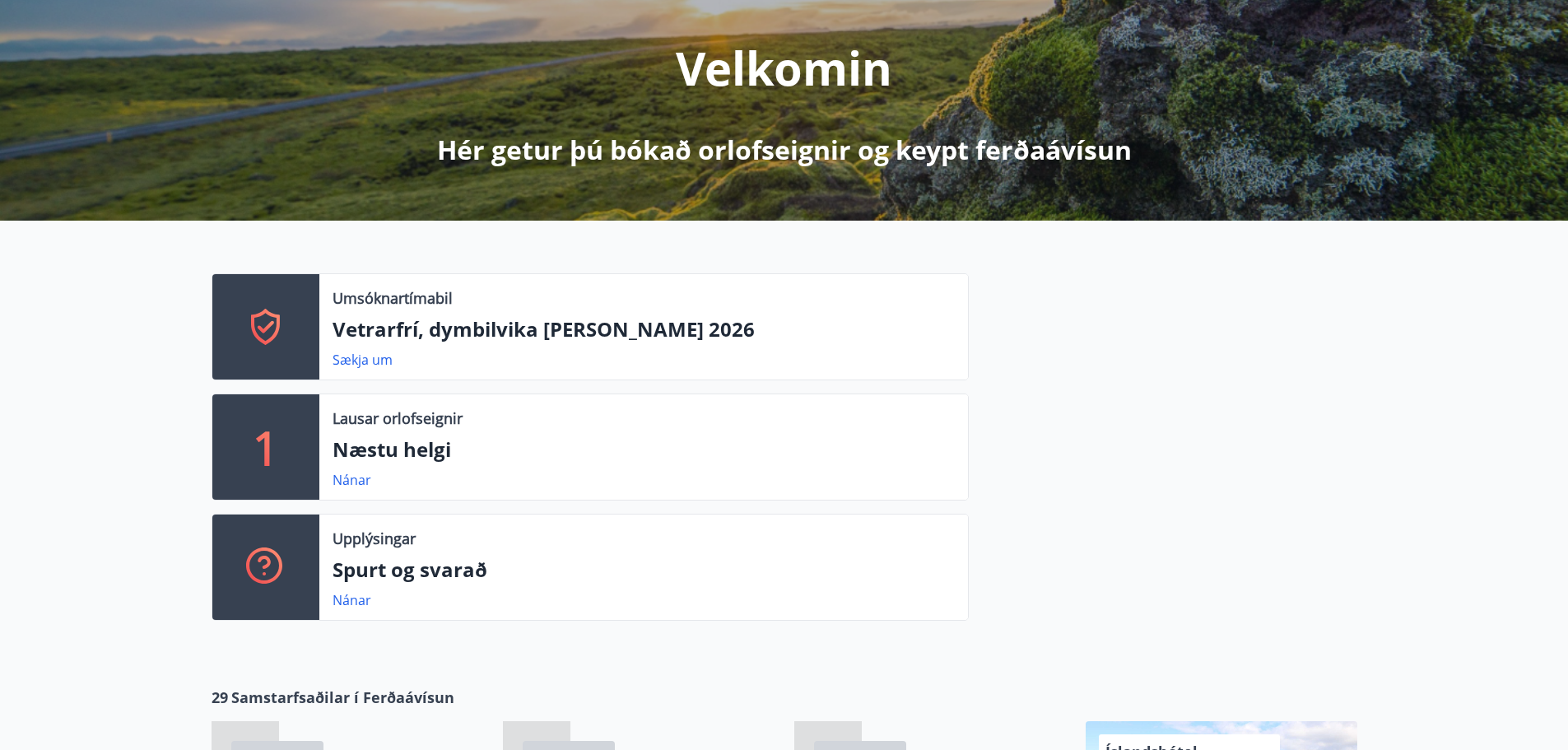
drag, startPoint x: 128, startPoint y: 216, endPoint x: 117, endPoint y: 209, distance: 13.0
click at [117, 209] on div "M [PERSON_NAME] Kennitala 080285-2569 Samtals punktar 84 Inneign : 0 kr. Ferðaá…" at bounding box center [784, 48] width 1568 height 344
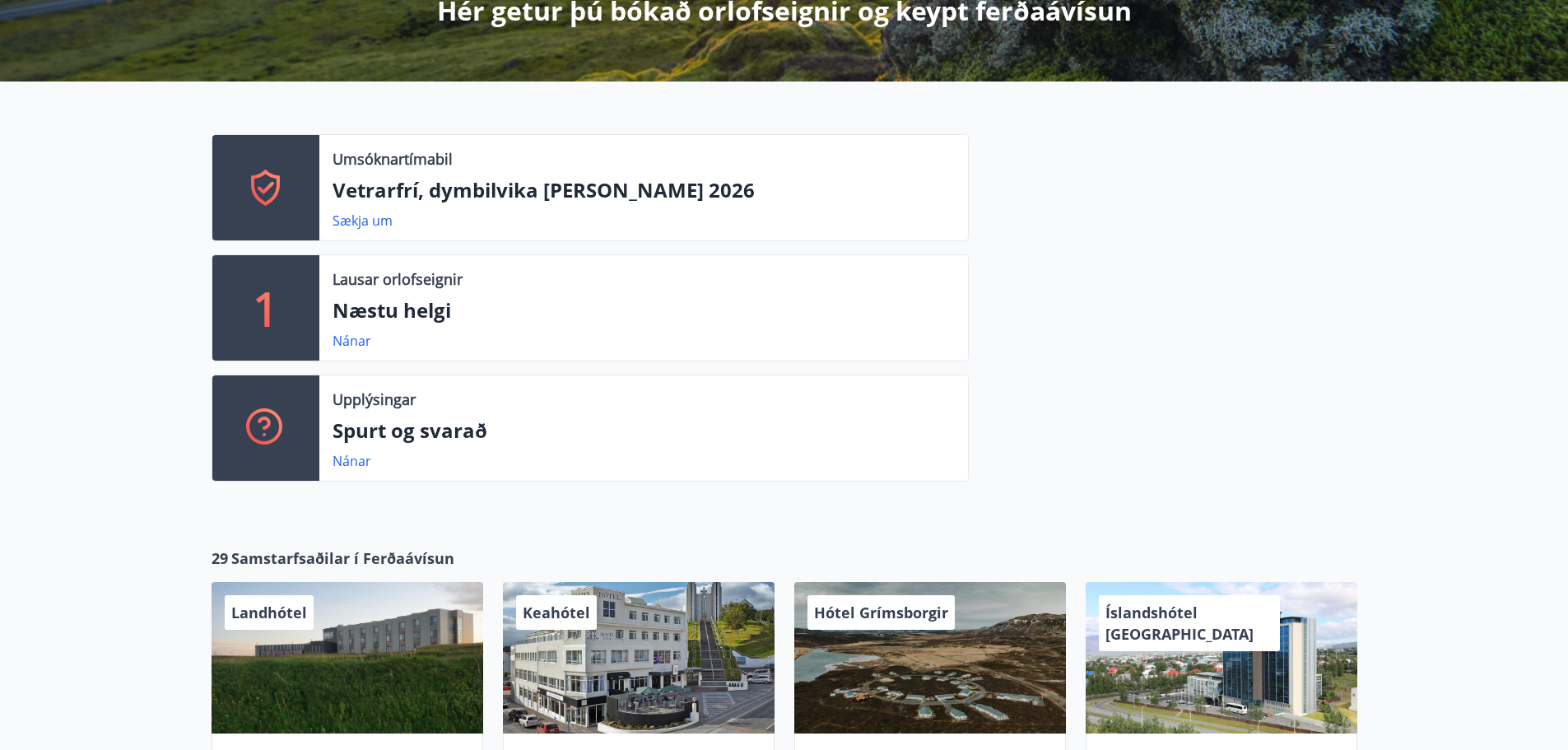
scroll to position [494, 0]
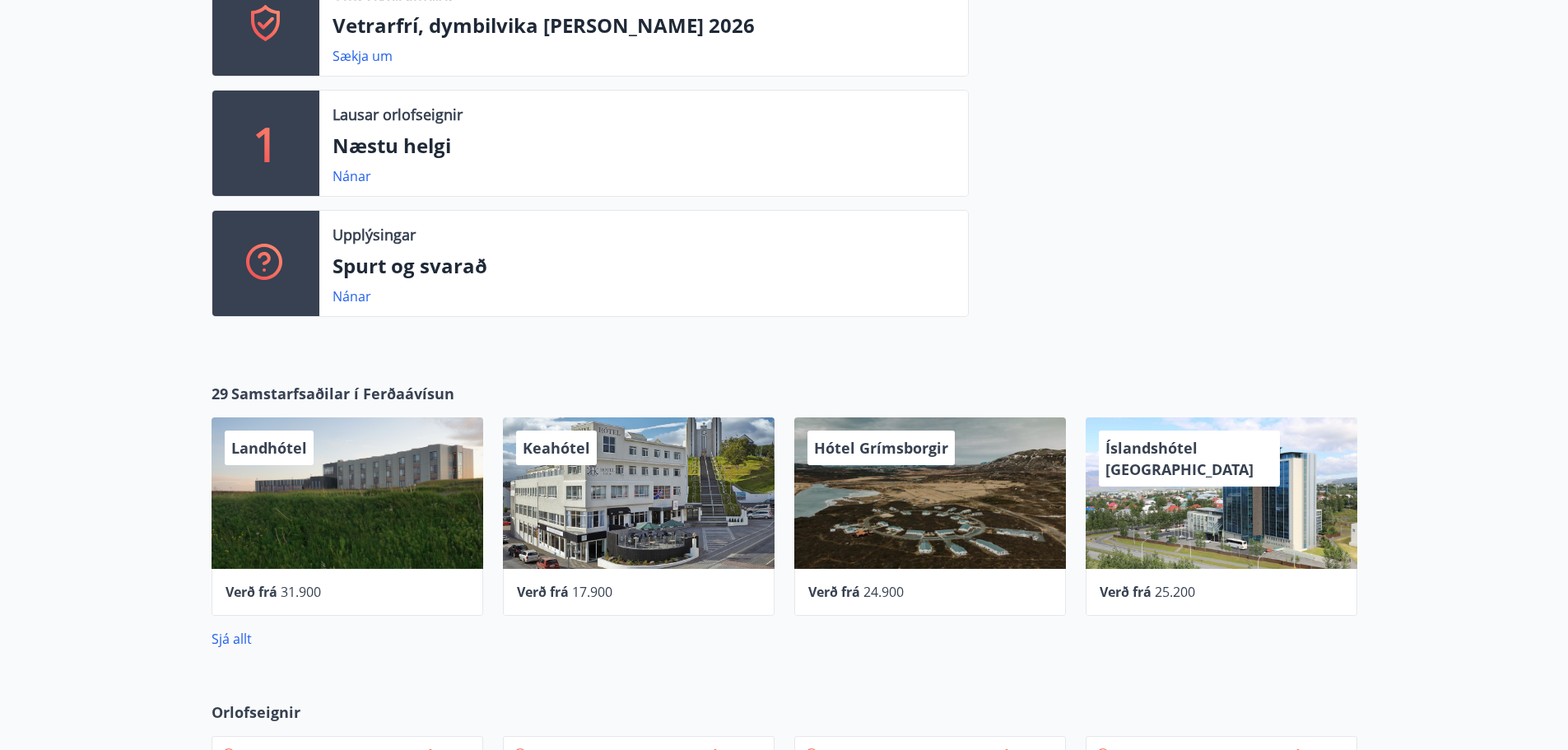
click at [406, 358] on div "29 Samstarfsaðilar í Ferðaávísun Landhótel Verð frá 31.900 Keahótel Verð frá 17…" at bounding box center [784, 516] width 1568 height 319
drag, startPoint x: 406, startPoint y: 358, endPoint x: 374, endPoint y: 353, distance: 32.4
click at [374, 353] on div "Umsóknartímabil Vetrarfrí, dymbilvika [PERSON_NAME] 2026 Sækja um 1 Lausar orlo…" at bounding box center [784, 137] width 1568 height 440
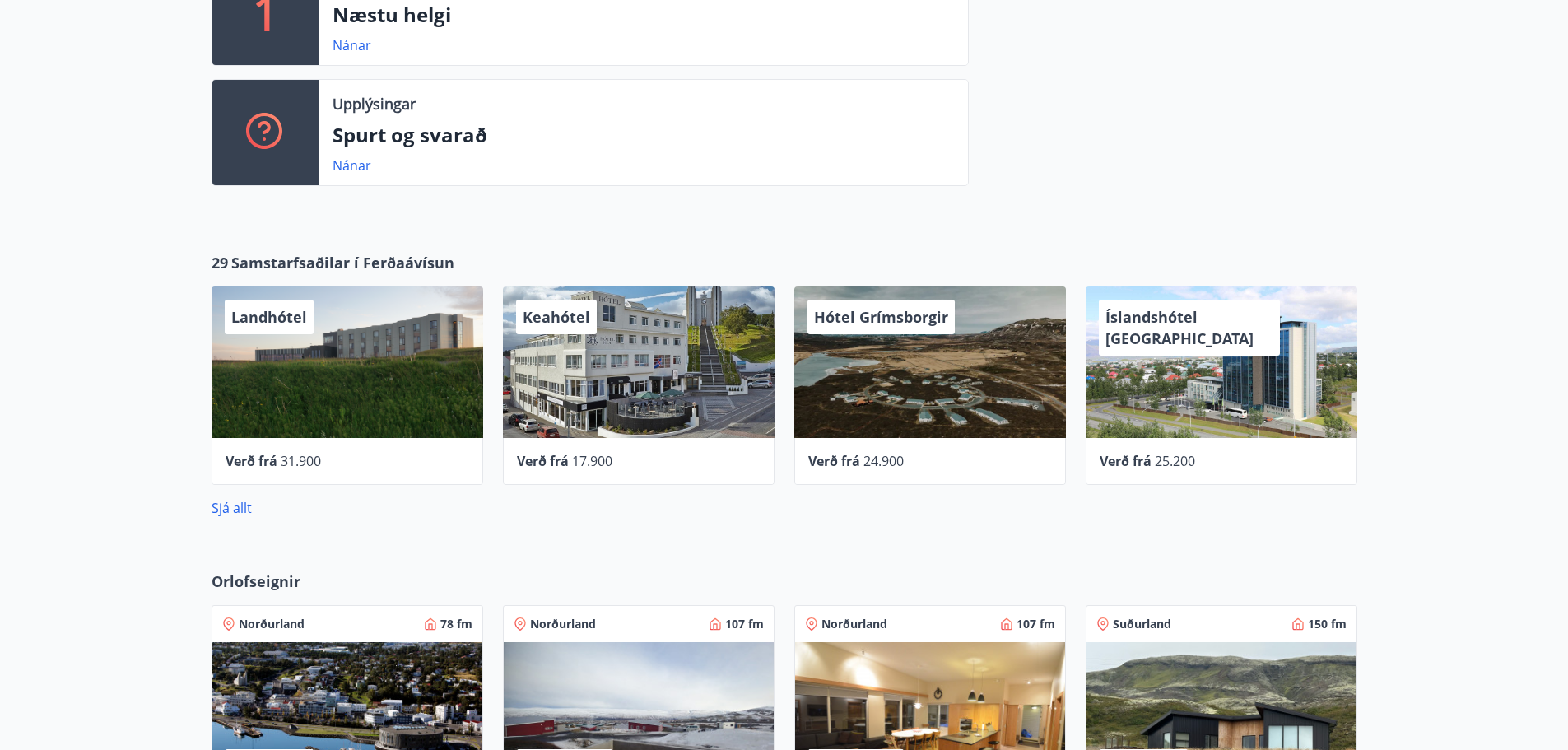
scroll to position [659, 0]
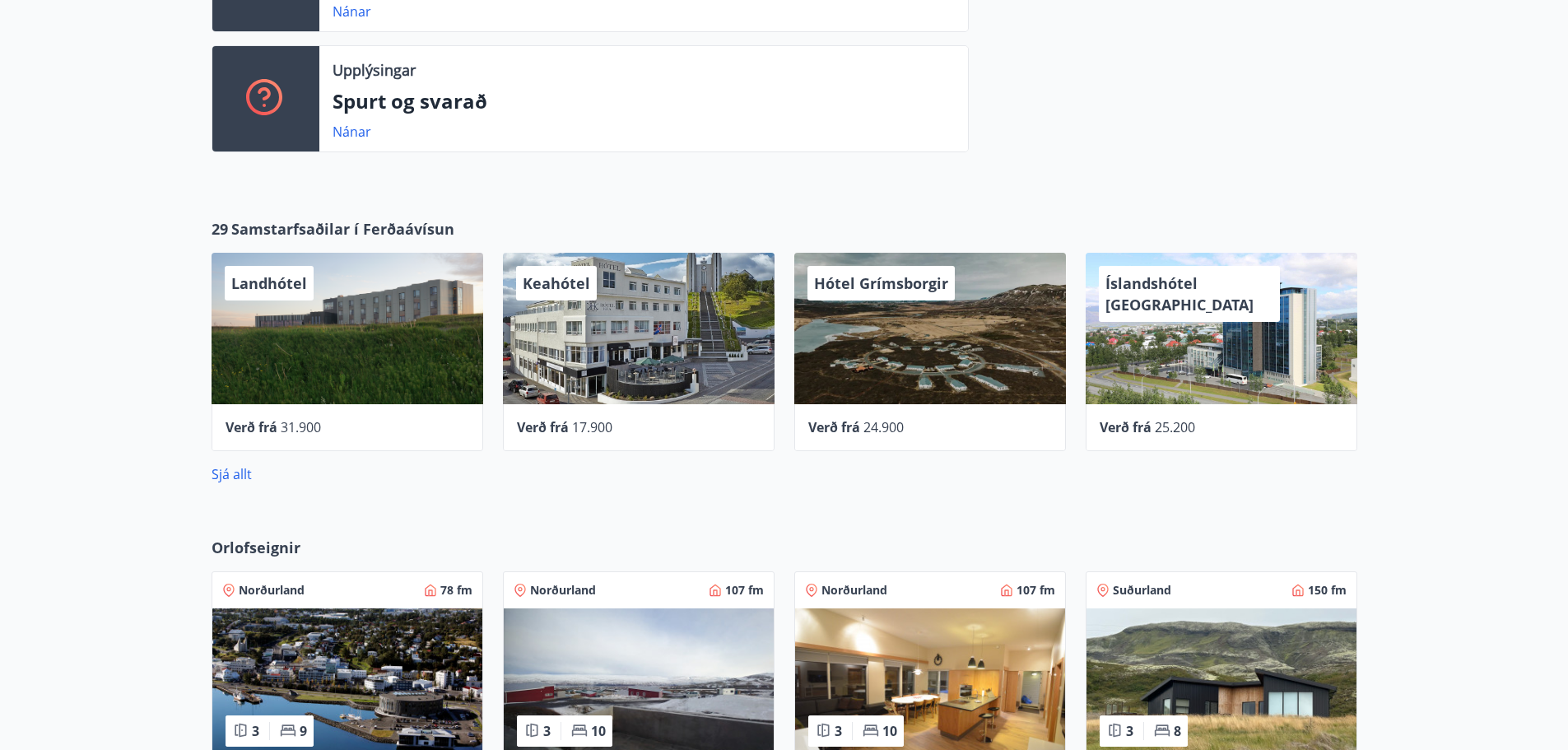
drag, startPoint x: 551, startPoint y: 483, endPoint x: 529, endPoint y: 484, distance: 22.0
drag, startPoint x: 529, startPoint y: 484, endPoint x: 506, endPoint y: 484, distance: 23.0
click at [506, 484] on div "29 Samstarfsaðilar í Ferðaávísun Landhótel Verð frá 31.900 Keahótel Verð frá 17…" at bounding box center [784, 351] width 1568 height 319
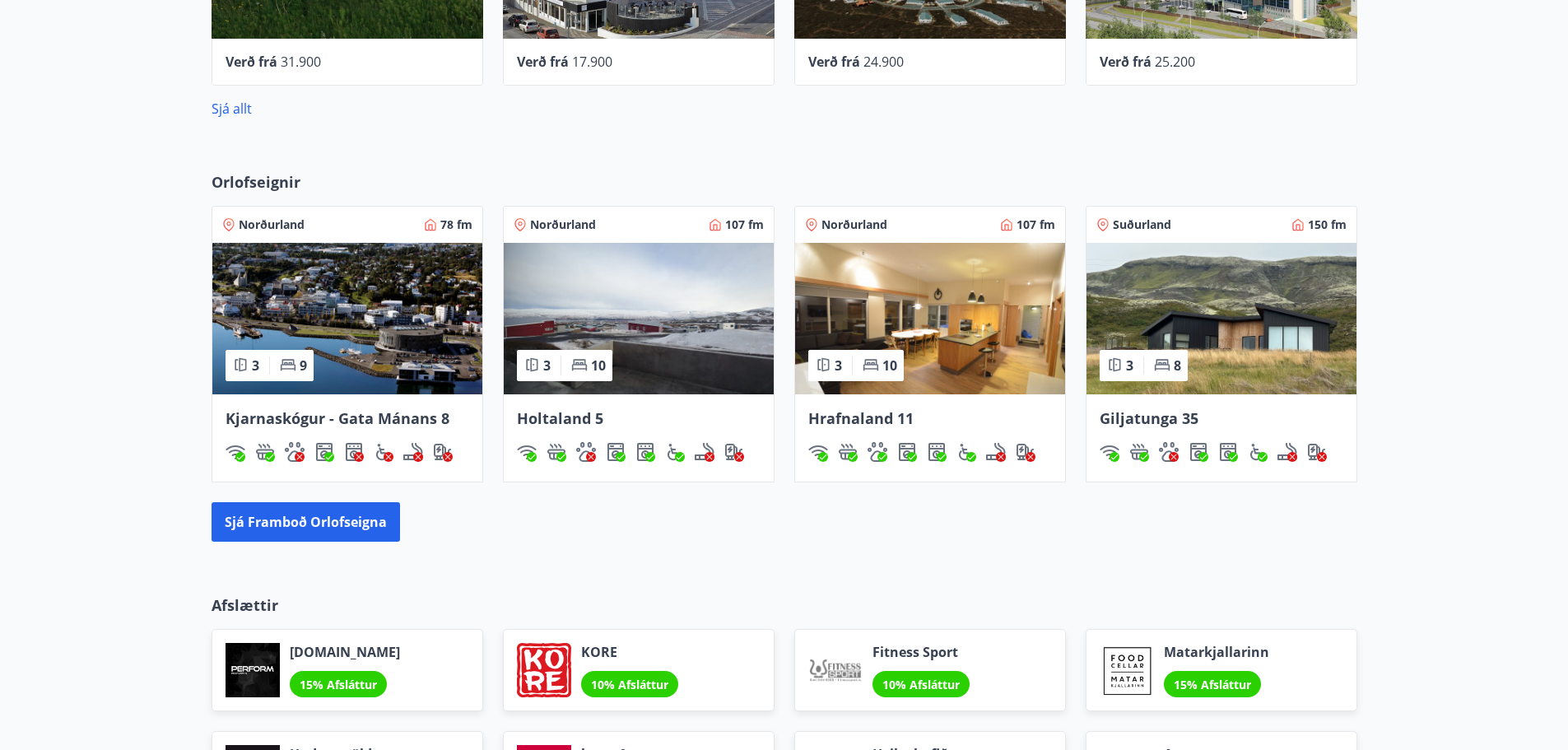
scroll to position [1009, 0]
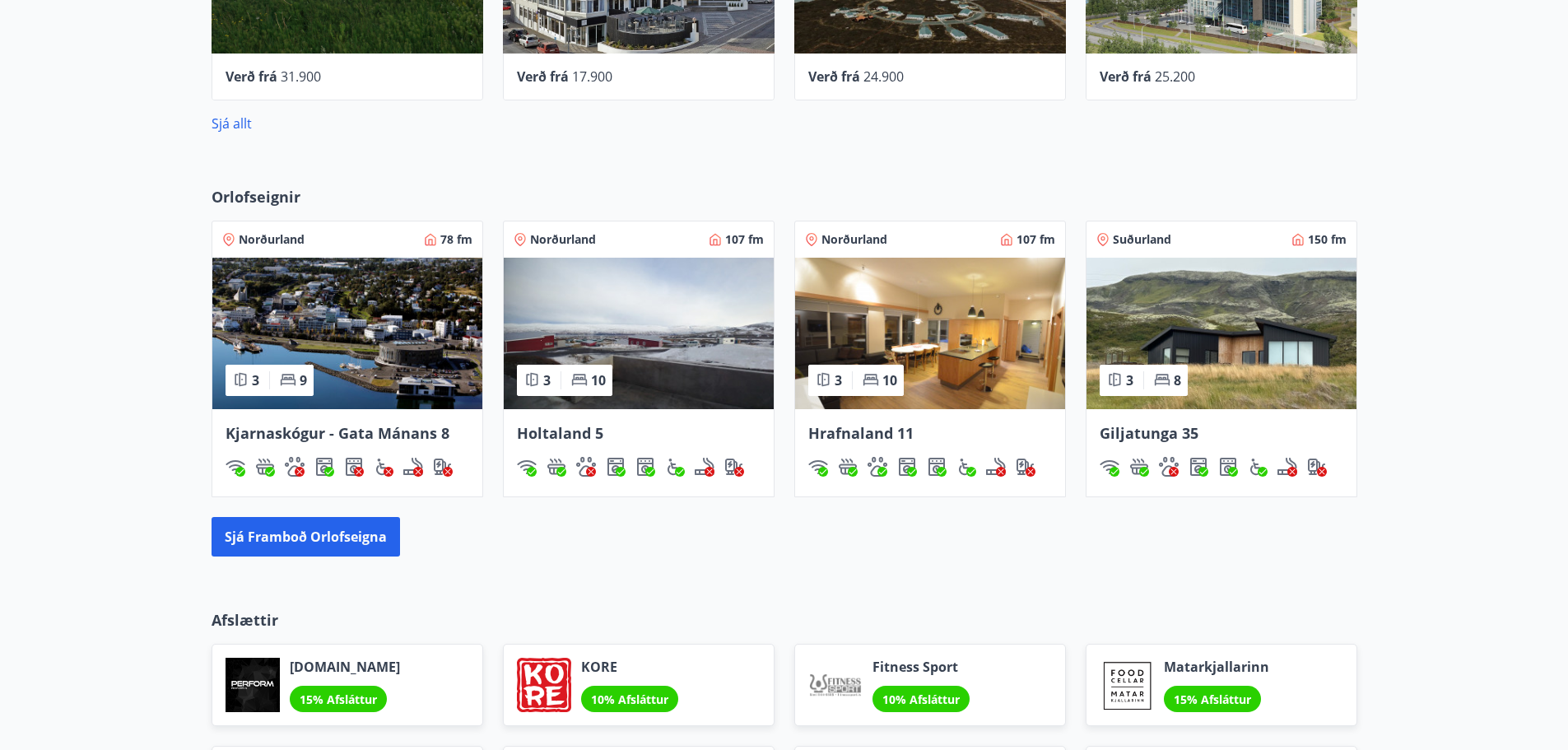
drag, startPoint x: 489, startPoint y: 460, endPoint x: 469, endPoint y: 431, distance: 35.2
click at [932, 547] on div "Sjá framboð orlofseigna" at bounding box center [784, 537] width 1146 height 39
drag, startPoint x: 928, startPoint y: 546, endPoint x: 877, endPoint y: 531, distance: 53.2
click at [877, 531] on div "Sjá framboð orlofseigna" at bounding box center [784, 537] width 1146 height 39
drag, startPoint x: 1025, startPoint y: 601, endPoint x: 984, endPoint y: 601, distance: 41.0
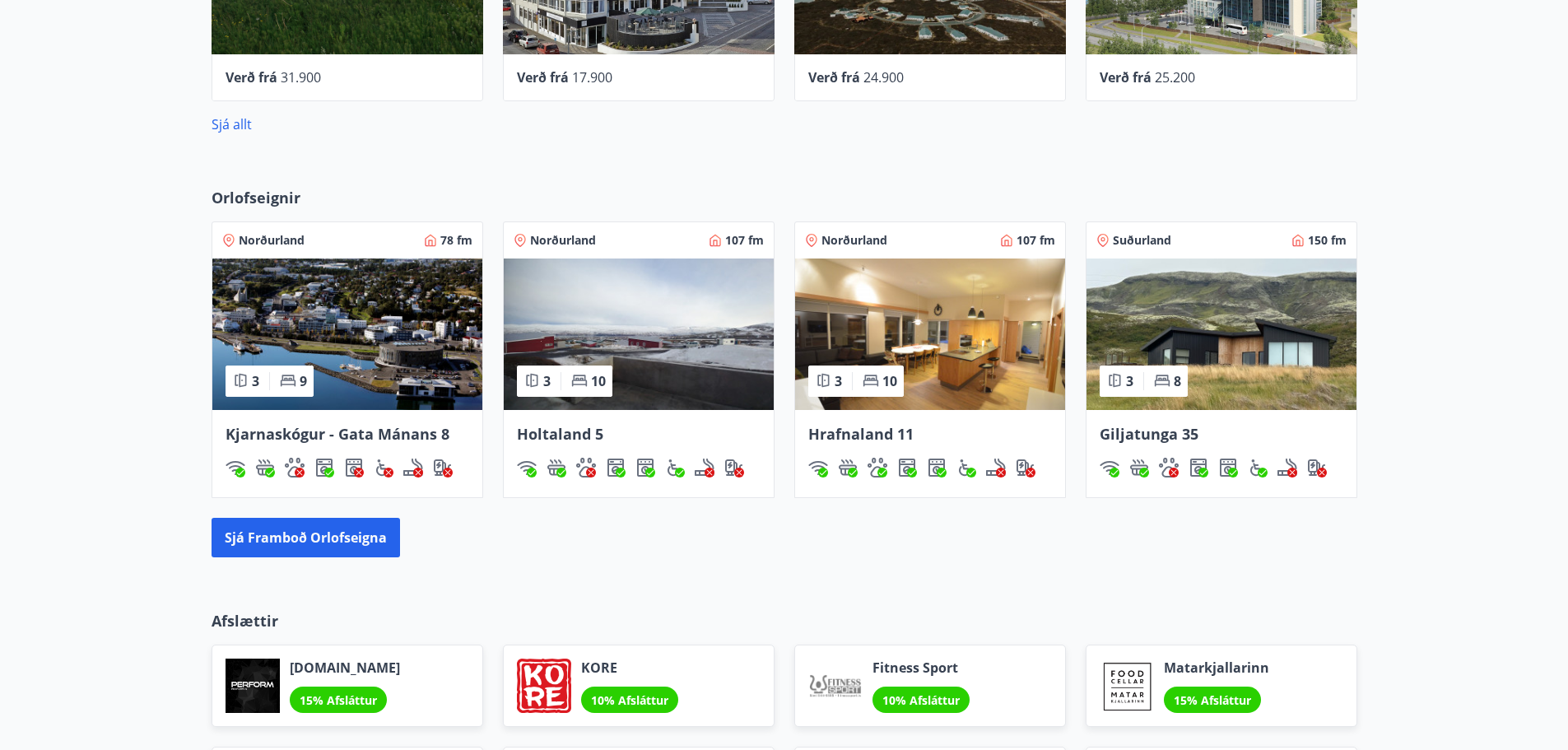
click at [984, 601] on div "Afslættir [DOMAIN_NAME] 15% Afsláttur KORE 10% Afsláttur Fitness Sport 10% Afsl…" at bounding box center [784, 722] width 1568 height 278
click at [370, 536] on button "Sjá framboð orlofseigna" at bounding box center [306, 537] width 189 height 39
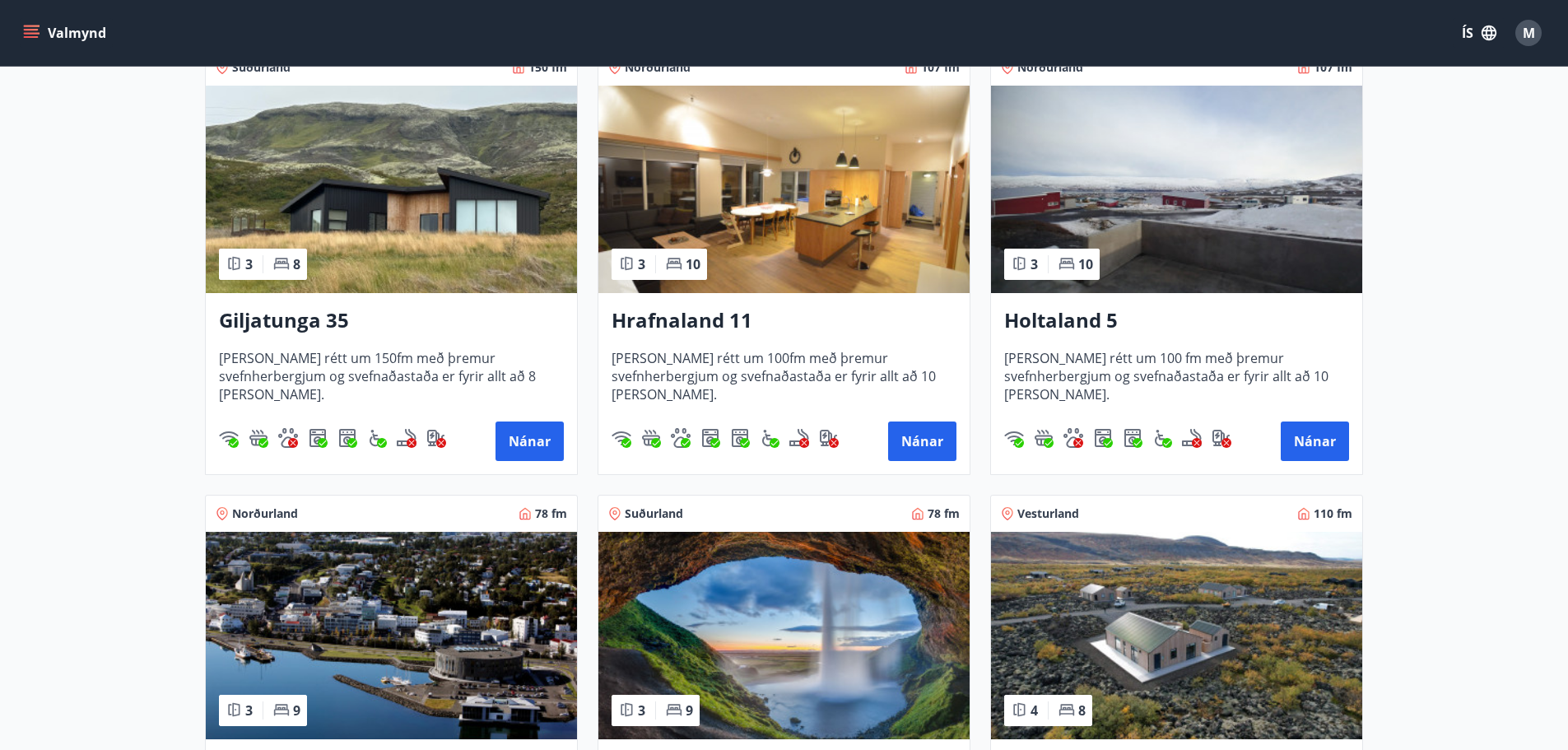
scroll to position [659, 0]
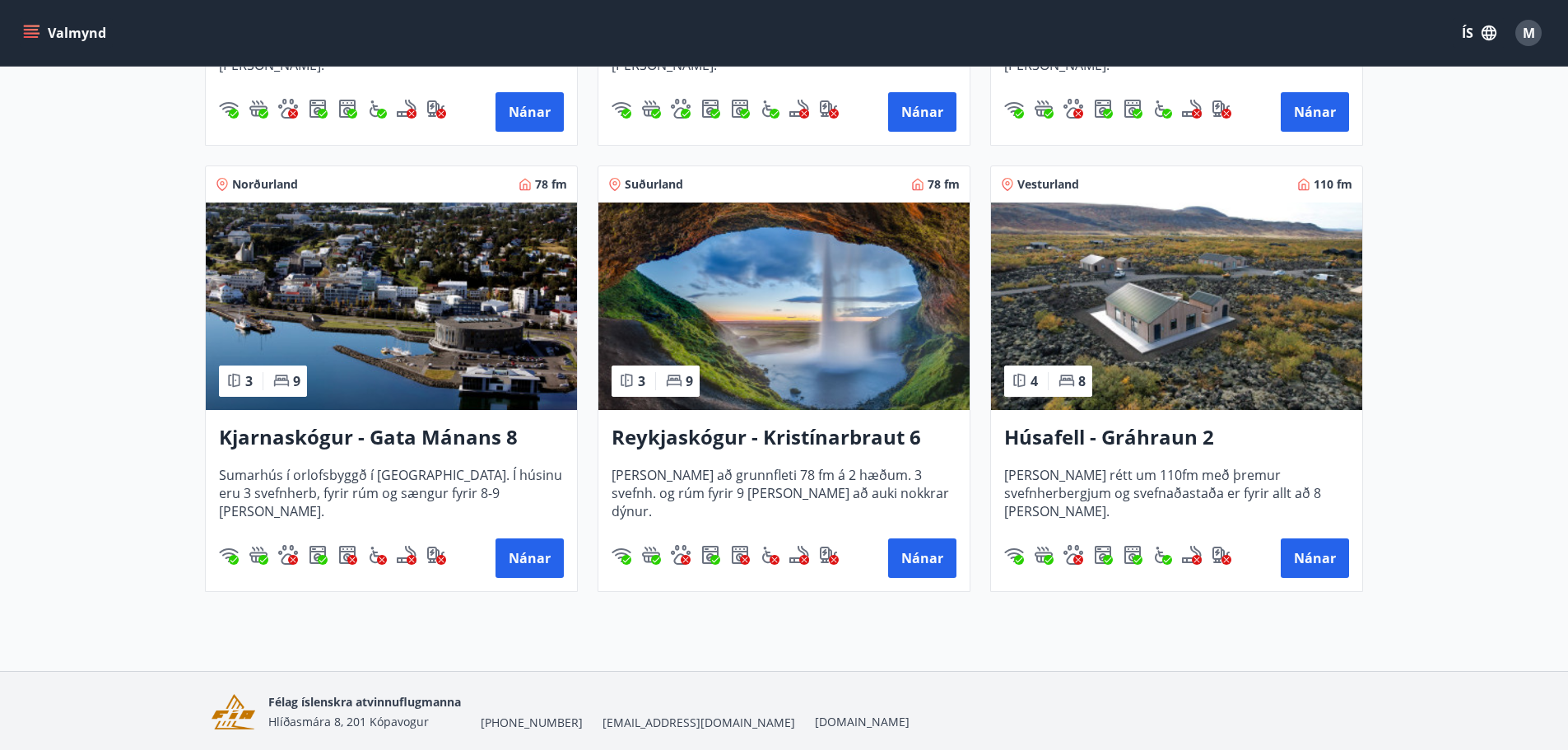
click at [937, 489] on span "[PERSON_NAME] að grunnfleti 78 fm á 2 hæðum. 3 svefnh. og rúm fyrir 9 [PERSON_N…" at bounding box center [784, 493] width 345 height 54
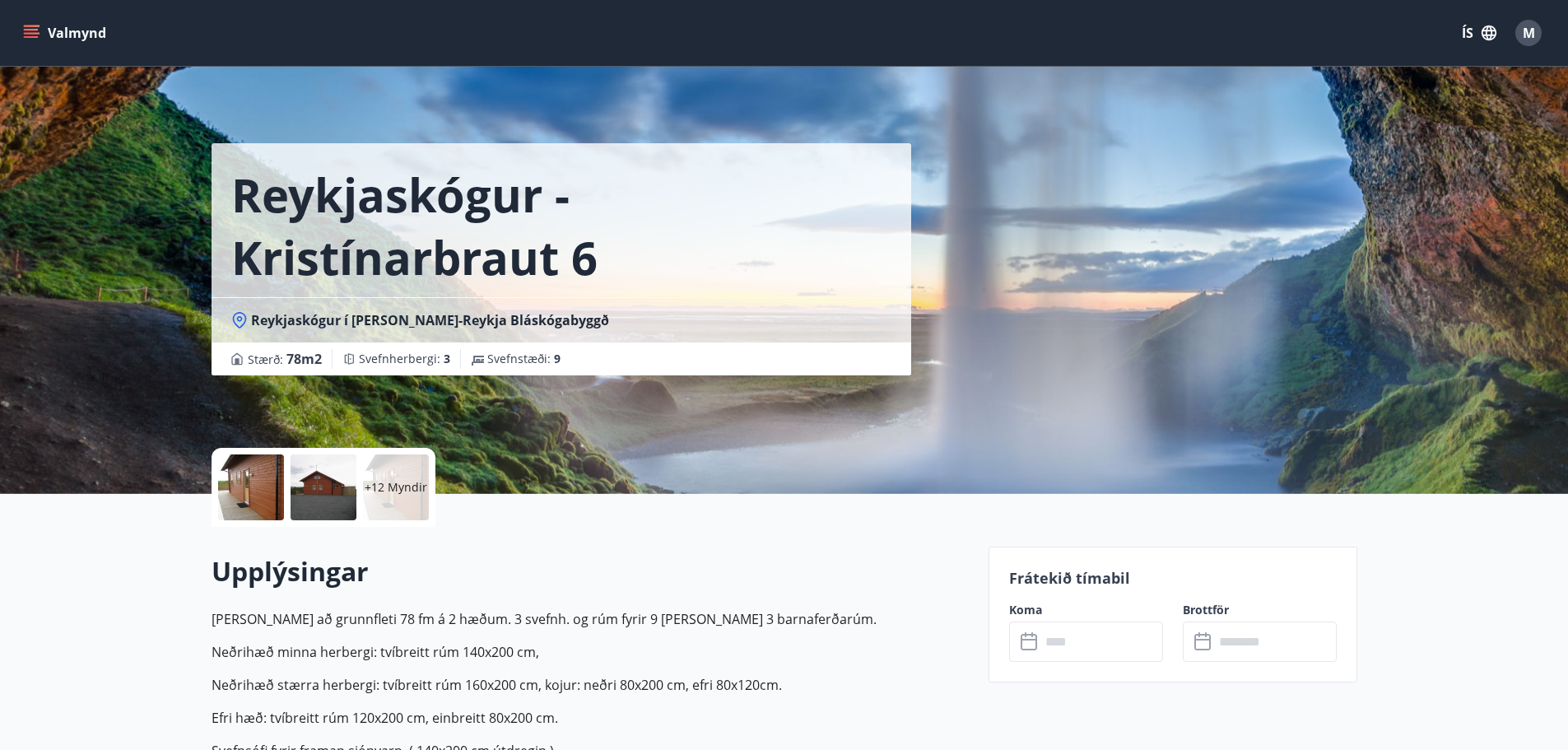
drag, startPoint x: 937, startPoint y: 489, endPoint x: 238, endPoint y: 401, distance: 704.5
click at [239, 401] on div "Reykjaskógur - Kristínarbraut 6 Reykjaskógur í [PERSON_NAME]-Reykja Bláskógabyg…" at bounding box center [593, 246] width 764 height 494
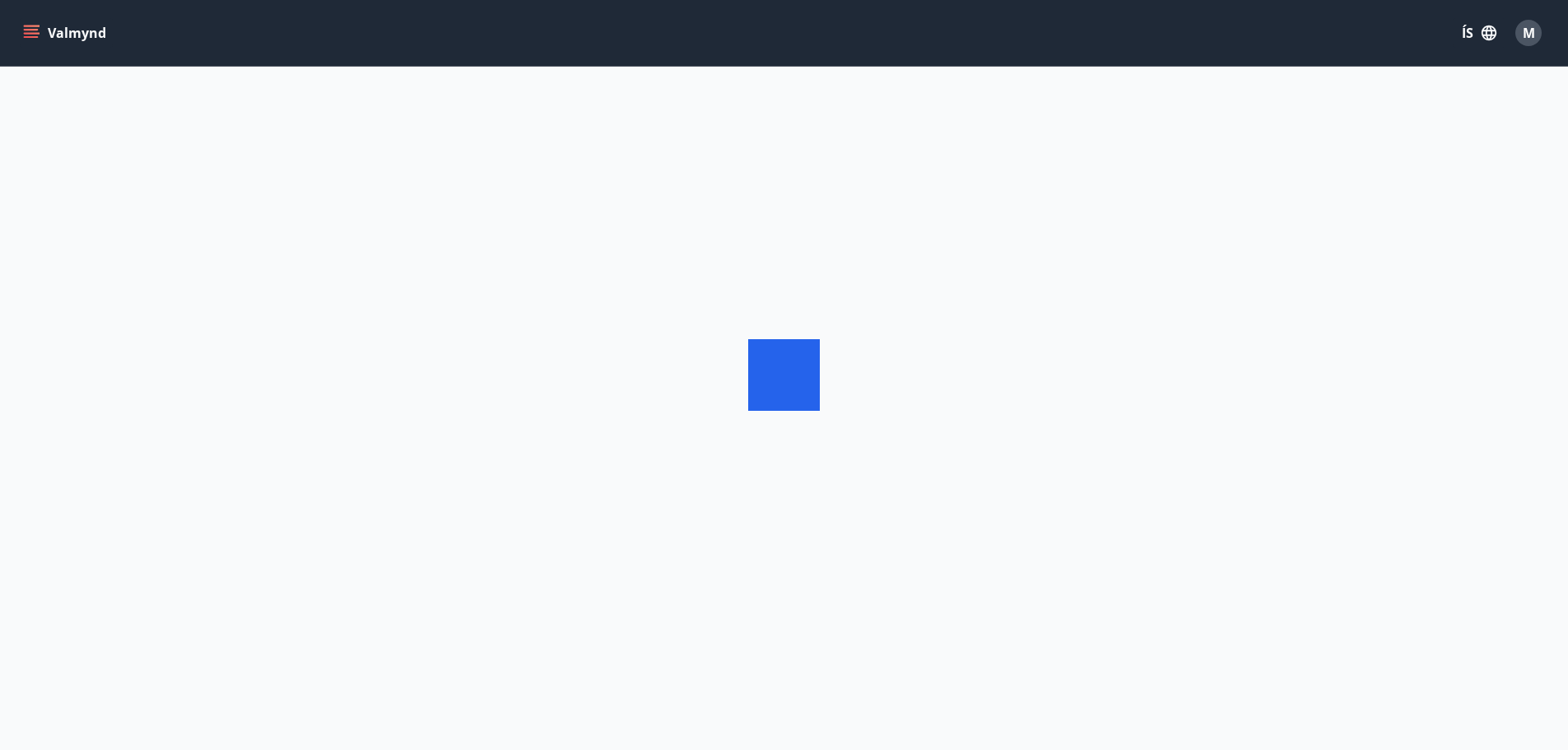
scroll to position [3, 0]
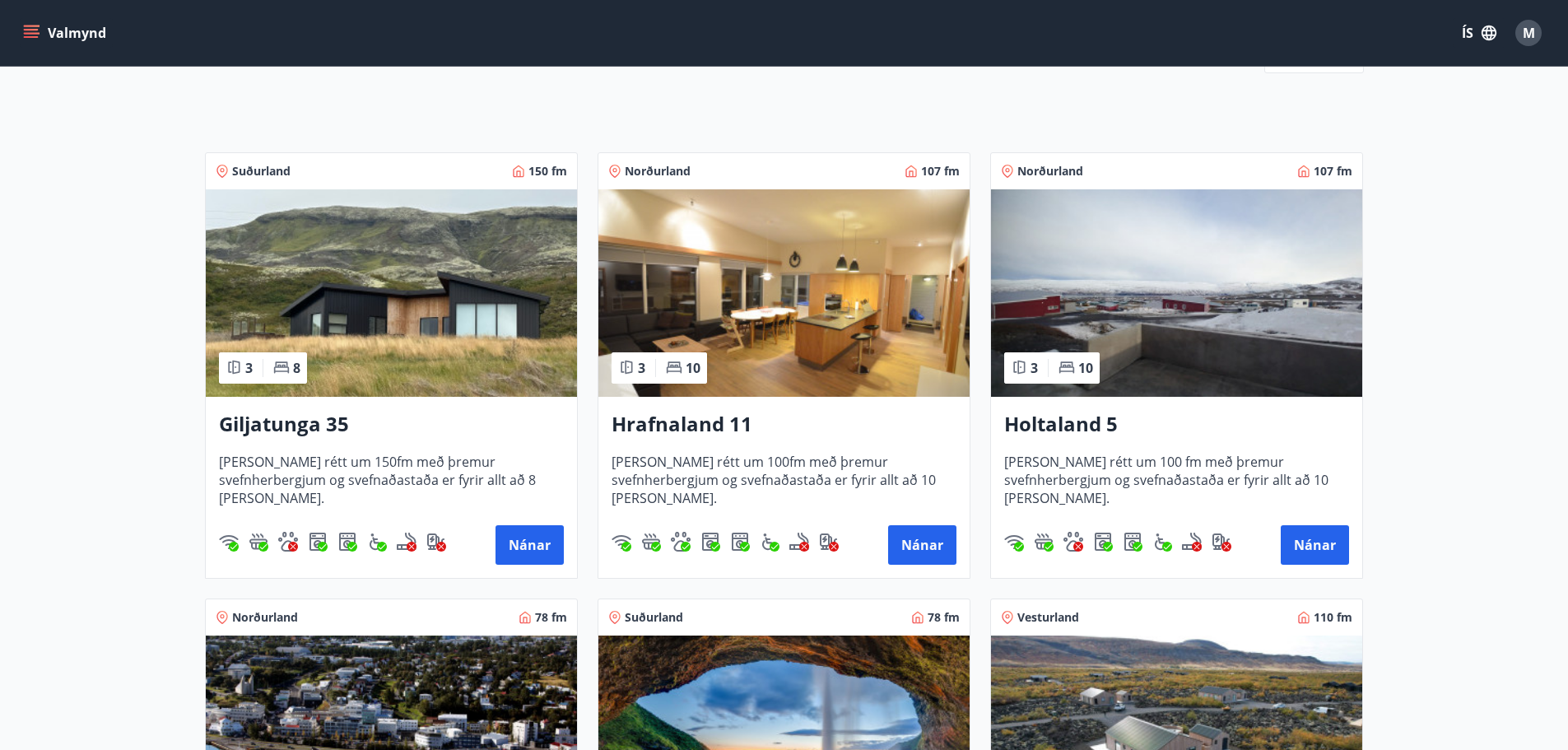
drag, startPoint x: 138, startPoint y: 342, endPoint x: 155, endPoint y: 481, distance: 140.0
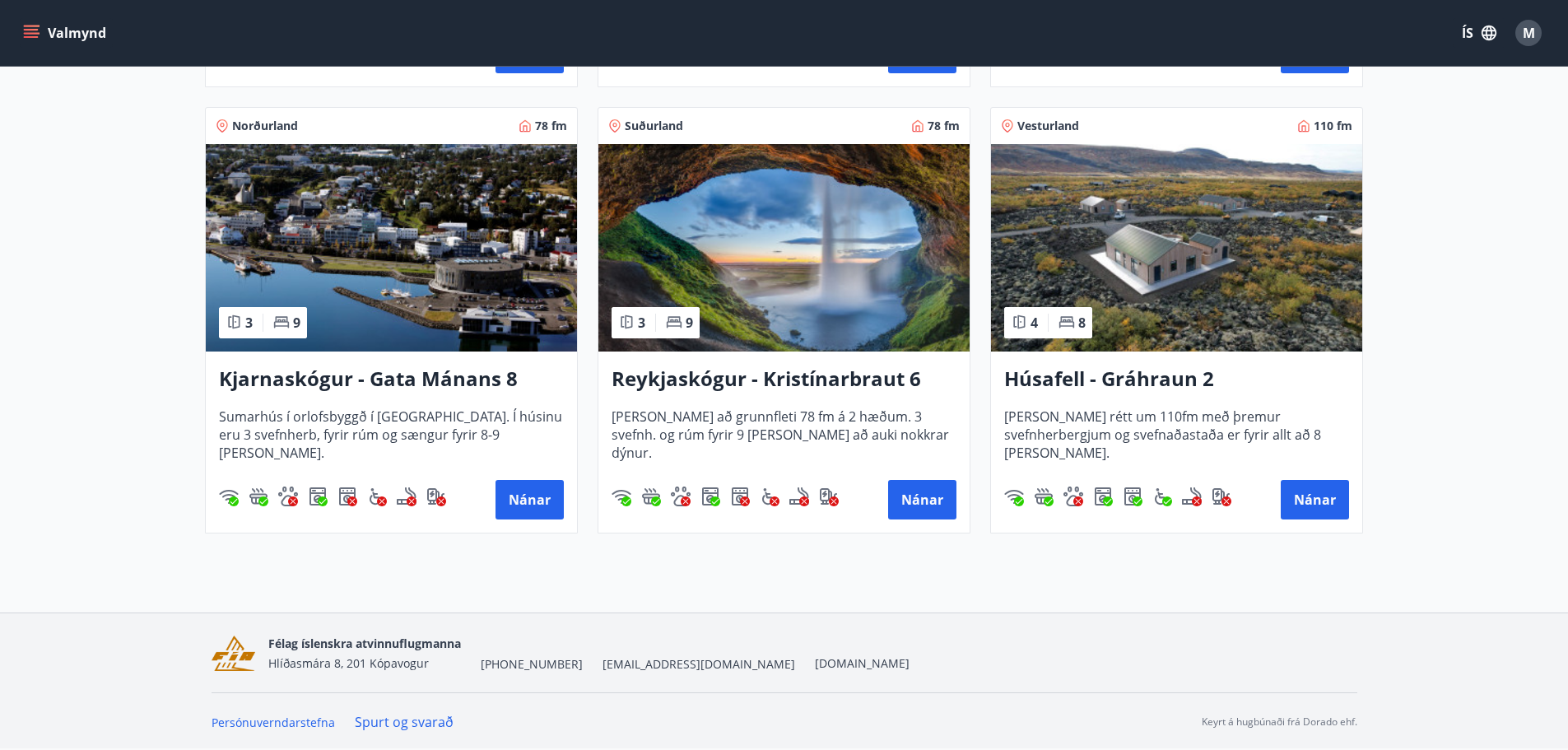
scroll to position [718, 0]
drag, startPoint x: 150, startPoint y: 387, endPoint x: 134, endPoint y: 369, distance: 24.1
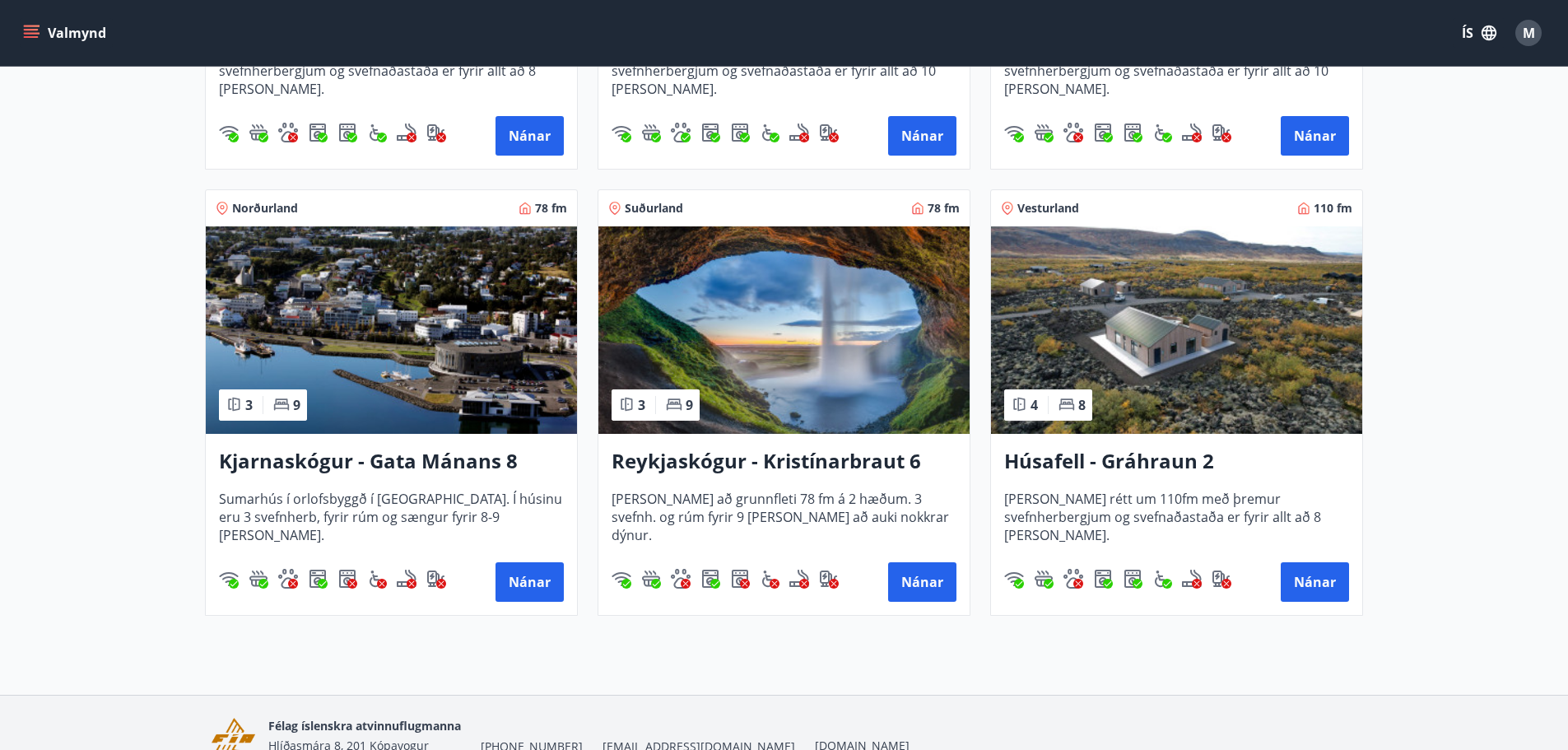
drag, startPoint x: 159, startPoint y: 414, endPoint x: 163, endPoint y: 371, distance: 43.2
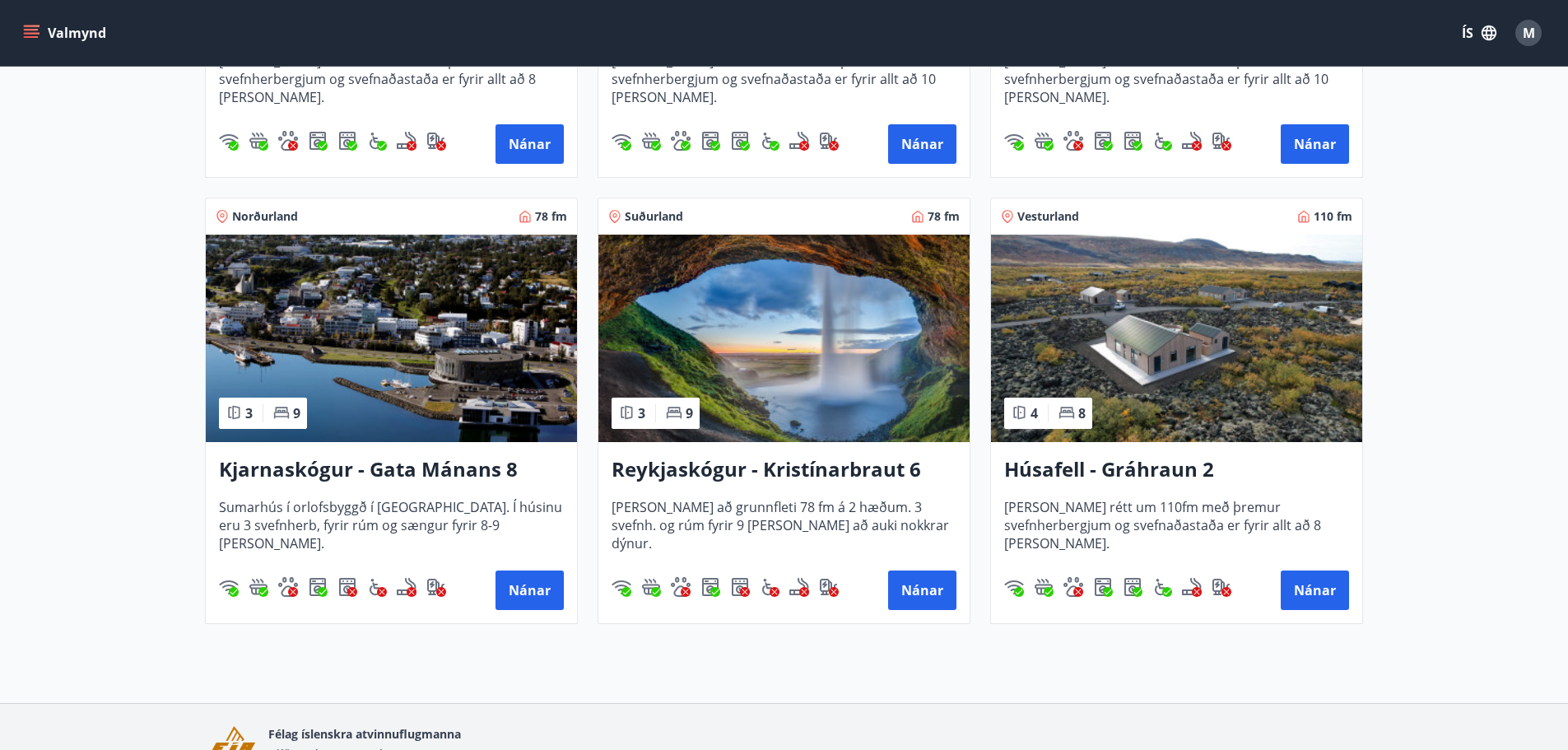
drag, startPoint x: 165, startPoint y: 369, endPoint x: 144, endPoint y: 337, distance: 38.3
click at [144, 337] on main "Framboð Svæði Allt Dagsetningar Veldu tímabil Svefnstæði +1 Sjá kort Suðurland …" at bounding box center [784, 38] width 1568 height 1198
drag, startPoint x: 144, startPoint y: 337, endPoint x: 124, endPoint y: 304, distance: 38.6
click at [124, 304] on main "Framboð Svæði Allt Dagsetningar Veldu tímabil Svefnstæði +1 Sjá kort Suðurland …" at bounding box center [784, 38] width 1568 height 1198
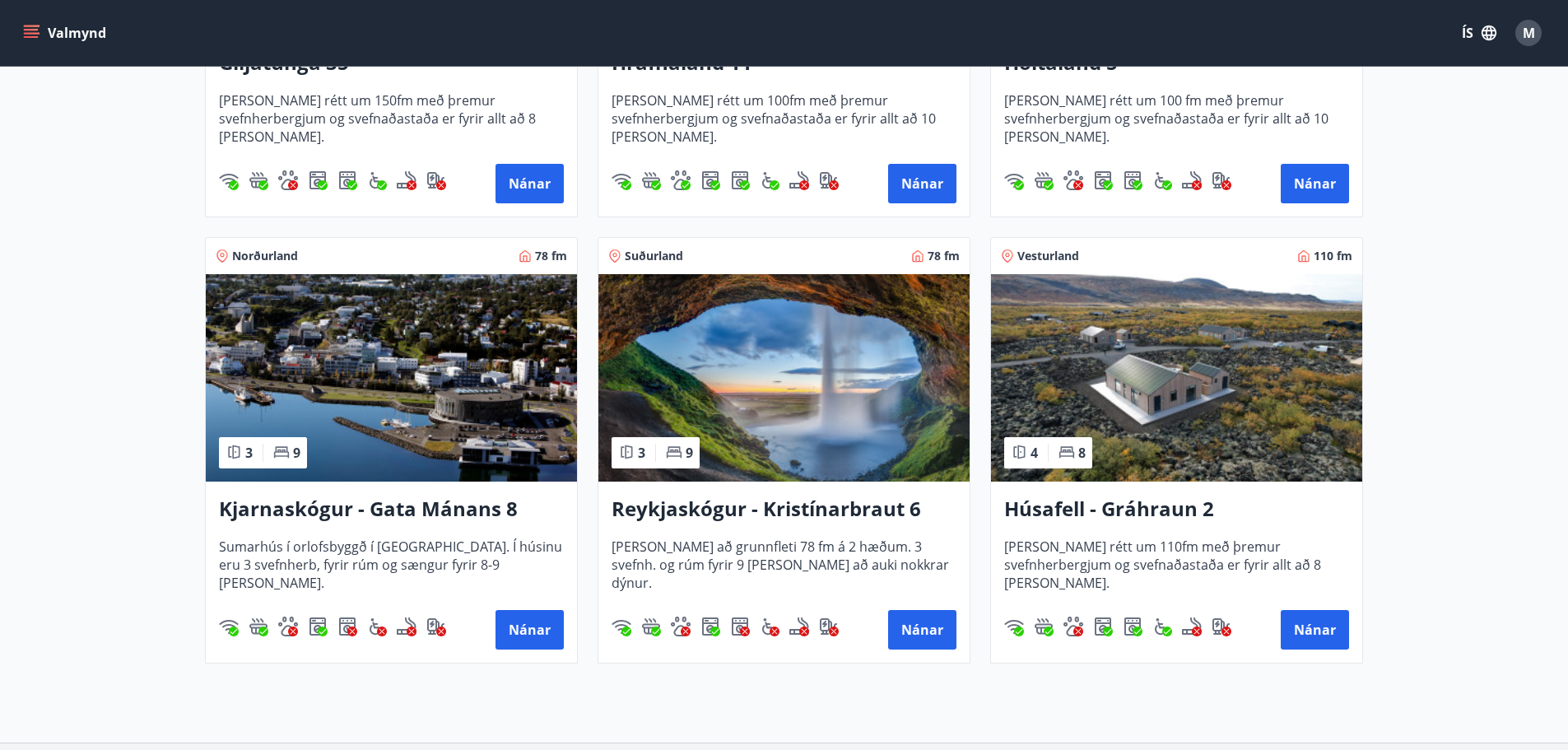
drag, startPoint x: 157, startPoint y: 397, endPoint x: 170, endPoint y: 355, distance: 44.0
drag, startPoint x: 167, startPoint y: 349, endPoint x: 154, endPoint y: 335, distance: 19.1
click at [154, 335] on main "Framboð Svæði Allt Dagsetningar Veldu tímabil Svefnstæði +1 Sjá kort Suðurland …" at bounding box center [784, 77] width 1568 height 1198
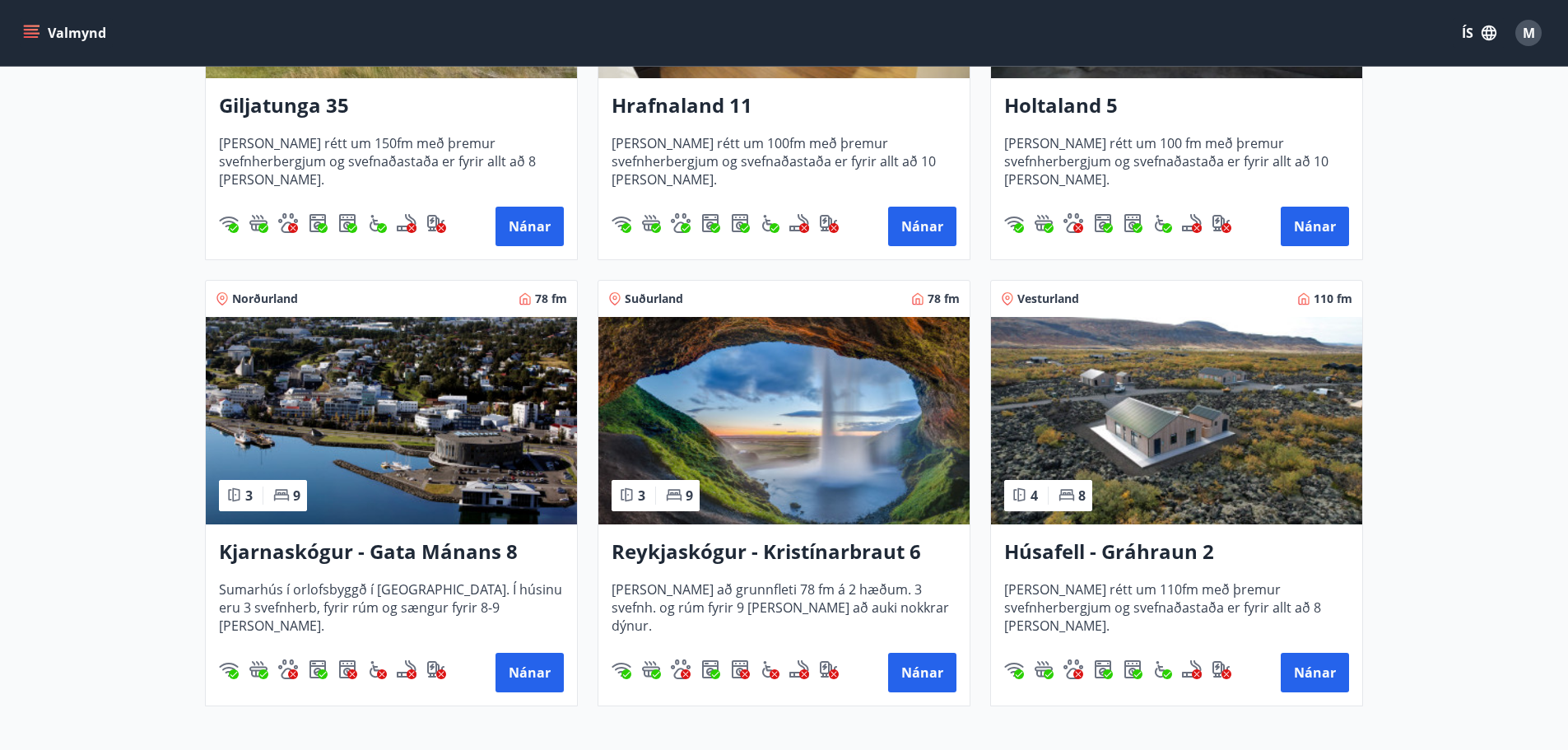
drag, startPoint x: 154, startPoint y: 390, endPoint x: 190, endPoint y: 426, distance: 50.9
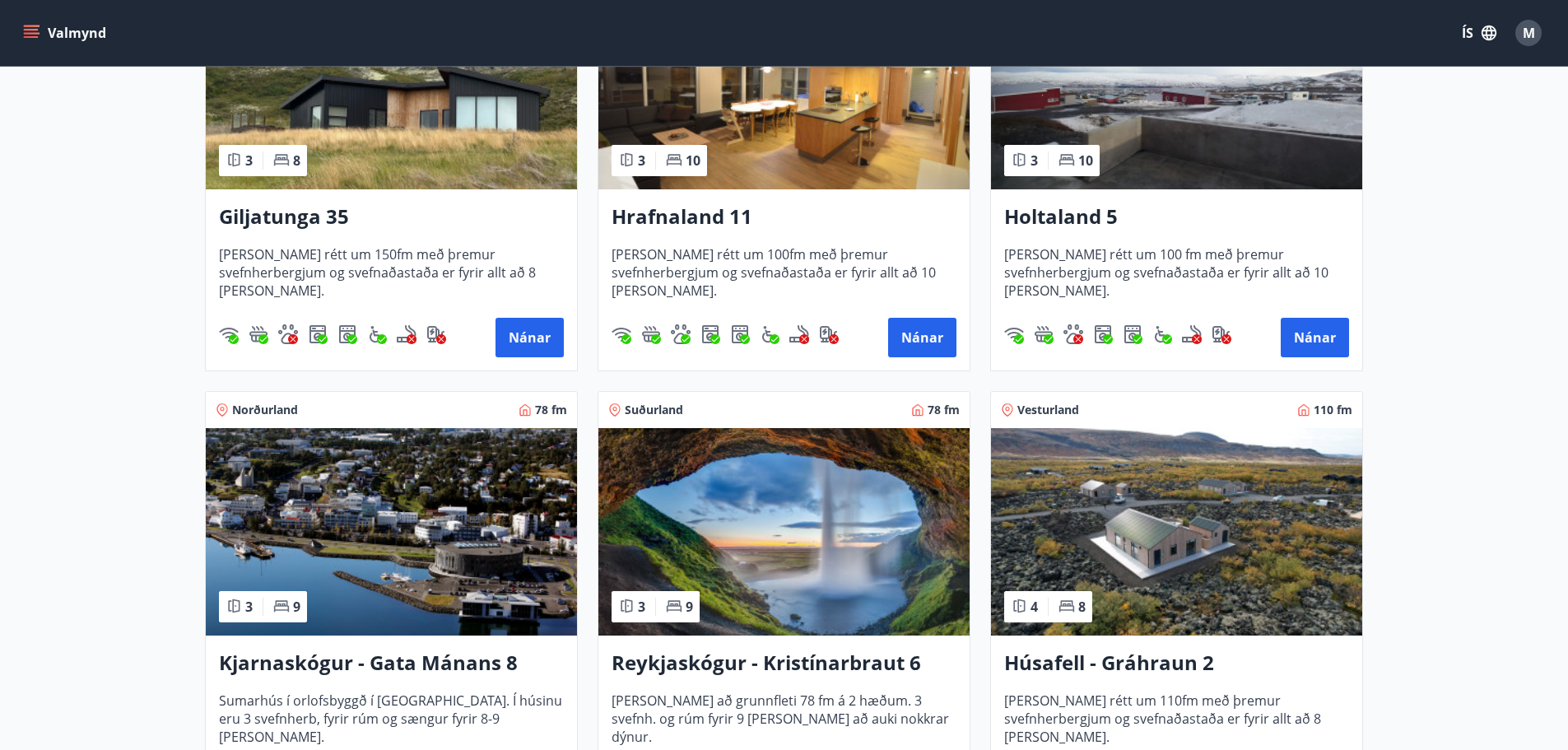
scroll to position [306, 0]
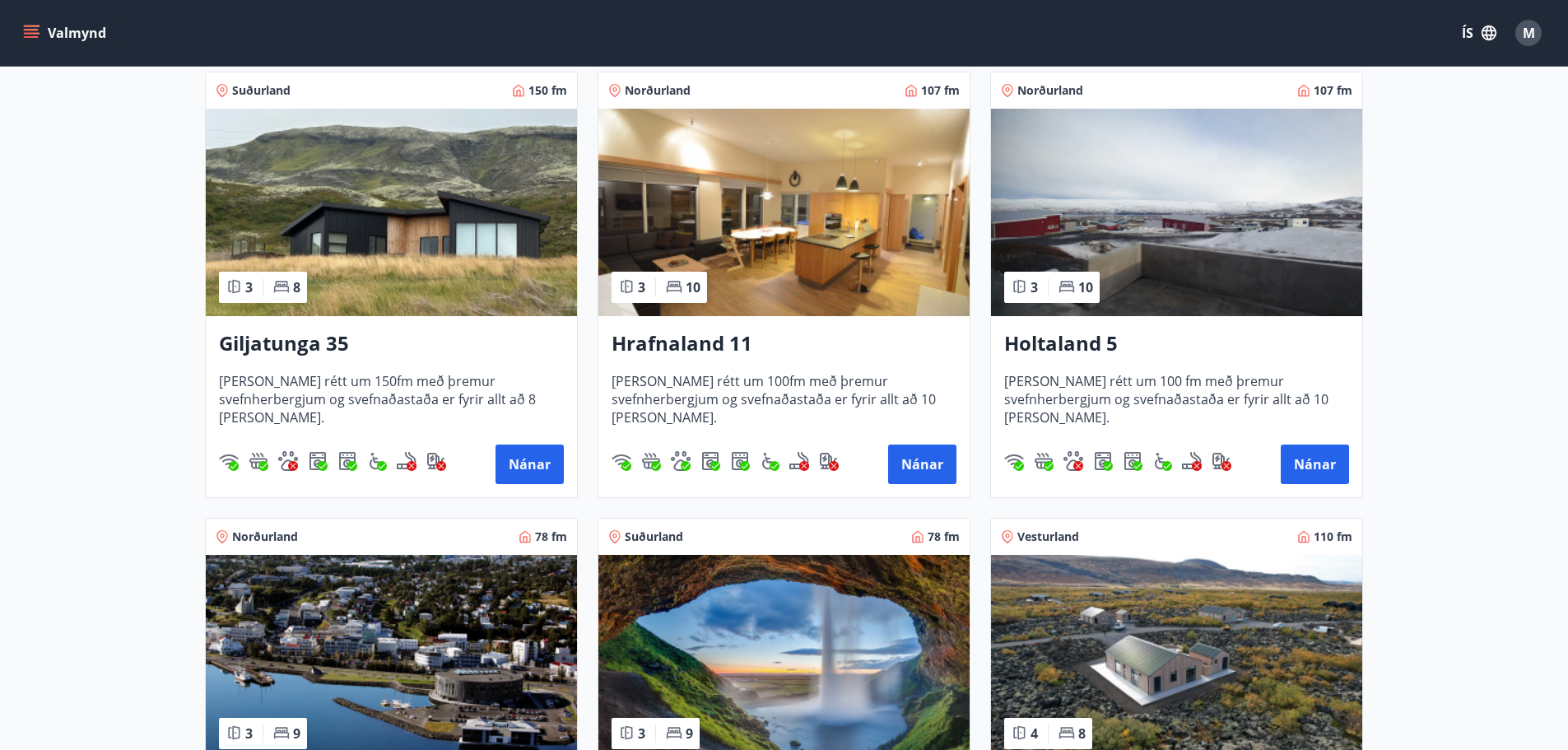
drag, startPoint x: 1423, startPoint y: 306, endPoint x: 1401, endPoint y: 255, distance: 55.5
click at [1423, 259] on main "Framboð Svæði Allt Dagsetningar Veldu tímabil Svefnstæði +1 Sjá kort Suðurland …" at bounding box center [784, 359] width 1568 height 1198
drag, startPoint x: 1476, startPoint y: 238, endPoint x: 1446, endPoint y: 220, distance: 35.0
click at [1451, 223] on main "Framboð Svæði Allt Dagsetningar Veldu tímabil Svefnstæði +1 Sjá kort Suðurland …" at bounding box center [784, 359] width 1568 height 1198
click at [1184, 259] on img at bounding box center [1177, 212] width 371 height 207
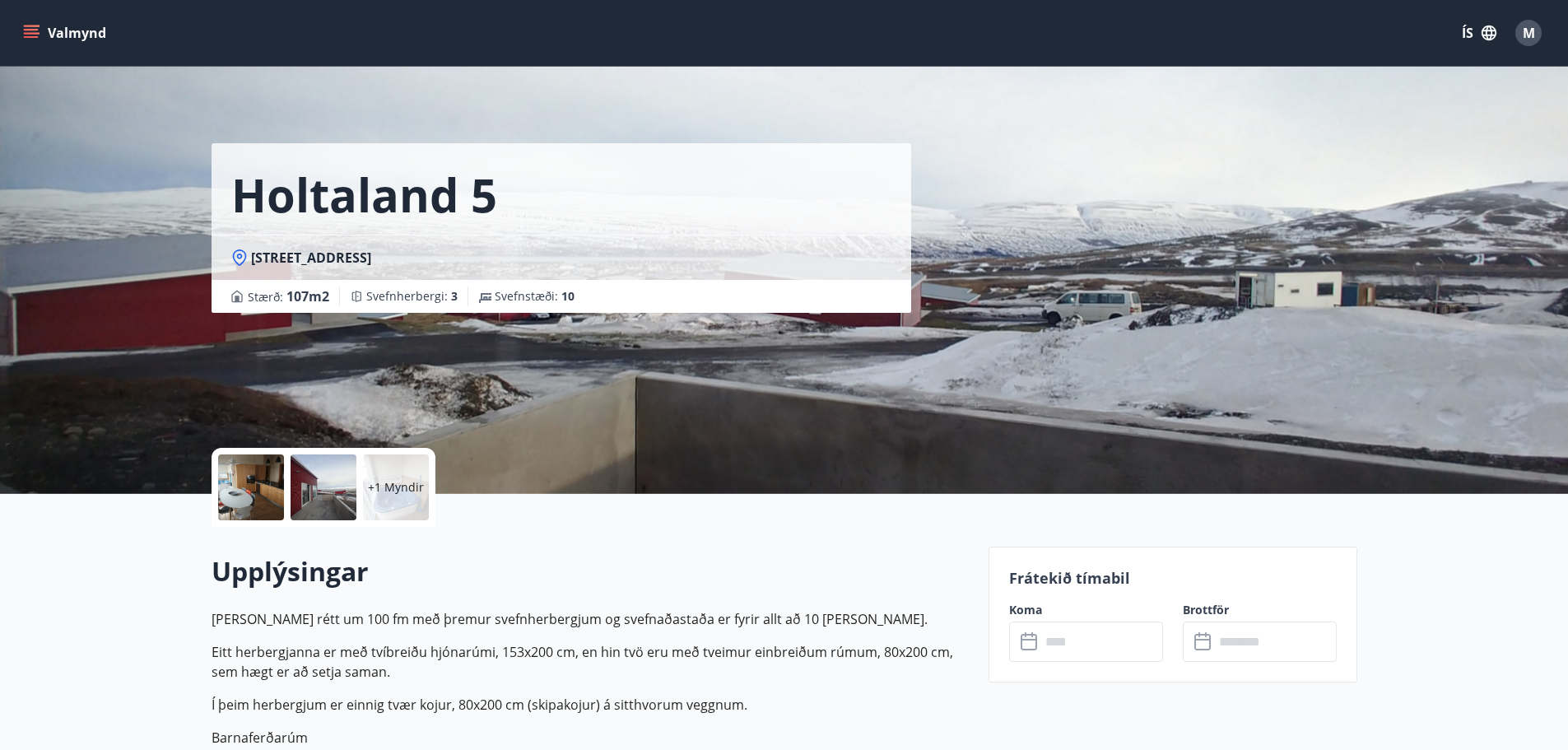
click at [389, 480] on p "+1 Myndir" at bounding box center [396, 488] width 56 height 17
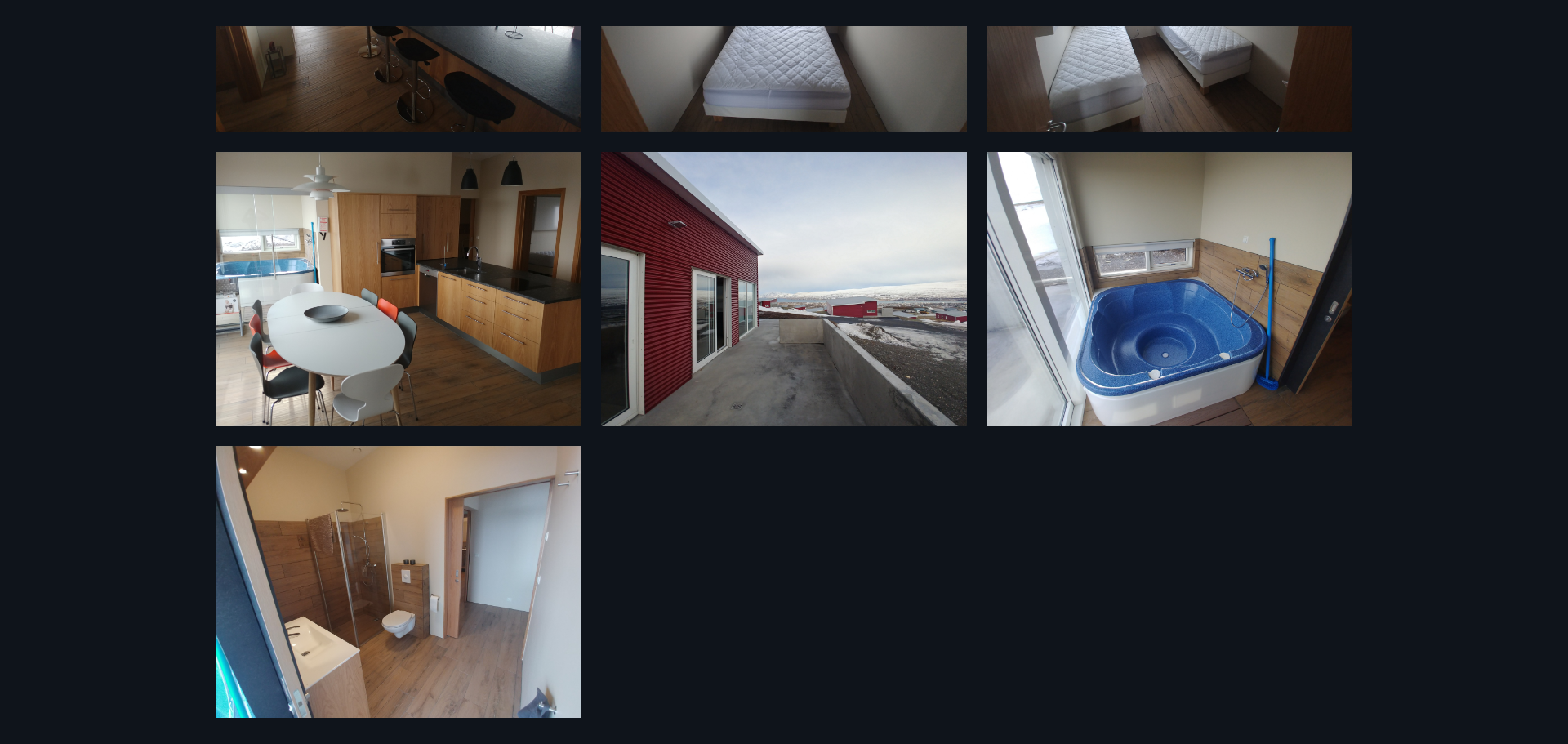
scroll to position [241, 0]
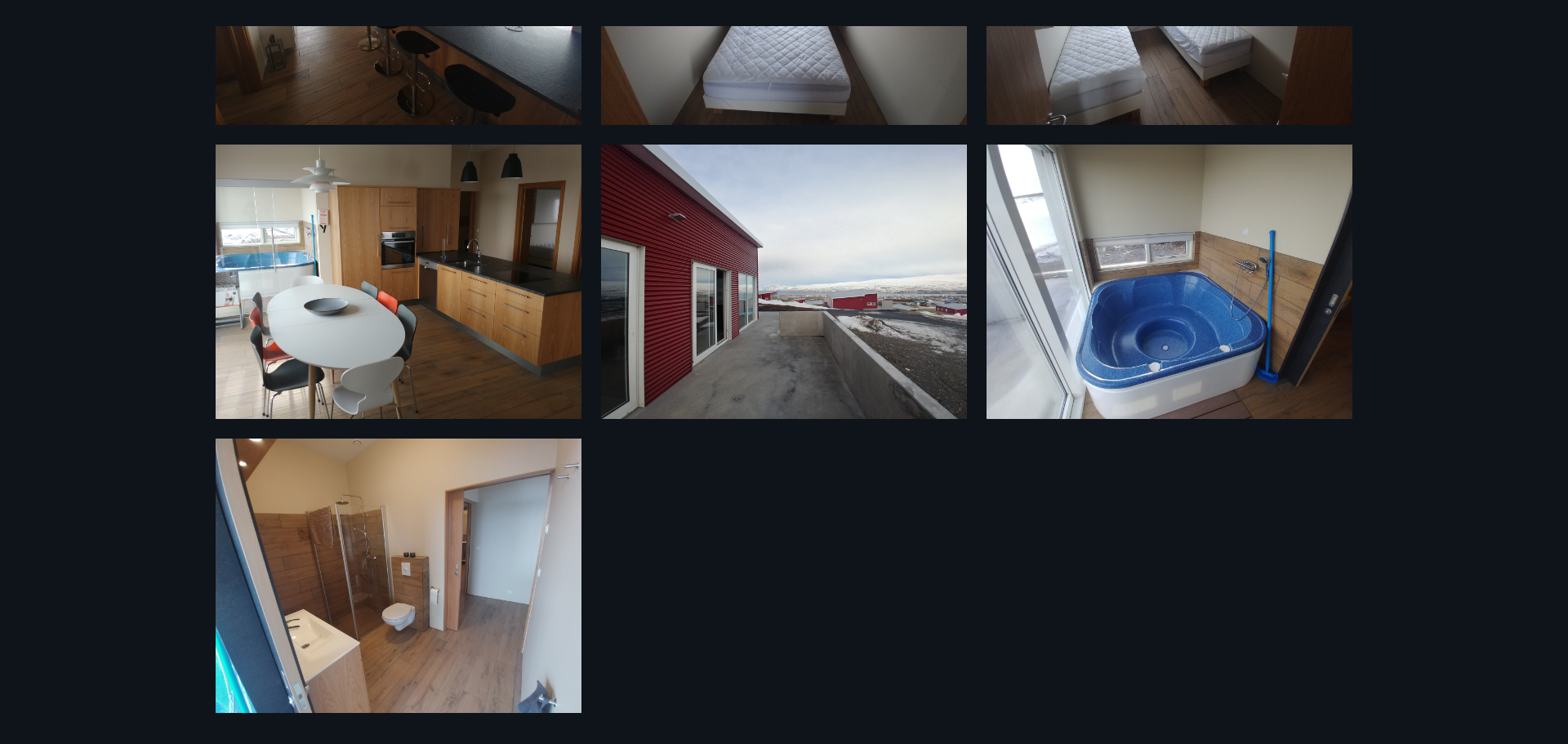
click at [1144, 320] on img at bounding box center [1169, 282] width 366 height 274
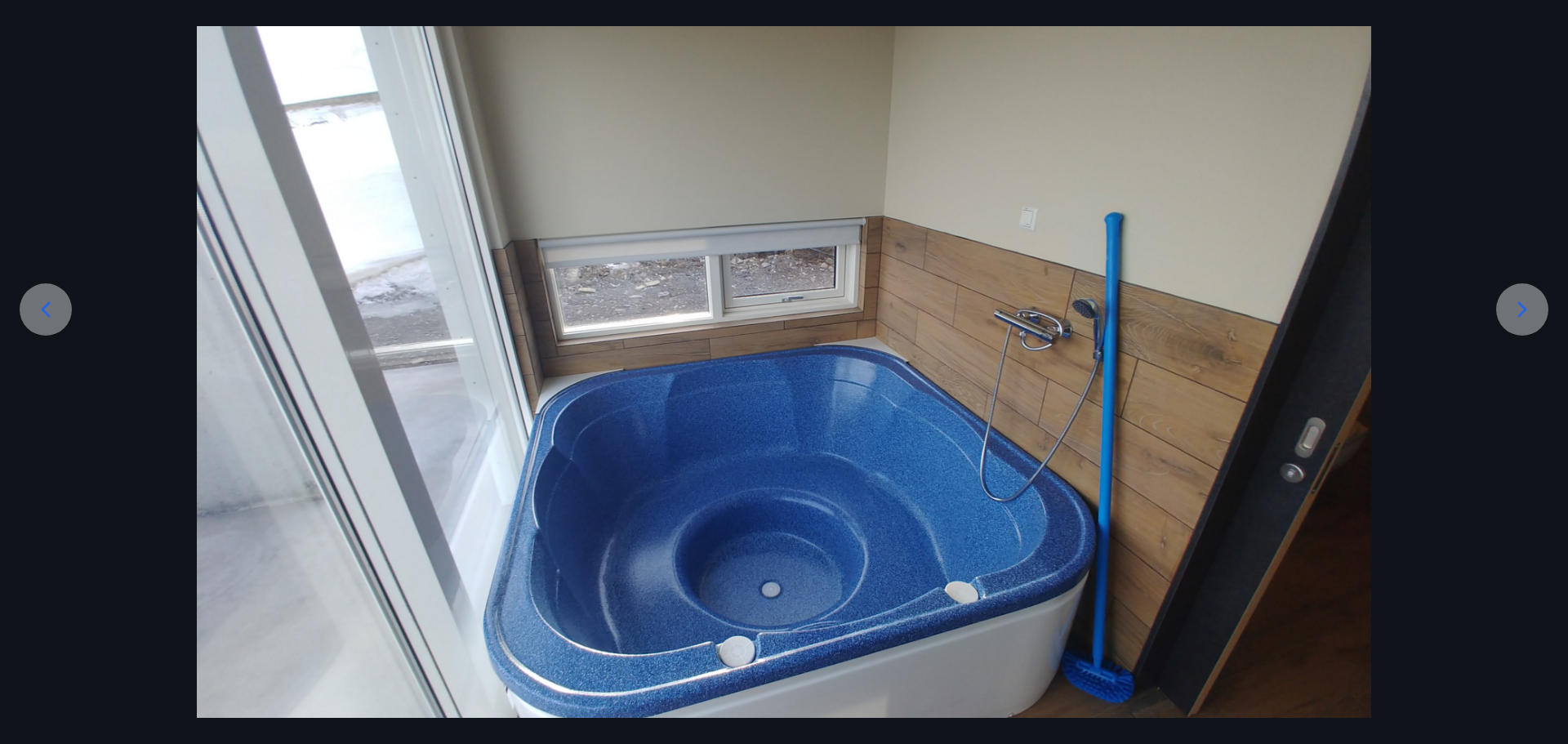
scroll to position [245, 0]
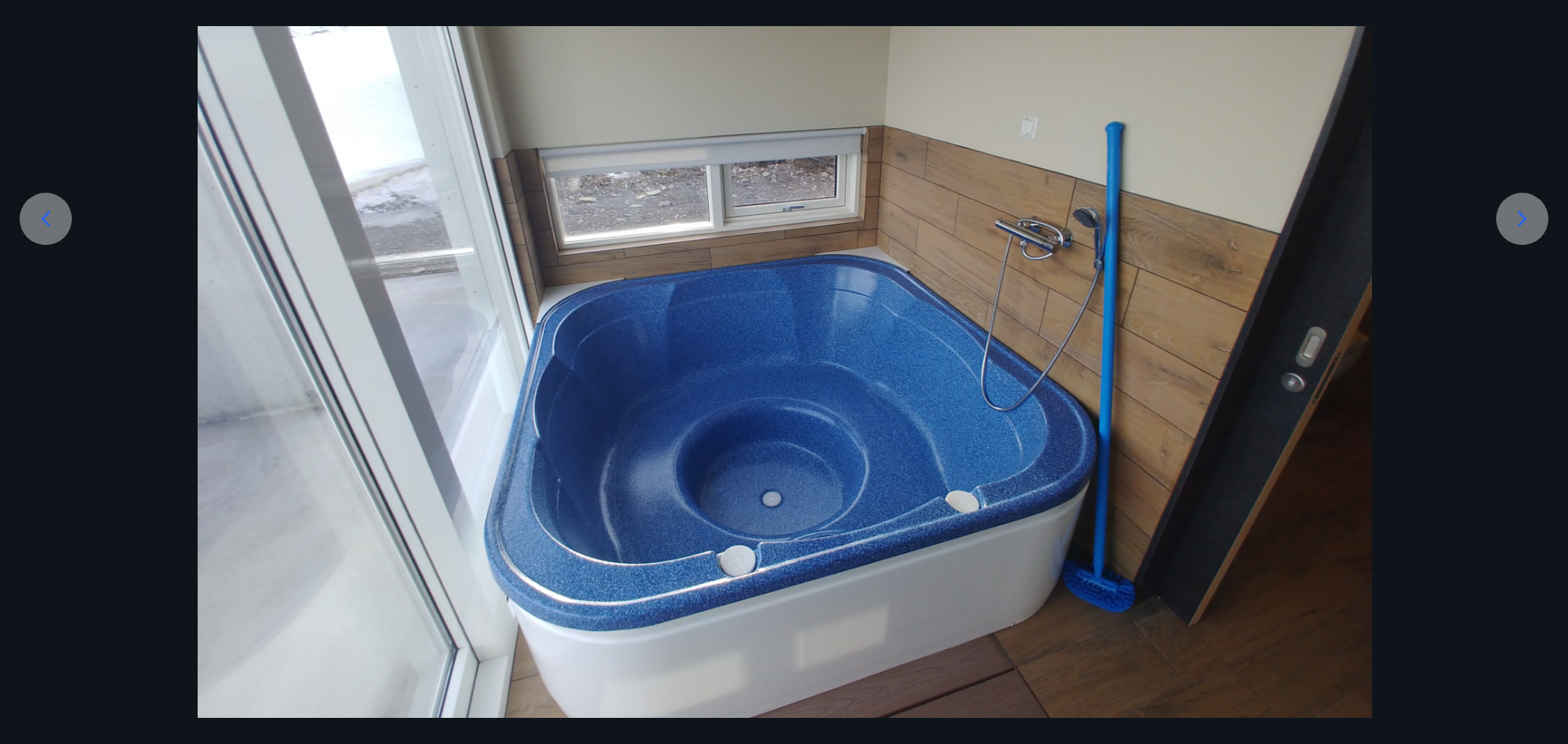
drag, startPoint x: 1105, startPoint y: 521, endPoint x: 1206, endPoint y: 243, distance: 295.8
drag, startPoint x: 1478, startPoint y: 79, endPoint x: 1464, endPoint y: 79, distance: 14.0
click at [1478, 79] on div at bounding box center [784, 287] width 1568 height 882
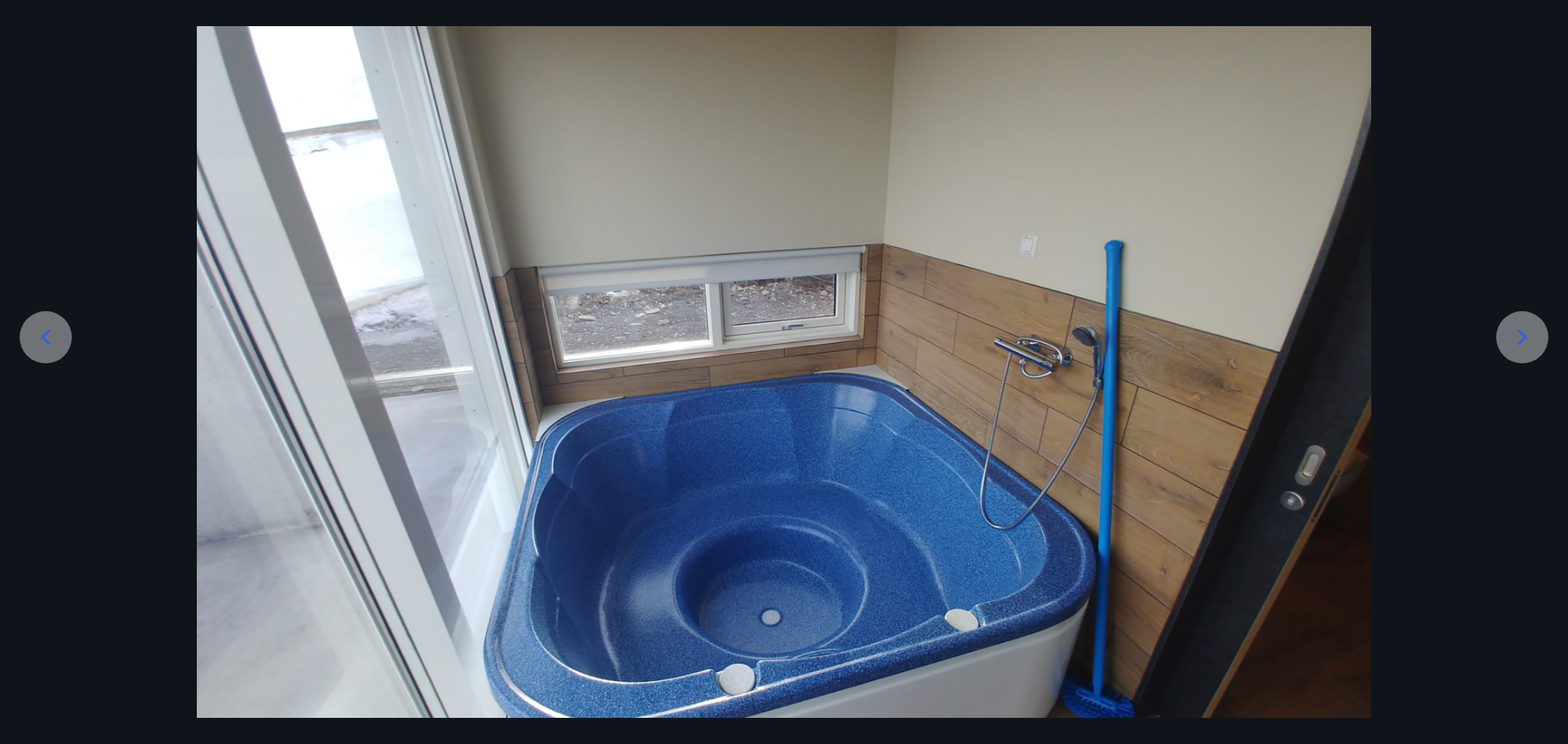
scroll to position [0, 0]
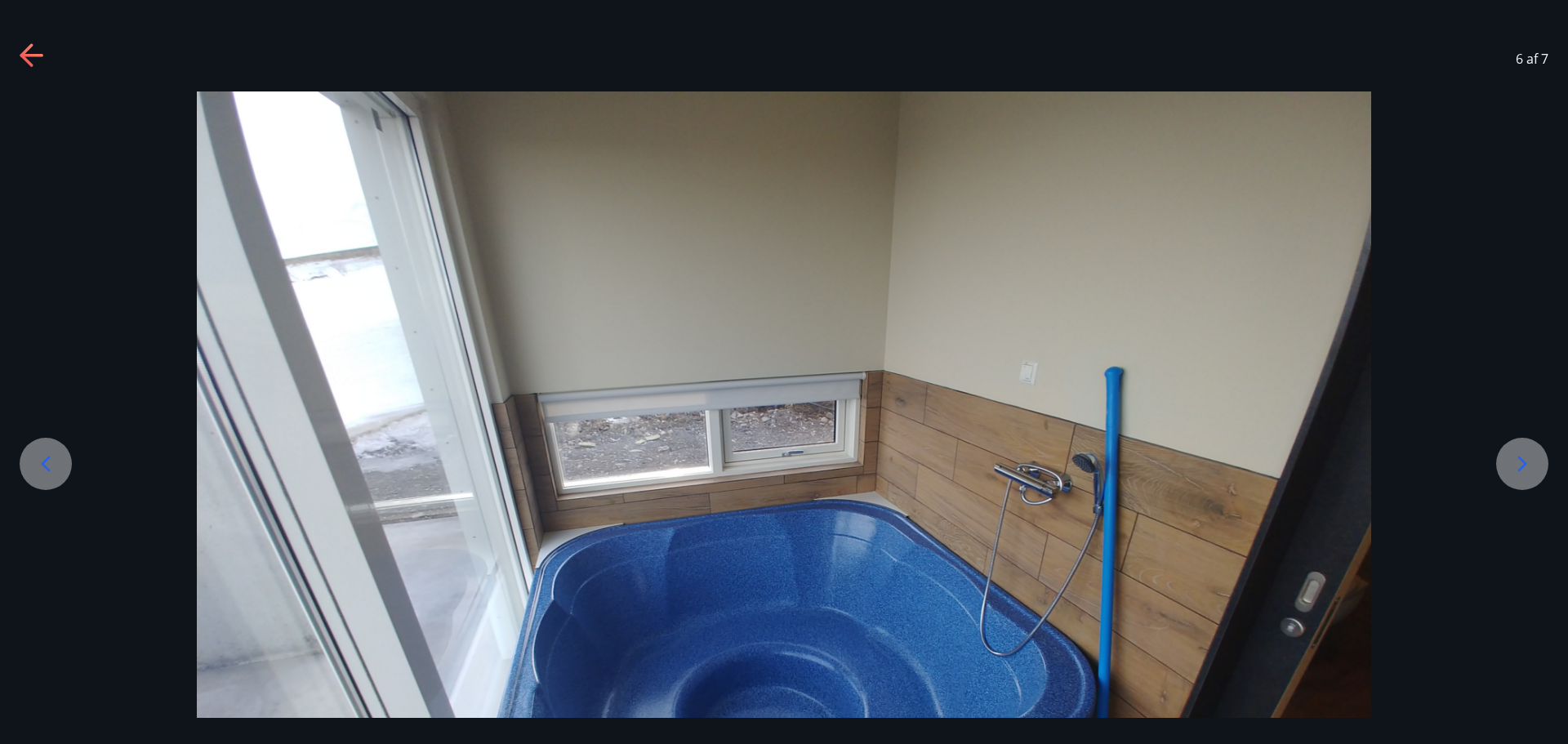
click at [27, 49] on icon at bounding box center [26, 55] width 13 height 23
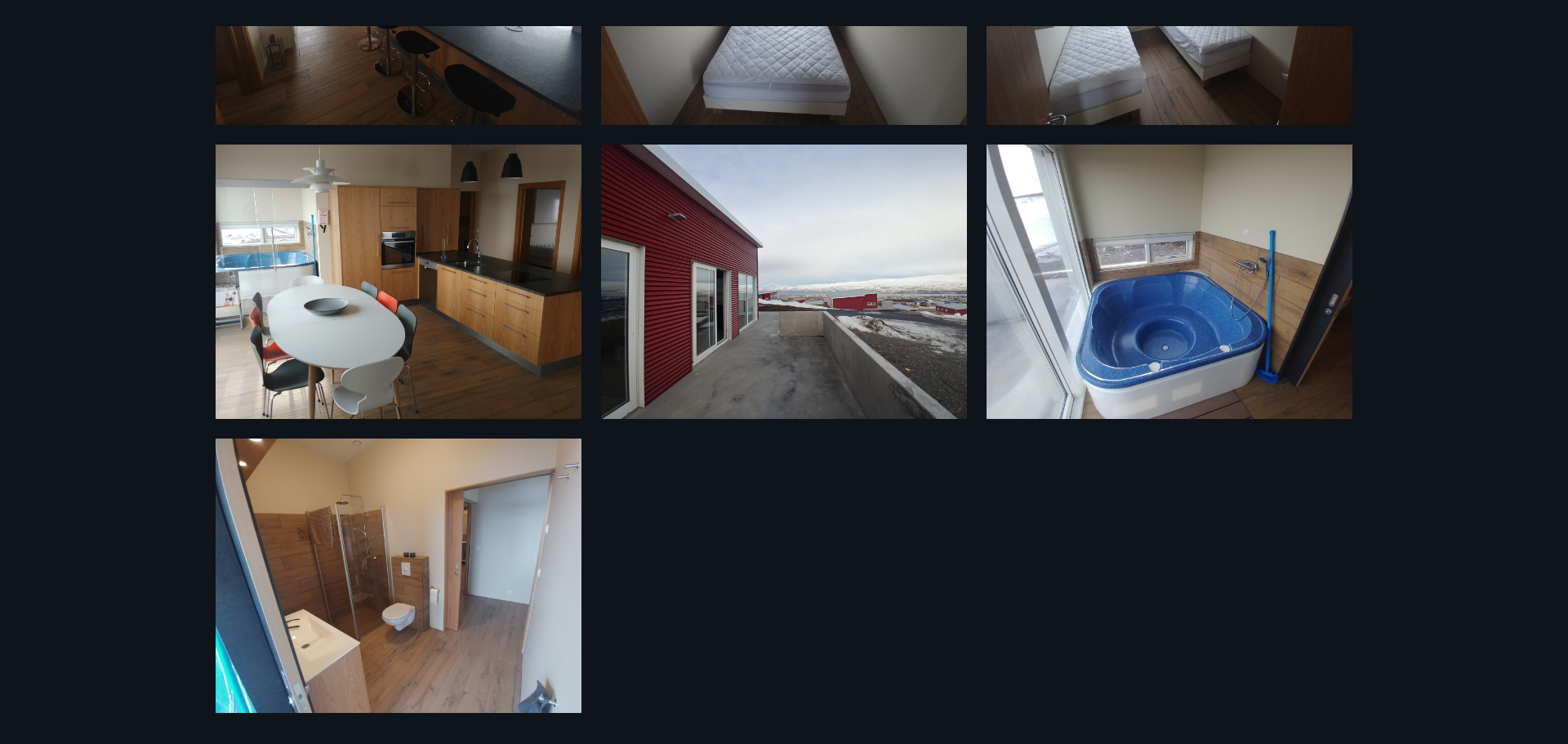
click at [413, 517] on img at bounding box center [398, 575] width 366 height 274
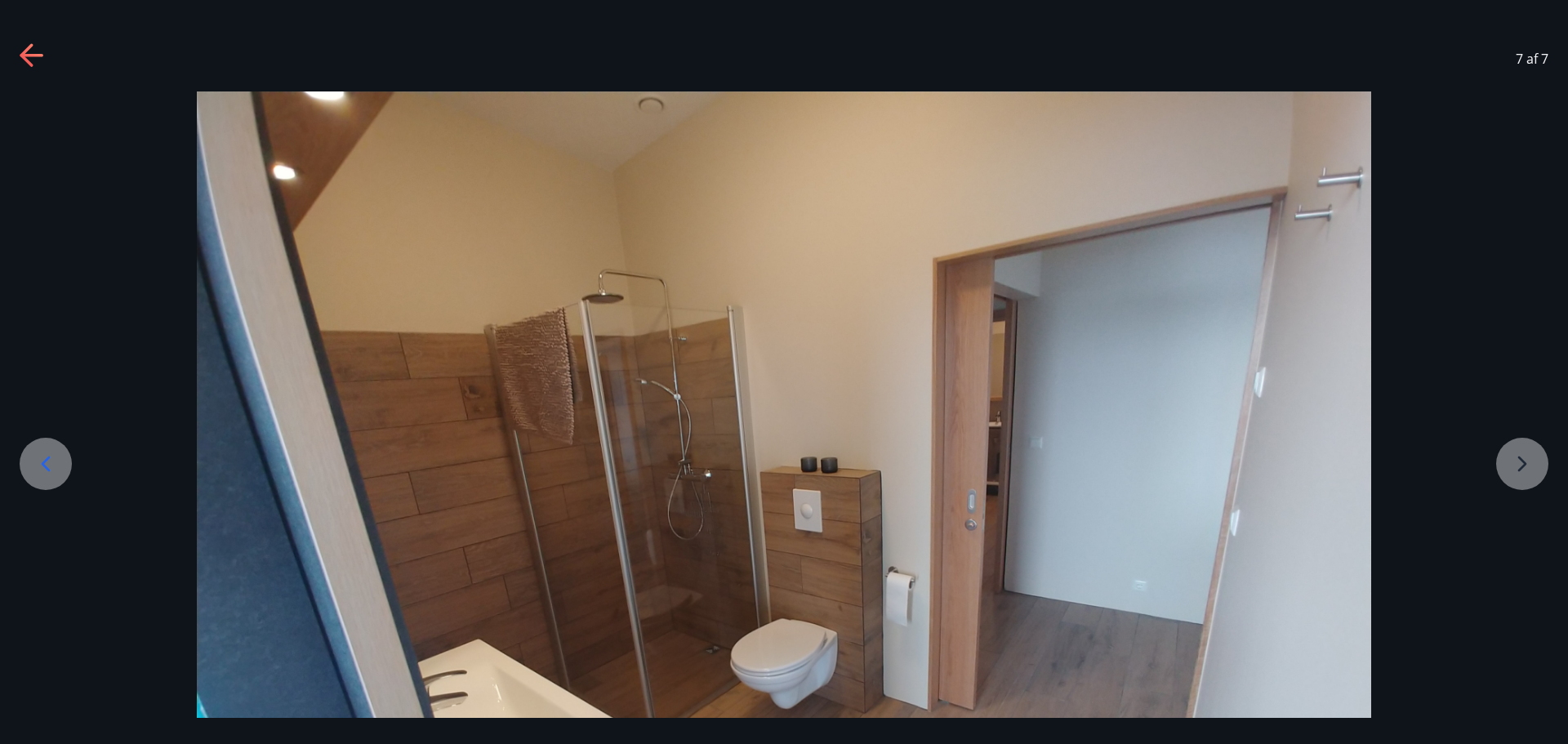
click at [32, 37] on div "7 af 7" at bounding box center [784, 59] width 1568 height 65
click at [36, 51] on icon at bounding box center [33, 56] width 26 height 26
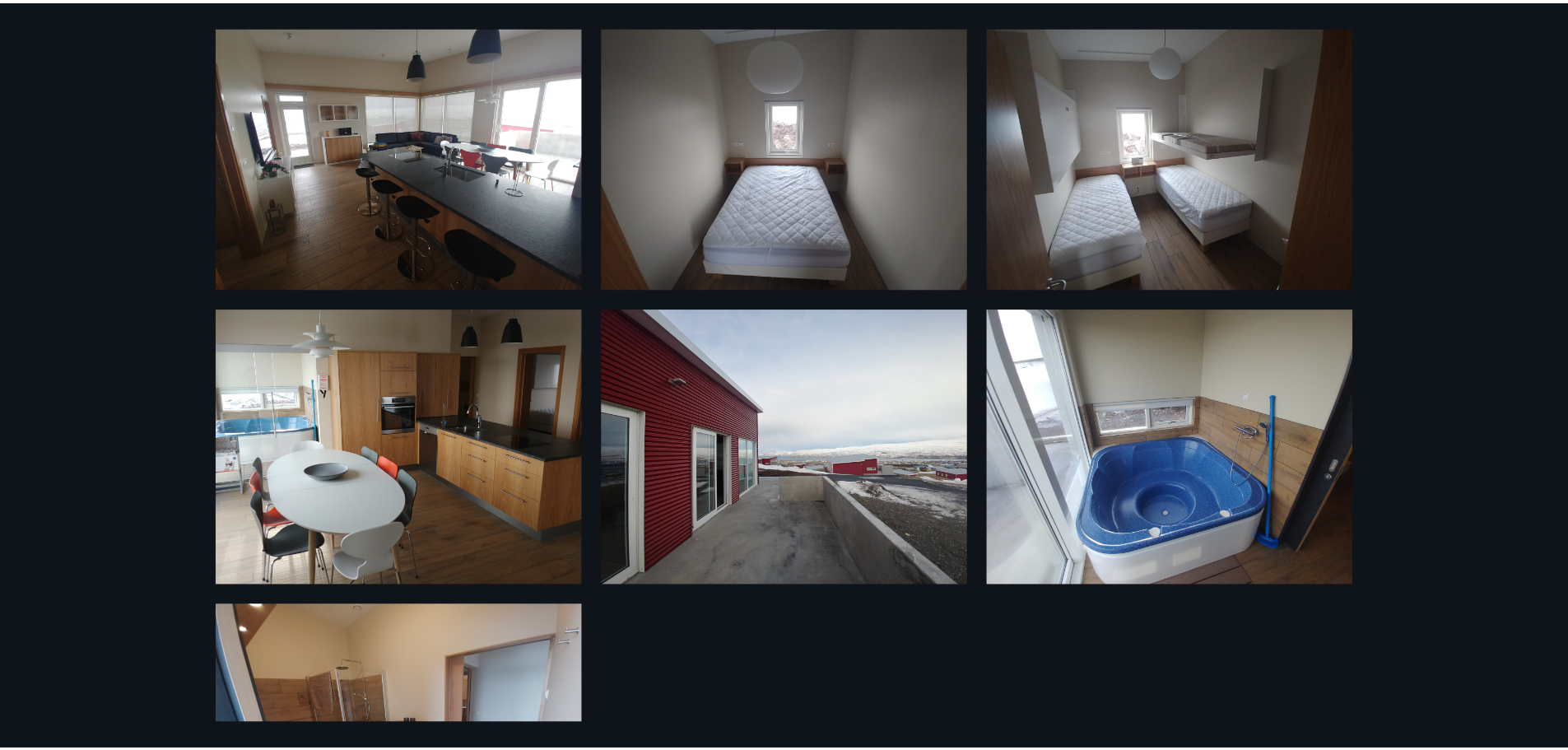
scroll to position [78, 0]
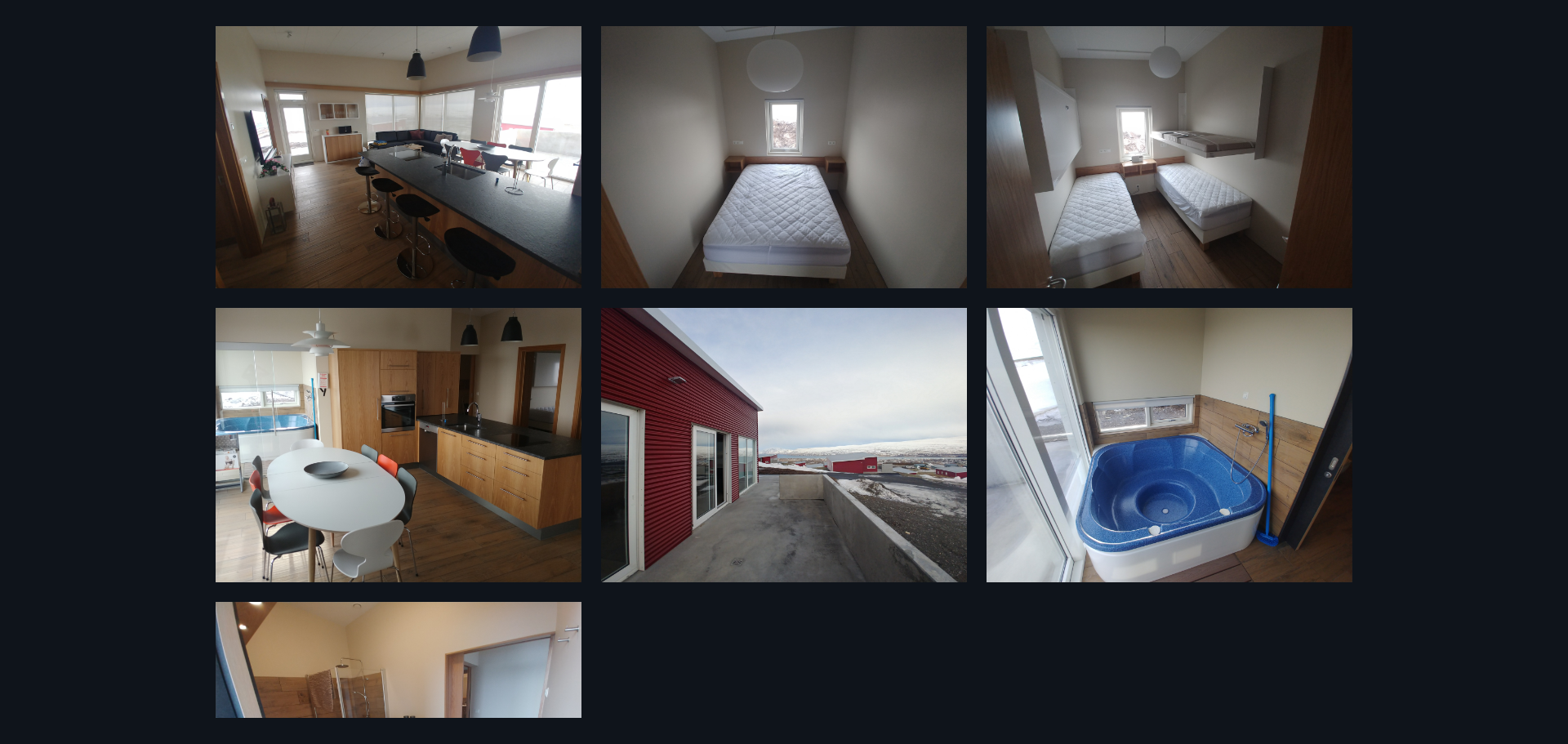
click at [435, 427] on img at bounding box center [398, 445] width 366 height 274
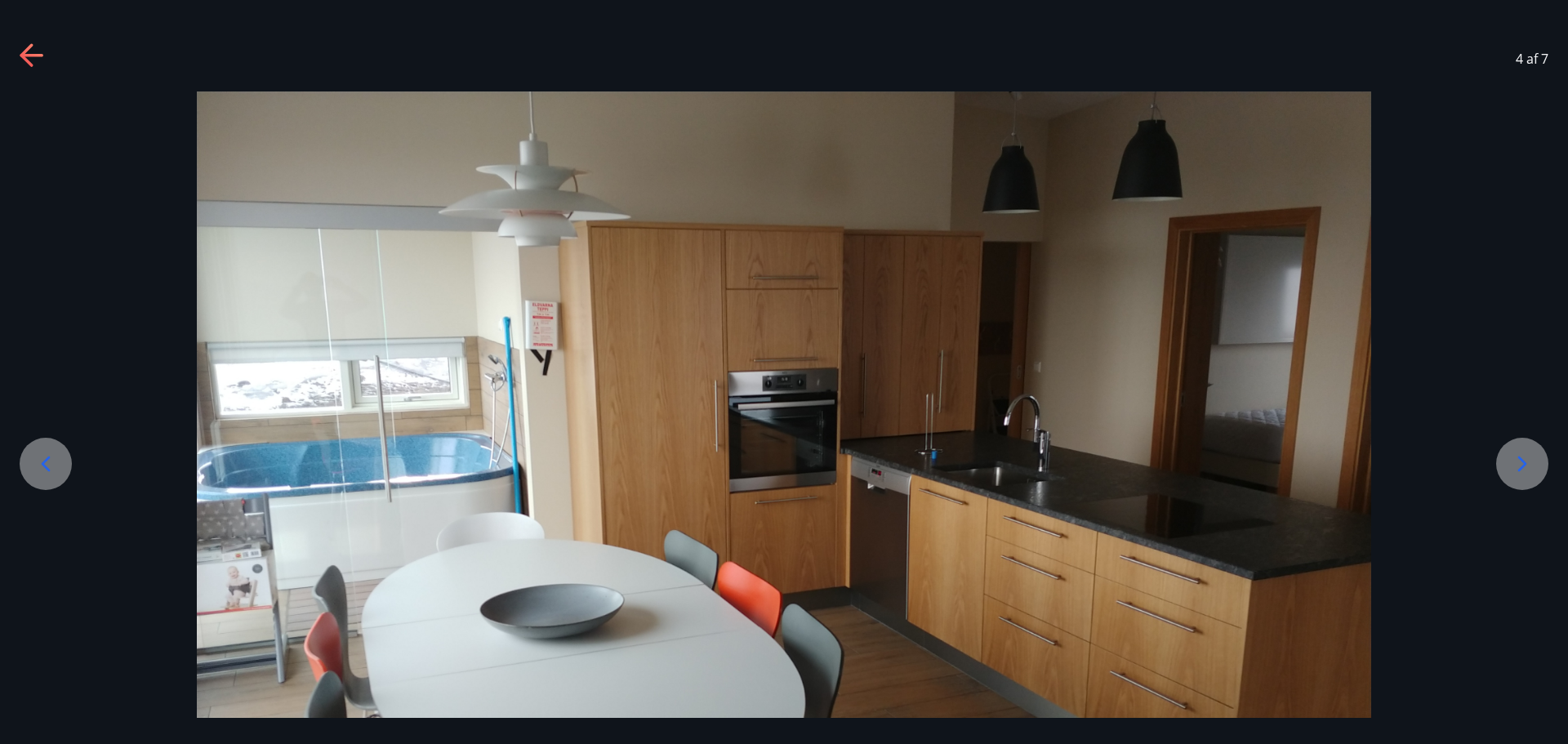
click at [35, 58] on icon at bounding box center [33, 56] width 26 height 26
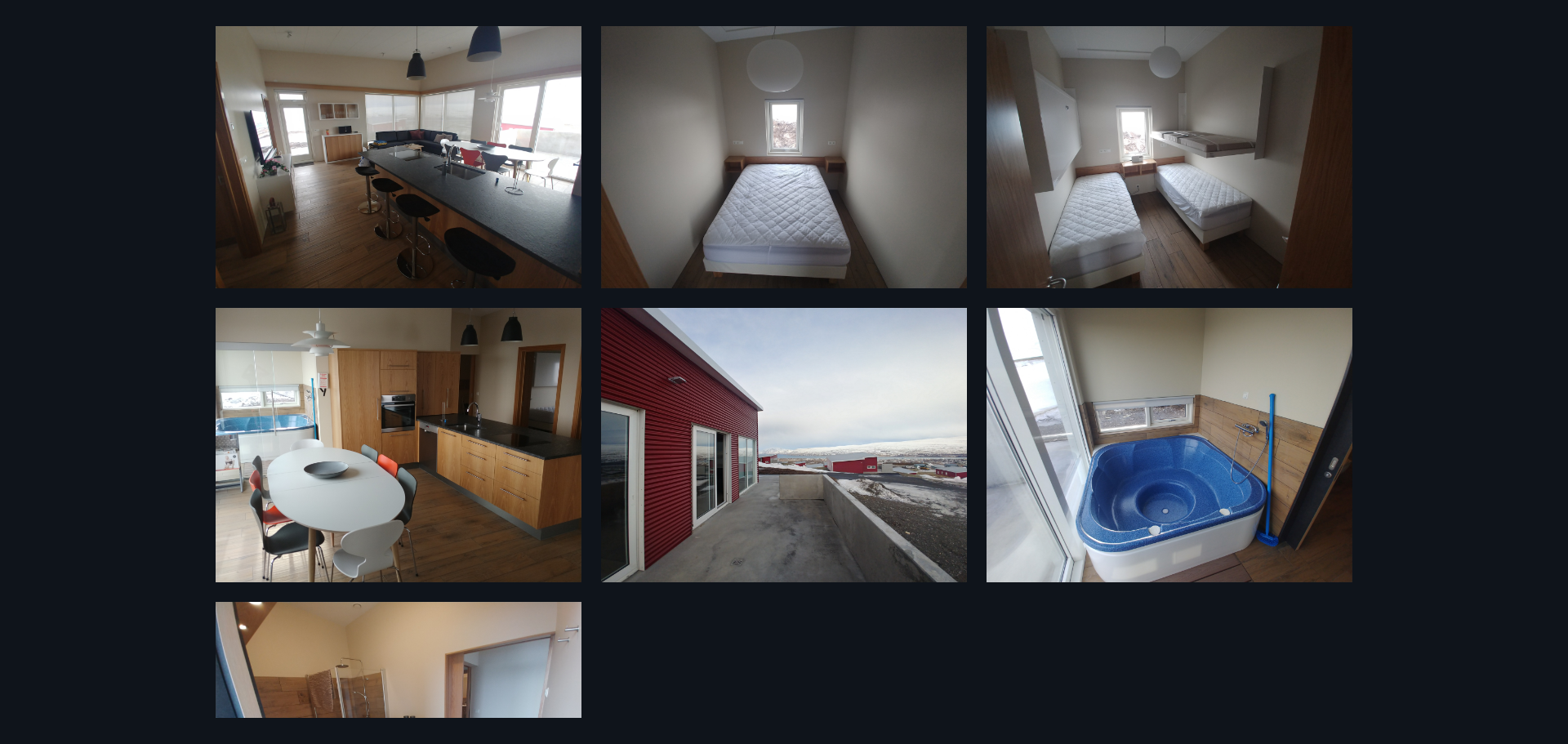
drag, startPoint x: 126, startPoint y: 186, endPoint x: 126, endPoint y: 174, distance: 12.0
click at [126, 174] on div "7 Myndir" at bounding box center [784, 372] width 1568 height 744
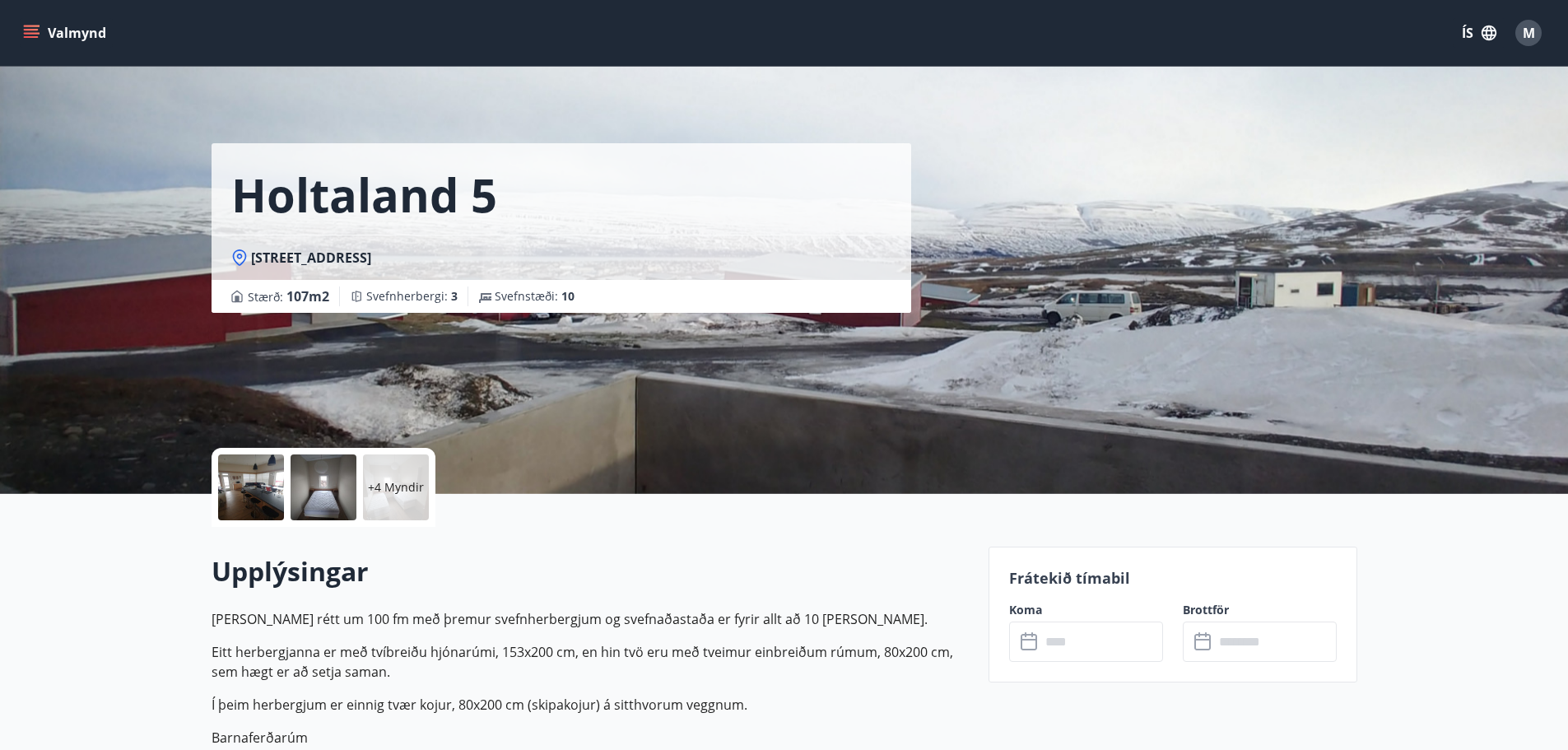
drag, startPoint x: 149, startPoint y: 375, endPoint x: 154, endPoint y: 259, distance: 116.1
drag, startPoint x: 145, startPoint y: 234, endPoint x: 133, endPoint y: 182, distance: 53.4
click at [133, 182] on div "Holtaland [GEOGRAPHIC_DATA] : 107 m2 [GEOGRAPHIC_DATA] : 3 Svefnstæði : 10" at bounding box center [784, 246] width 1568 height 494
drag, startPoint x: 133, startPoint y: 182, endPoint x: 115, endPoint y: 160, distance: 28.4
click at [115, 160] on div "Holtaland [GEOGRAPHIC_DATA] : 107 m2 [GEOGRAPHIC_DATA] : 3 Svefnstæði : 10" at bounding box center [784, 246] width 1568 height 494
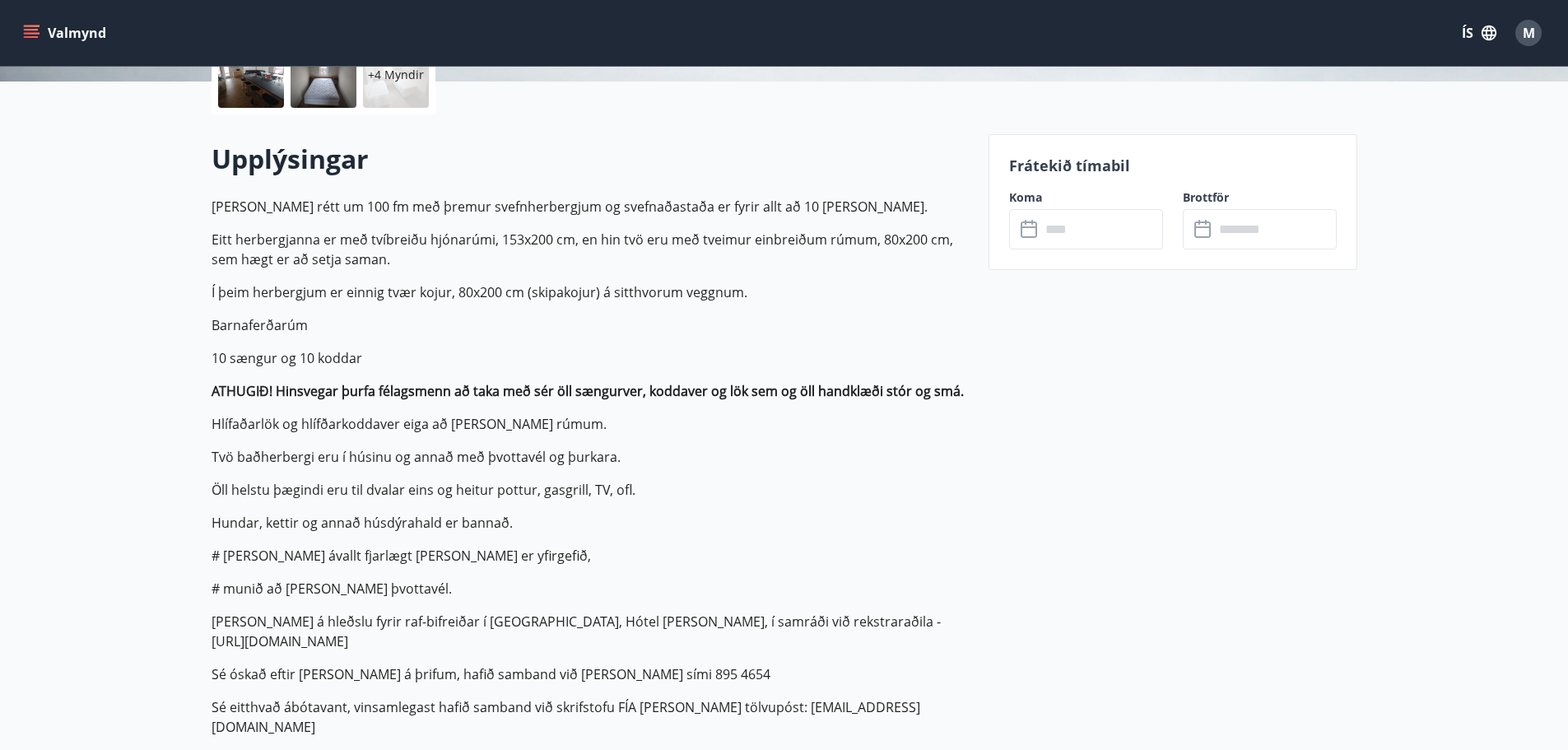
scroll to position [417, 0]
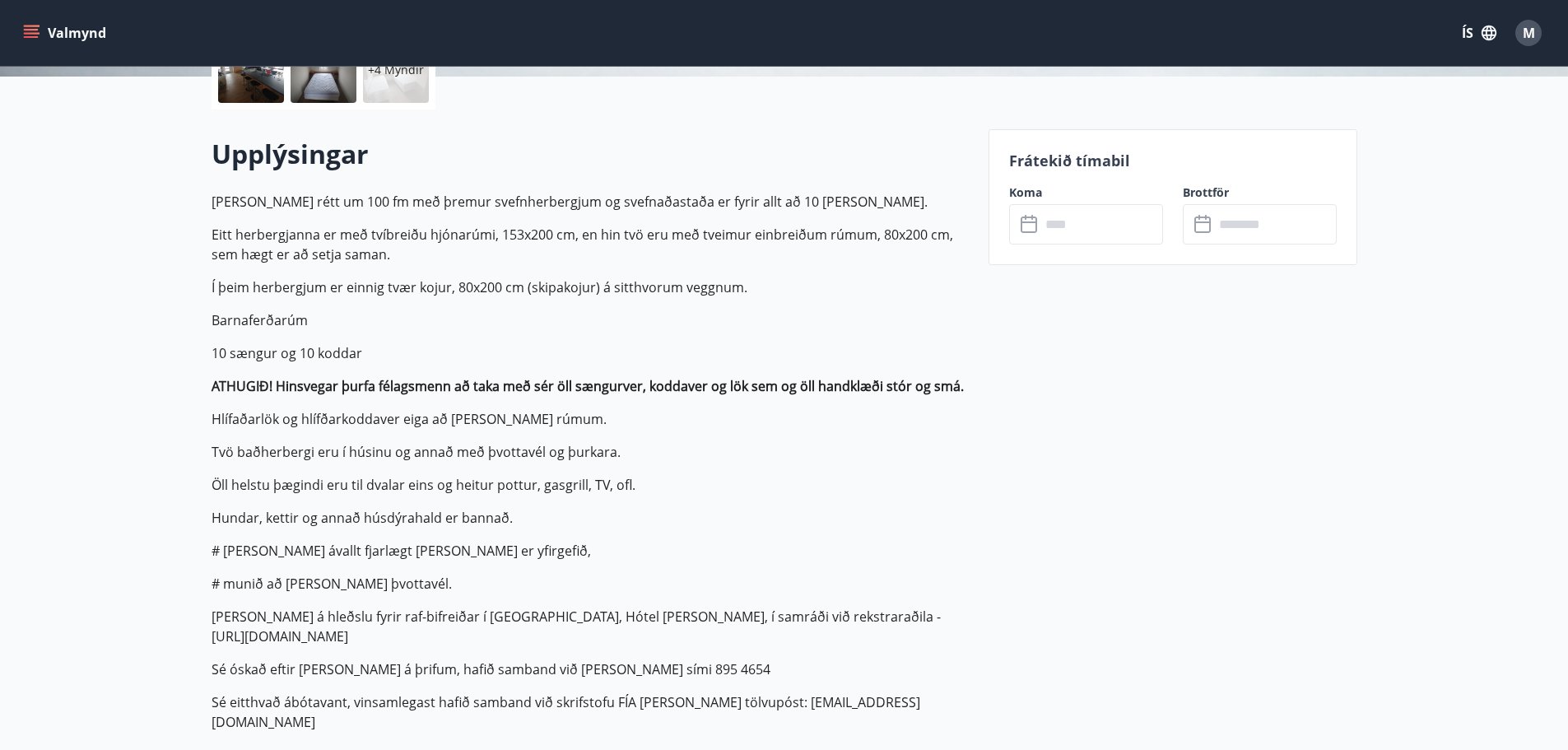
drag, startPoint x: 149, startPoint y: 383, endPoint x: 160, endPoint y: 382, distance: 11.0
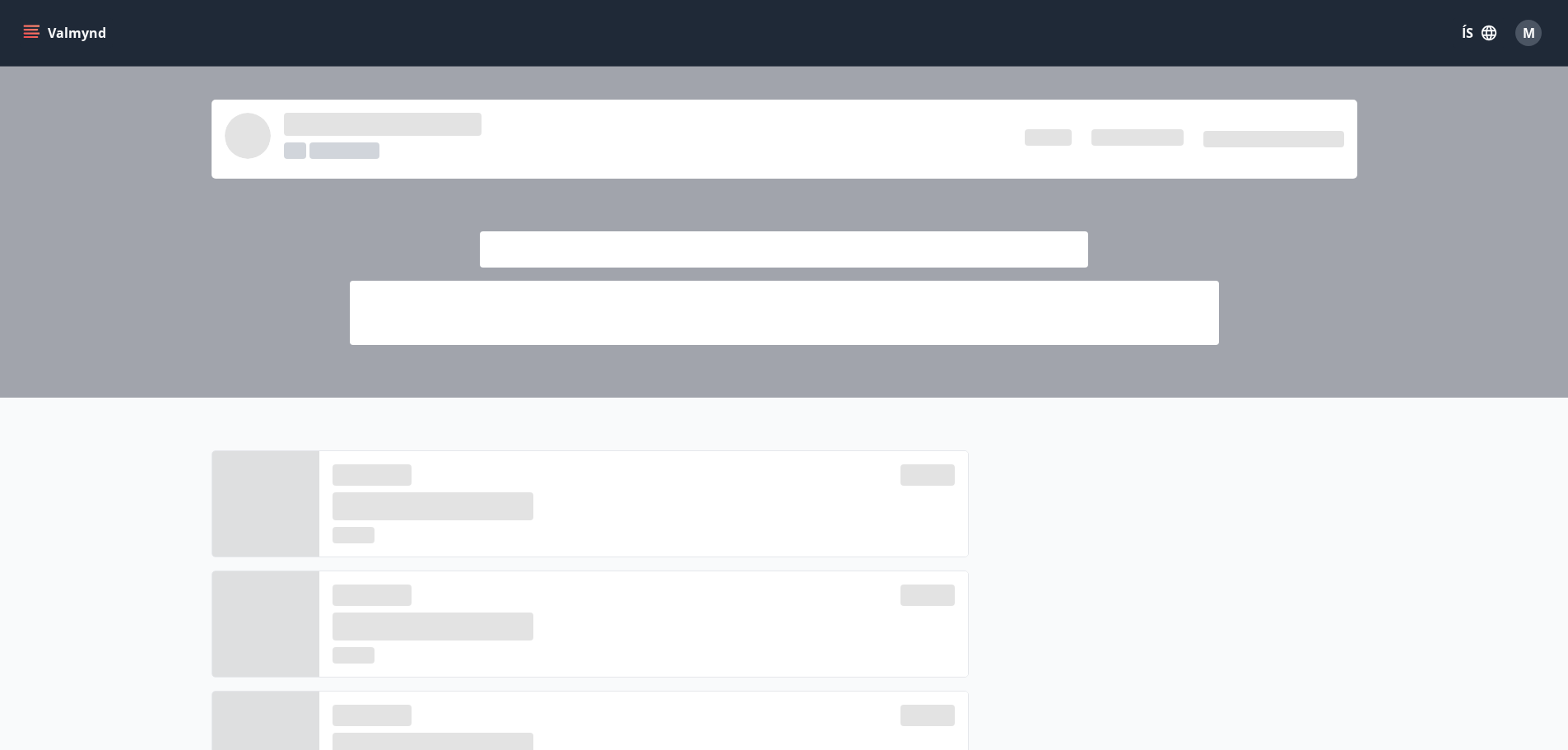
scroll to position [1009, 0]
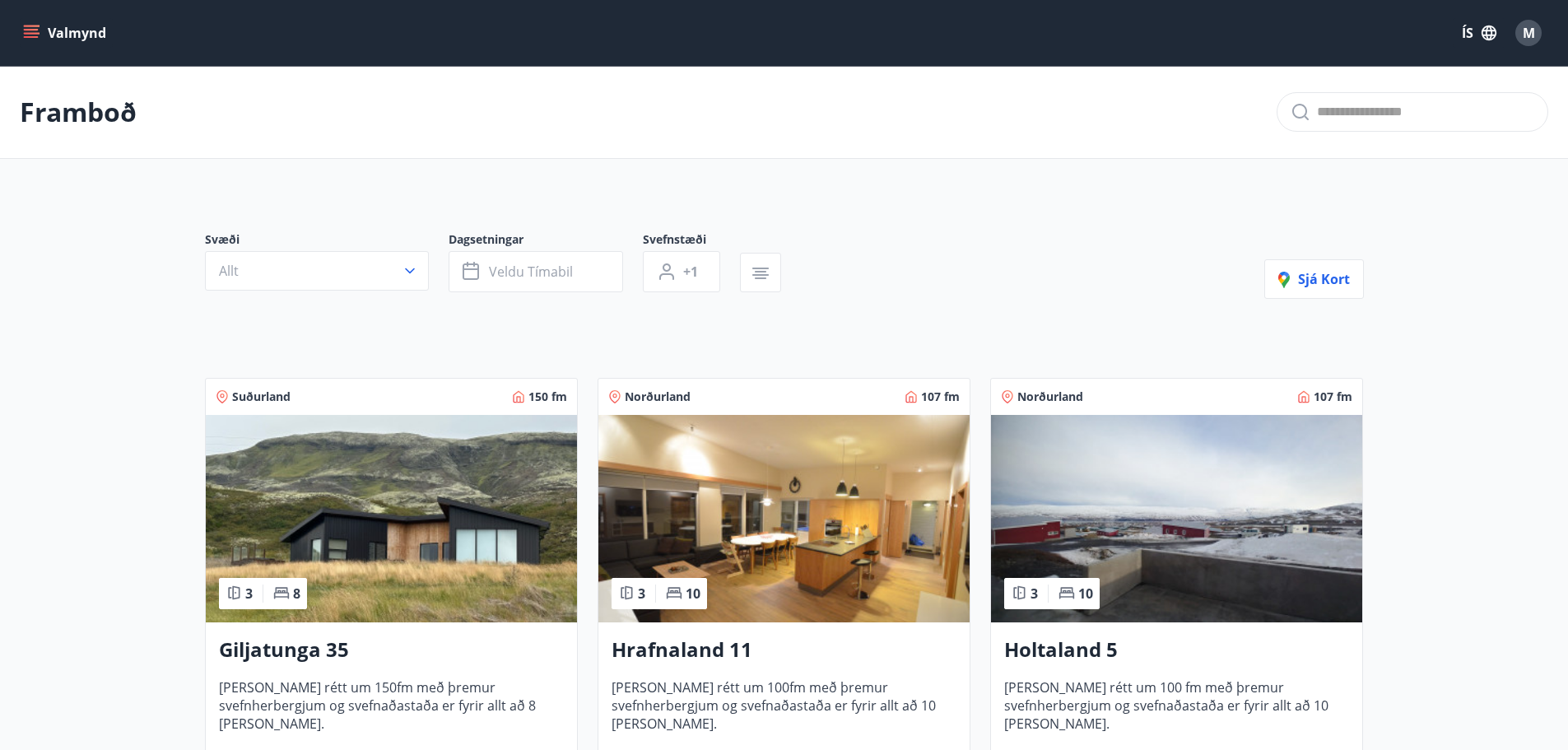
drag, startPoint x: 350, startPoint y: 375, endPoint x: 314, endPoint y: 359, distance: 39.4
click at [314, 359] on div "Suðurland 150 fm 3 8 Giljatunga 35 [PERSON_NAME] rétt um 150fm með þremur svefn…" at bounding box center [382, 582] width 393 height 447
drag, startPoint x: 281, startPoint y: 354, endPoint x: 245, endPoint y: 348, distance: 36.5
click at [254, 346] on div "Svæði Allt Dagsetningar Veldu tímabil Svefnstæði +1 Sjá kort Suðurland 150 fm 3…" at bounding box center [784, 728] width 1186 height 1072
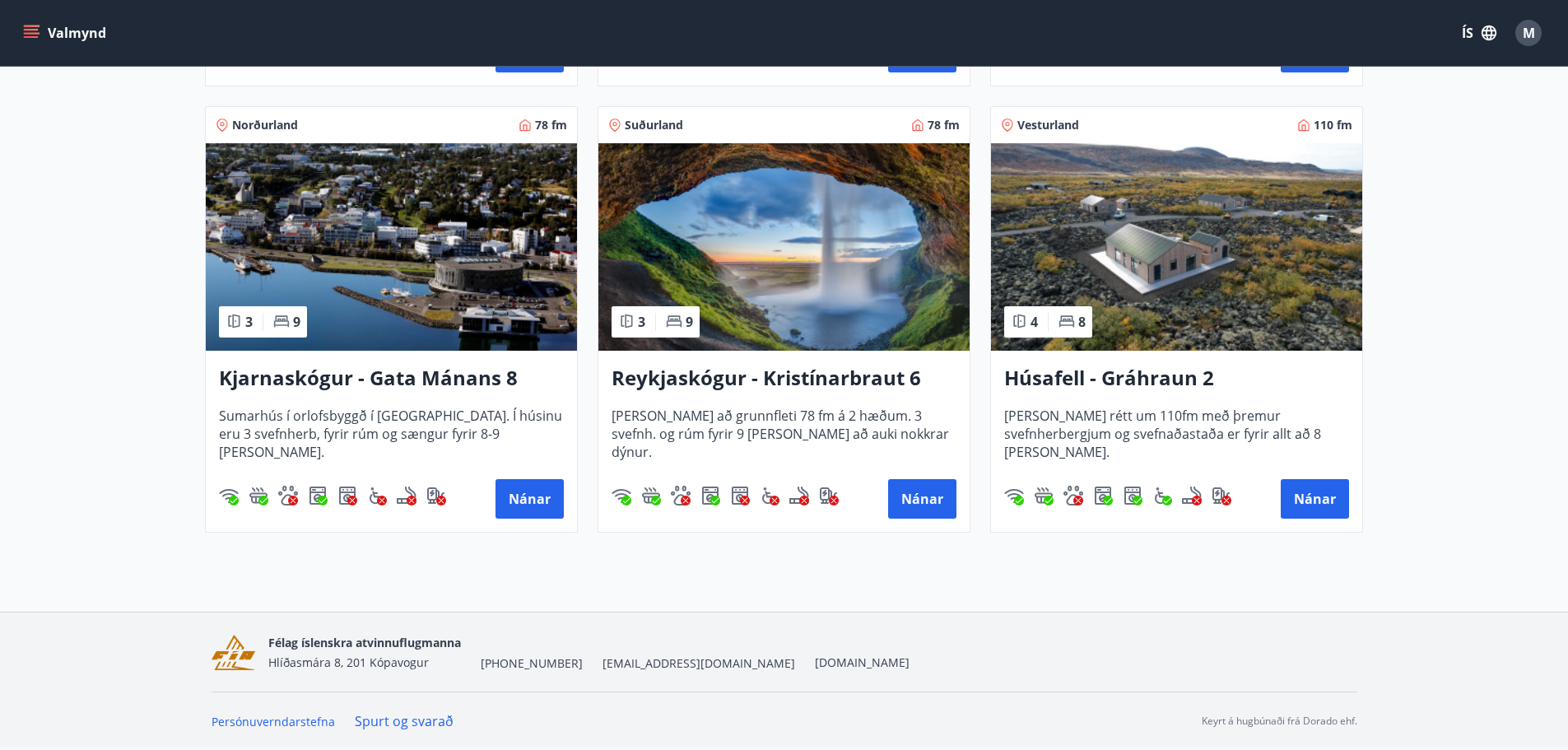
drag, startPoint x: 1033, startPoint y: 342, endPoint x: 1044, endPoint y: 571, distance: 229.3
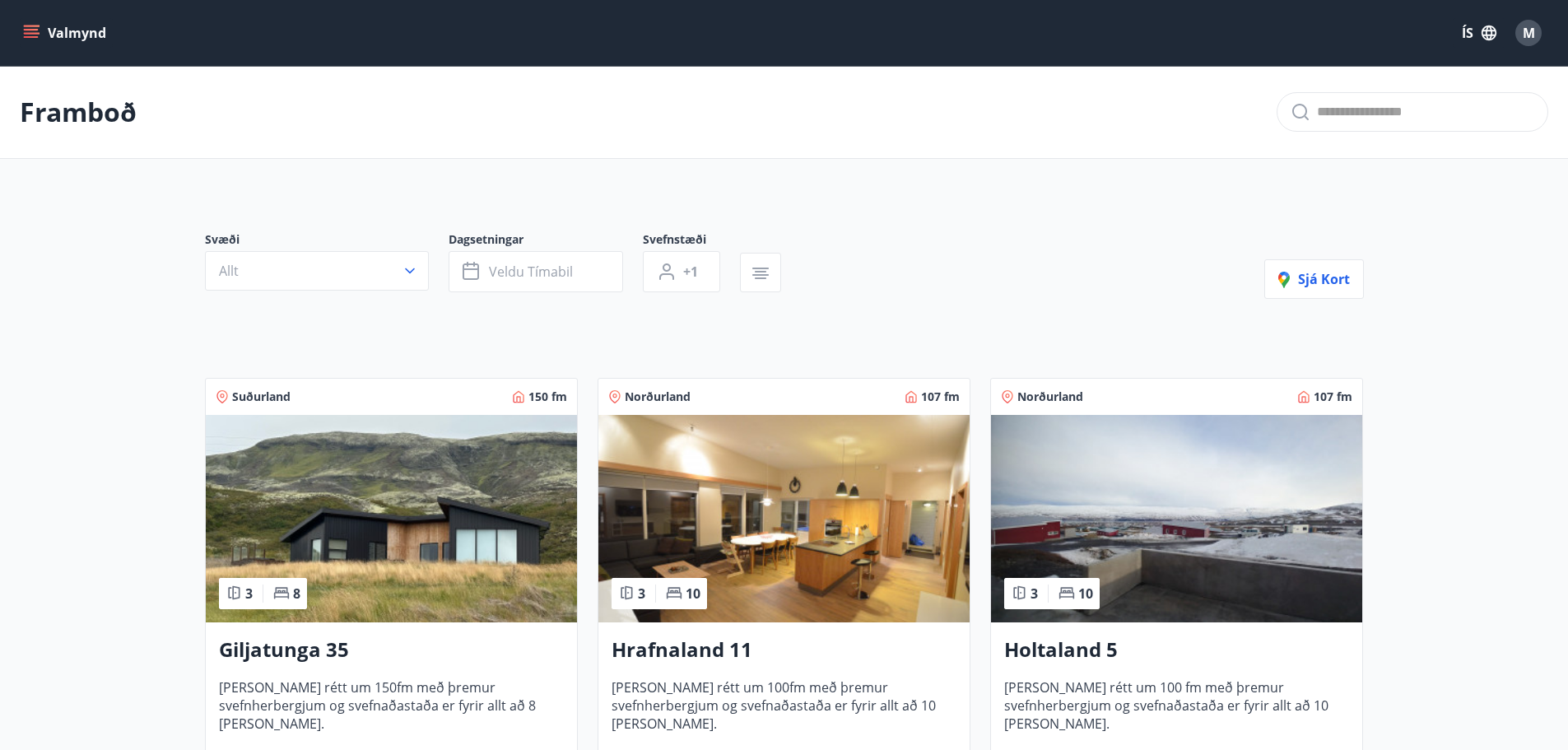
drag, startPoint x: 1050, startPoint y: 588, endPoint x: 978, endPoint y: 405, distance: 196.7
drag, startPoint x: 905, startPoint y: 351, endPoint x: 896, endPoint y: 351, distance: 9.0
drag, startPoint x: 896, startPoint y: 351, endPoint x: 841, endPoint y: 317, distance: 64.7
click at [841, 317] on div "Svæði Allt Dagsetningar Veldu tímabil Svefnstæði +1 Sjá kort Suðurland 150 fm 3…" at bounding box center [784, 728] width 1186 height 1072
drag, startPoint x: 841, startPoint y: 317, endPoint x: 815, endPoint y: 304, distance: 29.1
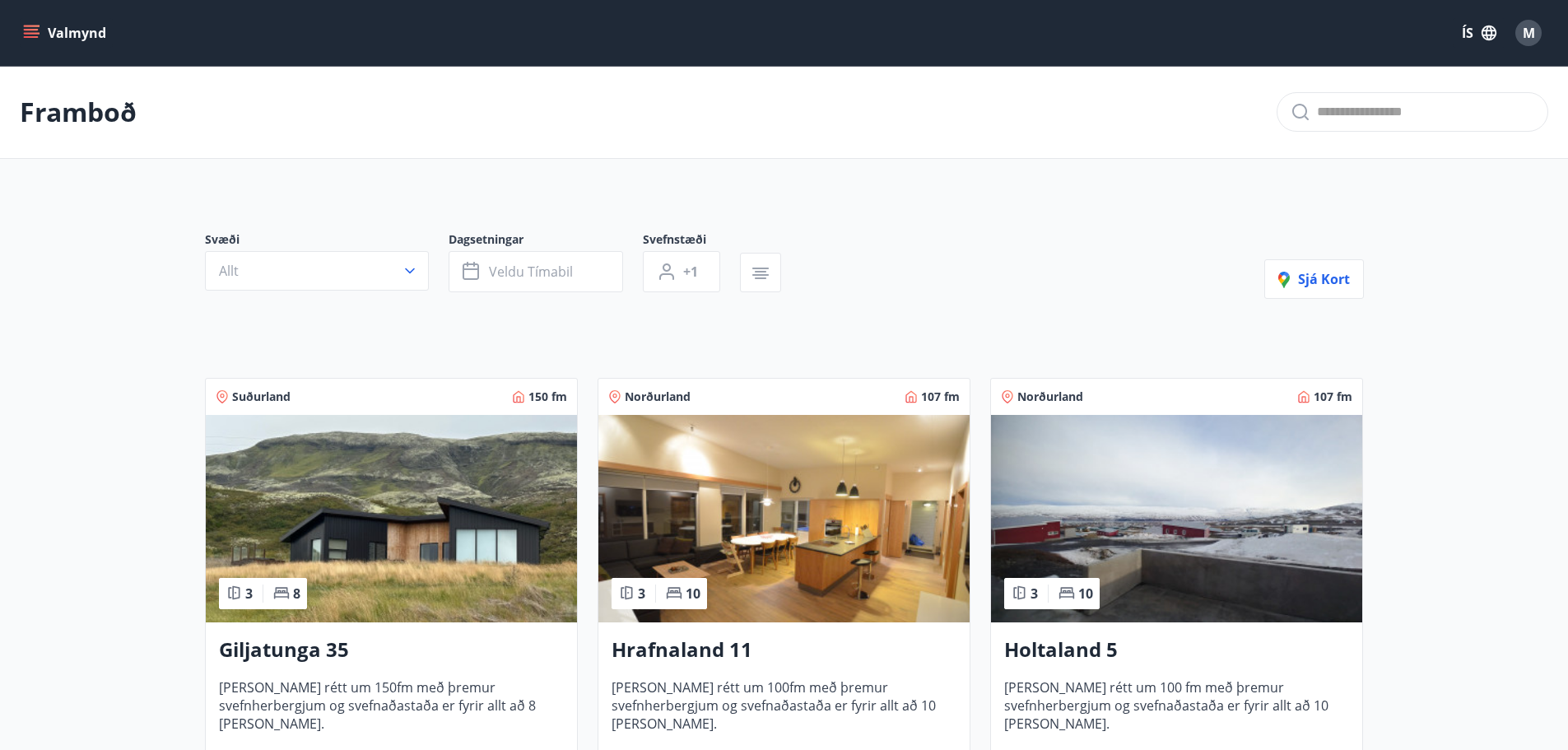
click at [815, 304] on div "Svæði Allt Dagsetningar Veldu tímabil Svefnstæði +1 Sjá kort Suðurland 150 fm 3…" at bounding box center [784, 728] width 1186 height 1072
